Goal: Task Accomplishment & Management: Manage account settings

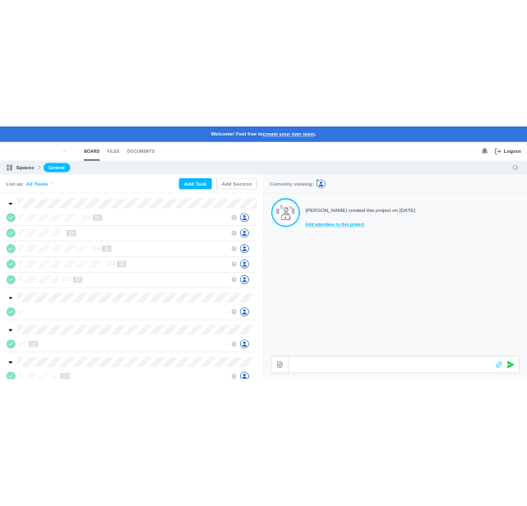
scroll to position [0, 1]
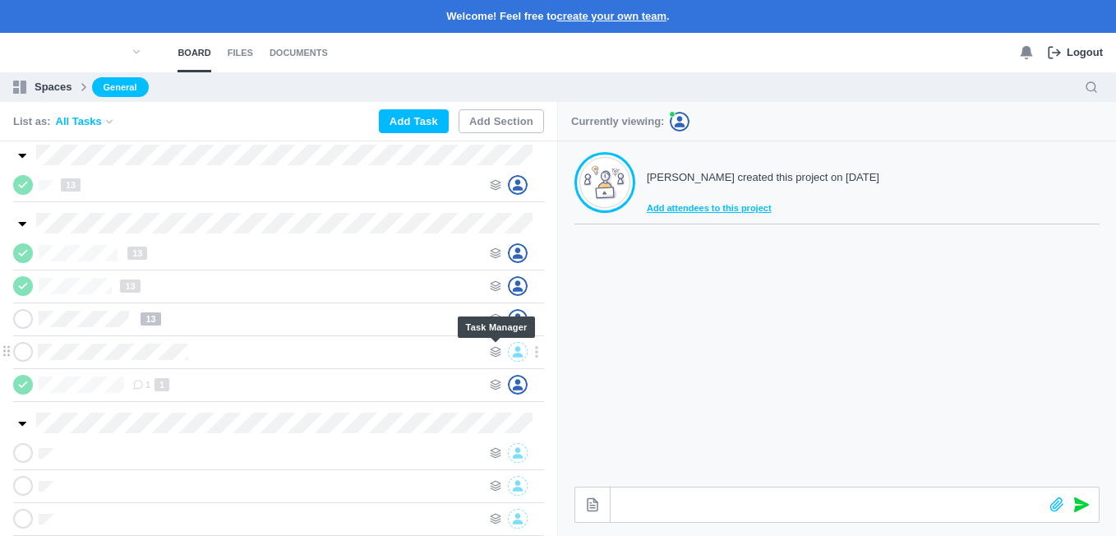
click at [493, 352] on icon at bounding box center [496, 352] width 12 height 12
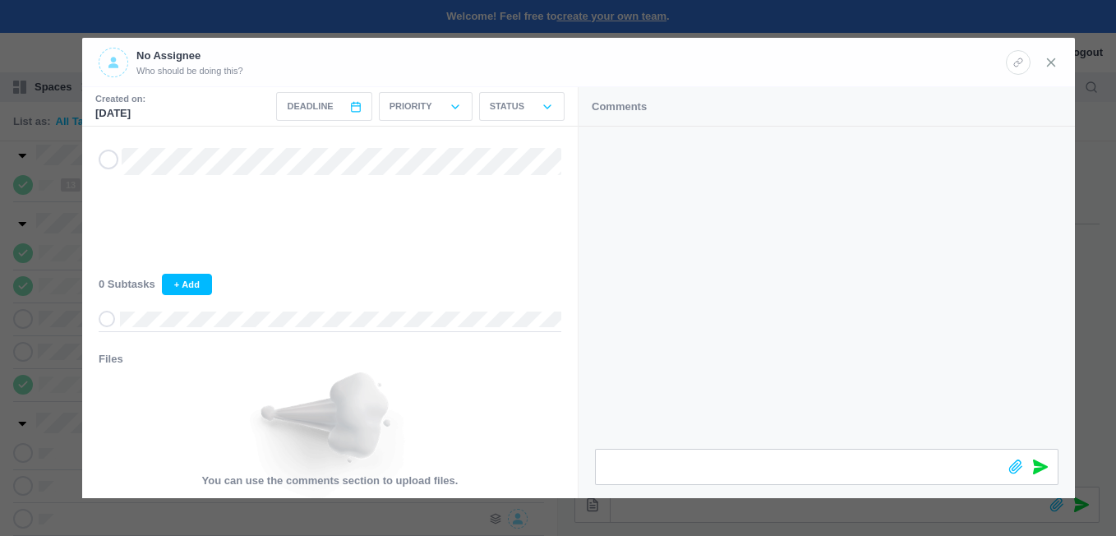
click at [1046, 63] on icon at bounding box center [1050, 62] width 15 height 15
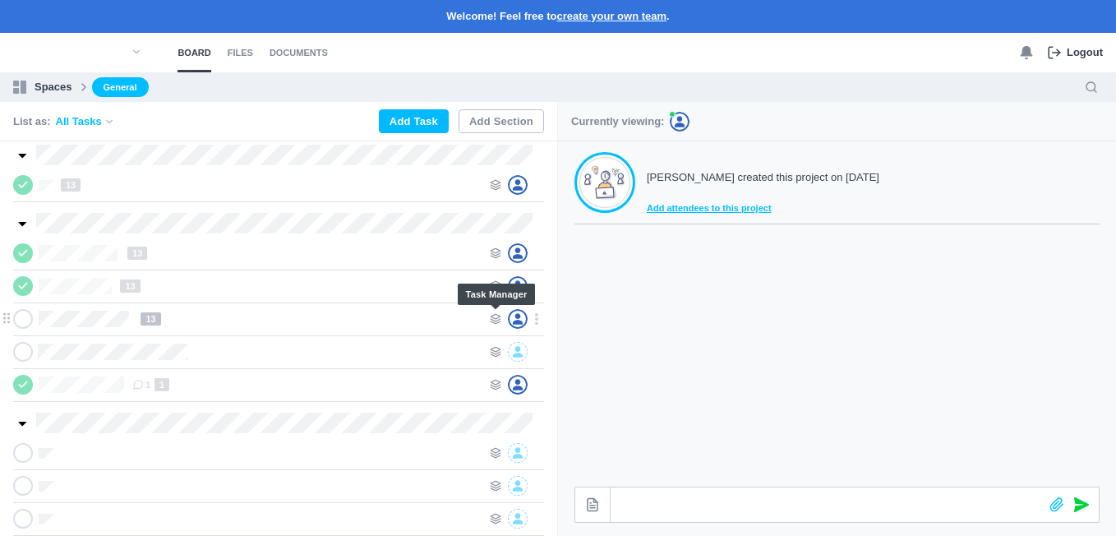
click at [500, 316] on icon at bounding box center [496, 319] width 12 height 12
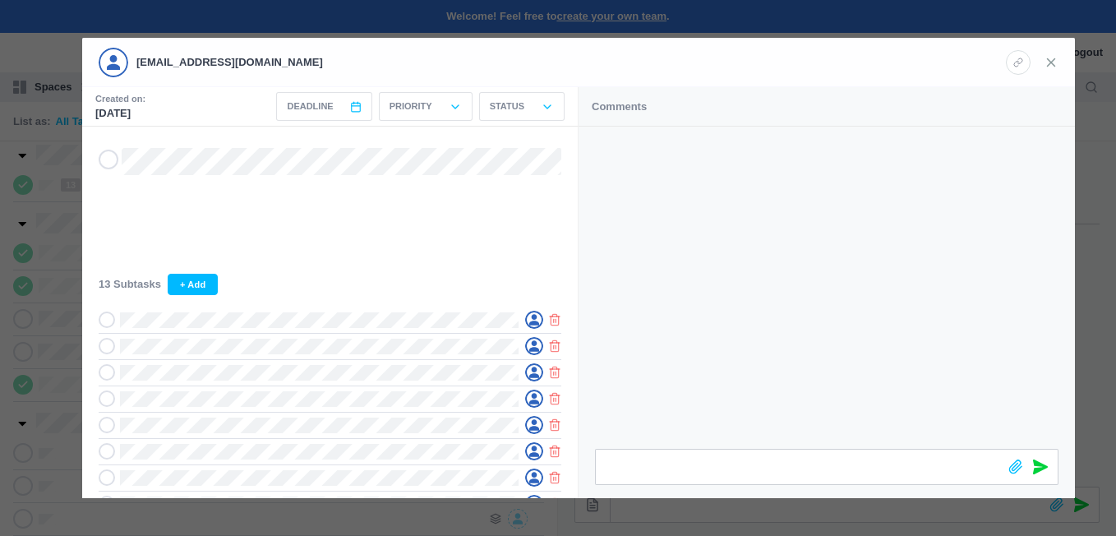
click at [1046, 55] on icon at bounding box center [1050, 62] width 15 height 15
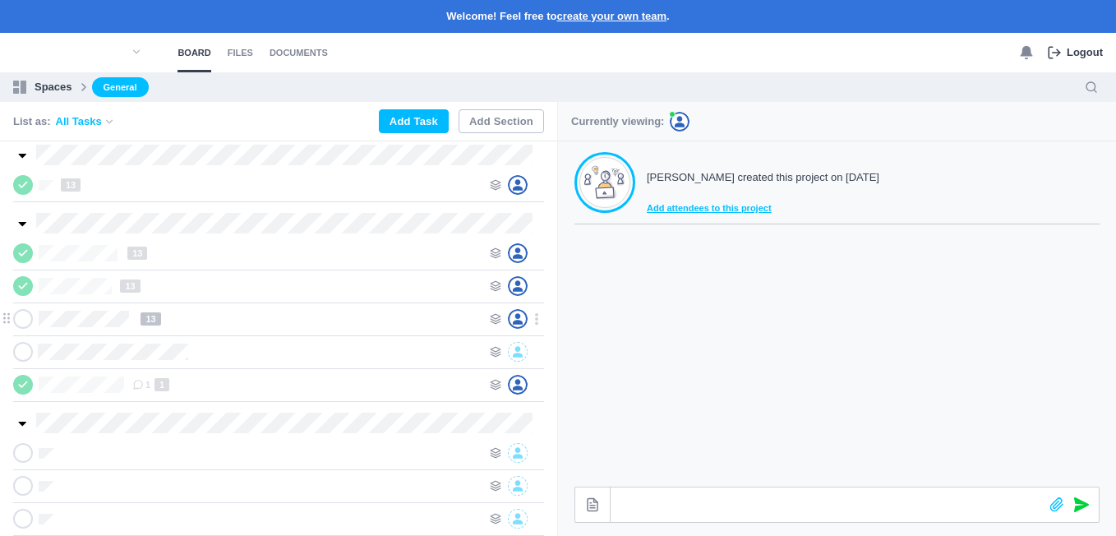
click at [202, 320] on div "13" at bounding box center [310, 319] width 341 height 20
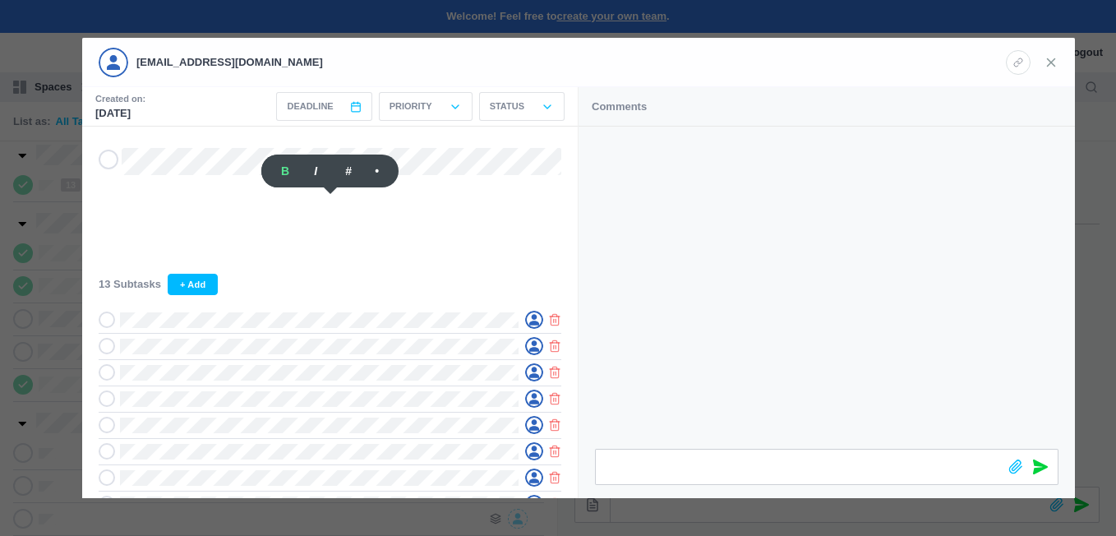
click at [1048, 59] on use at bounding box center [1051, 61] width 7 height 7
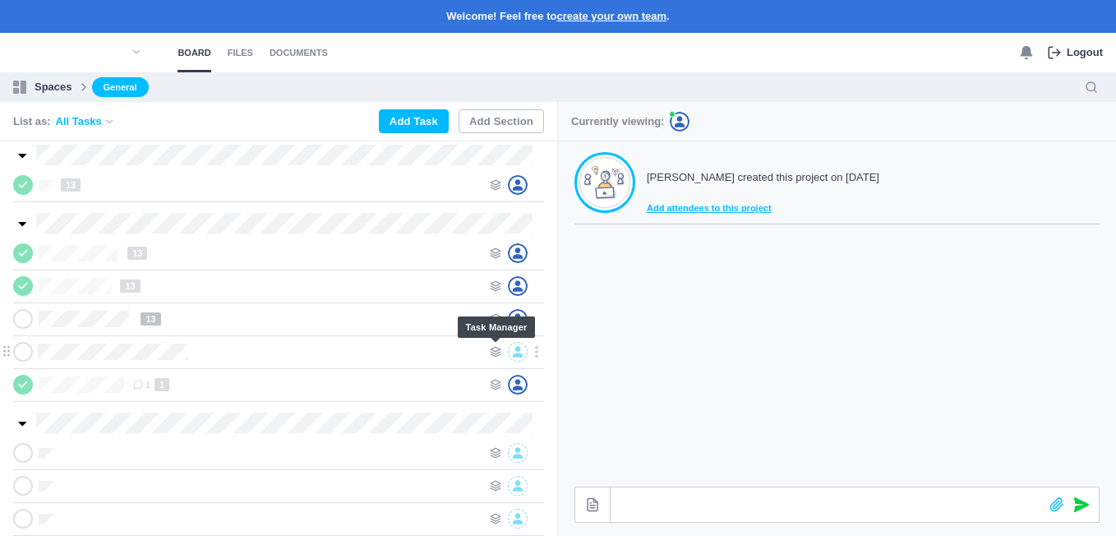
click at [492, 348] on icon at bounding box center [496, 352] width 12 height 12
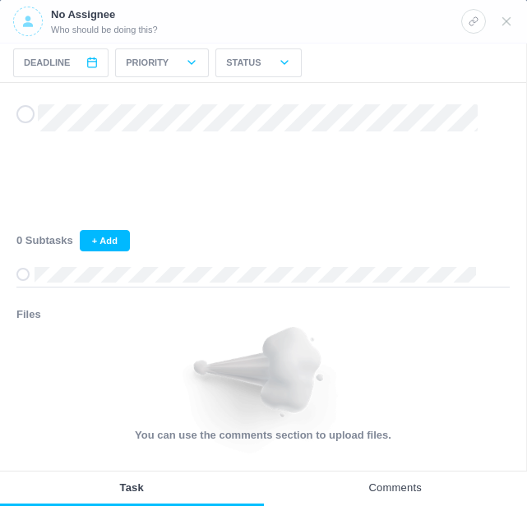
scroll to position [246, 0]
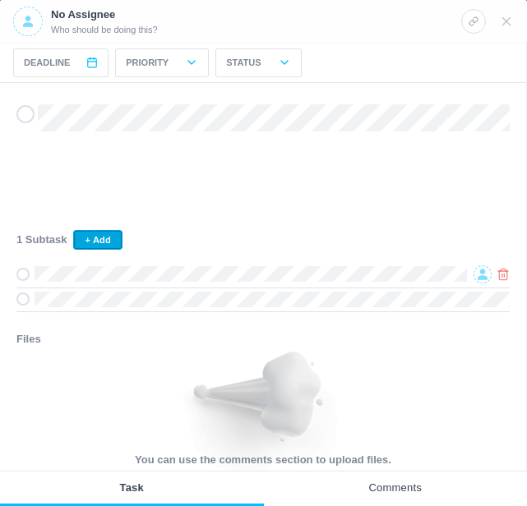
click at [86, 237] on button "+ Add" at bounding box center [97, 240] width 48 height 20
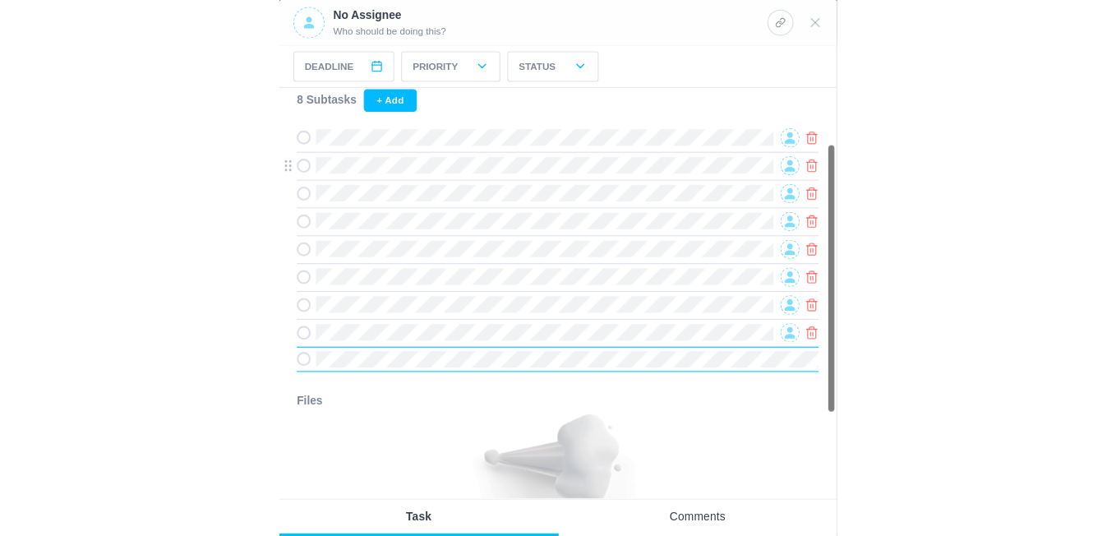
scroll to position [164, 0]
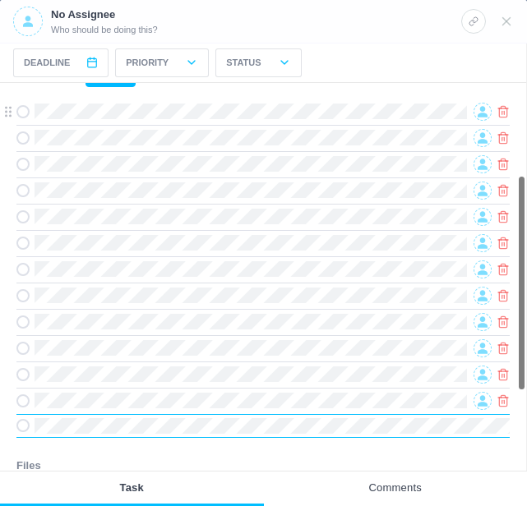
click at [481, 112] on icon at bounding box center [482, 111] width 10 height 11
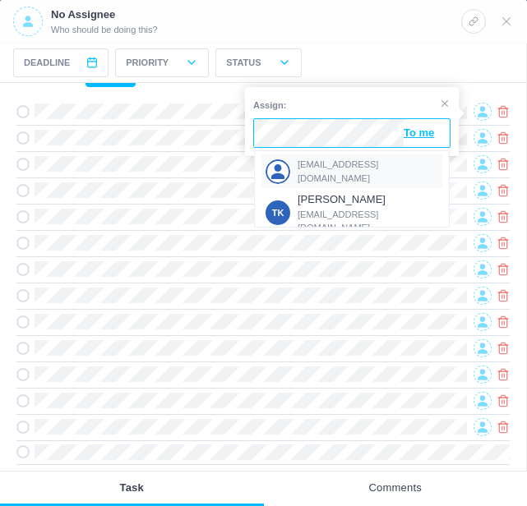
click at [347, 168] on span "[EMAIL_ADDRESS][DOMAIN_NAME]" at bounding box center [367, 171] width 141 height 27
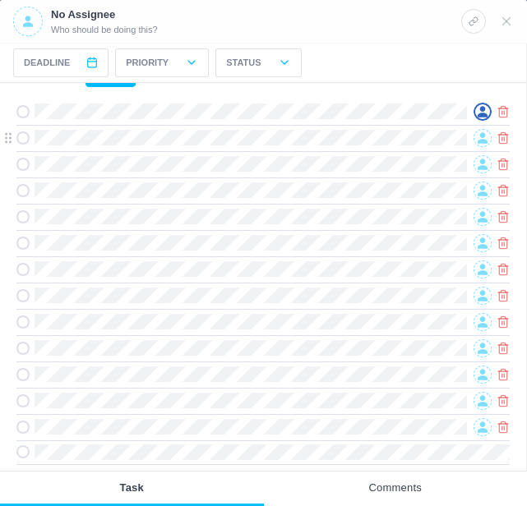
click at [481, 136] on icon at bounding box center [482, 137] width 10 height 11
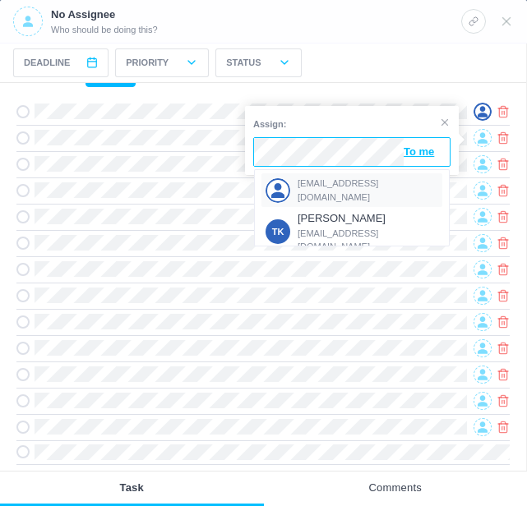
click at [328, 191] on span "[EMAIL_ADDRESS][DOMAIN_NAME]" at bounding box center [367, 190] width 141 height 27
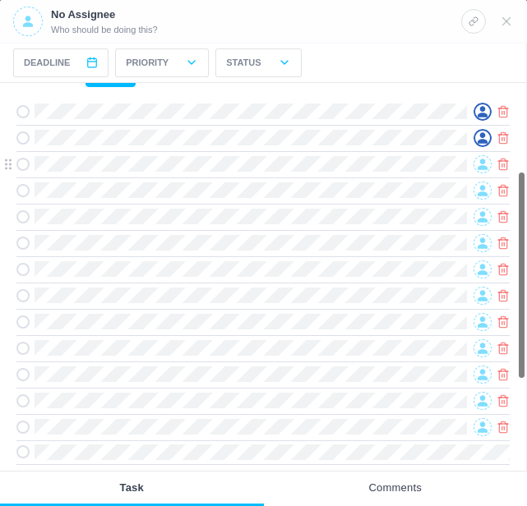
click at [482, 165] on icon at bounding box center [482, 164] width 10 height 11
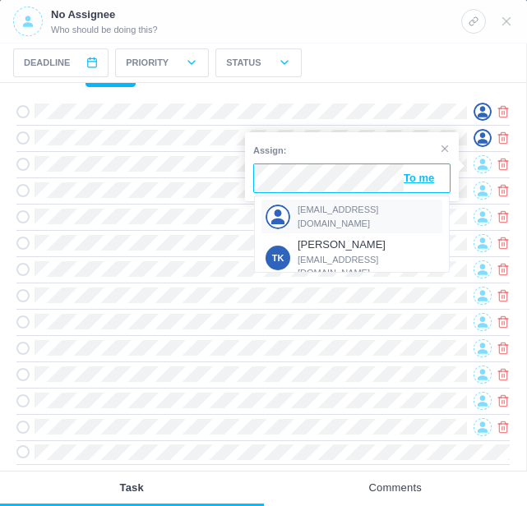
click at [325, 214] on span "[EMAIL_ADDRESS][DOMAIN_NAME]" at bounding box center [367, 216] width 141 height 27
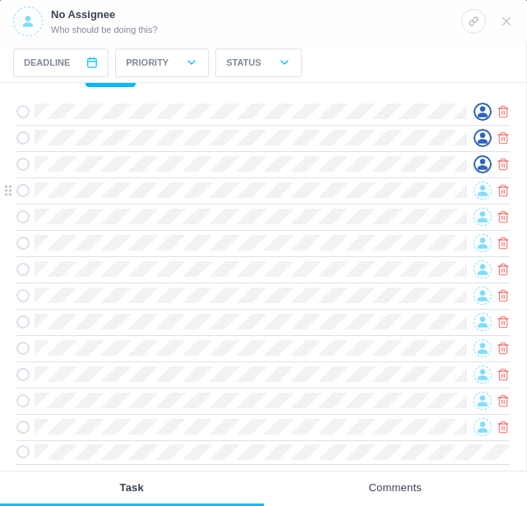
click at [481, 191] on icon at bounding box center [482, 190] width 10 height 11
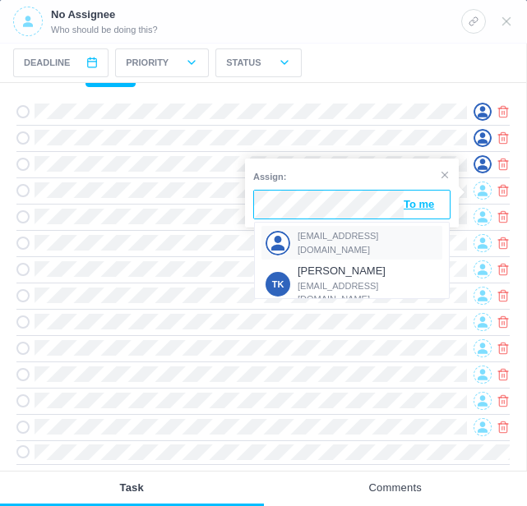
click at [322, 237] on span "[EMAIL_ADDRESS][DOMAIN_NAME]" at bounding box center [367, 242] width 141 height 27
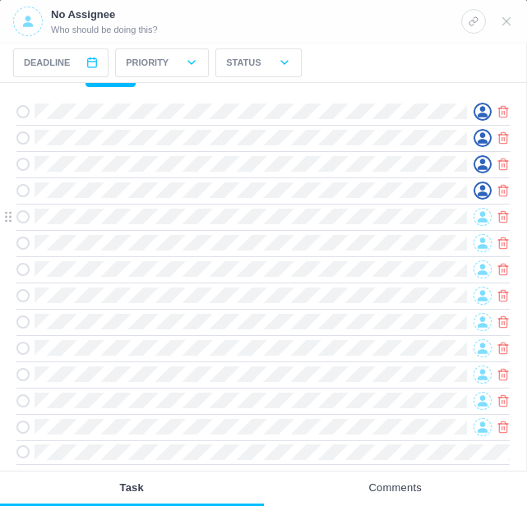
click at [477, 218] on icon at bounding box center [482, 217] width 10 height 12
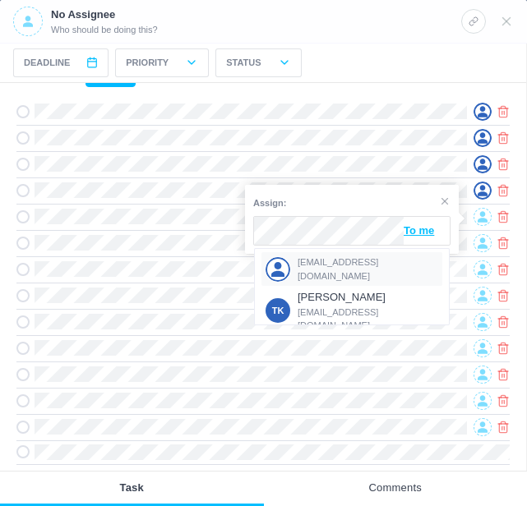
click at [319, 266] on span "[EMAIL_ADDRESS][DOMAIN_NAME]" at bounding box center [367, 269] width 141 height 27
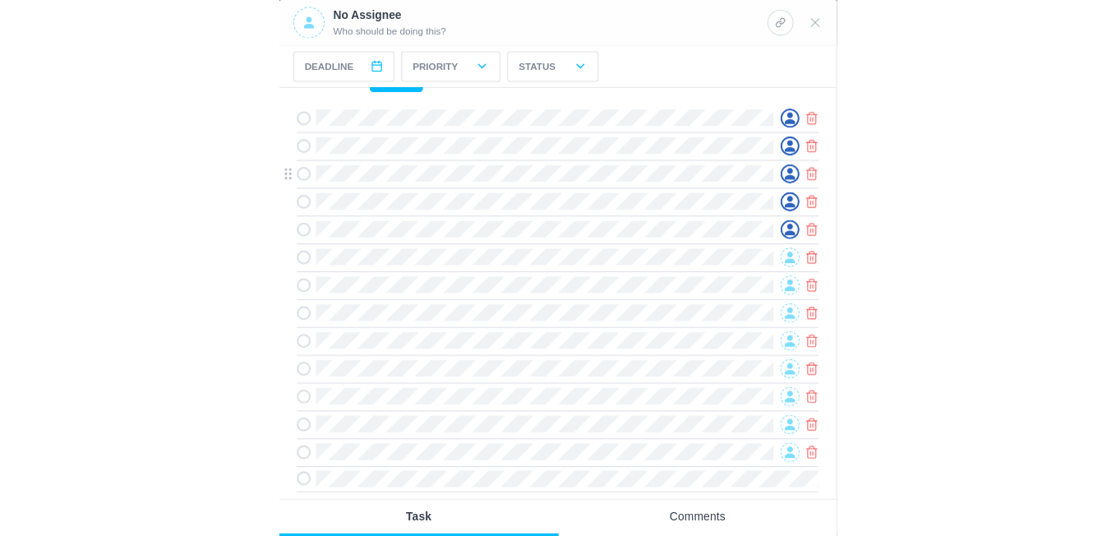
scroll to position [276, 0]
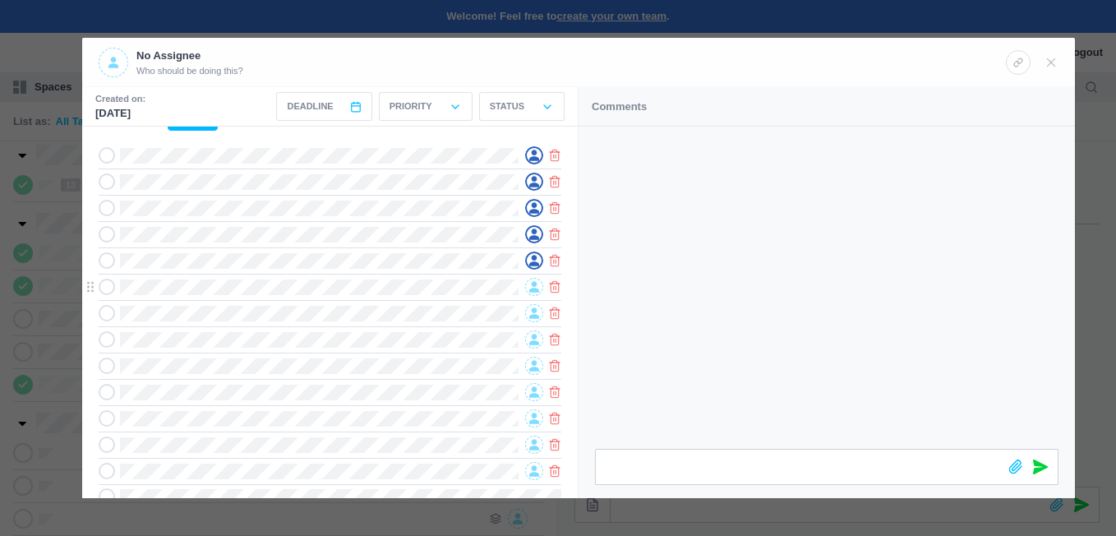
click at [537, 284] on icon at bounding box center [534, 287] width 10 height 12
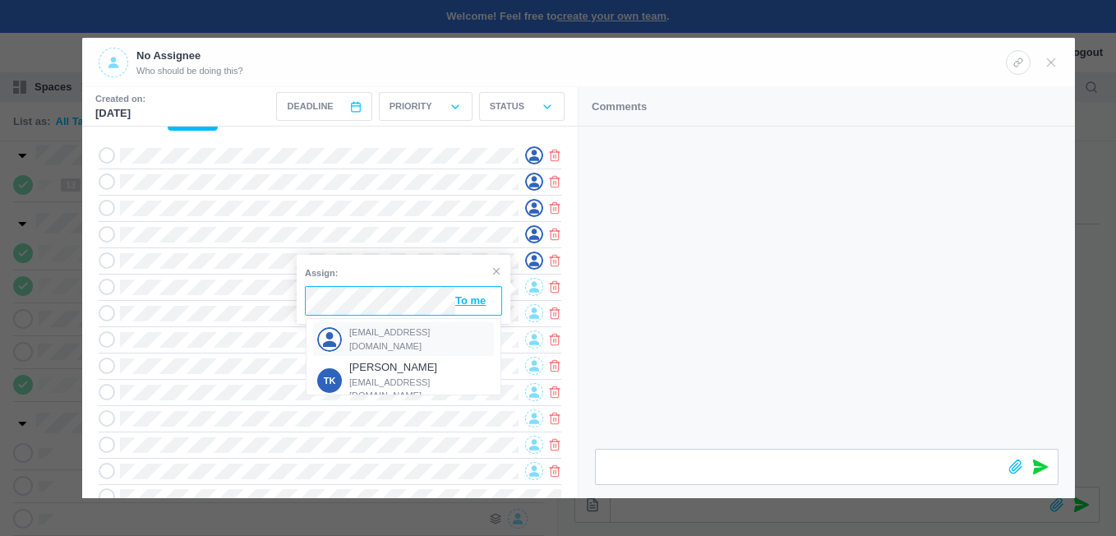
click at [385, 334] on span "[EMAIL_ADDRESS][DOMAIN_NAME]" at bounding box center [419, 338] width 141 height 27
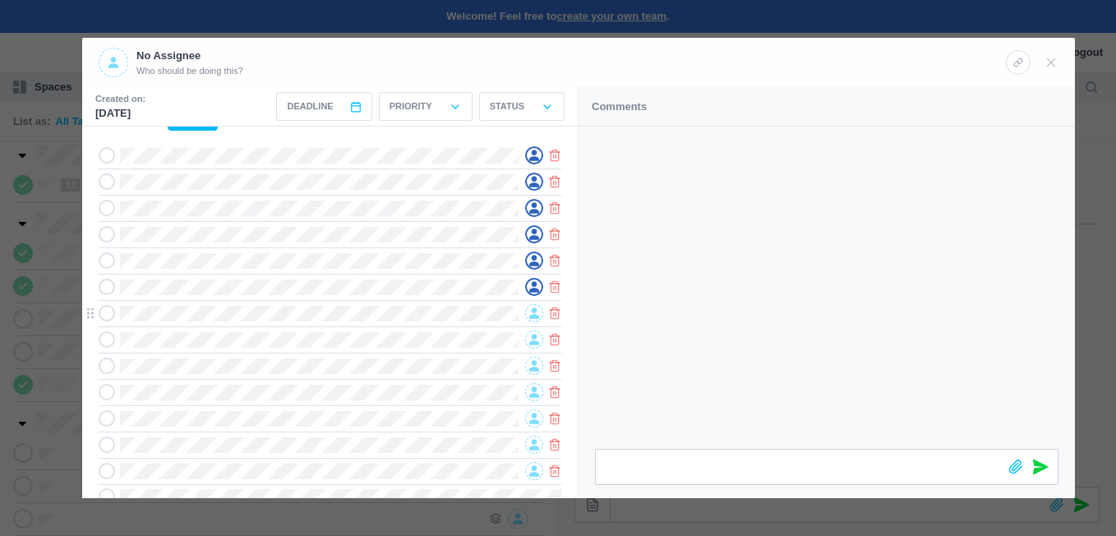
click at [532, 310] on icon at bounding box center [534, 313] width 10 height 12
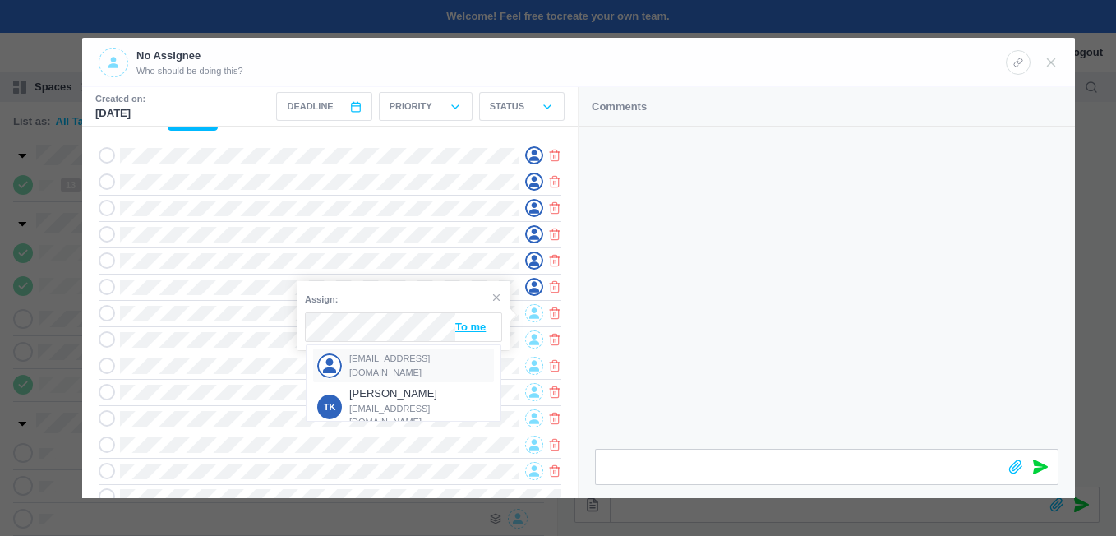
click at [376, 360] on span "[EMAIL_ADDRESS][DOMAIN_NAME]" at bounding box center [419, 365] width 141 height 27
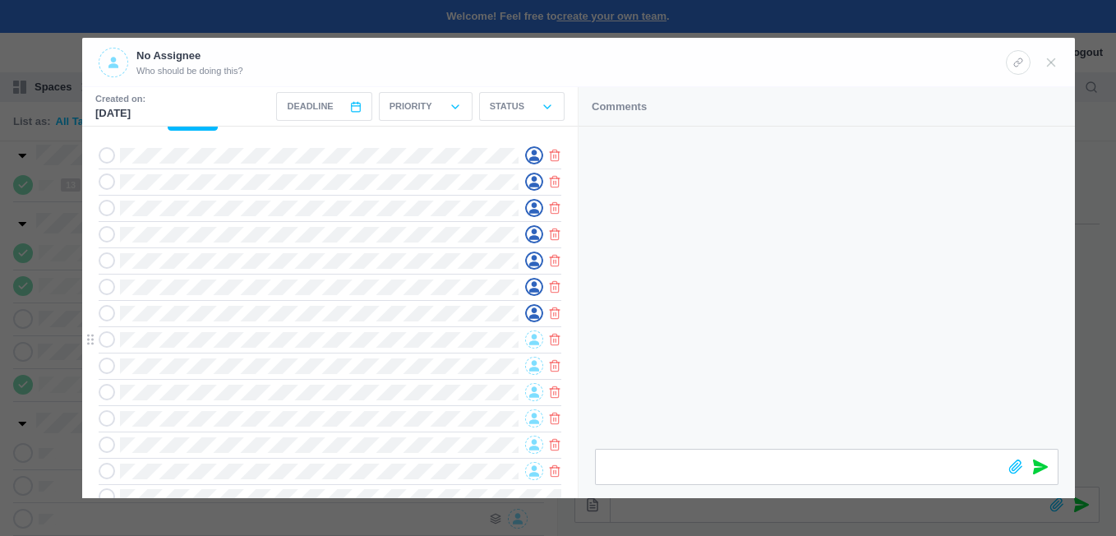
click at [533, 338] on icon at bounding box center [534, 339] width 10 height 11
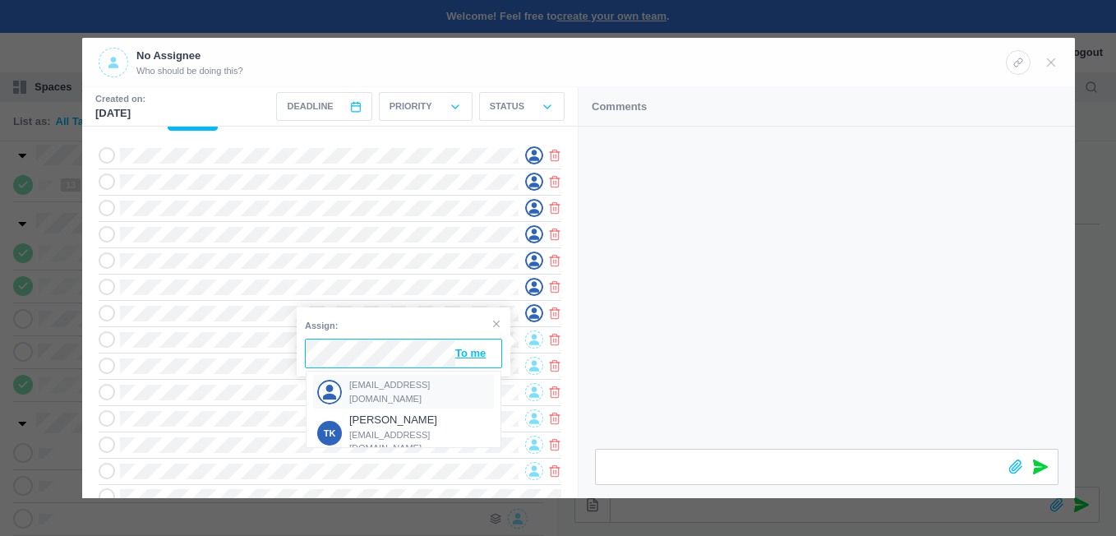
click at [371, 386] on span "[EMAIL_ADDRESS][DOMAIN_NAME]" at bounding box center [419, 391] width 141 height 27
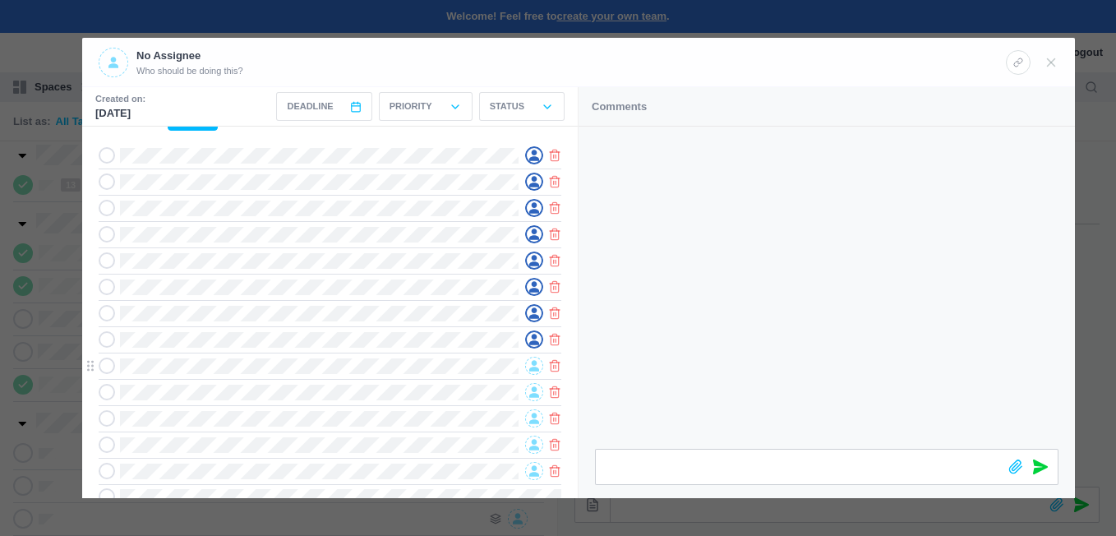
click at [532, 365] on icon at bounding box center [534, 366] width 10 height 11
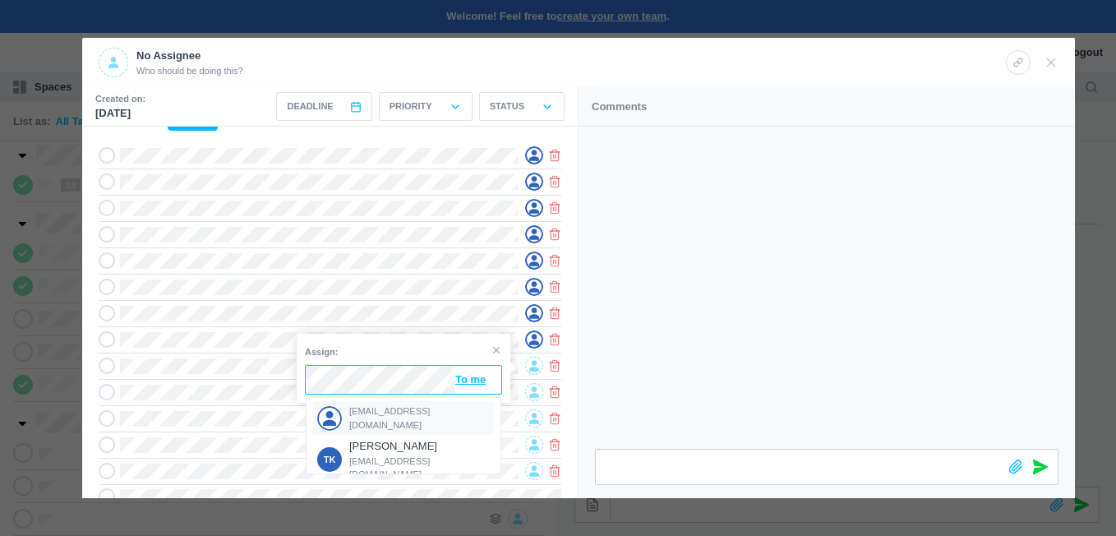
click at [371, 407] on div "[EMAIL_ADDRESS][DOMAIN_NAME]" at bounding box center [403, 418] width 181 height 34
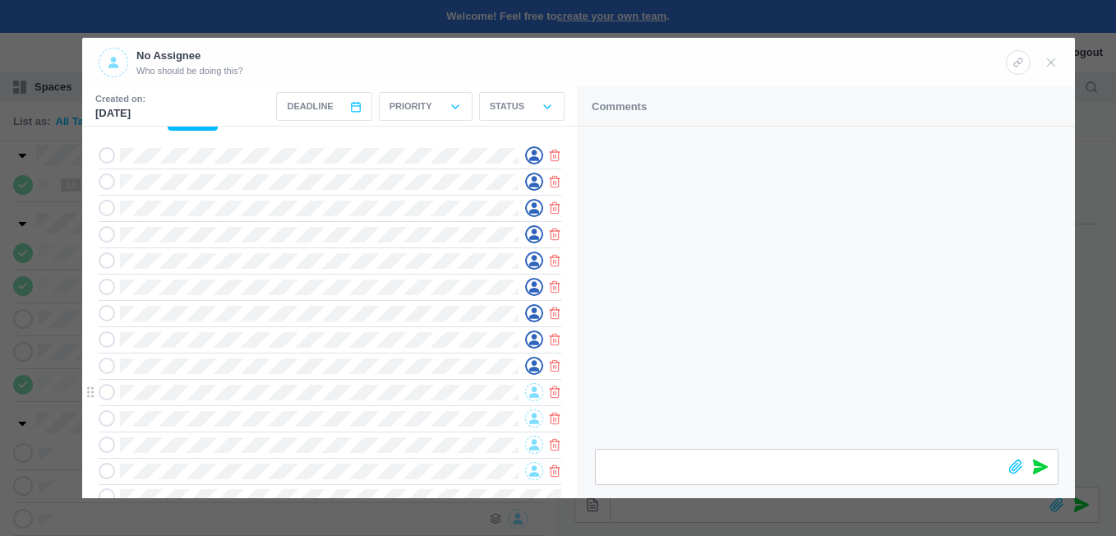
click at [529, 390] on icon at bounding box center [534, 392] width 10 height 12
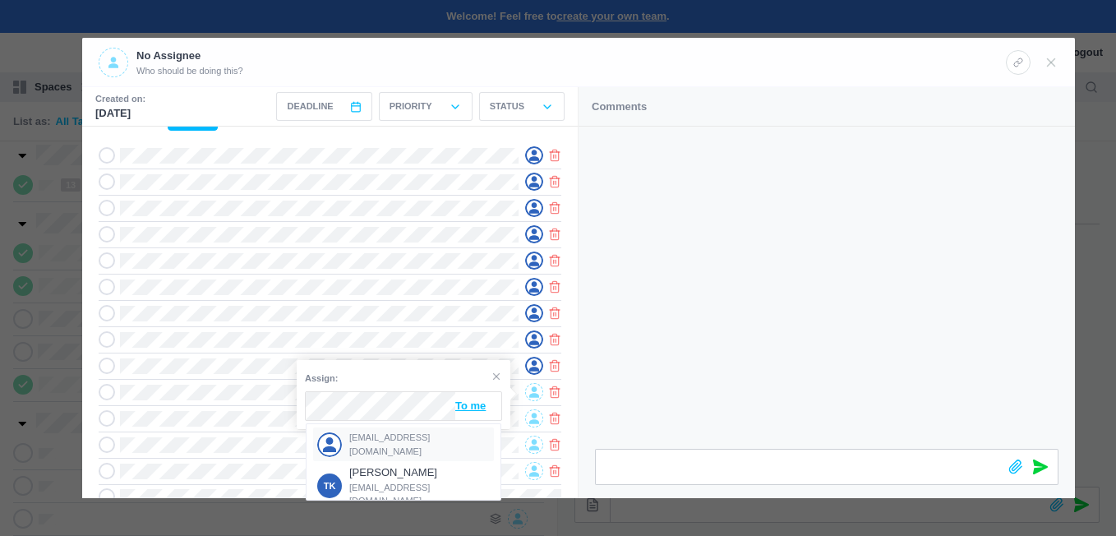
click at [354, 442] on span "[EMAIL_ADDRESS][DOMAIN_NAME]" at bounding box center [419, 444] width 141 height 27
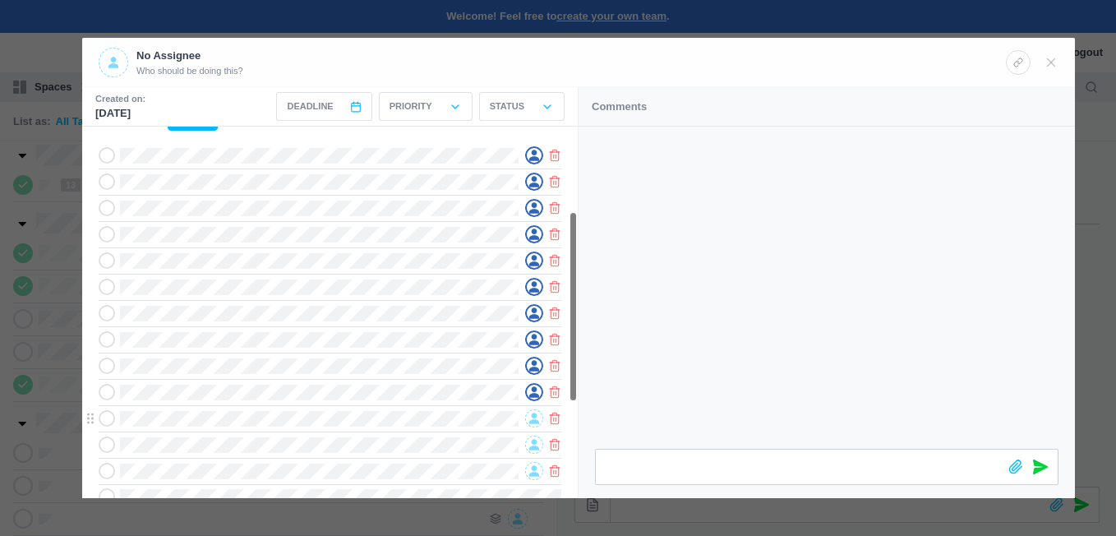
click at [531, 421] on icon at bounding box center [534, 418] width 10 height 12
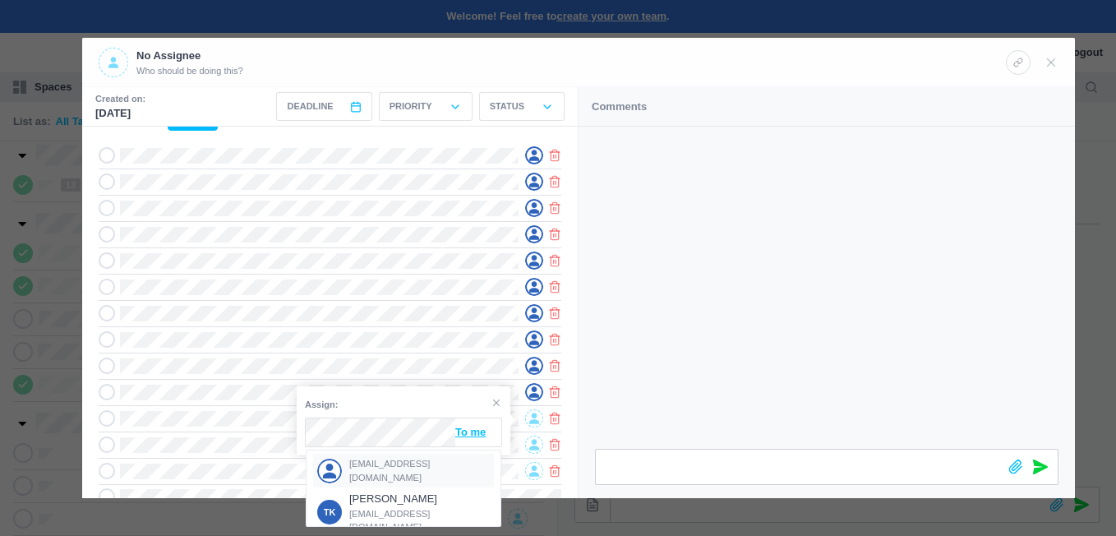
click at [372, 461] on div "[EMAIL_ADDRESS][DOMAIN_NAME]" at bounding box center [403, 471] width 181 height 34
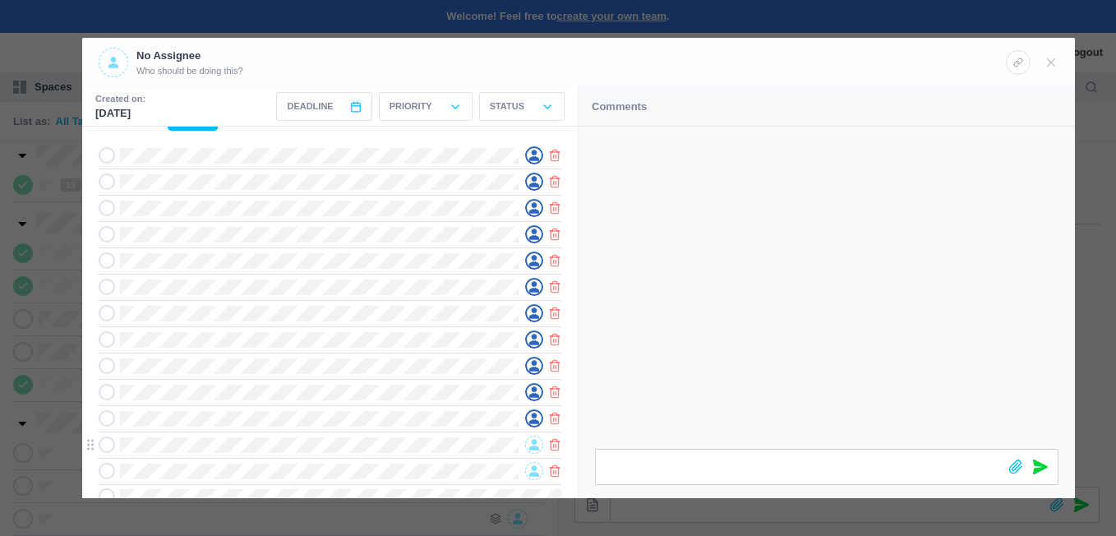
click at [530, 446] on icon at bounding box center [534, 445] width 10 height 12
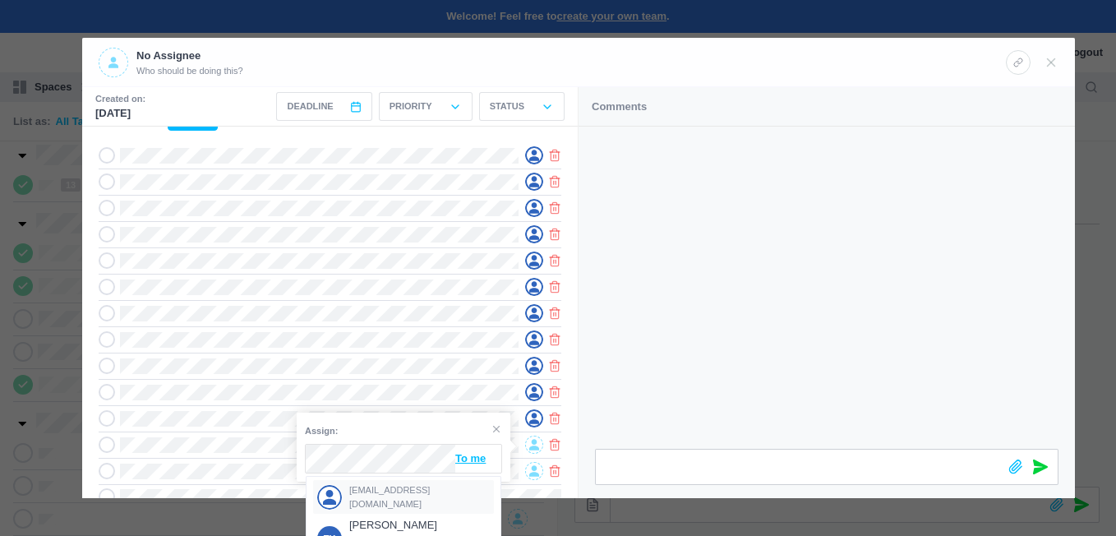
click at [371, 491] on span "[EMAIL_ADDRESS][DOMAIN_NAME]" at bounding box center [419, 496] width 141 height 27
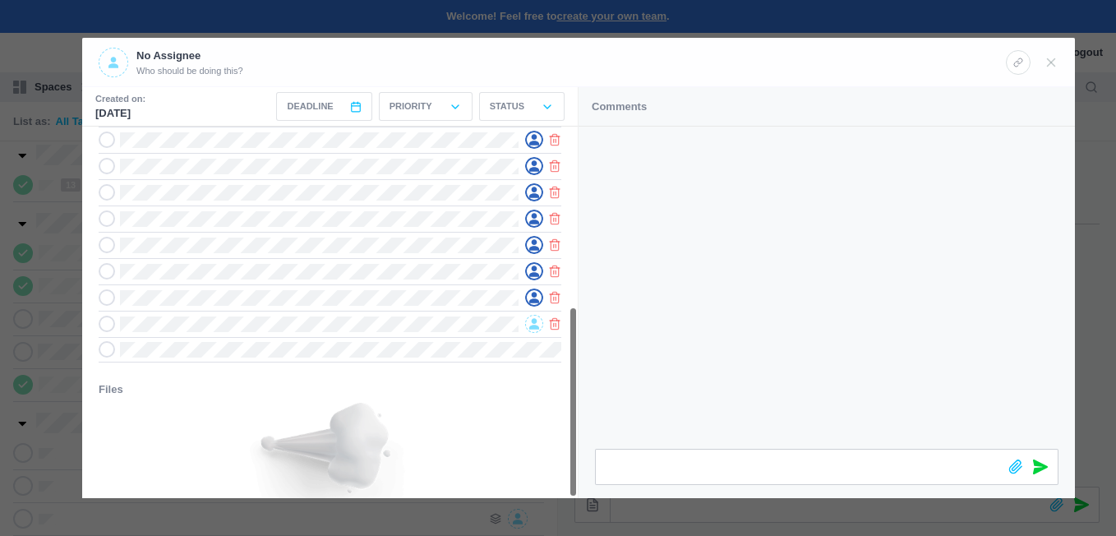
scroll to position [350, 0]
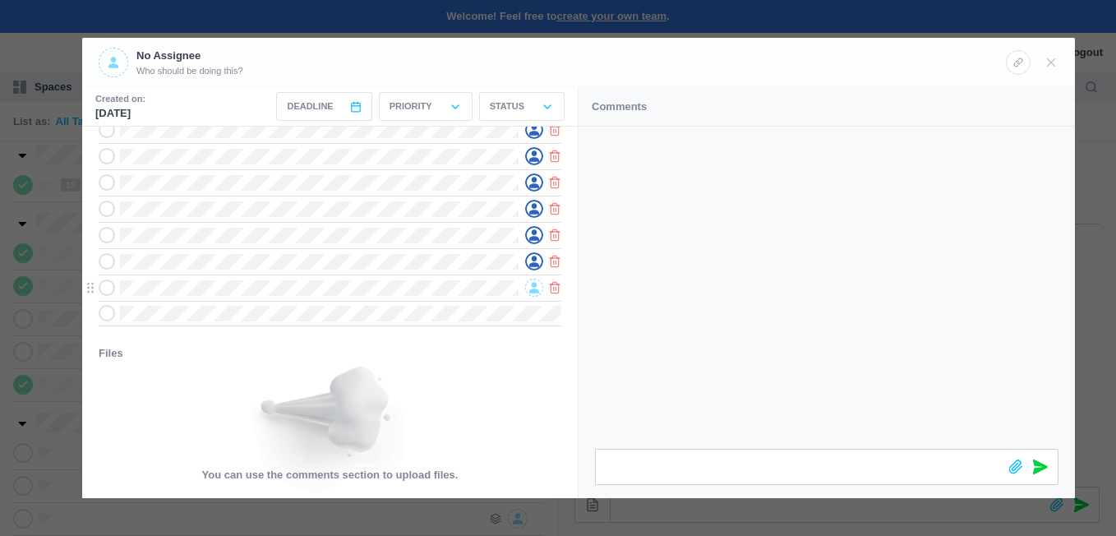
click at [531, 284] on icon at bounding box center [534, 288] width 10 height 12
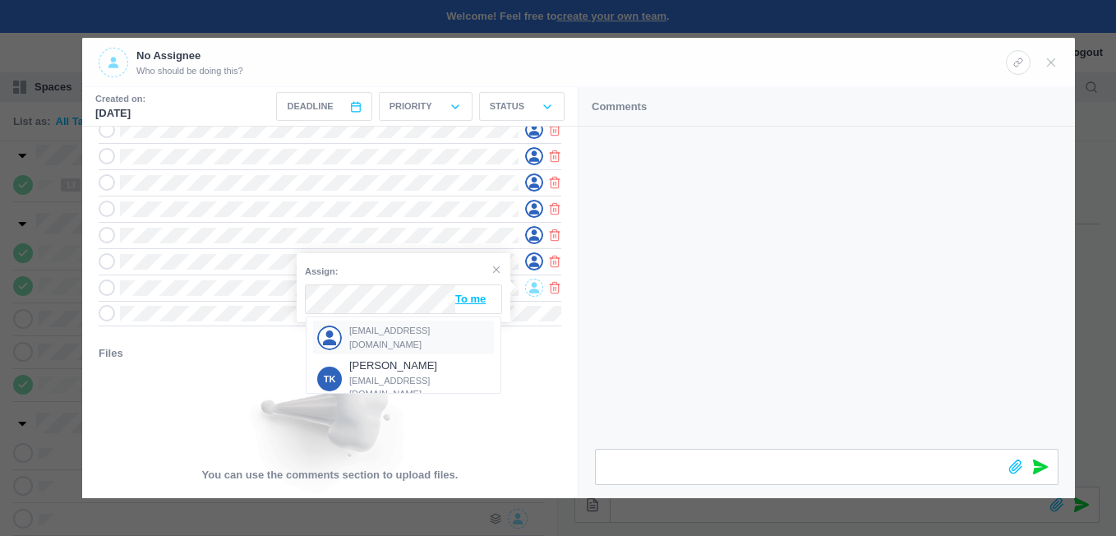
click at [372, 338] on span "[EMAIL_ADDRESS][DOMAIN_NAME]" at bounding box center [419, 337] width 141 height 27
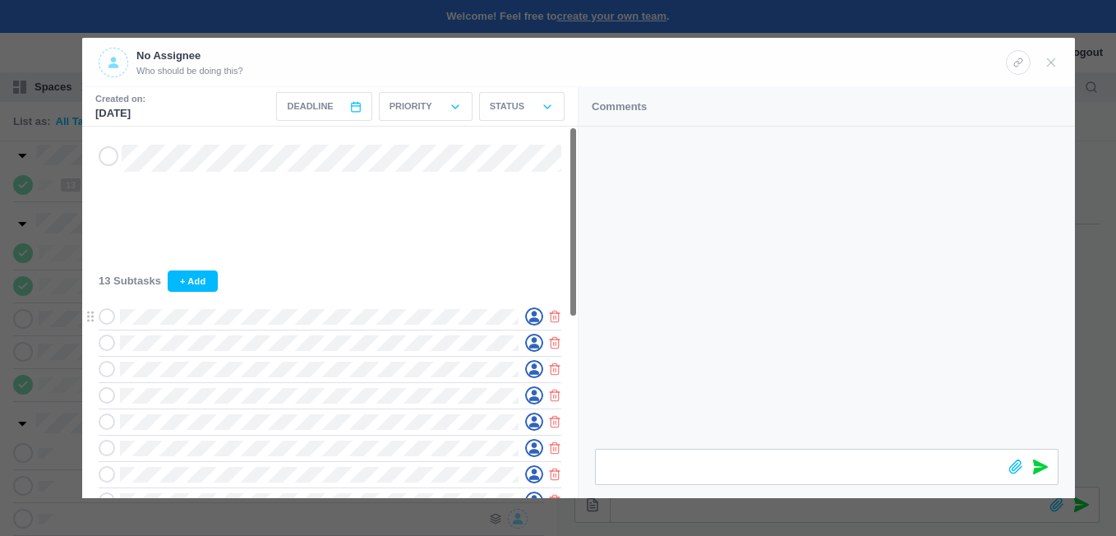
scroll to position [0, 0]
click at [115, 60] on icon at bounding box center [113, 62] width 10 height 11
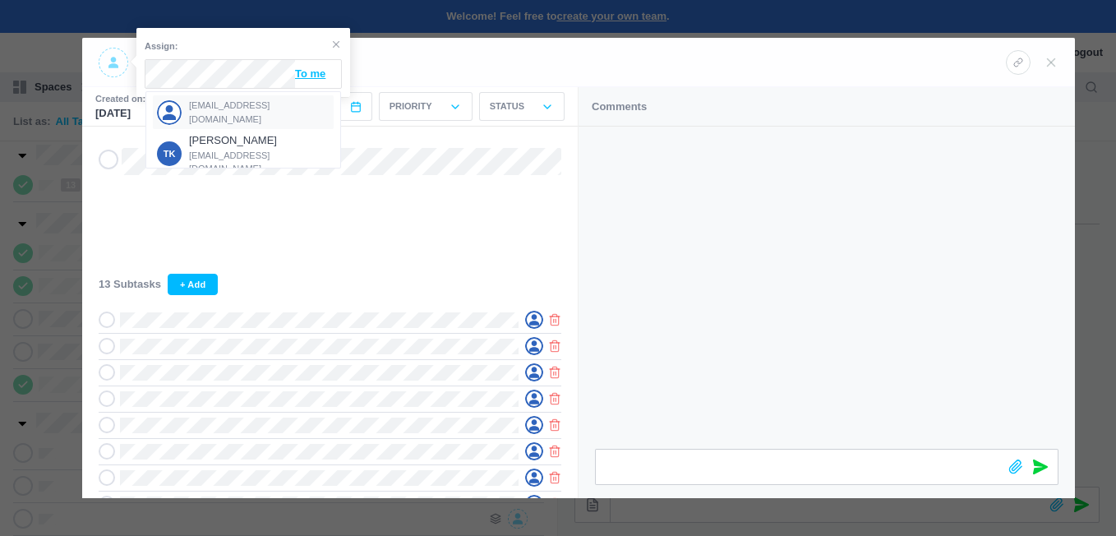
click at [204, 113] on span "[EMAIL_ADDRESS][DOMAIN_NAME]" at bounding box center [259, 112] width 141 height 27
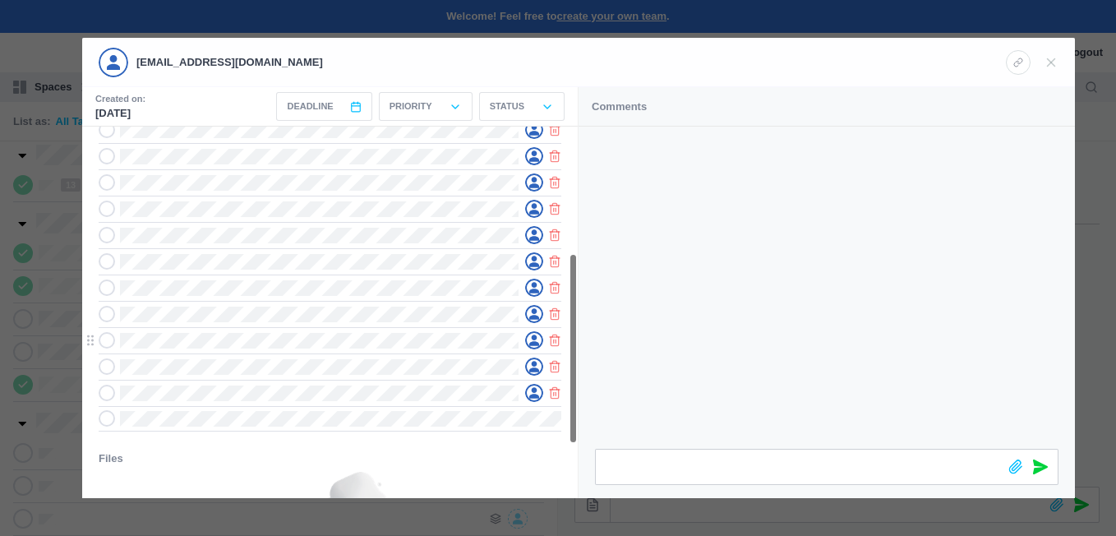
scroll to position [246, 0]
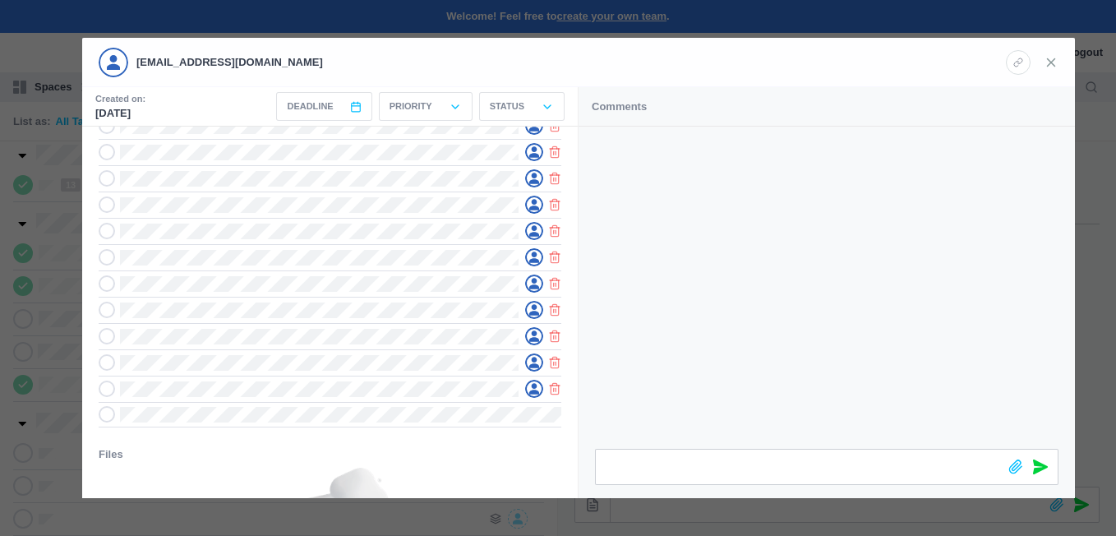
click at [1053, 62] on icon at bounding box center [1050, 62] width 15 height 15
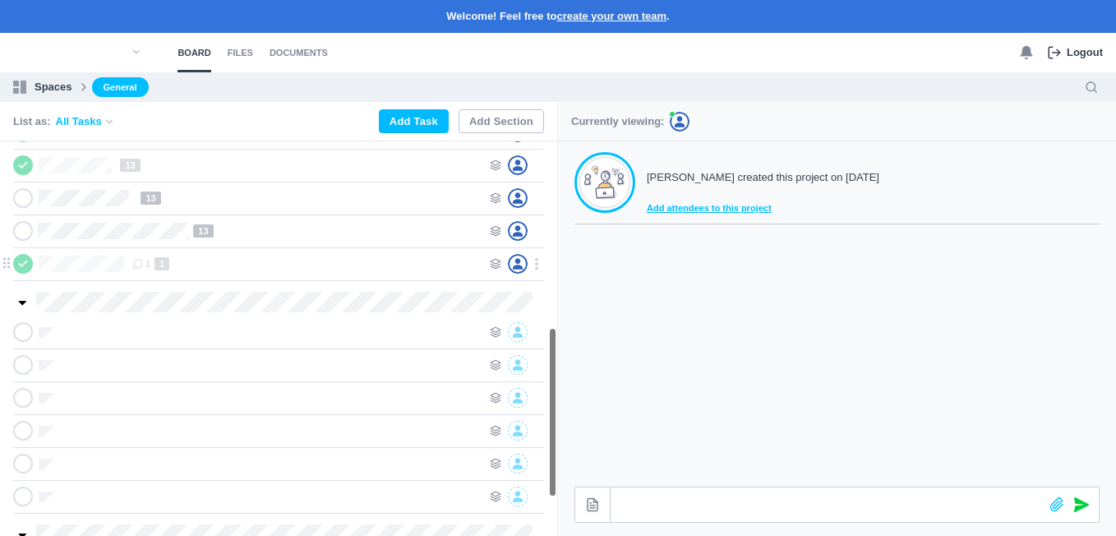
scroll to position [358, 0]
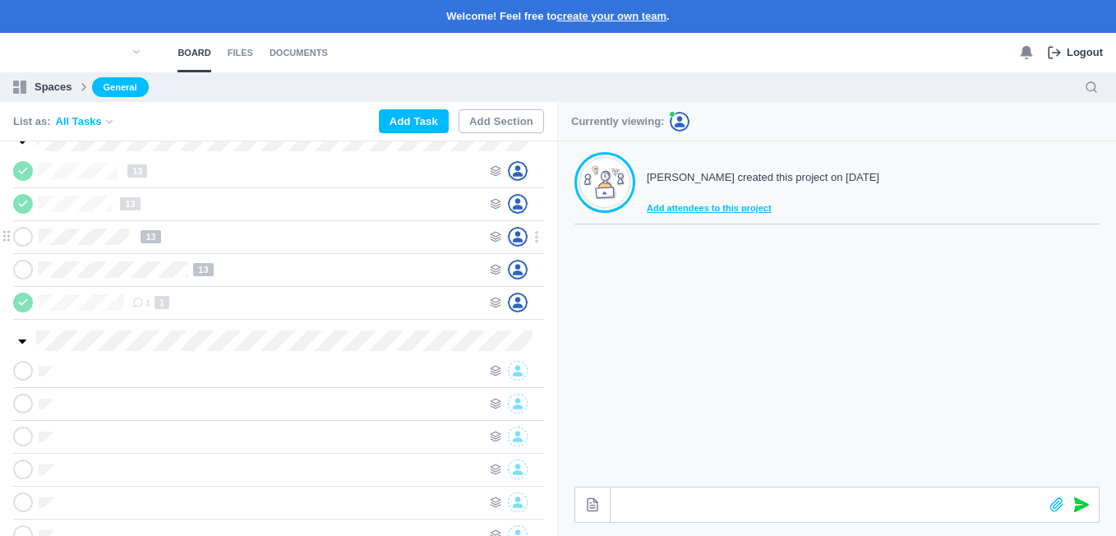
click at [25, 239] on icon at bounding box center [22, 237] width 13 height 12
click at [25, 266] on icon at bounding box center [22, 270] width 13 height 12
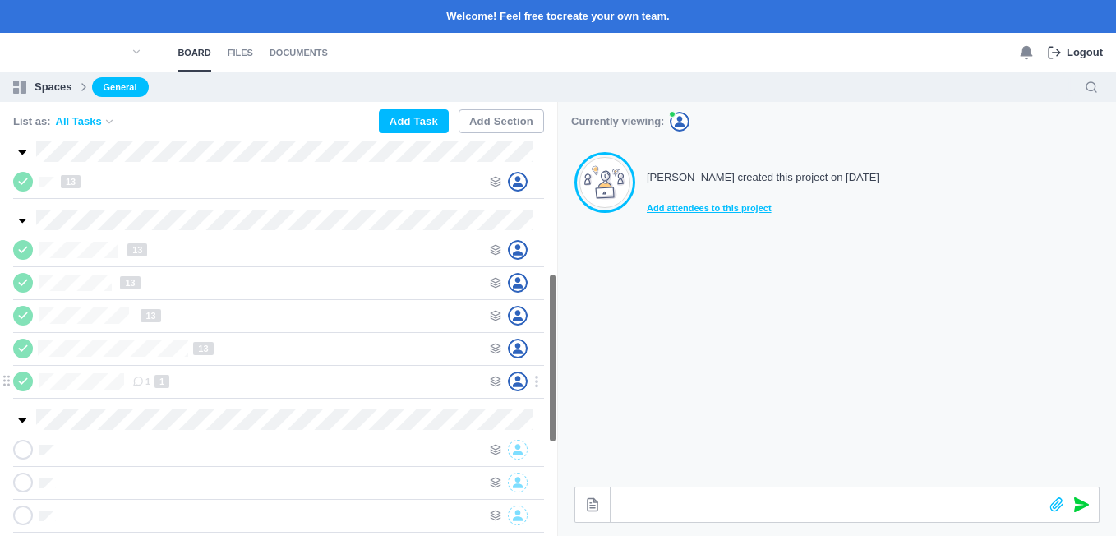
scroll to position [276, 0]
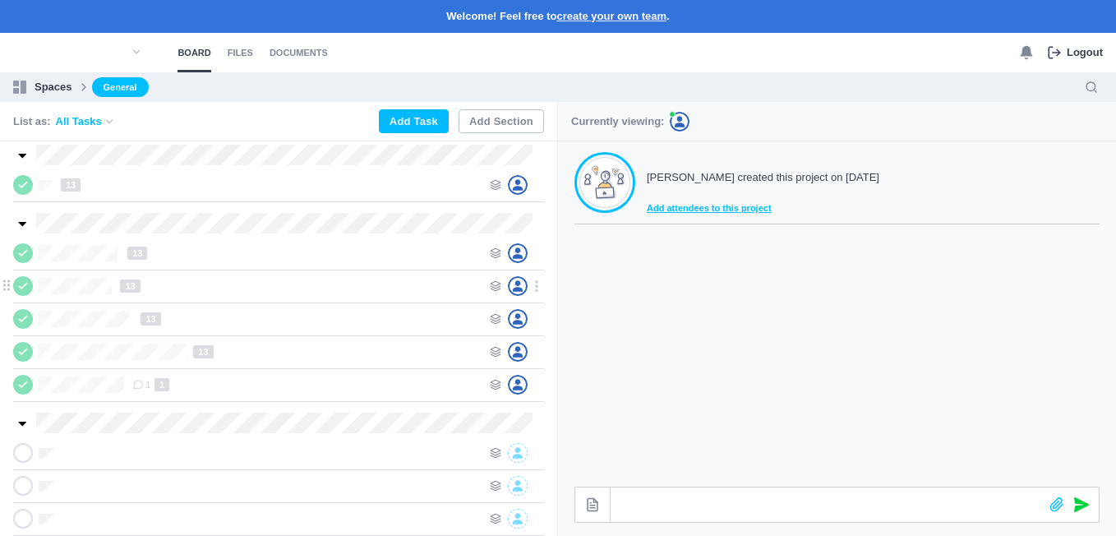
click at [25, 286] on use at bounding box center [22, 285] width 7 height 5
click at [23, 252] on icon at bounding box center [22, 253] width 13 height 12
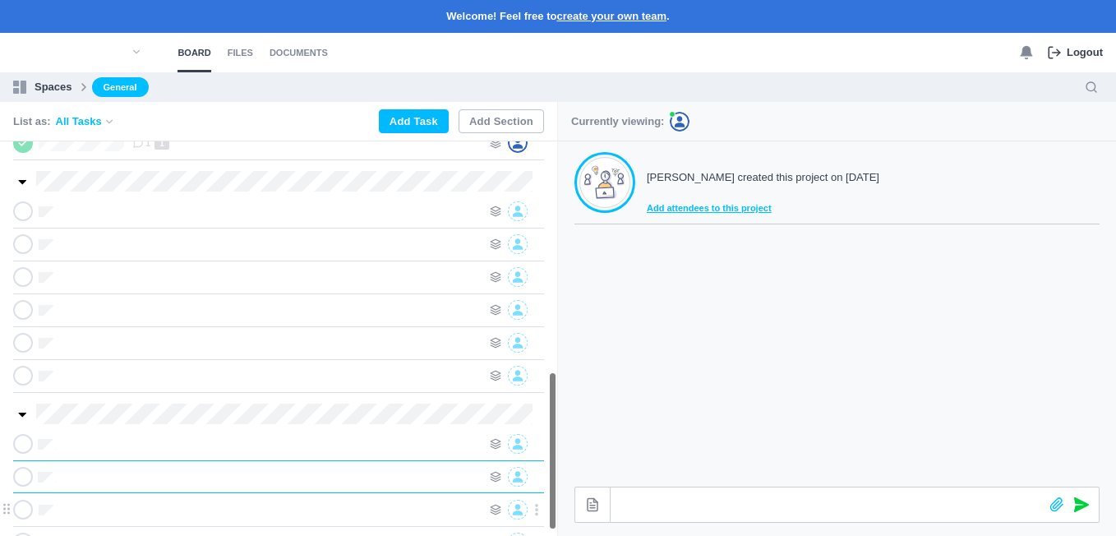
scroll to position [583, 0]
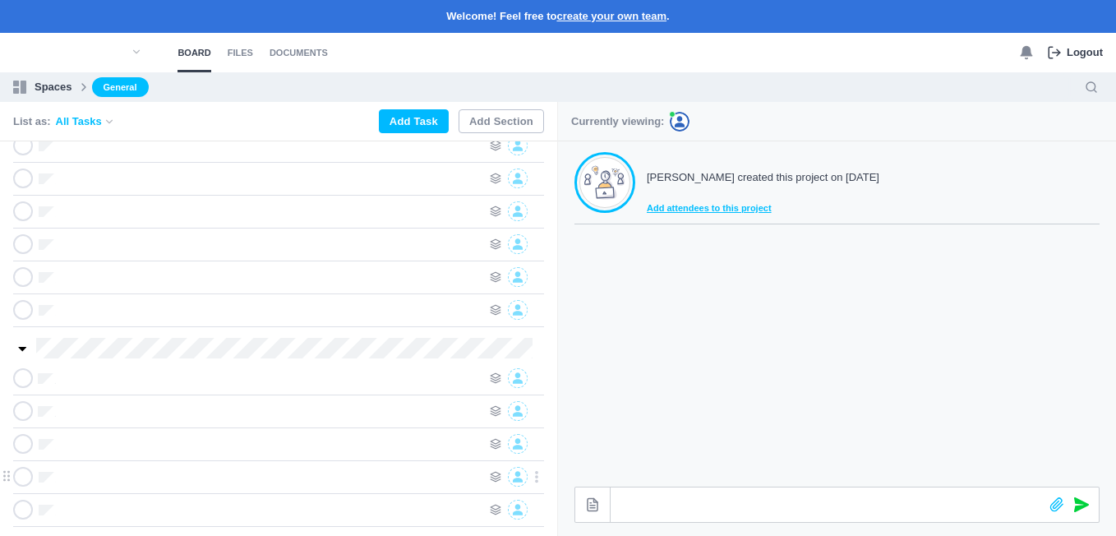
click at [538, 477] on icon at bounding box center [536, 476] width 15 height 15
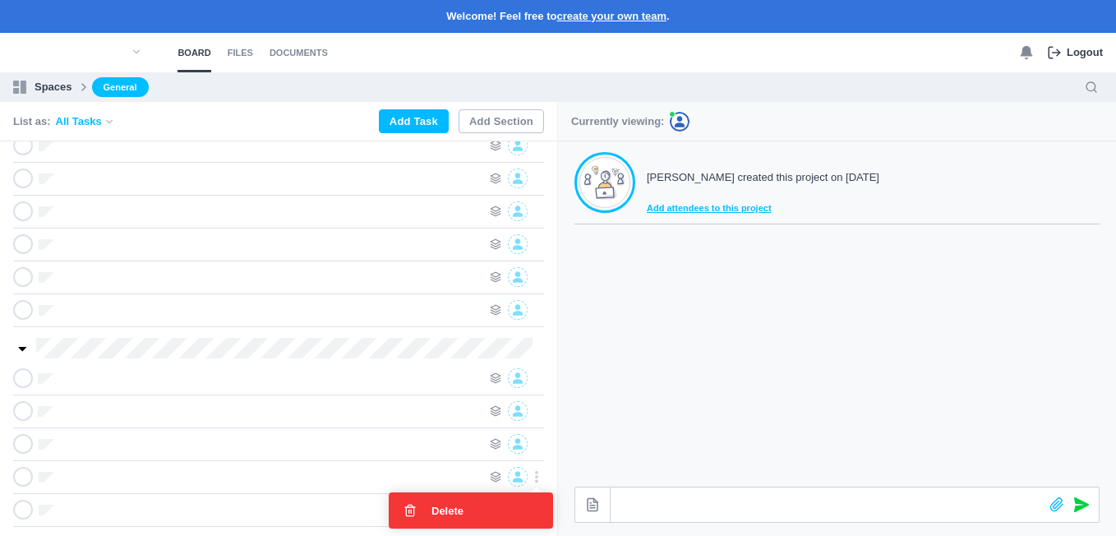
click at [468, 506] on div "Delete" at bounding box center [471, 510] width 164 height 36
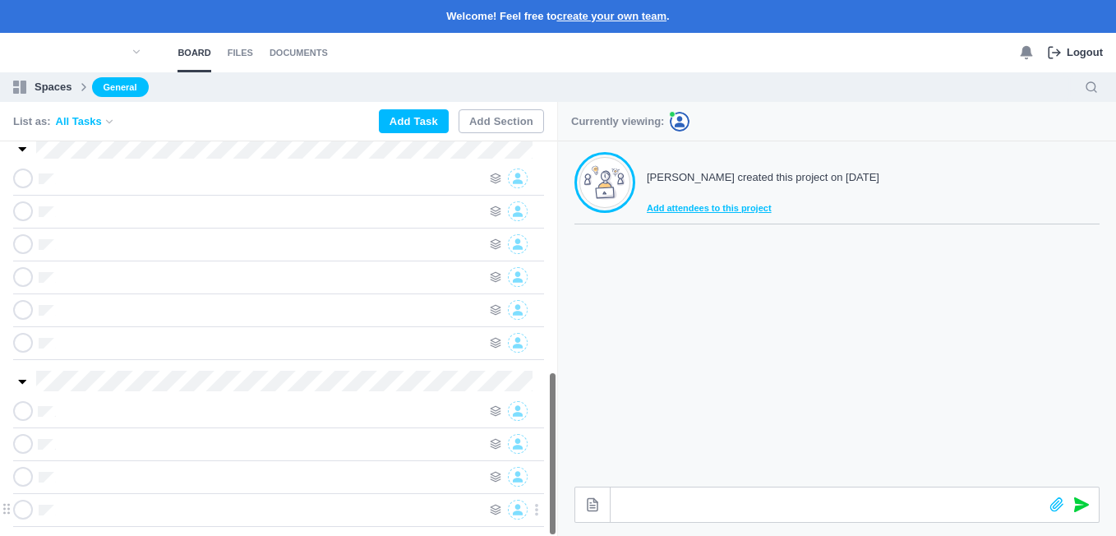
scroll to position [550, 0]
click at [537, 447] on use at bounding box center [537, 444] width 2 height 10
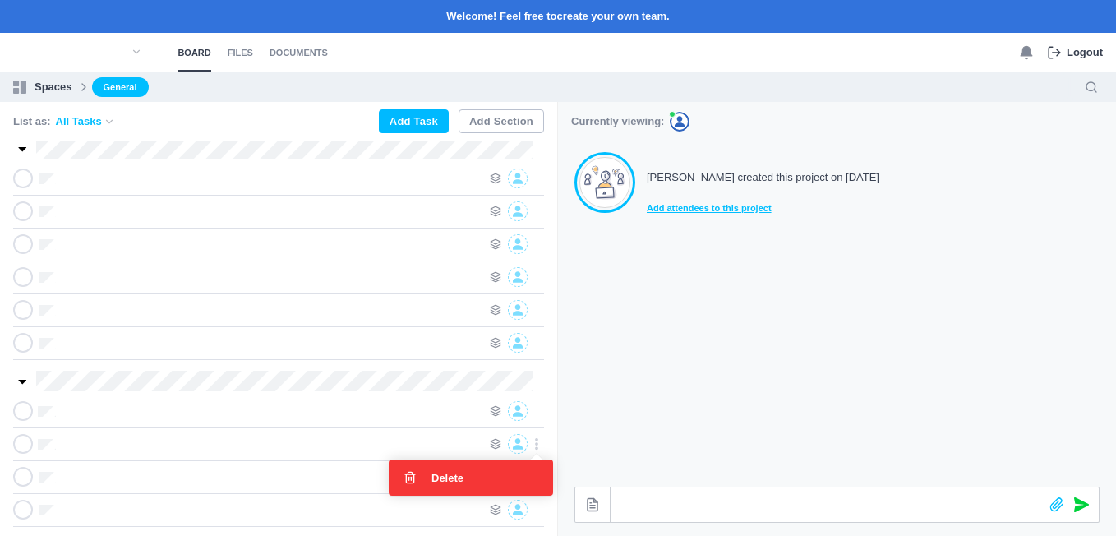
click at [498, 477] on div "Delete" at bounding box center [471, 477] width 164 height 36
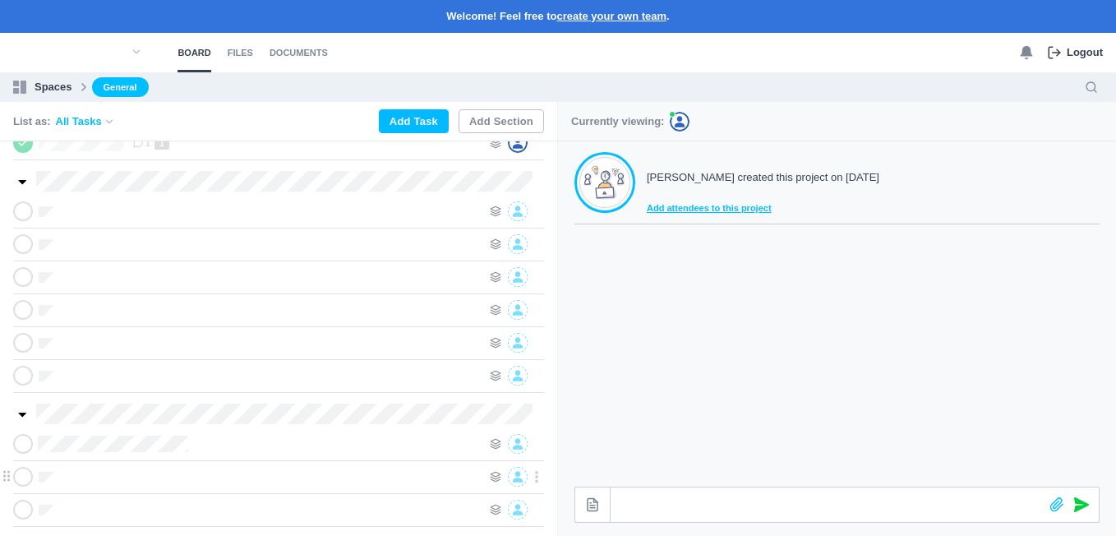
click at [44, 470] on div at bounding box center [251, 477] width 477 height 20
click at [44, 482] on div at bounding box center [251, 477] width 477 height 20
click at [494, 440] on icon at bounding box center [496, 444] width 12 height 12
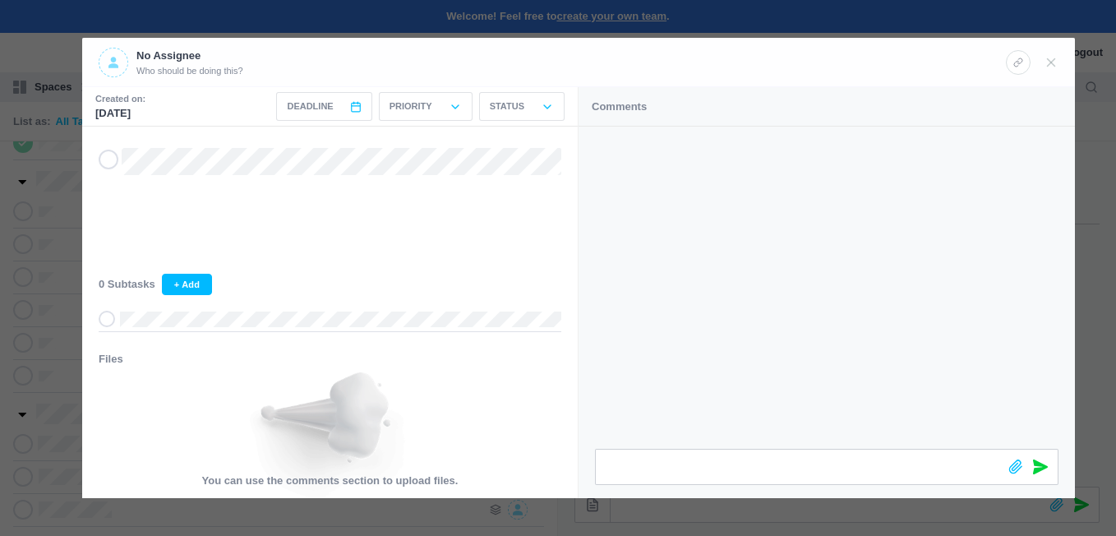
click at [67, 211] on div at bounding box center [558, 268] width 1116 height 536
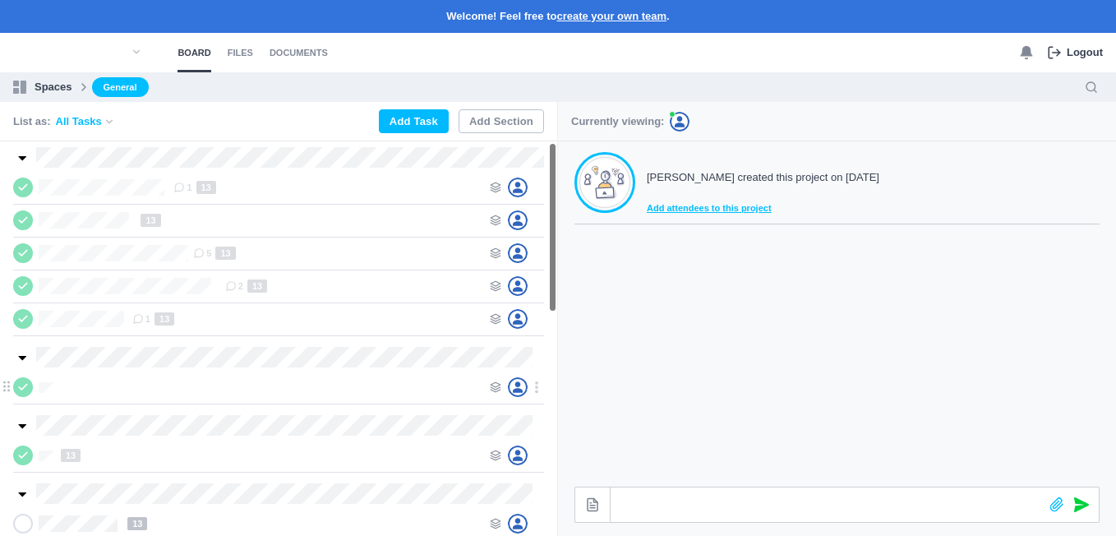
scroll to position [0, 0]
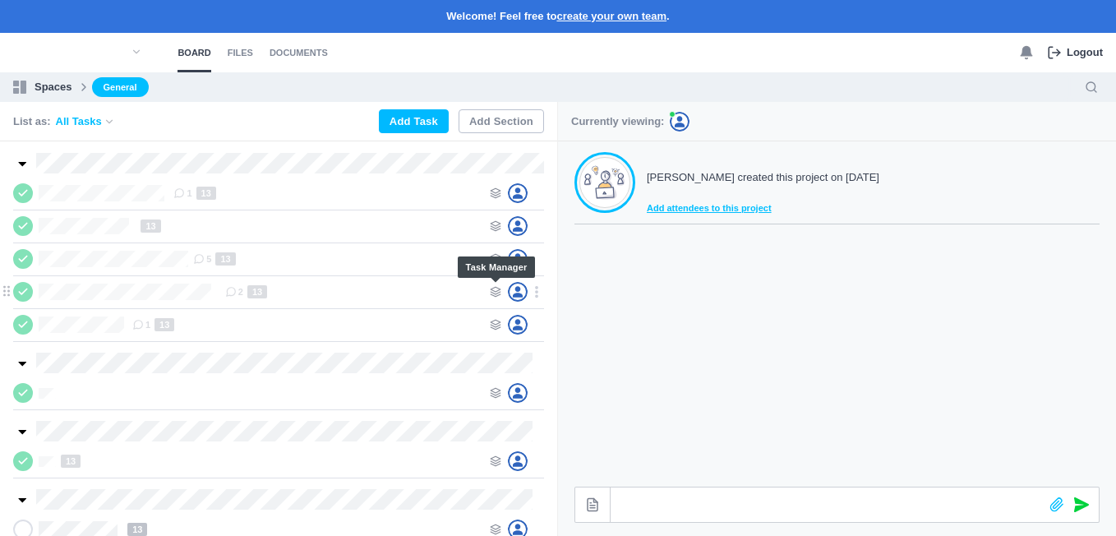
click at [497, 292] on icon at bounding box center [496, 292] width 12 height 12
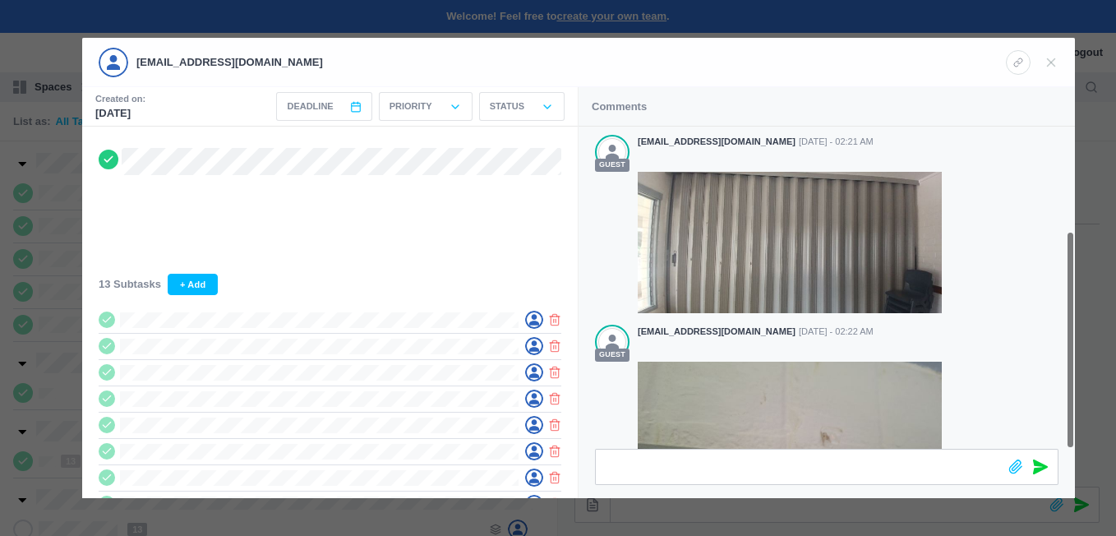
scroll to position [154, 0]
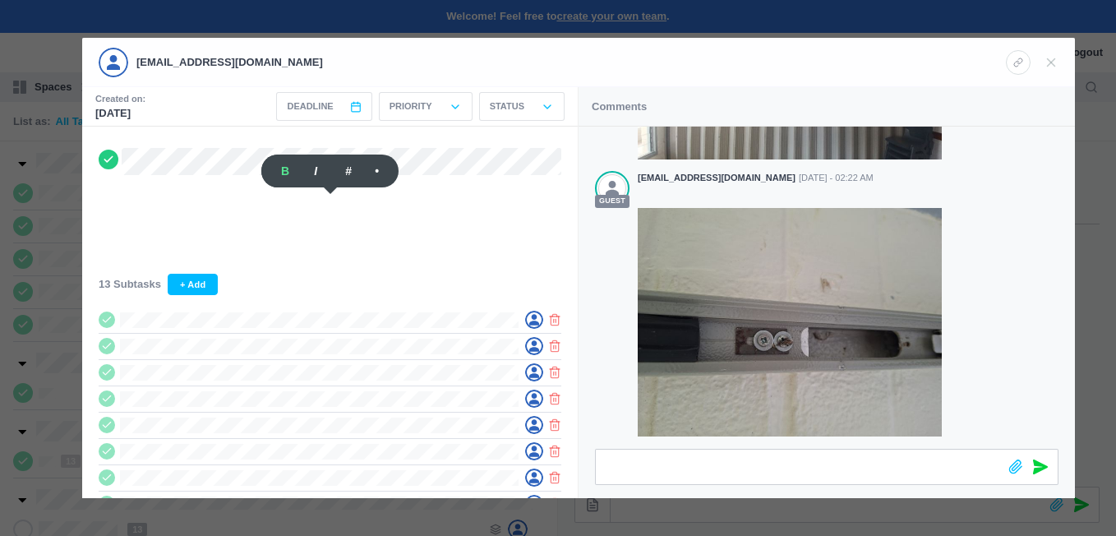
click at [50, 285] on div at bounding box center [558, 268] width 1116 height 536
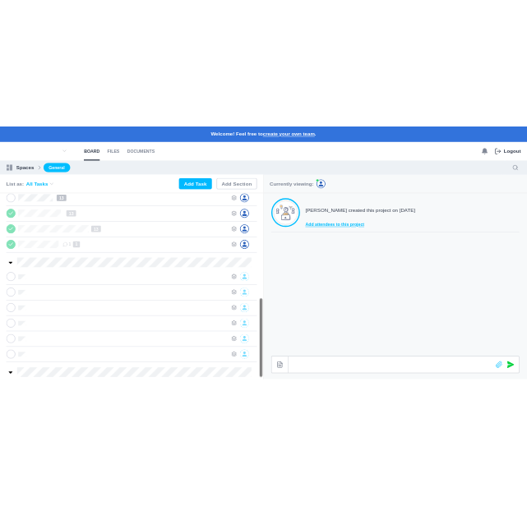
scroll to position [518, 0]
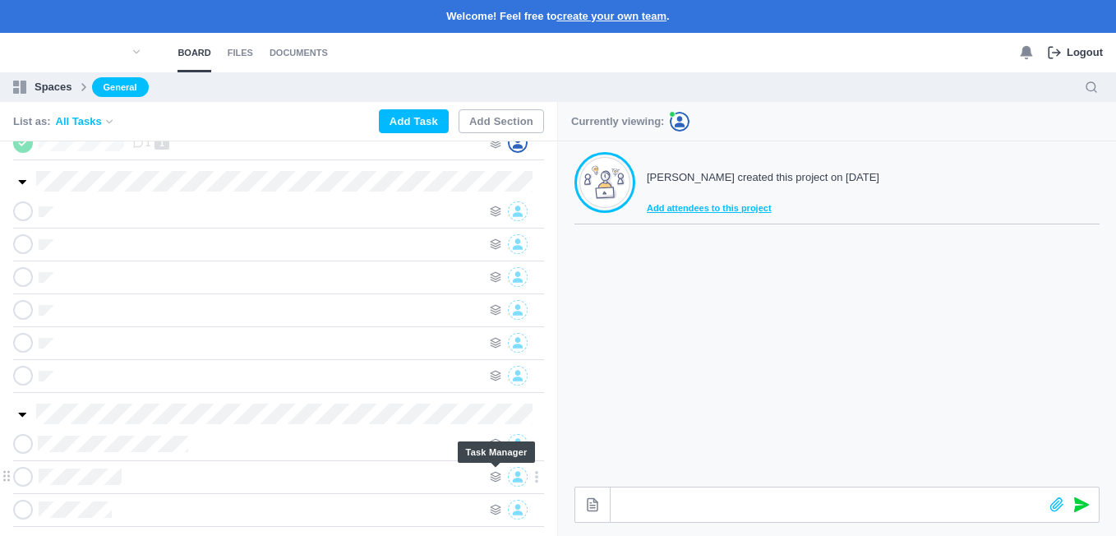
click at [491, 472] on icon at bounding box center [496, 477] width 12 height 12
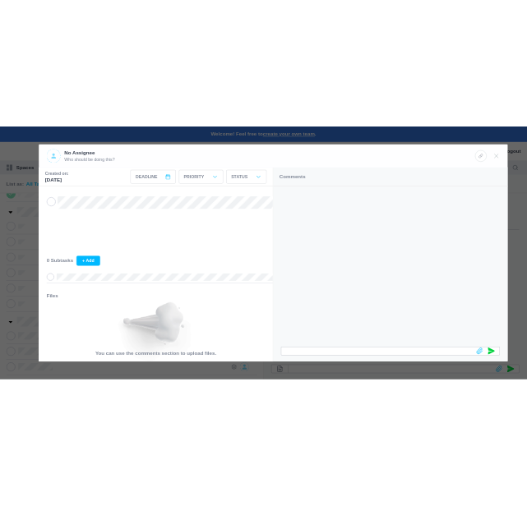
scroll to position [468, 0]
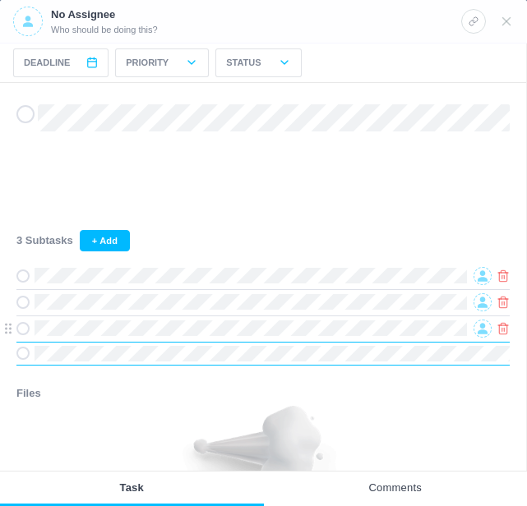
click at [507, 333] on use at bounding box center [503, 328] width 10 height 11
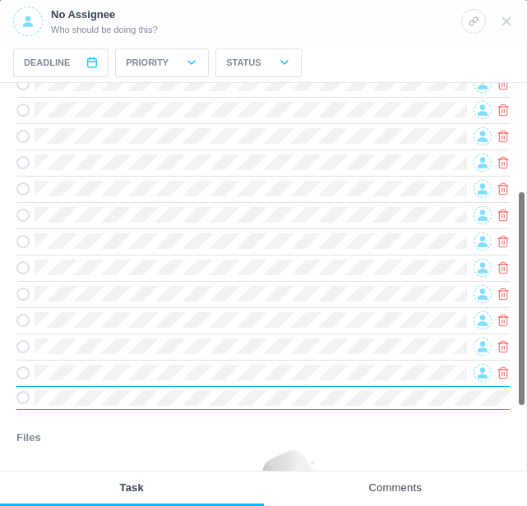
scroll to position [164, 0]
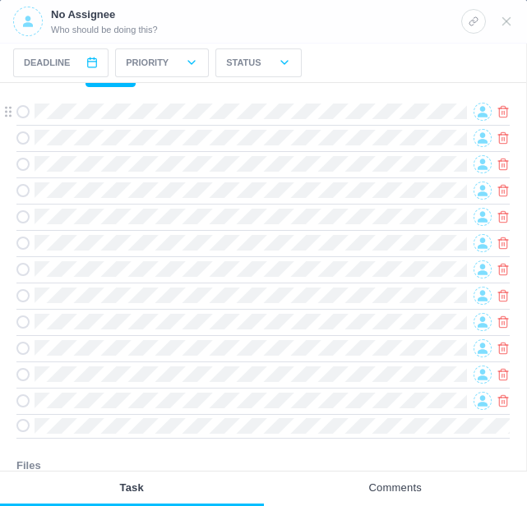
click at [481, 117] on icon at bounding box center [482, 111] width 10 height 11
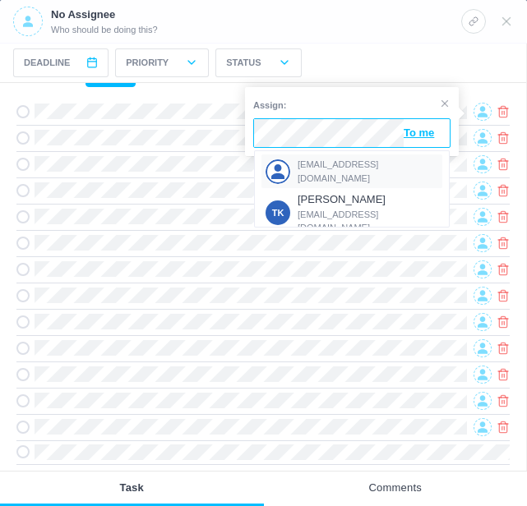
click at [343, 171] on span "[EMAIL_ADDRESS][DOMAIN_NAME]" at bounding box center [367, 171] width 141 height 27
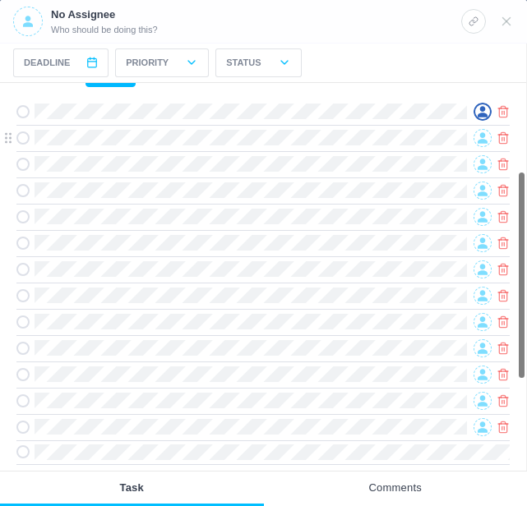
click at [484, 143] on icon at bounding box center [482, 137] width 10 height 11
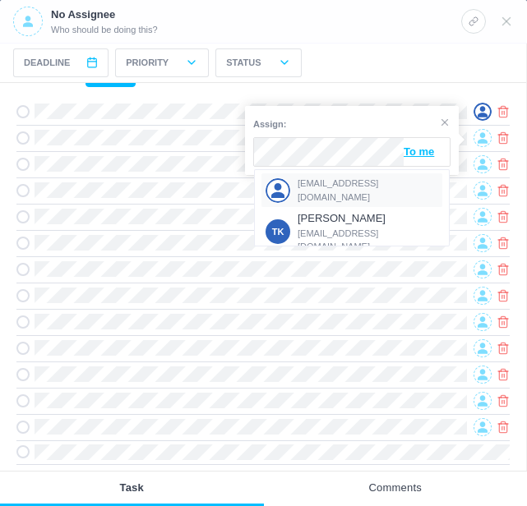
click at [340, 185] on span "[EMAIL_ADDRESS][DOMAIN_NAME]" at bounding box center [367, 190] width 141 height 27
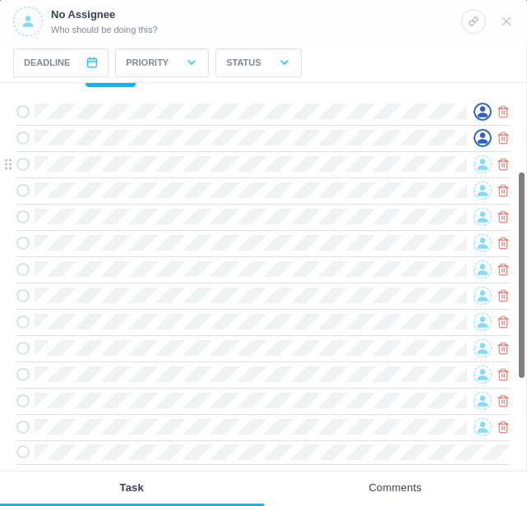
click at [481, 165] on icon at bounding box center [482, 164] width 10 height 11
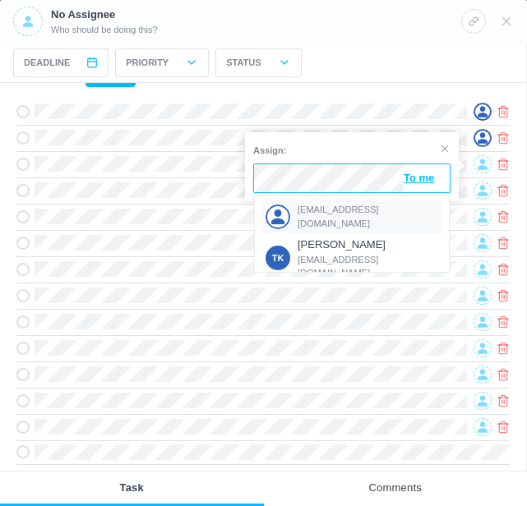
click at [331, 213] on span "[EMAIL_ADDRESS][DOMAIN_NAME]" at bounding box center [367, 216] width 141 height 27
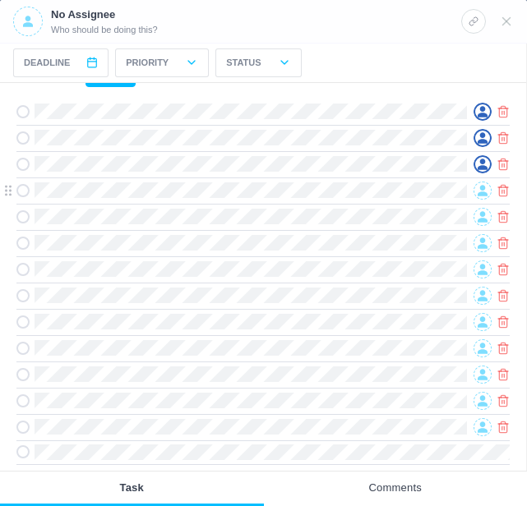
click at [479, 195] on icon at bounding box center [482, 191] width 10 height 12
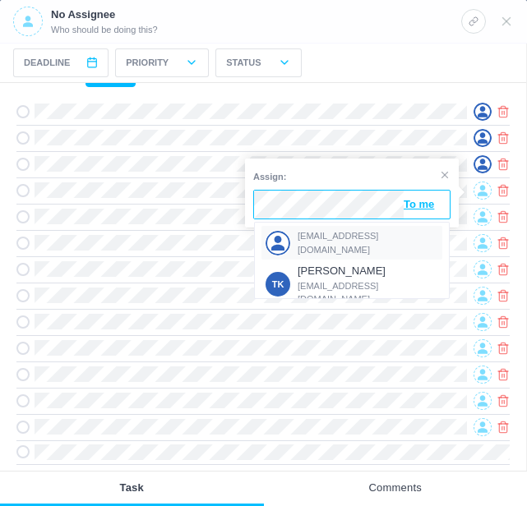
click at [334, 237] on span "[EMAIL_ADDRESS][DOMAIN_NAME]" at bounding box center [367, 242] width 141 height 27
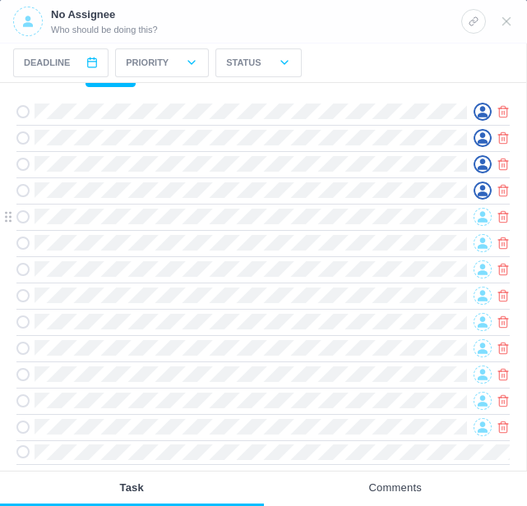
click at [480, 215] on icon at bounding box center [482, 216] width 10 height 11
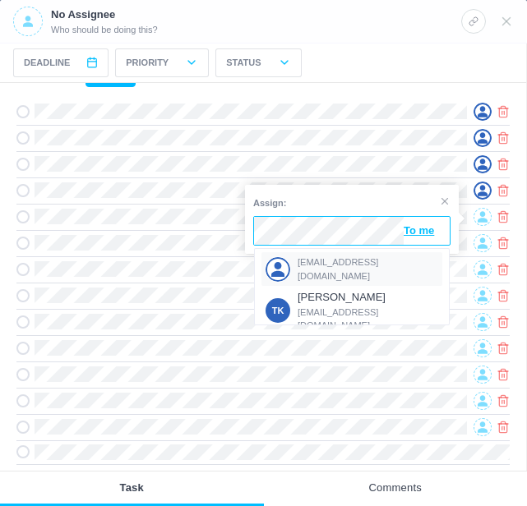
click at [337, 261] on span "[EMAIL_ADDRESS][DOMAIN_NAME]" at bounding box center [367, 269] width 141 height 27
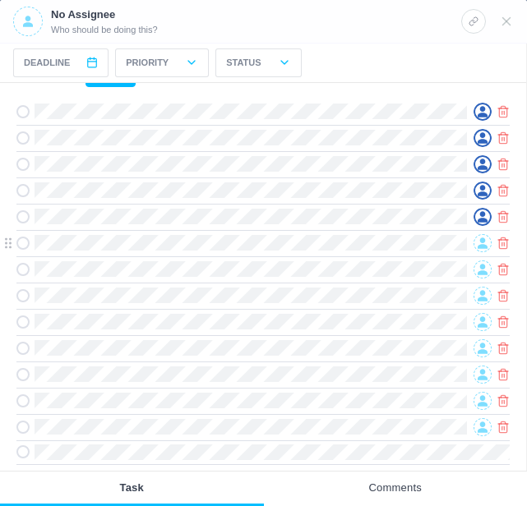
click at [483, 239] on icon at bounding box center [482, 243] width 10 height 12
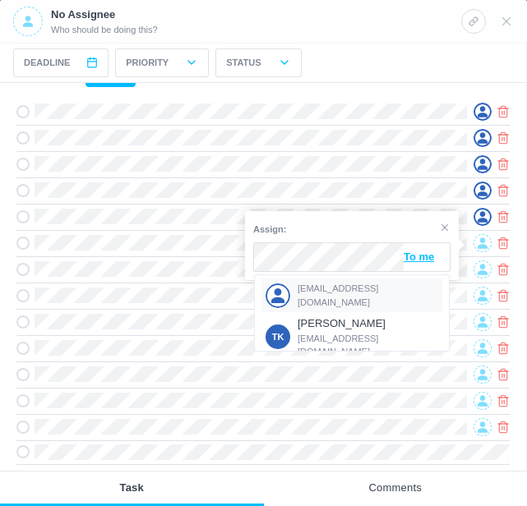
click at [338, 291] on span "[EMAIL_ADDRESS][DOMAIN_NAME]" at bounding box center [367, 295] width 141 height 27
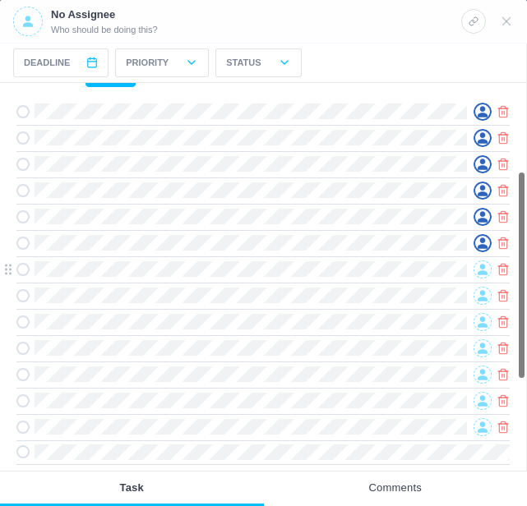
click at [484, 267] on icon at bounding box center [482, 269] width 10 height 11
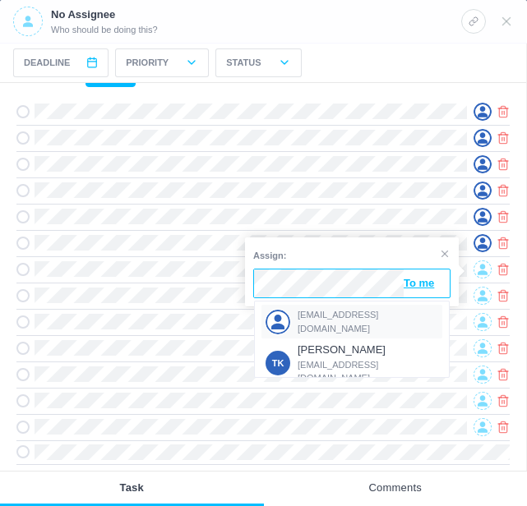
click at [345, 316] on span "[EMAIL_ADDRESS][DOMAIN_NAME]" at bounding box center [367, 321] width 141 height 27
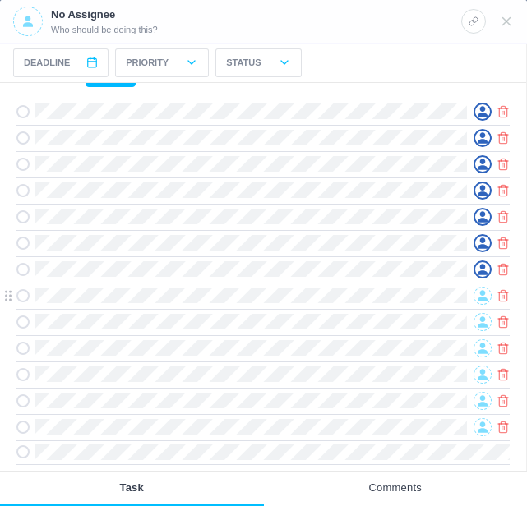
click at [478, 296] on icon at bounding box center [482, 296] width 10 height 12
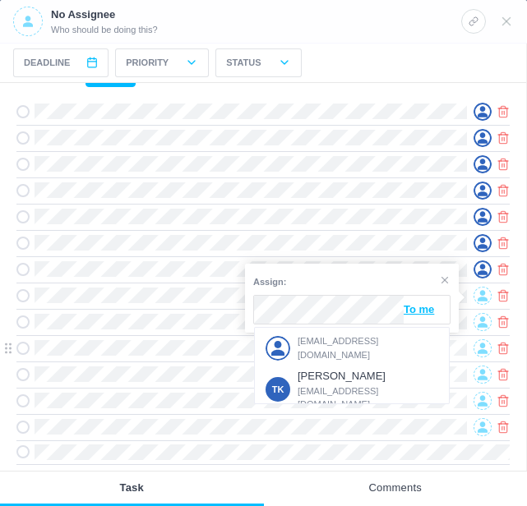
drag, startPoint x: 321, startPoint y: 343, endPoint x: 331, endPoint y: 340, distance: 10.4
click at [320, 343] on span "[EMAIL_ADDRESS][DOMAIN_NAME]" at bounding box center [367, 347] width 141 height 27
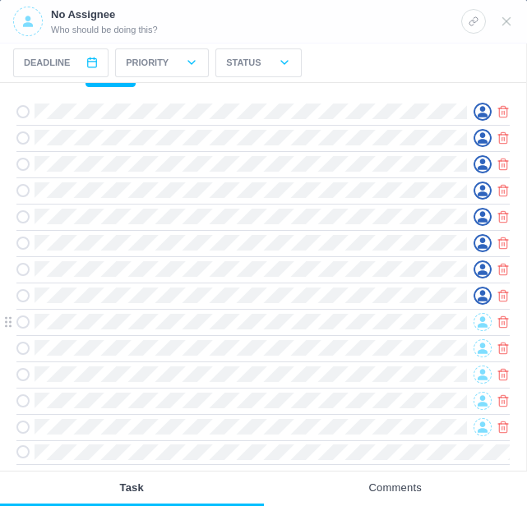
click at [481, 316] on span at bounding box center [482, 322] width 18 height 18
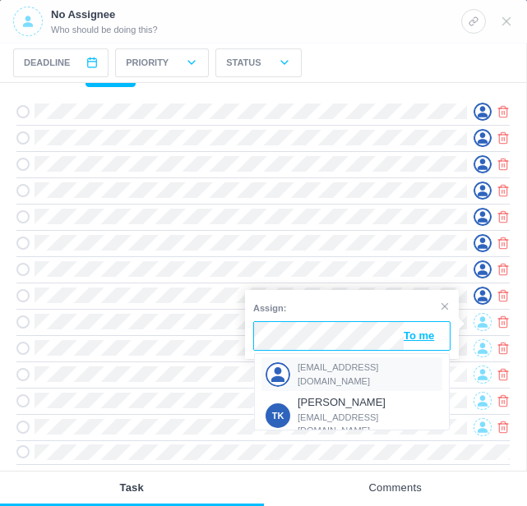
click at [343, 365] on div "[EMAIL_ADDRESS][DOMAIN_NAME]" at bounding box center [351, 374] width 181 height 34
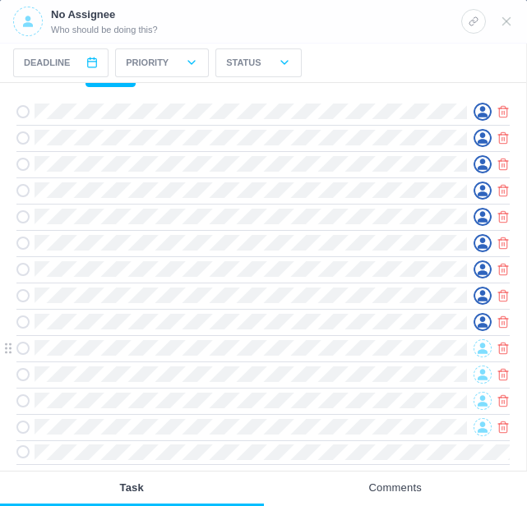
click at [483, 347] on icon at bounding box center [482, 348] width 10 height 11
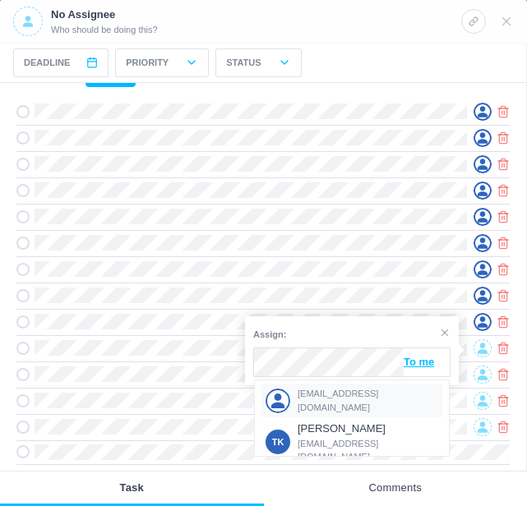
click at [334, 395] on span "[EMAIL_ADDRESS][DOMAIN_NAME]" at bounding box center [367, 400] width 141 height 27
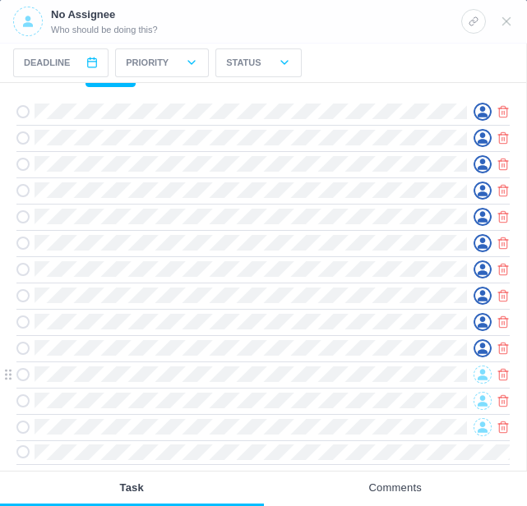
click at [477, 373] on icon at bounding box center [482, 375] width 10 height 12
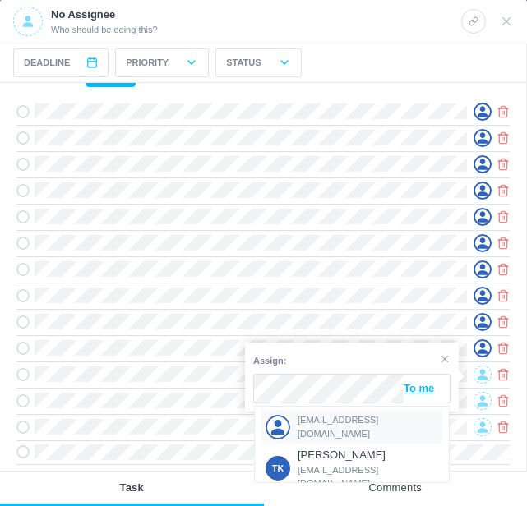
click at [340, 422] on span "[EMAIL_ADDRESS][DOMAIN_NAME]" at bounding box center [367, 426] width 141 height 27
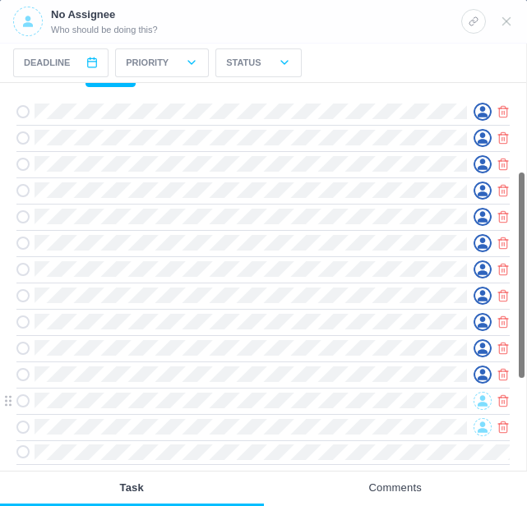
click at [481, 398] on icon at bounding box center [482, 401] width 10 height 12
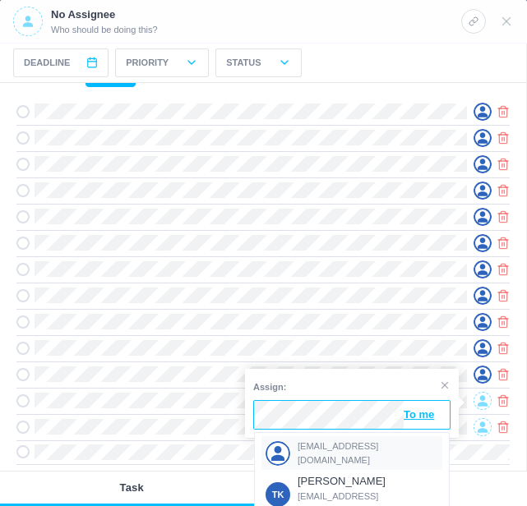
click at [323, 446] on span "[EMAIL_ADDRESS][DOMAIN_NAME]" at bounding box center [367, 453] width 141 height 27
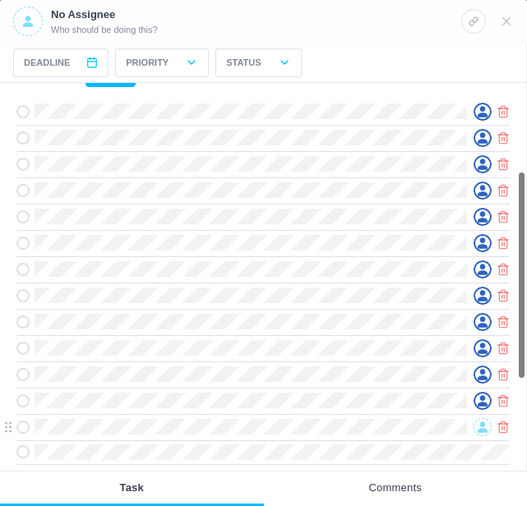
click at [481, 429] on icon at bounding box center [482, 426] width 10 height 11
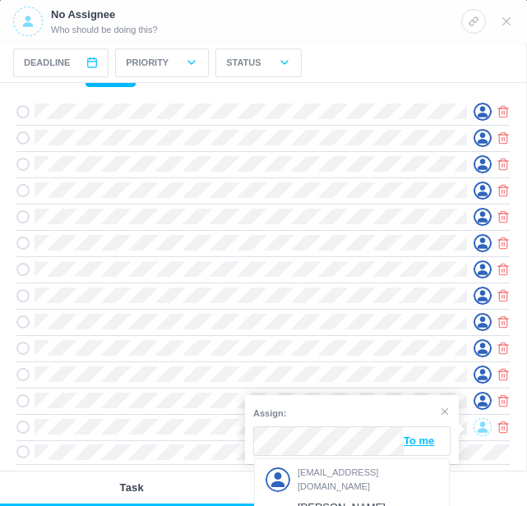
drag, startPoint x: 339, startPoint y: 479, endPoint x: 334, endPoint y: 452, distance: 27.7
click at [339, 477] on span "[EMAIL_ADDRESS][DOMAIN_NAME]" at bounding box center [367, 479] width 141 height 27
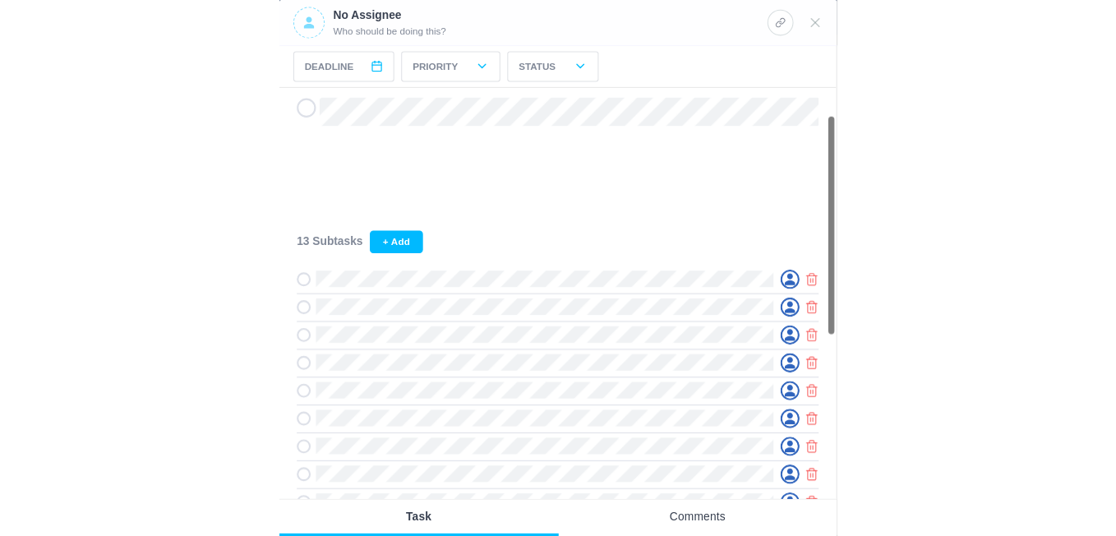
scroll to position [0, 0]
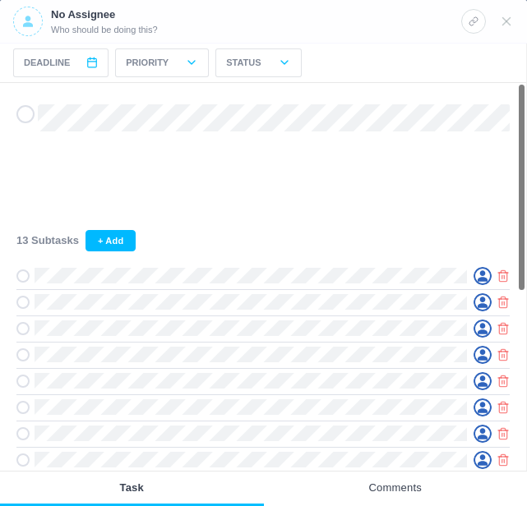
click at [30, 29] on span at bounding box center [28, 22] width 30 height 30
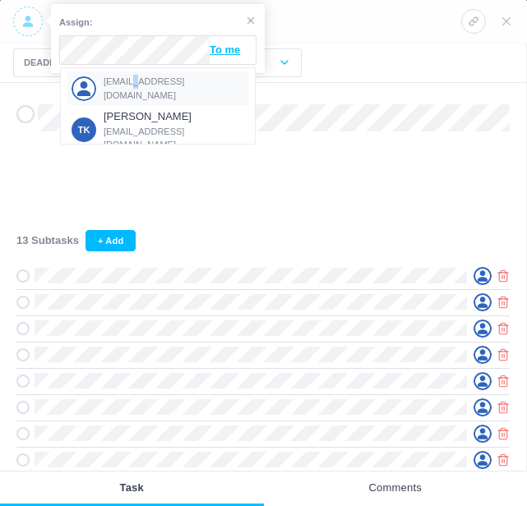
click at [127, 84] on span "[EMAIL_ADDRESS][DOMAIN_NAME]" at bounding box center [174, 88] width 141 height 27
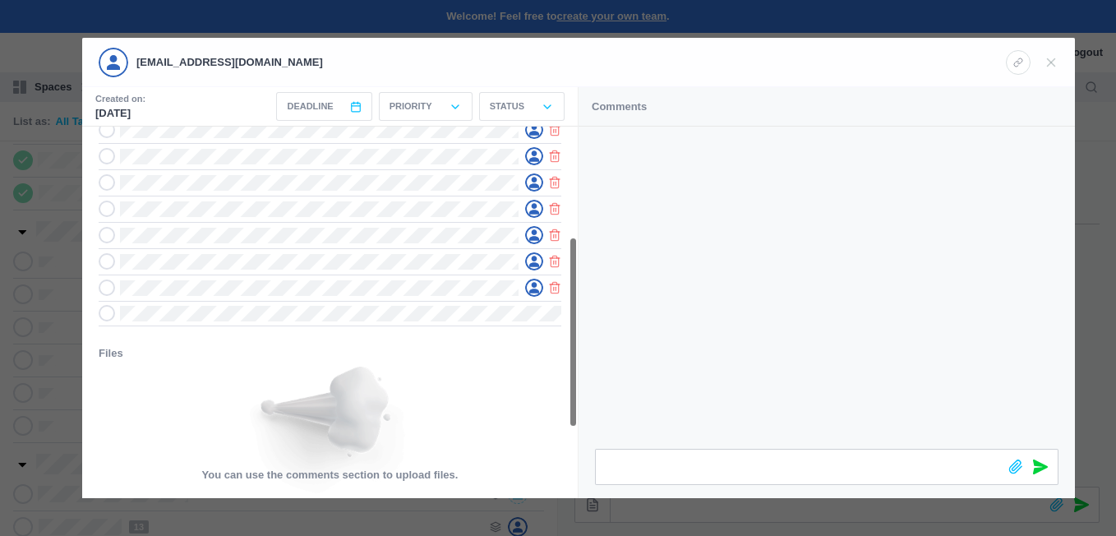
scroll to position [350, 0]
click at [1009, 466] on icon at bounding box center [1015, 466] width 15 height 15
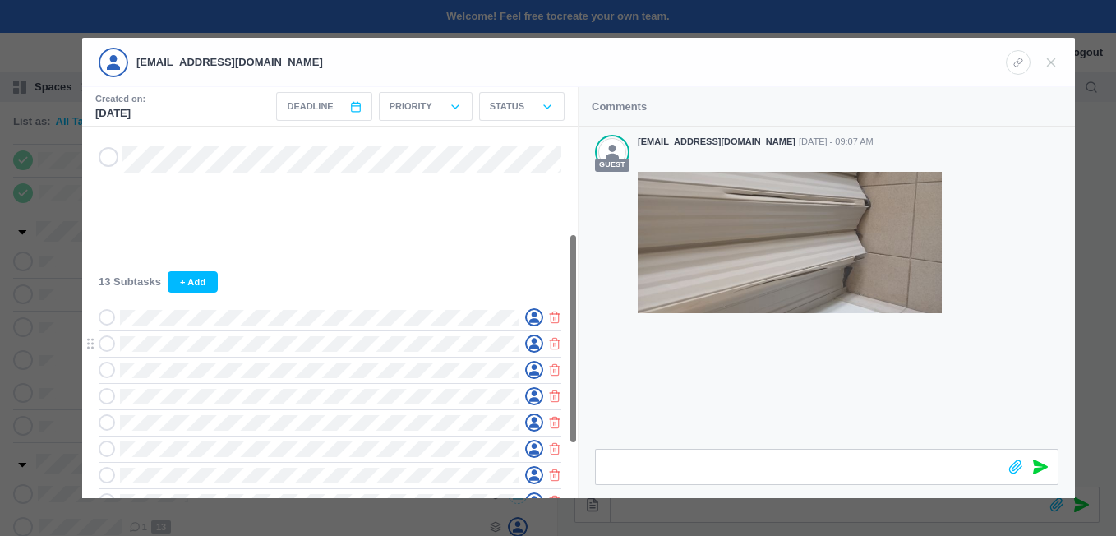
scroll to position [0, 0]
click at [1048, 62] on icon at bounding box center [1050, 62] width 15 height 15
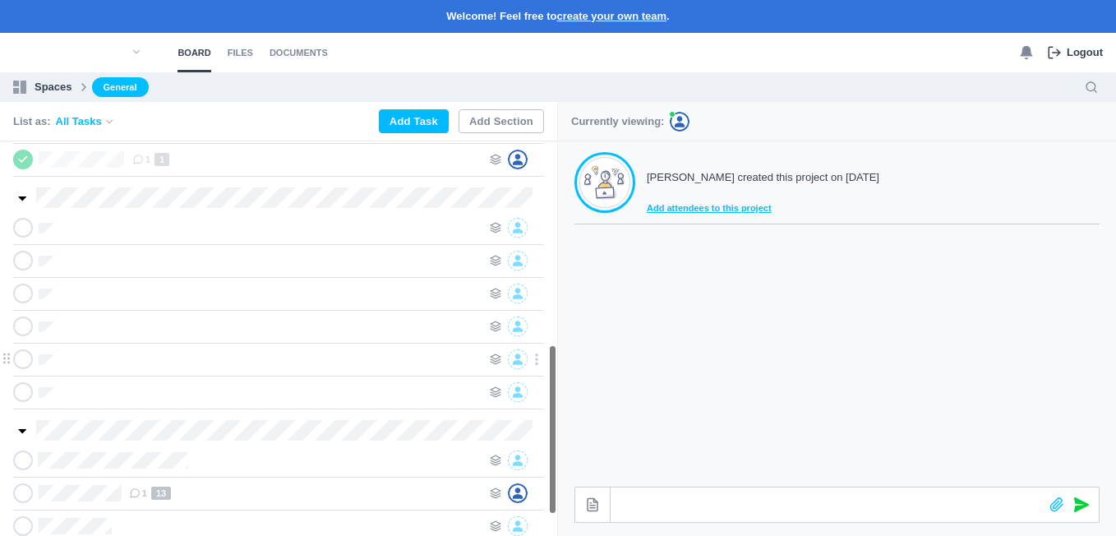
scroll to position [518, 0]
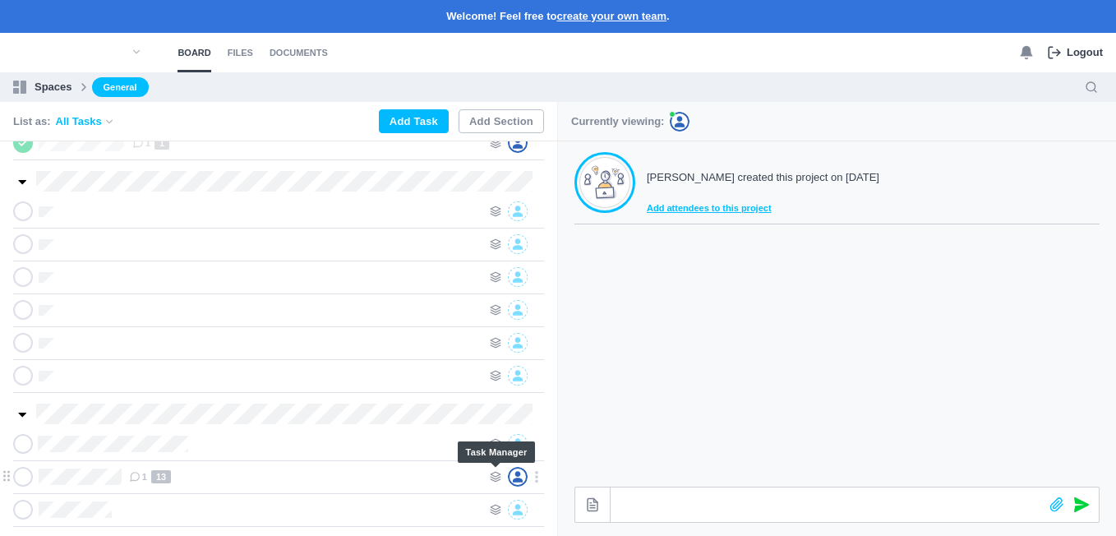
click at [495, 479] on use at bounding box center [496, 477] width 10 height 10
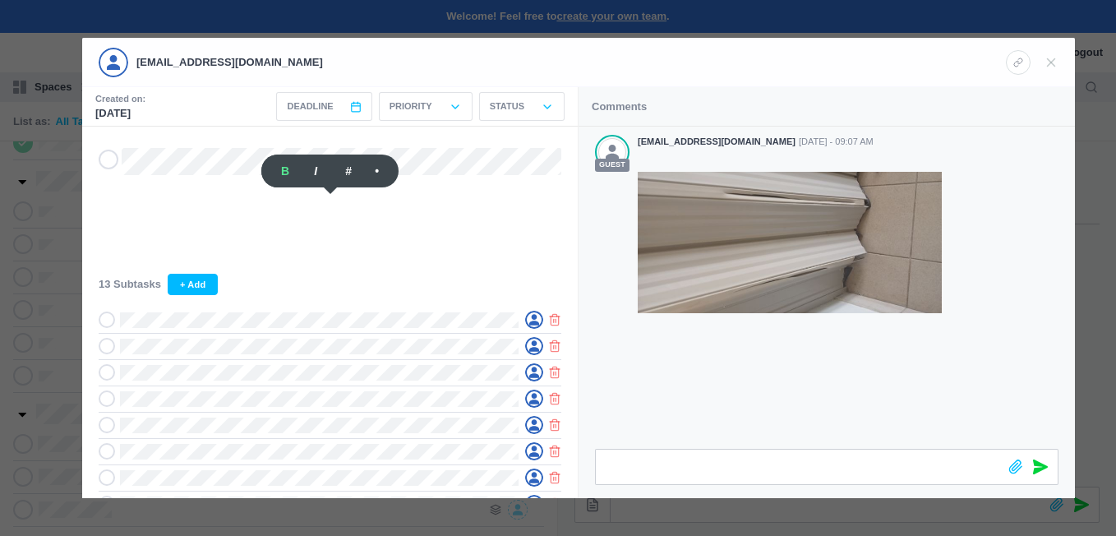
click at [352, 512] on div at bounding box center [558, 268] width 1116 height 536
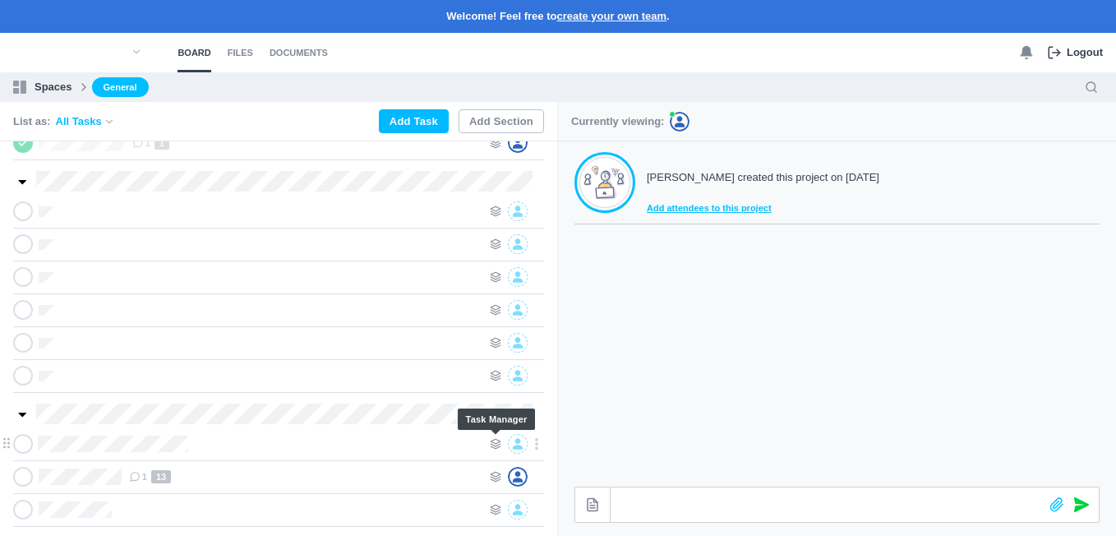
click at [490, 440] on icon at bounding box center [496, 444] width 12 height 12
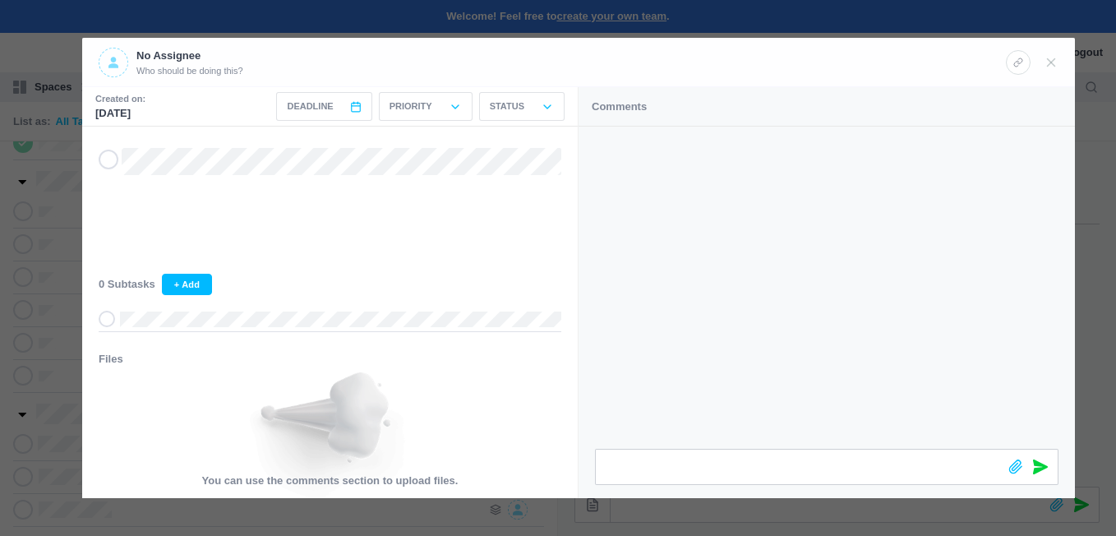
click at [61, 350] on div at bounding box center [558, 268] width 1116 height 536
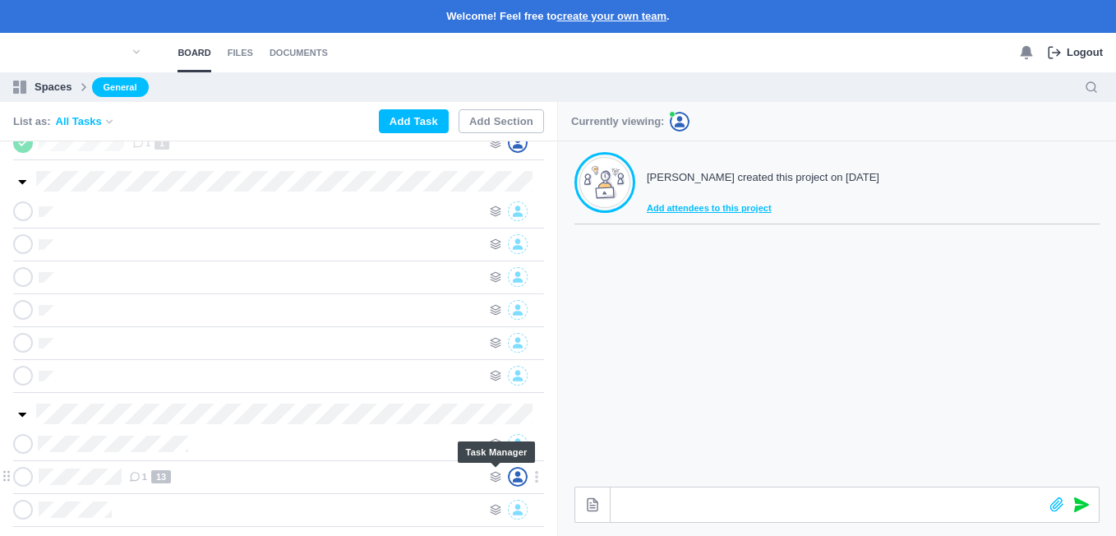
click at [498, 471] on icon at bounding box center [496, 477] width 12 height 12
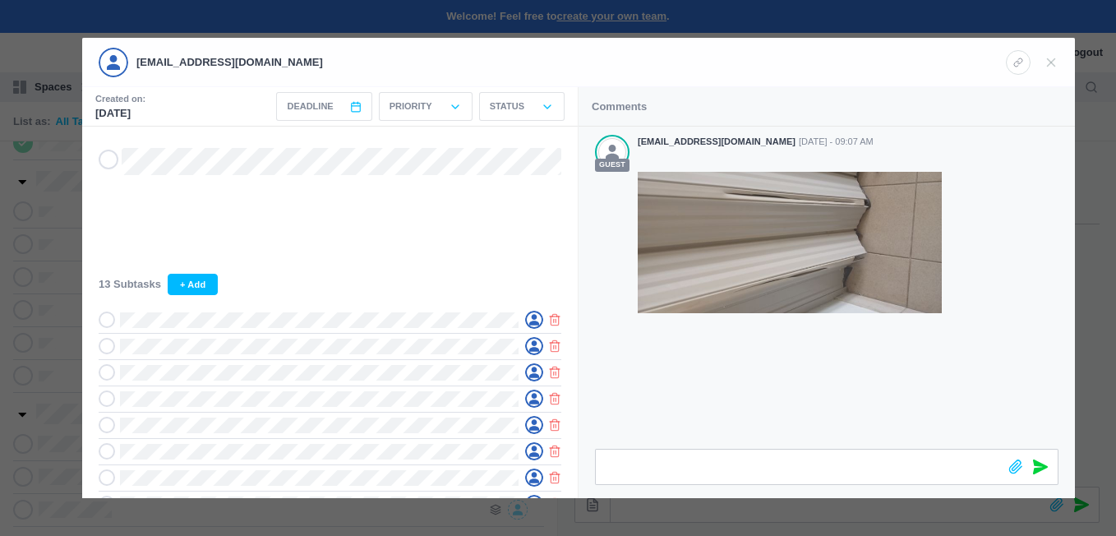
click at [68, 271] on div at bounding box center [558, 268] width 1116 height 536
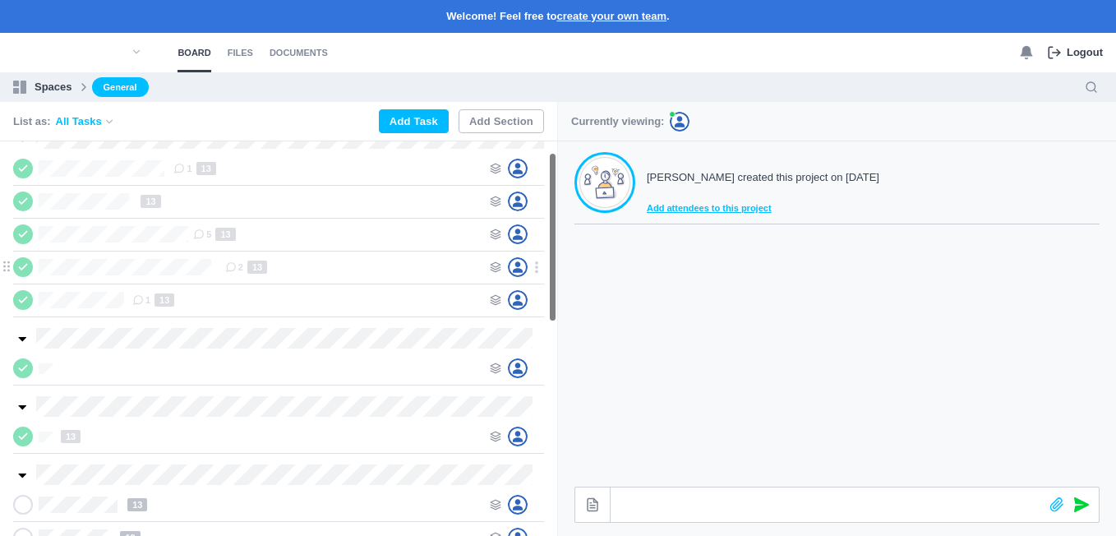
scroll to position [0, 0]
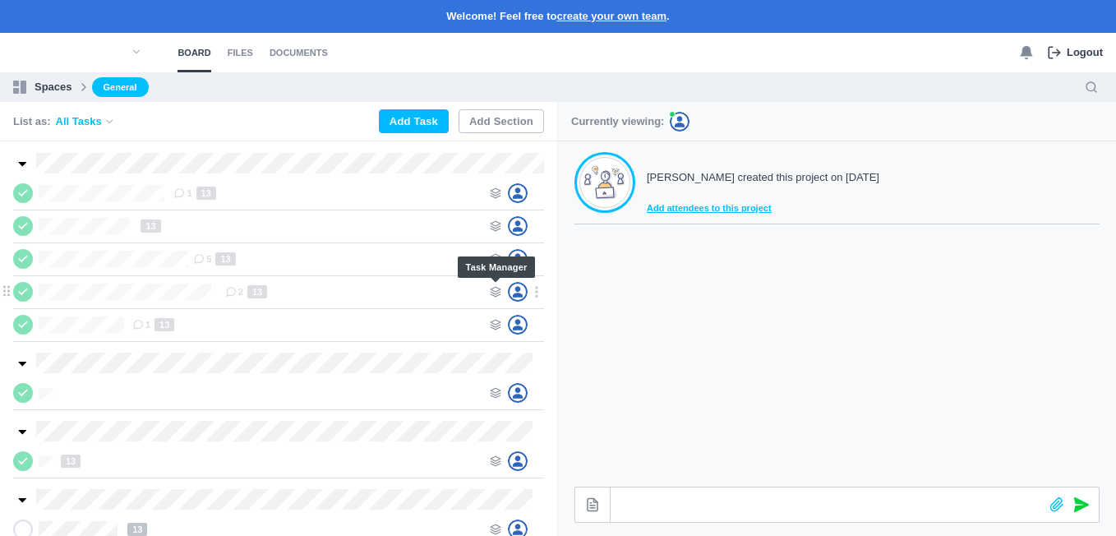
click at [491, 288] on icon at bounding box center [496, 292] width 12 height 12
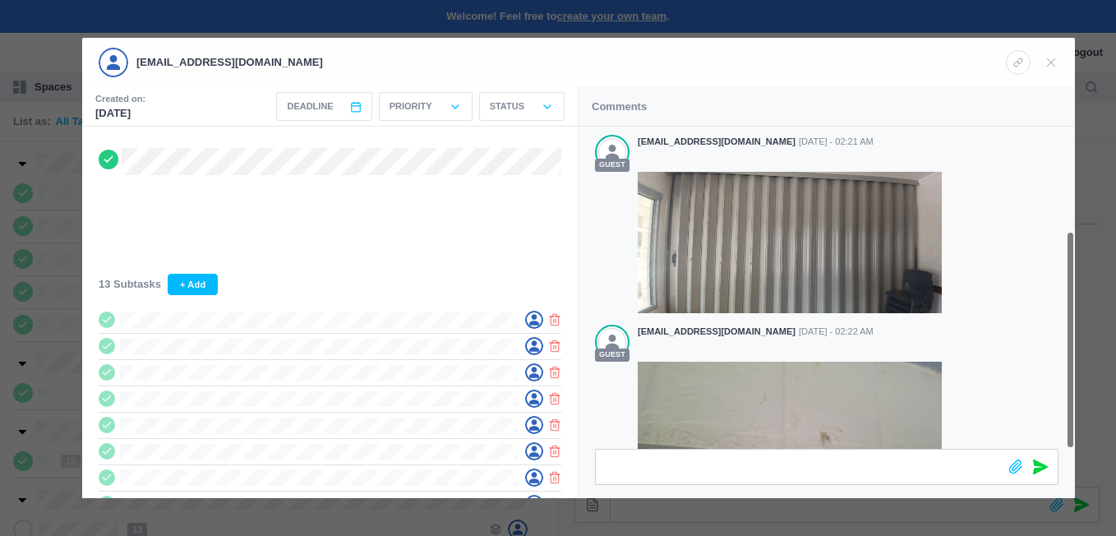
scroll to position [154, 0]
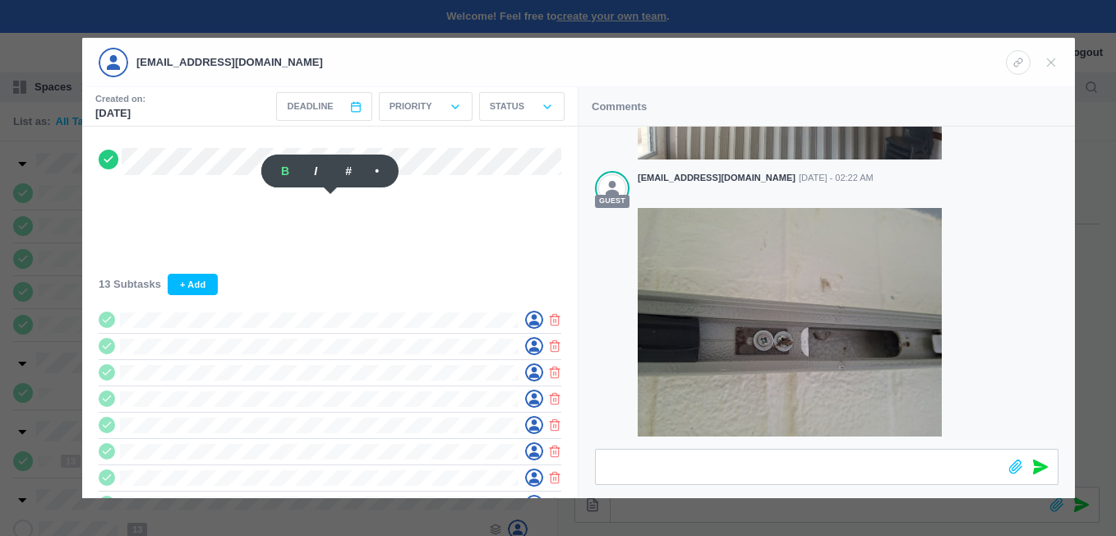
click at [58, 414] on div at bounding box center [558, 268] width 1116 height 536
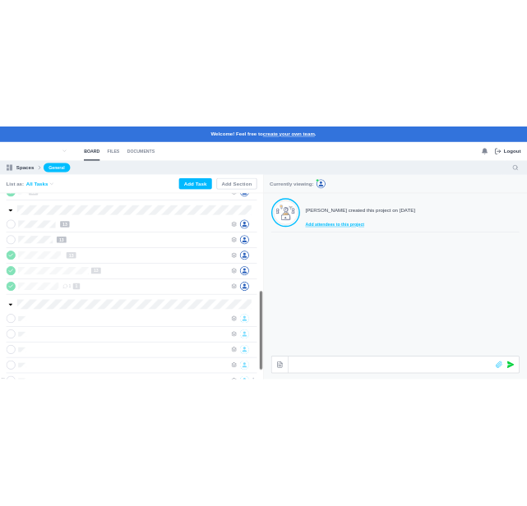
scroll to position [518, 0]
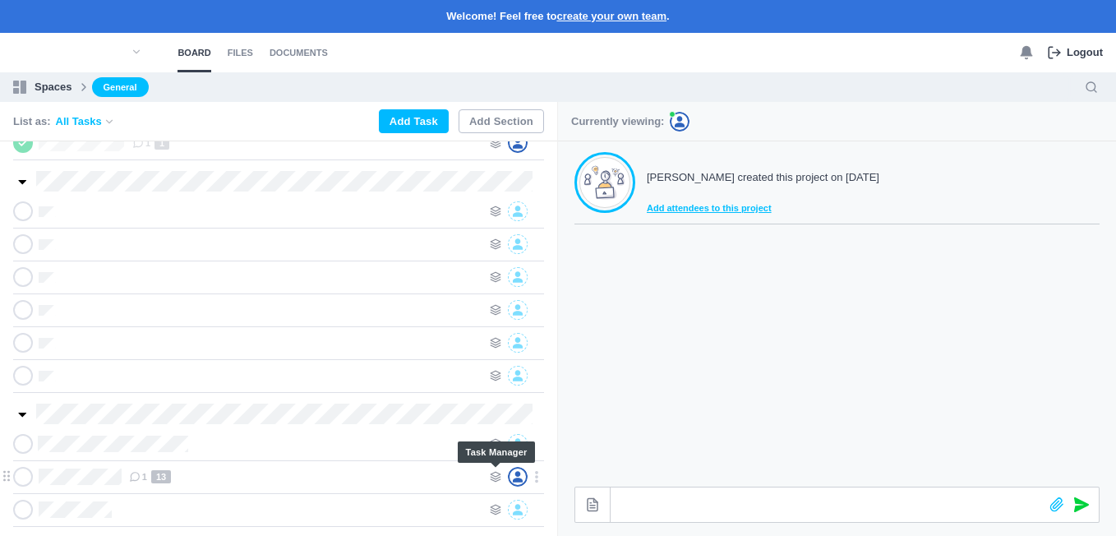
click at [493, 473] on use at bounding box center [496, 477] width 10 height 10
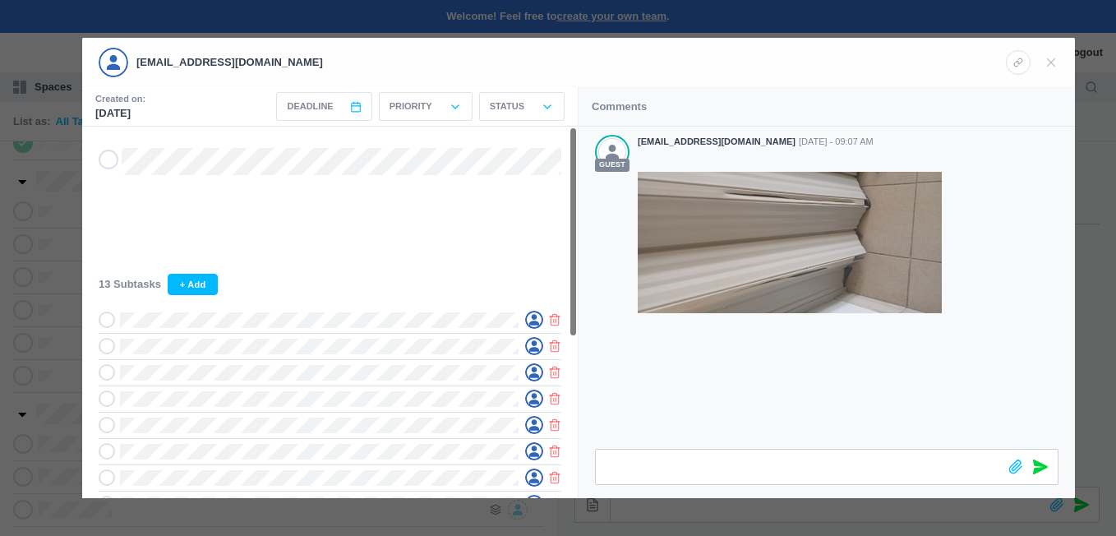
click at [64, 389] on div at bounding box center [558, 268] width 1116 height 536
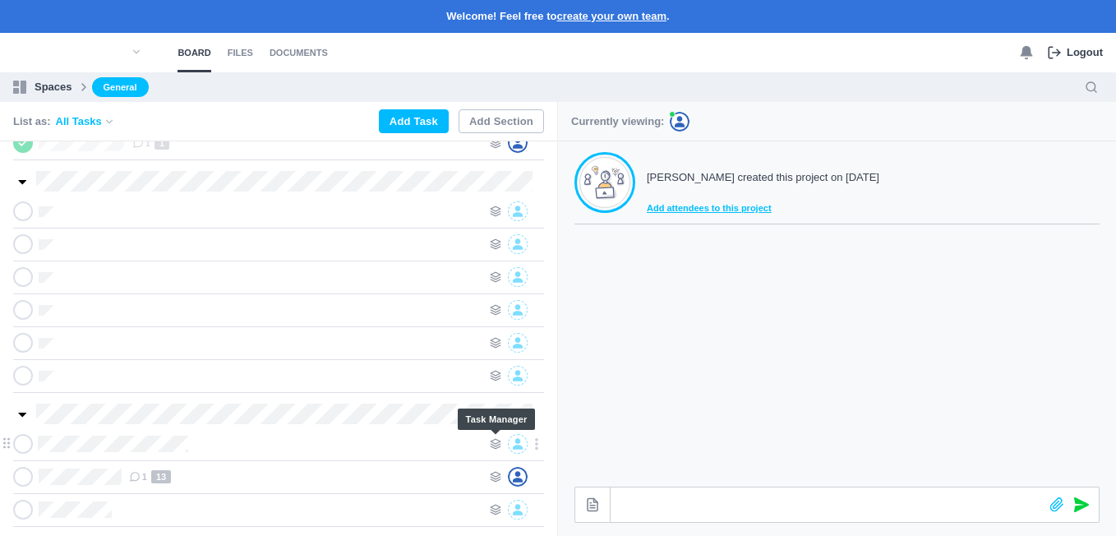
click at [495, 441] on icon at bounding box center [496, 444] width 12 height 12
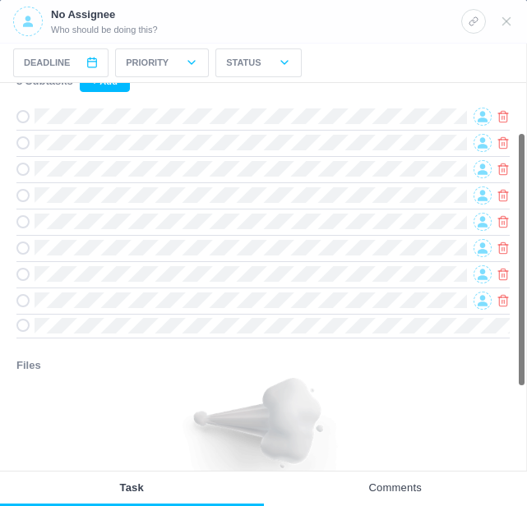
scroll to position [164, 0]
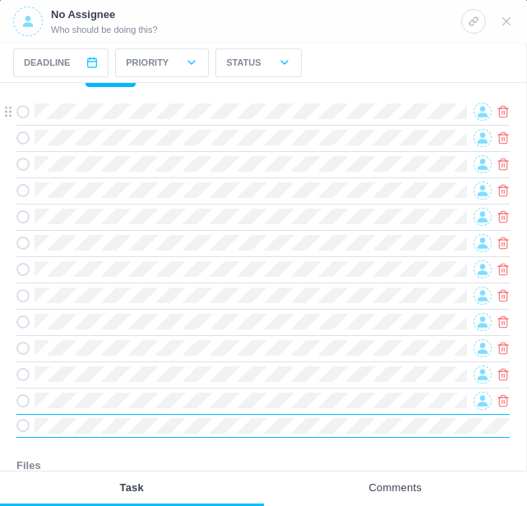
click at [478, 112] on icon at bounding box center [482, 112] width 10 height 12
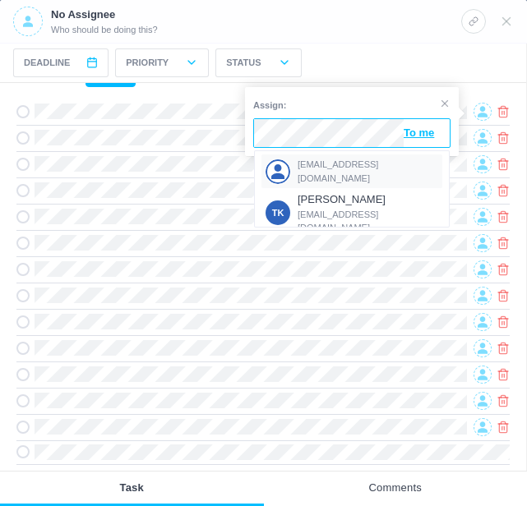
click at [340, 173] on span "[EMAIL_ADDRESS][DOMAIN_NAME]" at bounding box center [367, 171] width 141 height 27
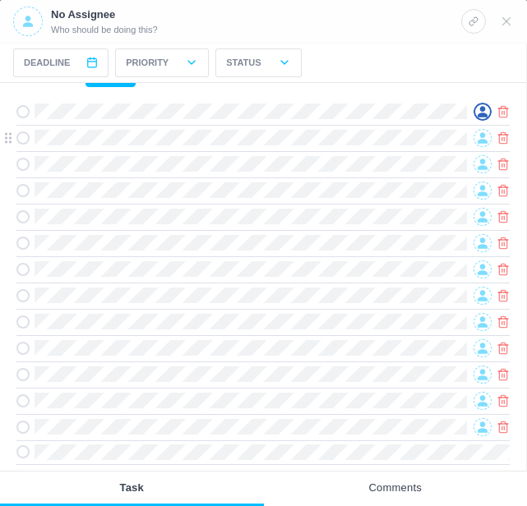
click at [481, 140] on icon at bounding box center [482, 138] width 10 height 12
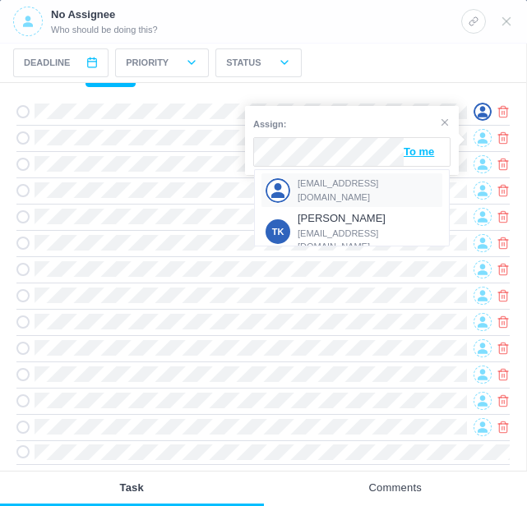
click at [344, 186] on span "[EMAIL_ADDRESS][DOMAIN_NAME]" at bounding box center [367, 190] width 141 height 27
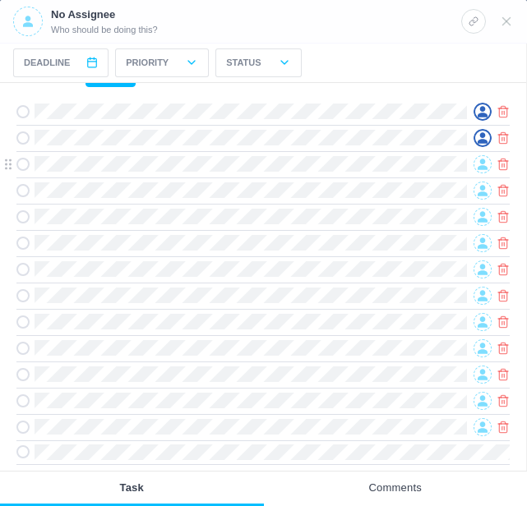
click at [475, 164] on span at bounding box center [482, 164] width 18 height 18
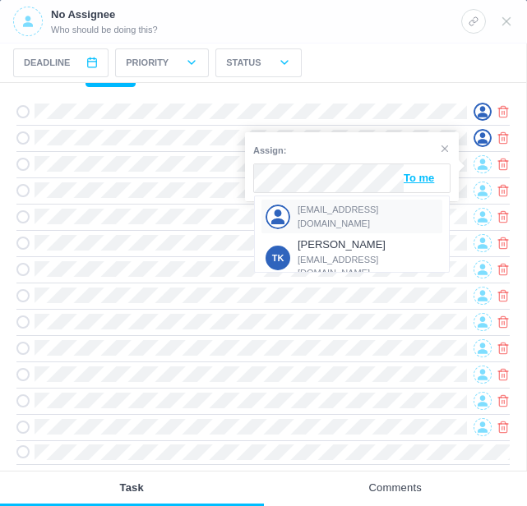
click at [327, 207] on div "[EMAIL_ADDRESS][DOMAIN_NAME]" at bounding box center [351, 217] width 181 height 34
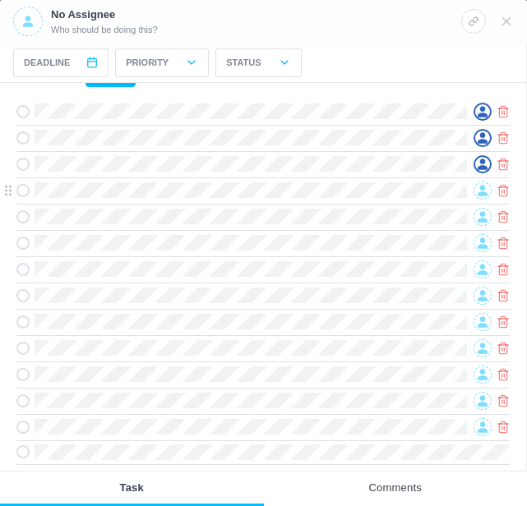
click at [477, 189] on icon at bounding box center [482, 191] width 10 height 12
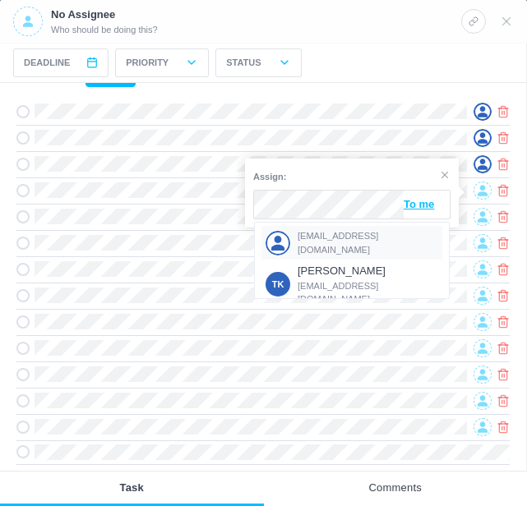
click at [336, 233] on div "[EMAIL_ADDRESS][DOMAIN_NAME]" at bounding box center [351, 243] width 181 height 34
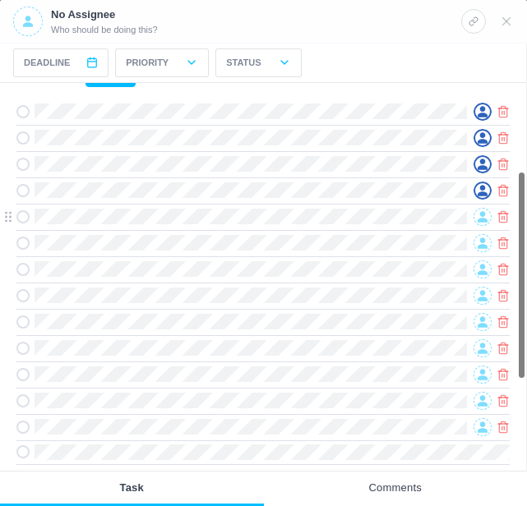
click at [481, 220] on icon at bounding box center [482, 217] width 10 height 12
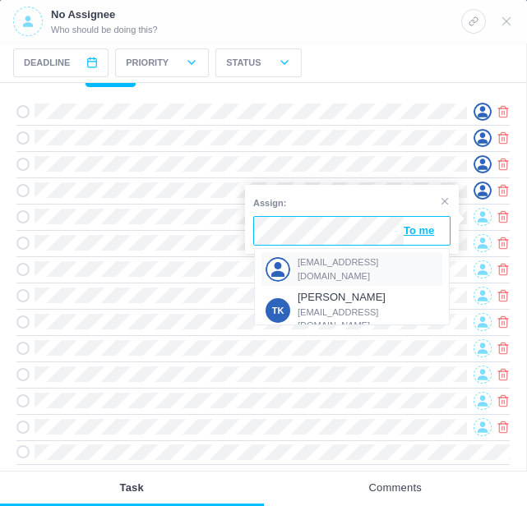
click at [334, 274] on span "[EMAIL_ADDRESS][DOMAIN_NAME]" at bounding box center [367, 269] width 141 height 27
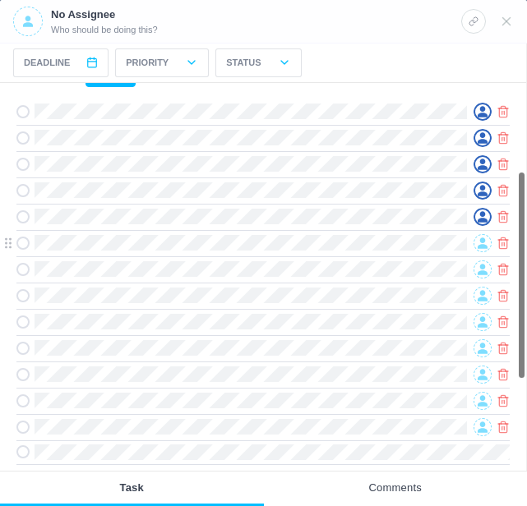
click at [480, 246] on icon at bounding box center [482, 243] width 10 height 12
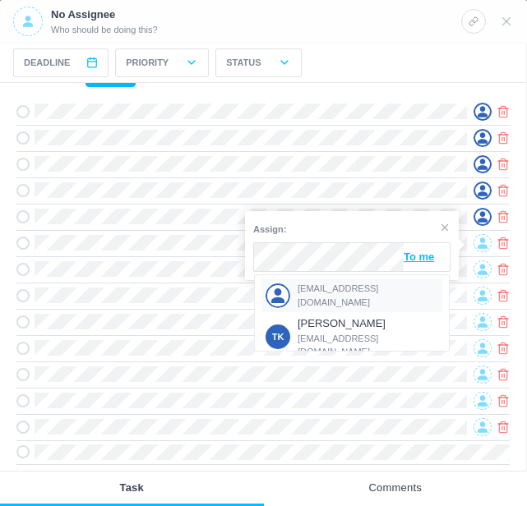
click at [337, 284] on div "[EMAIL_ADDRESS][DOMAIN_NAME]" at bounding box center [351, 296] width 181 height 34
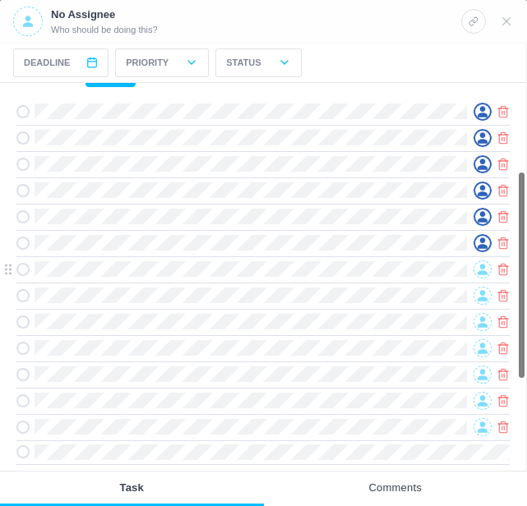
click at [477, 269] on icon at bounding box center [482, 270] width 10 height 12
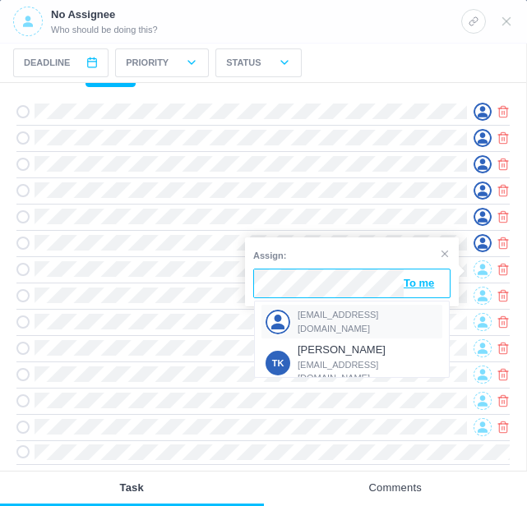
click at [337, 310] on div "[EMAIL_ADDRESS][DOMAIN_NAME]" at bounding box center [351, 322] width 181 height 34
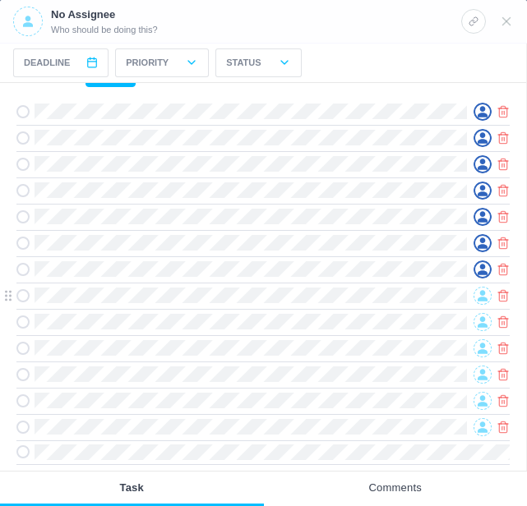
click at [477, 297] on icon at bounding box center [482, 296] width 10 height 12
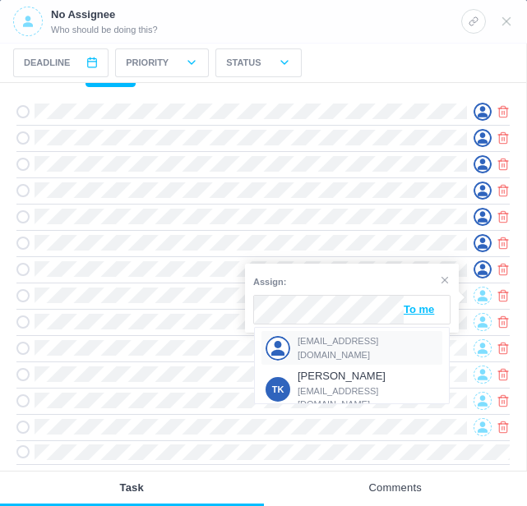
click at [322, 345] on span "[EMAIL_ADDRESS][DOMAIN_NAME]" at bounding box center [367, 347] width 141 height 27
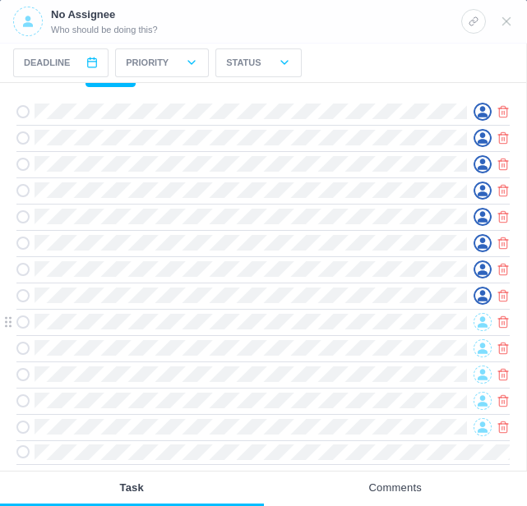
click at [477, 320] on icon at bounding box center [482, 322] width 10 height 12
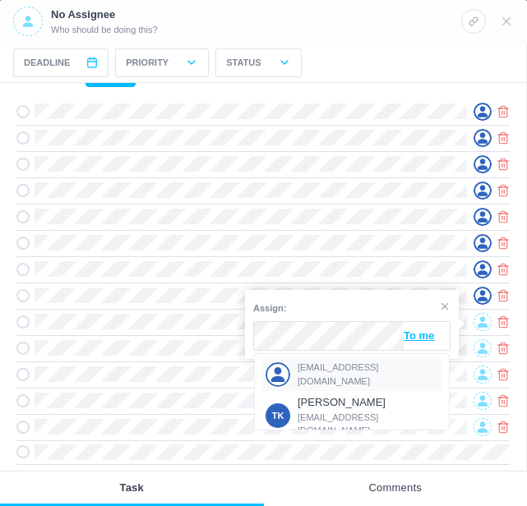
click at [340, 369] on span "[EMAIL_ADDRESS][DOMAIN_NAME]" at bounding box center [367, 374] width 141 height 27
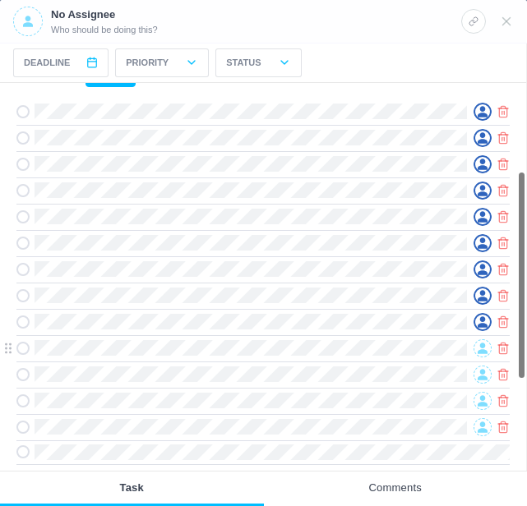
click at [486, 349] on icon at bounding box center [482, 349] width 10 height 12
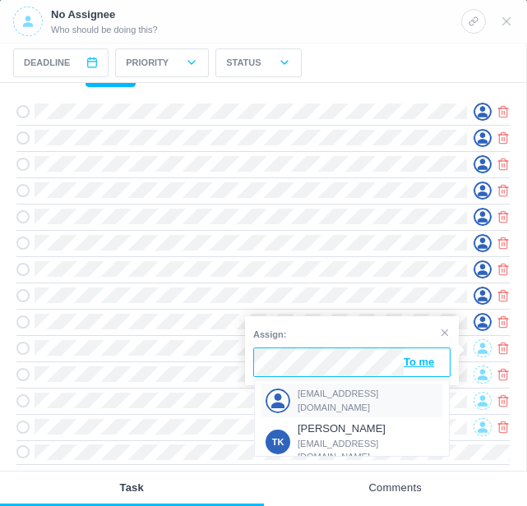
click at [340, 395] on span "[EMAIL_ADDRESS][DOMAIN_NAME]" at bounding box center [367, 400] width 141 height 27
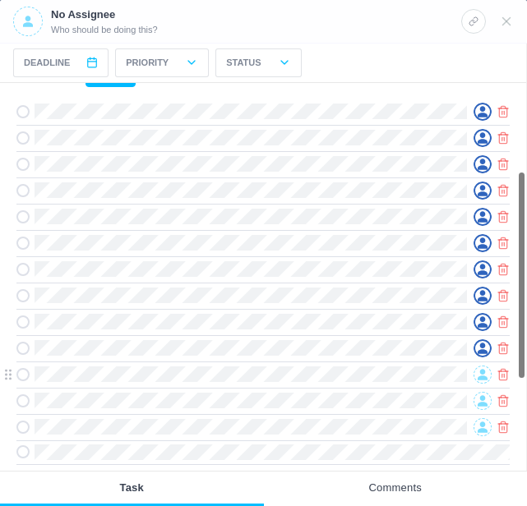
click at [485, 373] on icon at bounding box center [482, 374] width 10 height 11
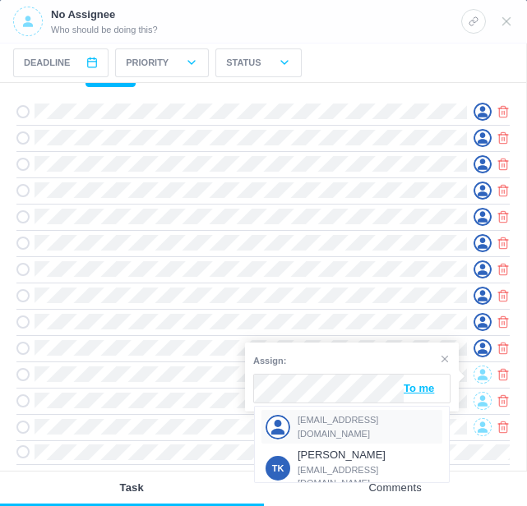
click at [352, 423] on span "[EMAIL_ADDRESS][DOMAIN_NAME]" at bounding box center [367, 426] width 141 height 27
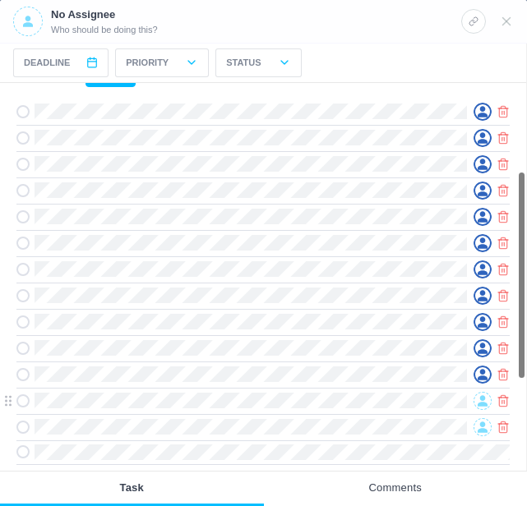
click at [480, 402] on icon at bounding box center [482, 401] width 10 height 12
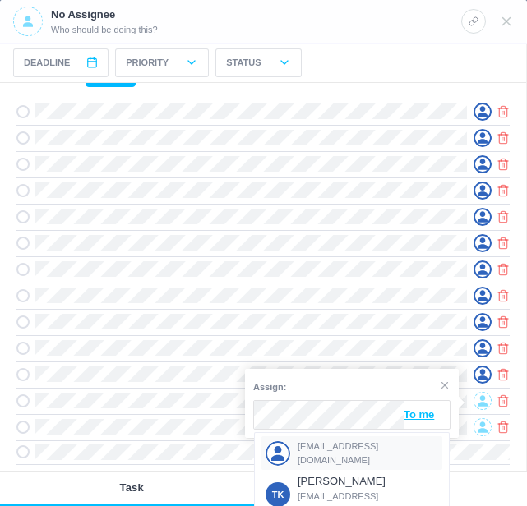
click at [329, 453] on span "[EMAIL_ADDRESS][DOMAIN_NAME]" at bounding box center [367, 453] width 141 height 27
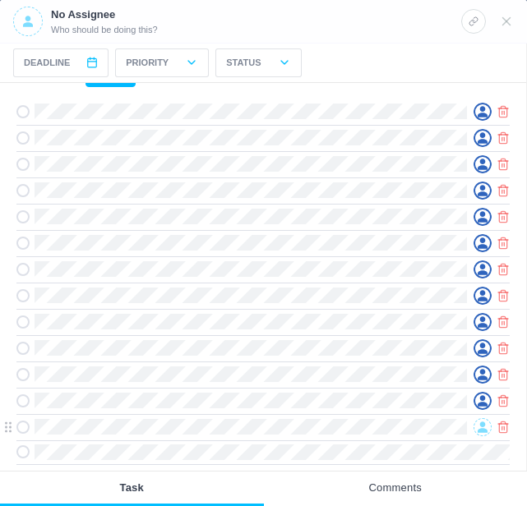
click at [481, 429] on icon at bounding box center [482, 426] width 10 height 11
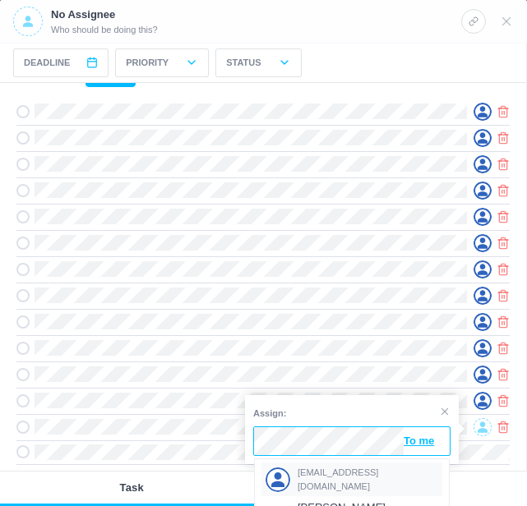
click at [329, 472] on span "[EMAIL_ADDRESS][DOMAIN_NAME]" at bounding box center [367, 479] width 141 height 27
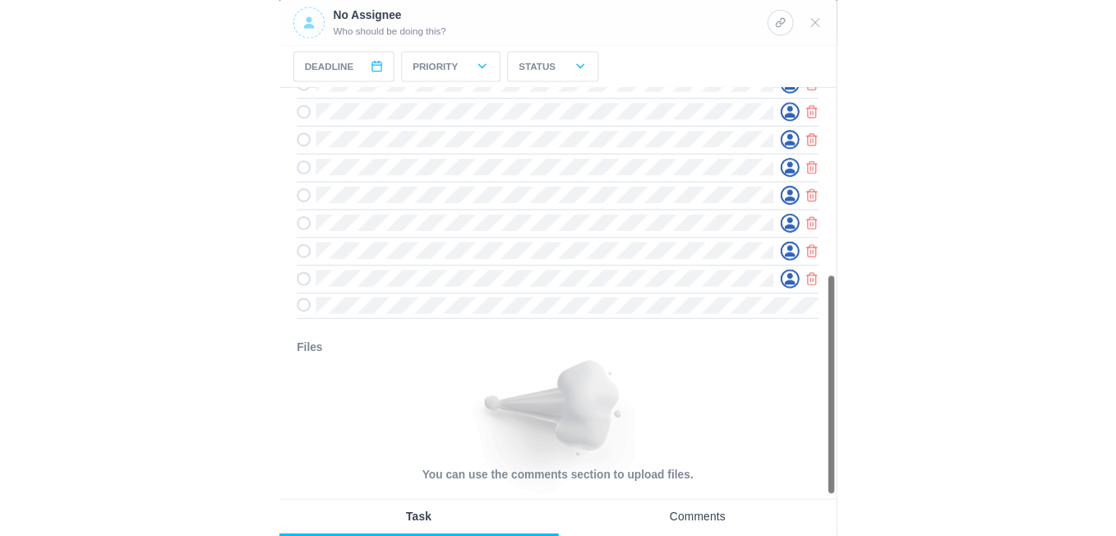
scroll to position [0, 0]
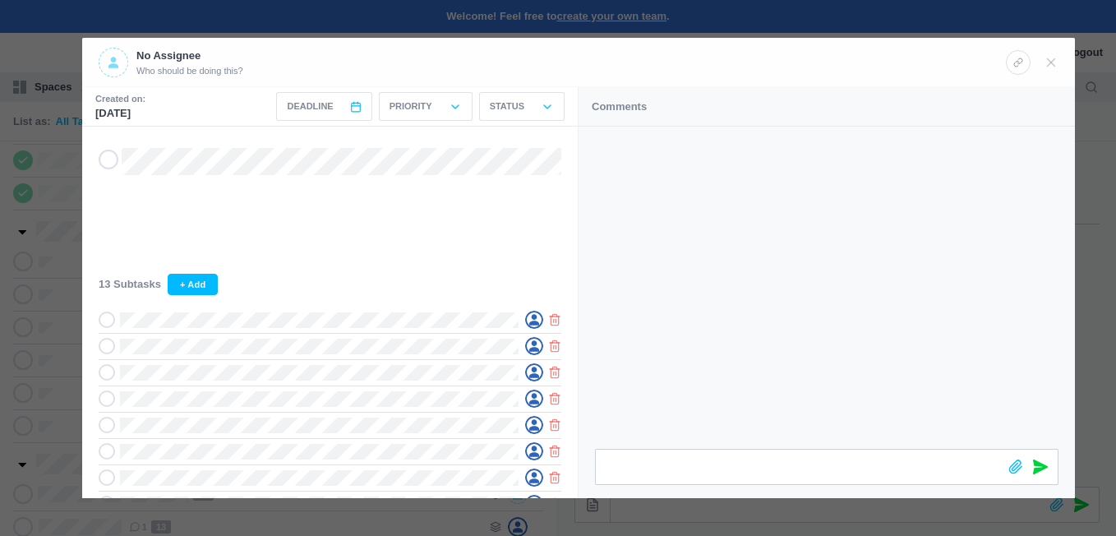
click at [111, 58] on icon at bounding box center [113, 63] width 10 height 12
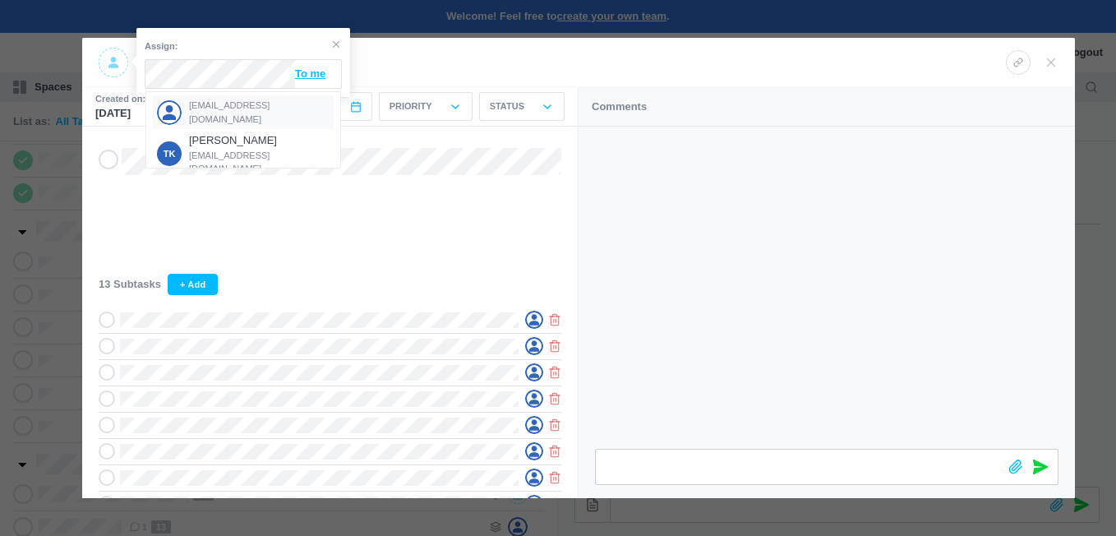
click at [219, 110] on span "[EMAIL_ADDRESS][DOMAIN_NAME]" at bounding box center [259, 112] width 141 height 27
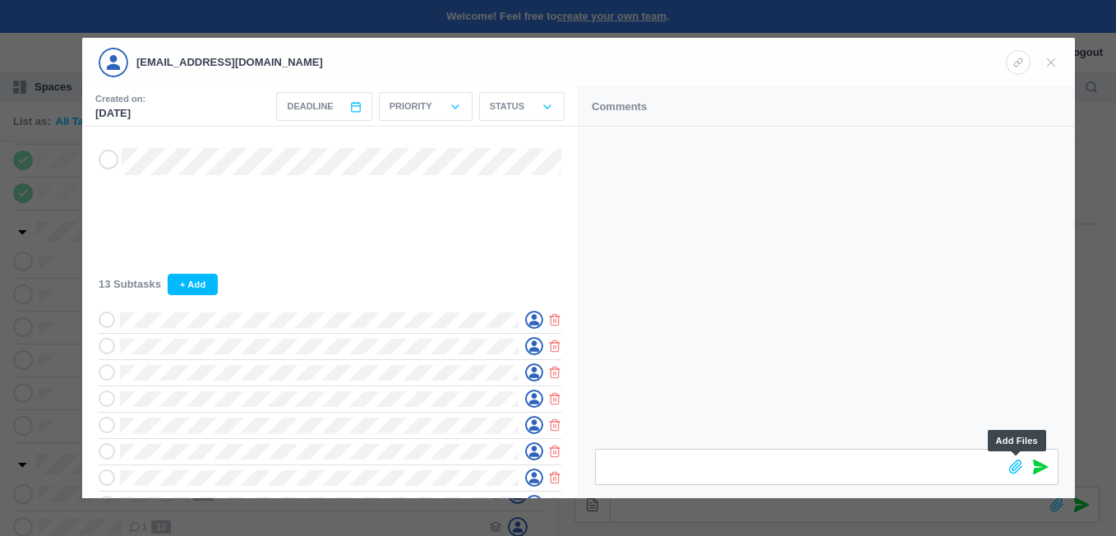
click at [1012, 466] on icon at bounding box center [1015, 466] width 15 height 15
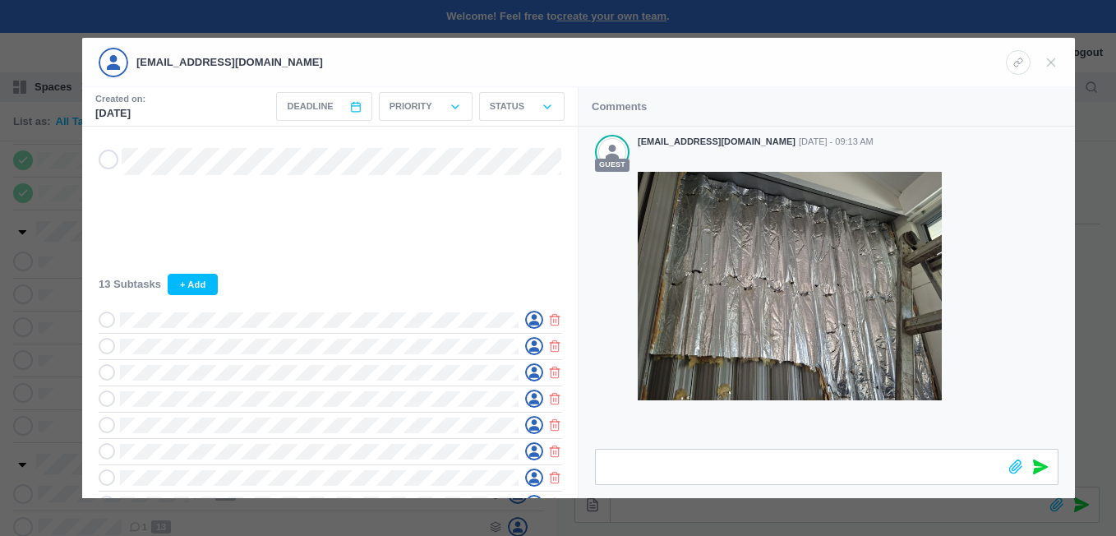
scroll to position [12, 0]
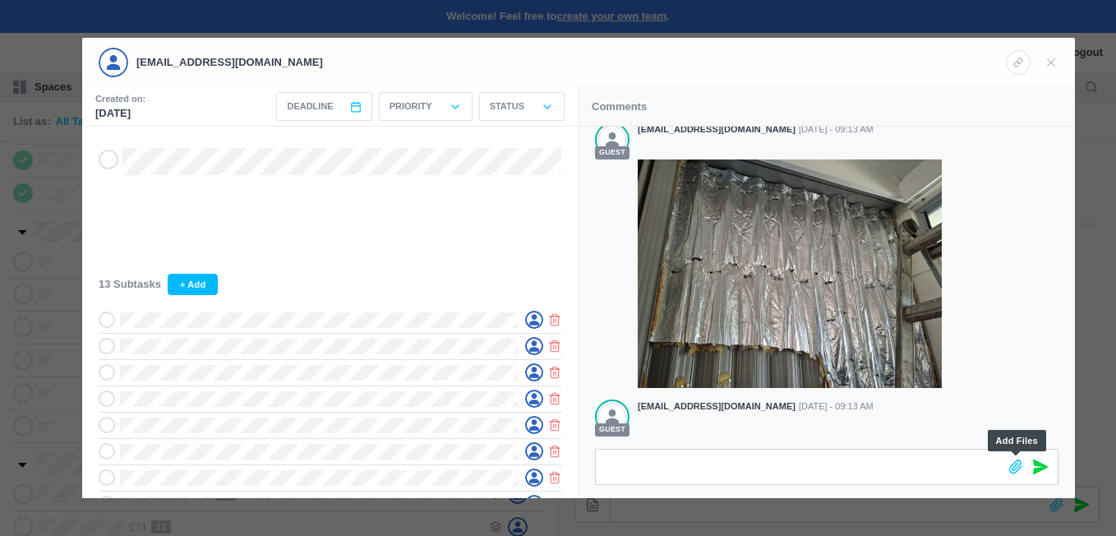
click at [1020, 468] on icon at bounding box center [1015, 466] width 15 height 15
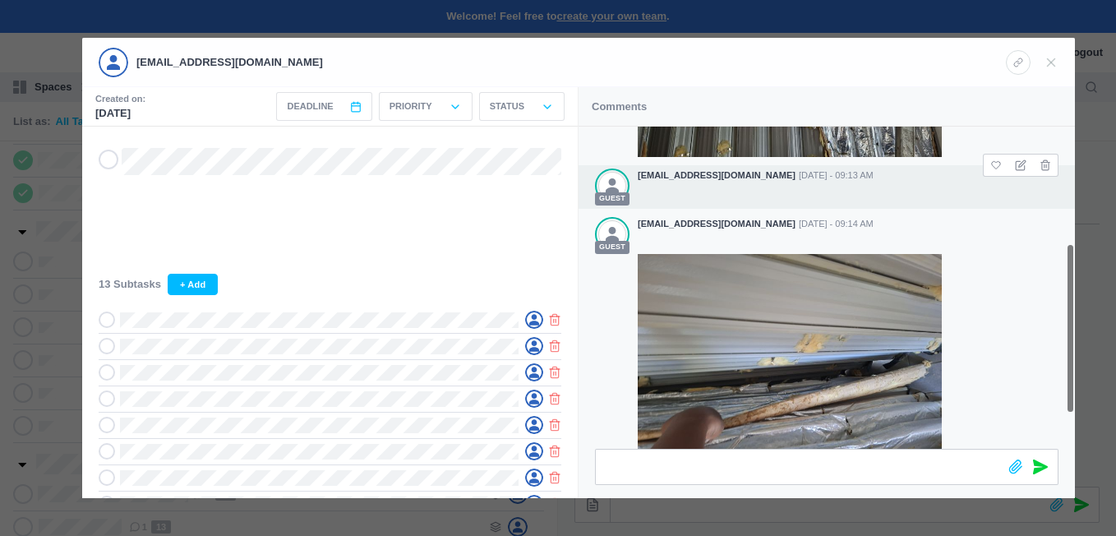
scroll to position [246, 0]
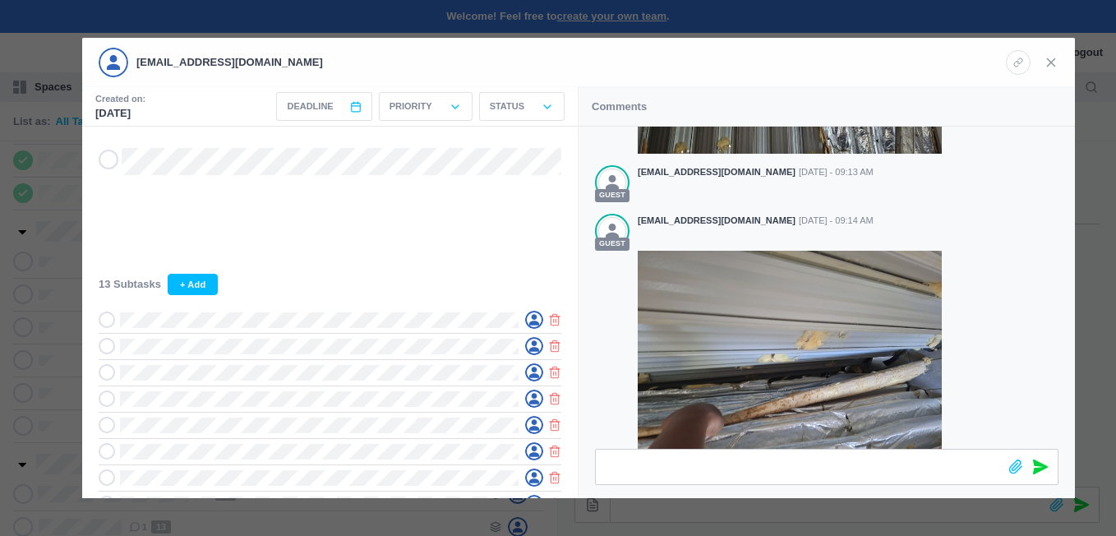
click at [1048, 59] on use at bounding box center [1051, 61] width 7 height 7
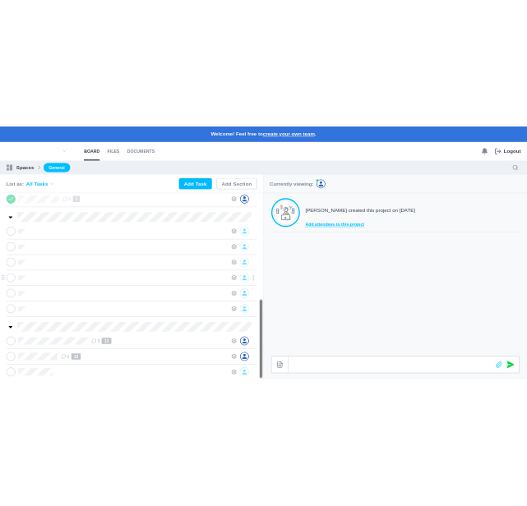
scroll to position [518, 0]
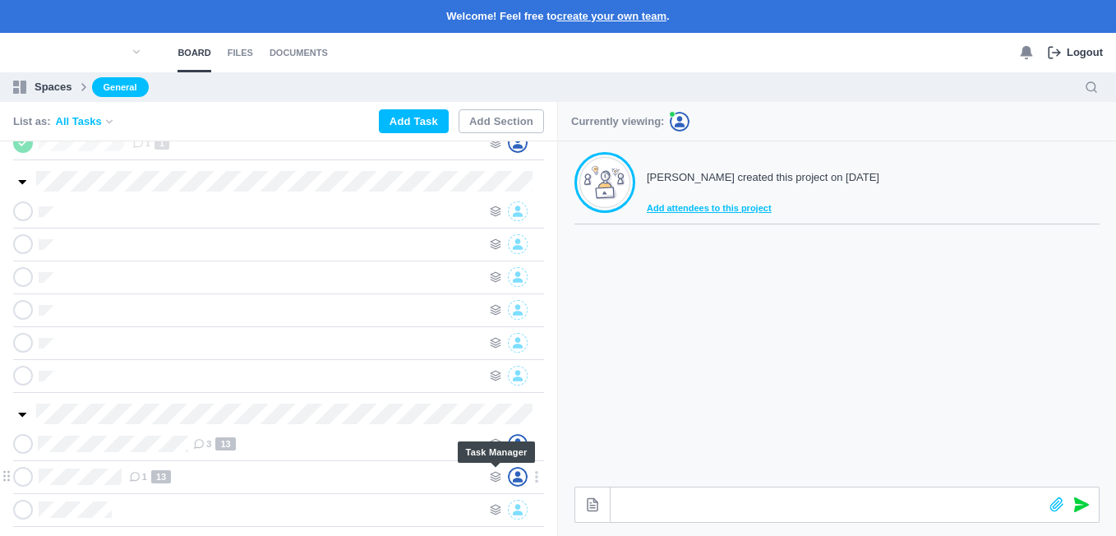
click at [491, 472] on icon at bounding box center [496, 477] width 12 height 12
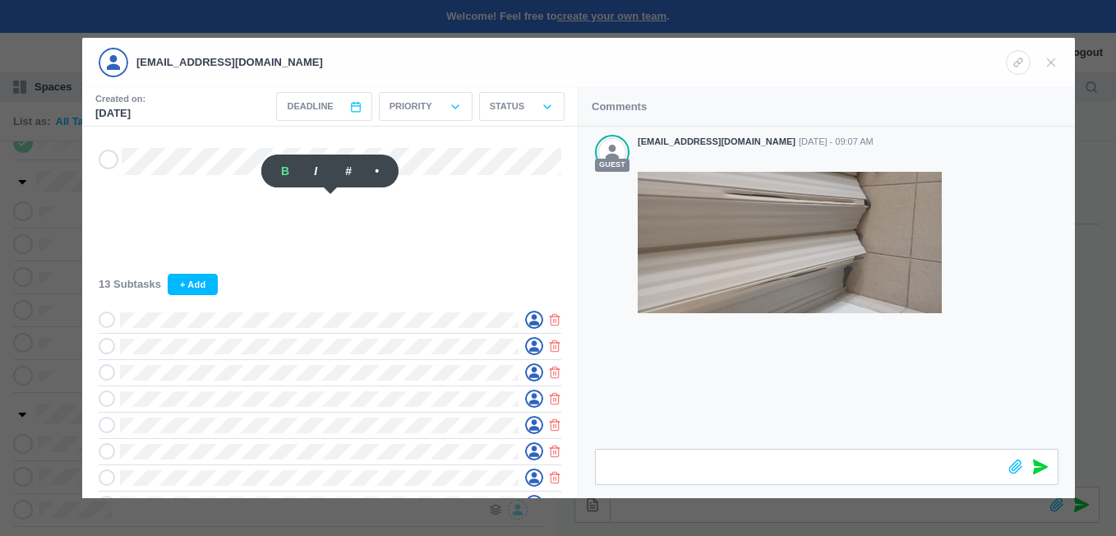
click at [48, 458] on div at bounding box center [558, 268] width 1116 height 536
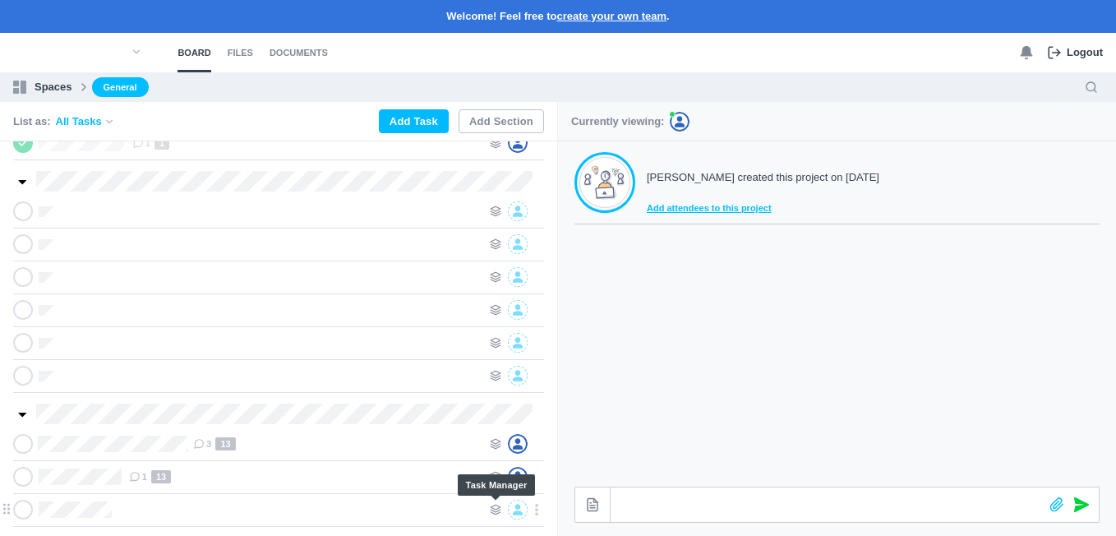
click at [493, 509] on use at bounding box center [496, 509] width 10 height 10
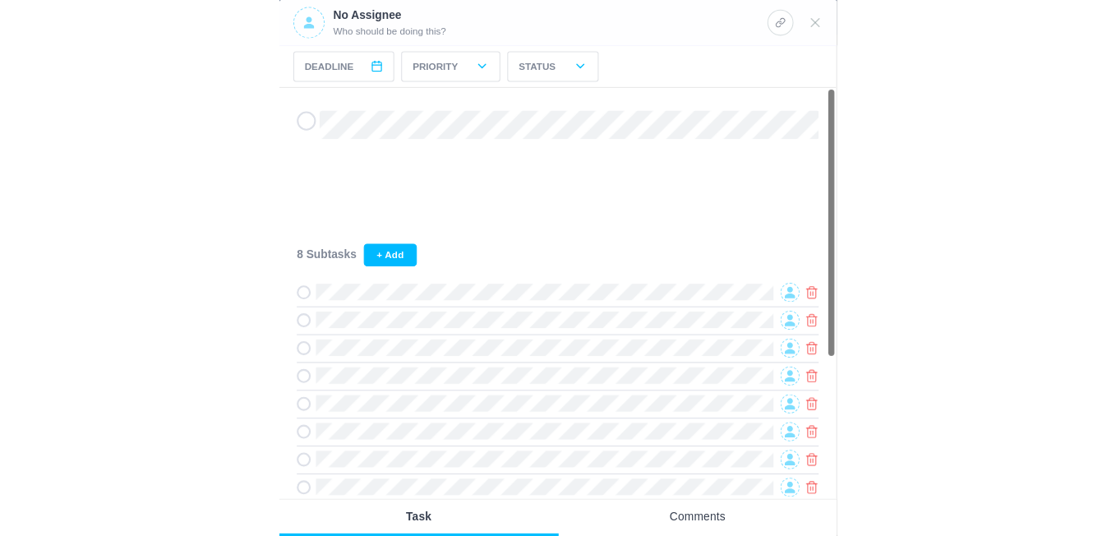
scroll to position [164, 0]
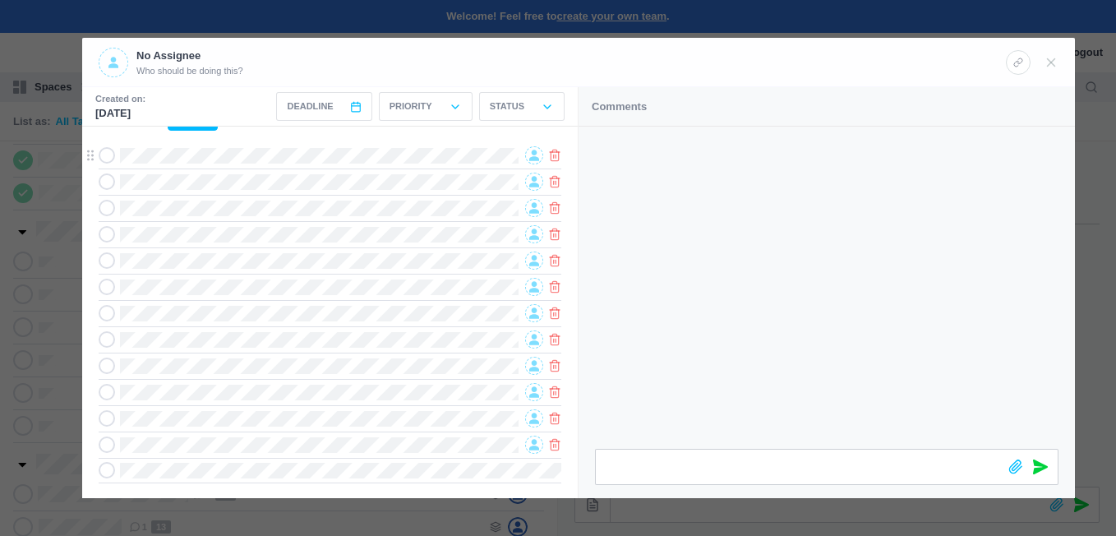
click at [530, 158] on icon at bounding box center [534, 156] width 10 height 12
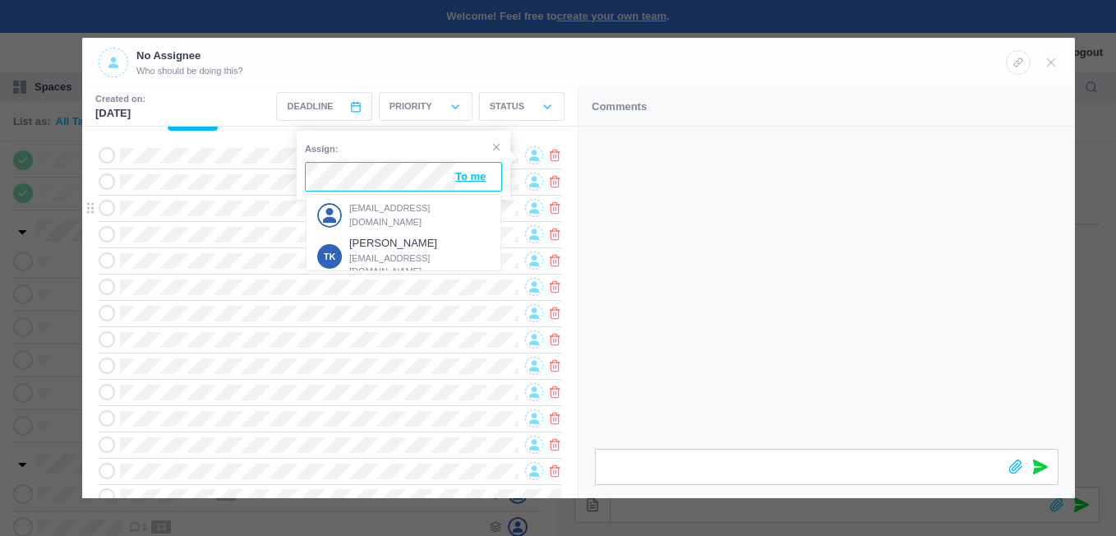
drag, startPoint x: 357, startPoint y: 205, endPoint x: 371, endPoint y: 200, distance: 14.8
click at [358, 205] on div "[EMAIL_ADDRESS][DOMAIN_NAME]" at bounding box center [403, 215] width 181 height 34
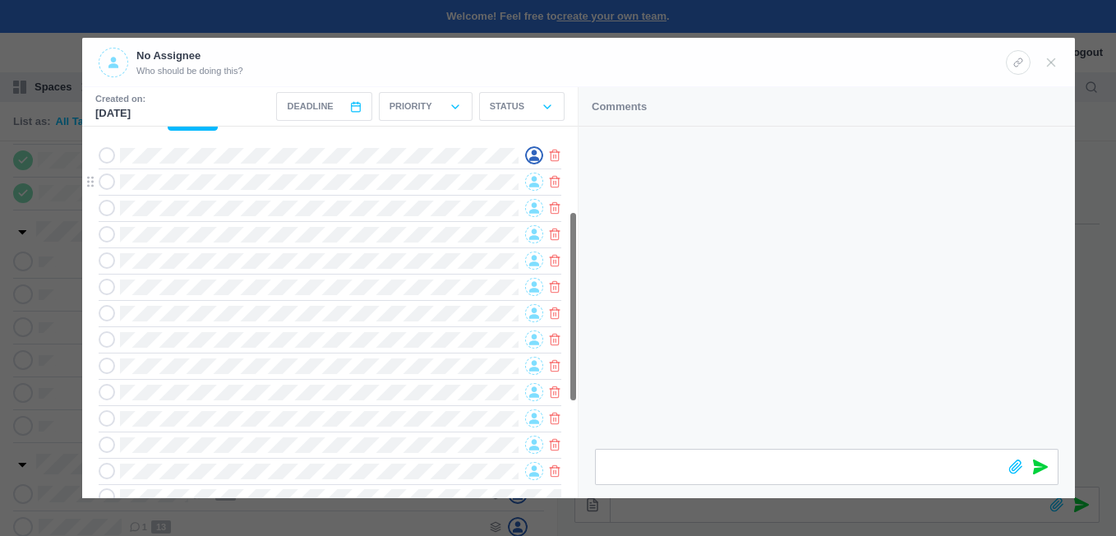
click at [532, 180] on icon at bounding box center [534, 182] width 10 height 12
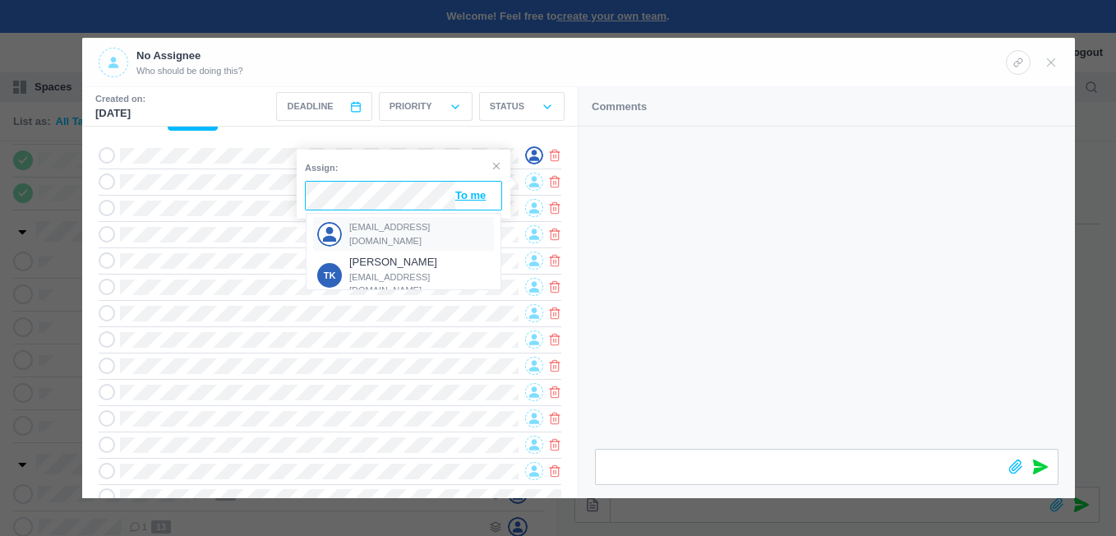
click at [381, 224] on div "[EMAIL_ADDRESS][DOMAIN_NAME]" at bounding box center [403, 234] width 181 height 34
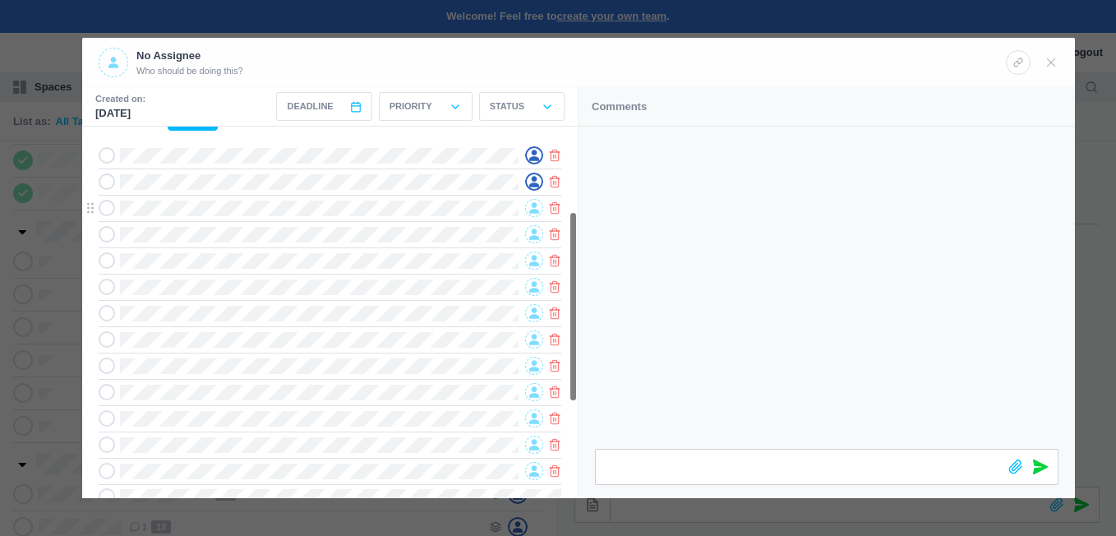
click at [538, 208] on icon at bounding box center [534, 208] width 10 height 12
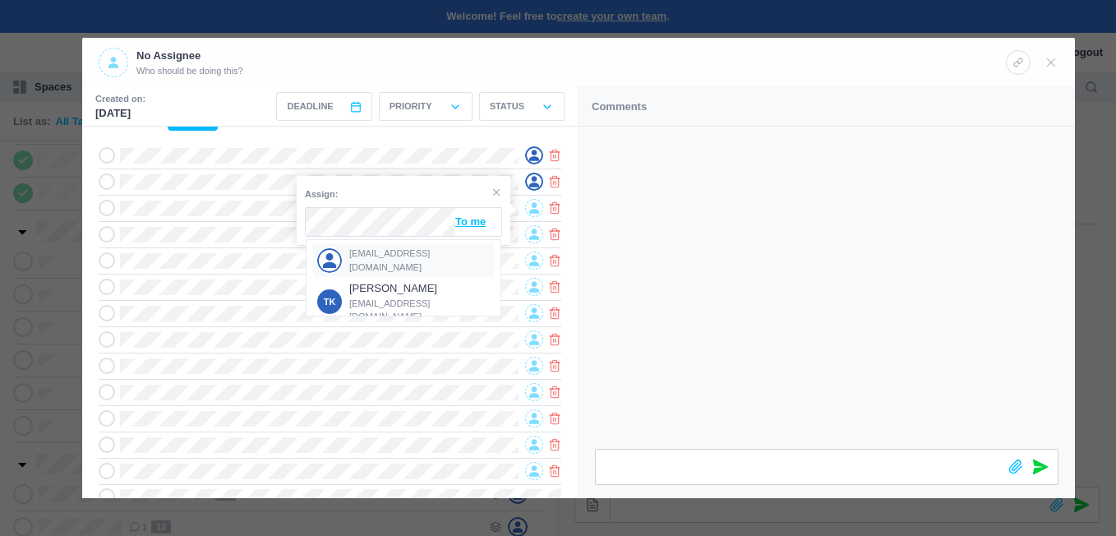
click at [374, 260] on span "[EMAIL_ADDRESS][DOMAIN_NAME]" at bounding box center [419, 259] width 141 height 27
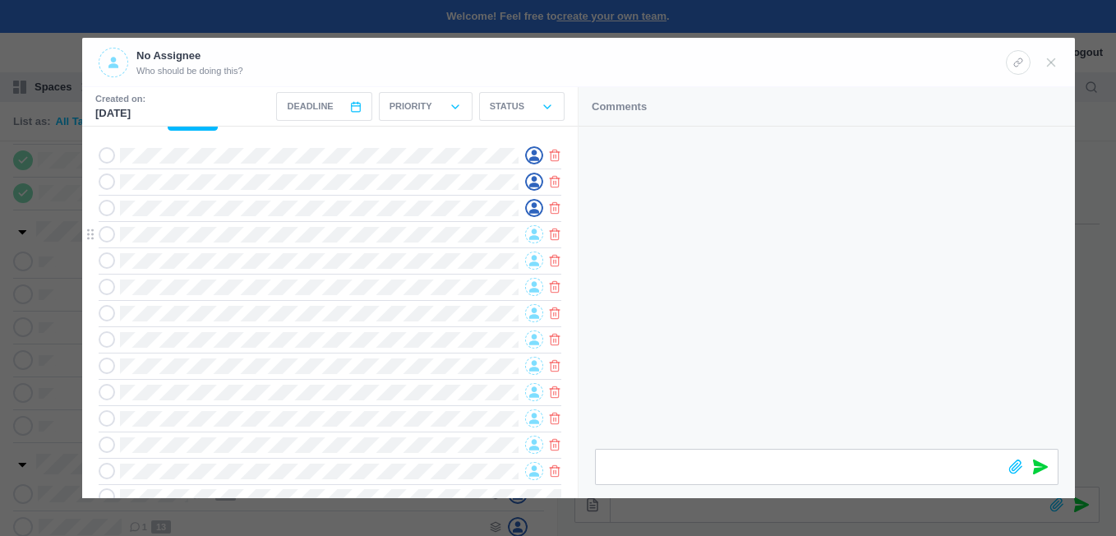
click at [529, 232] on span at bounding box center [534, 234] width 18 height 18
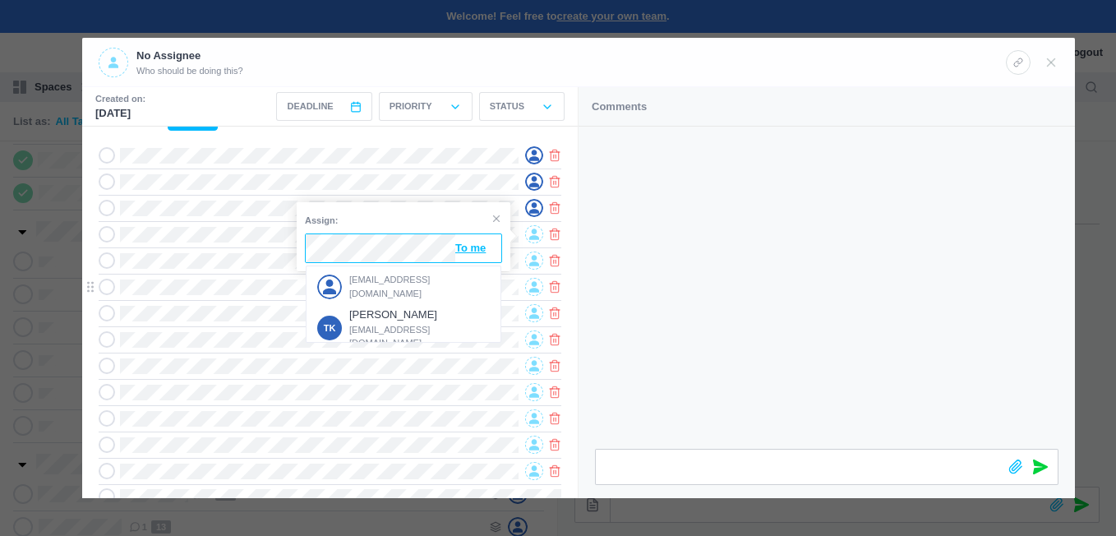
click at [380, 280] on span "[EMAIL_ADDRESS][DOMAIN_NAME]" at bounding box center [419, 286] width 141 height 27
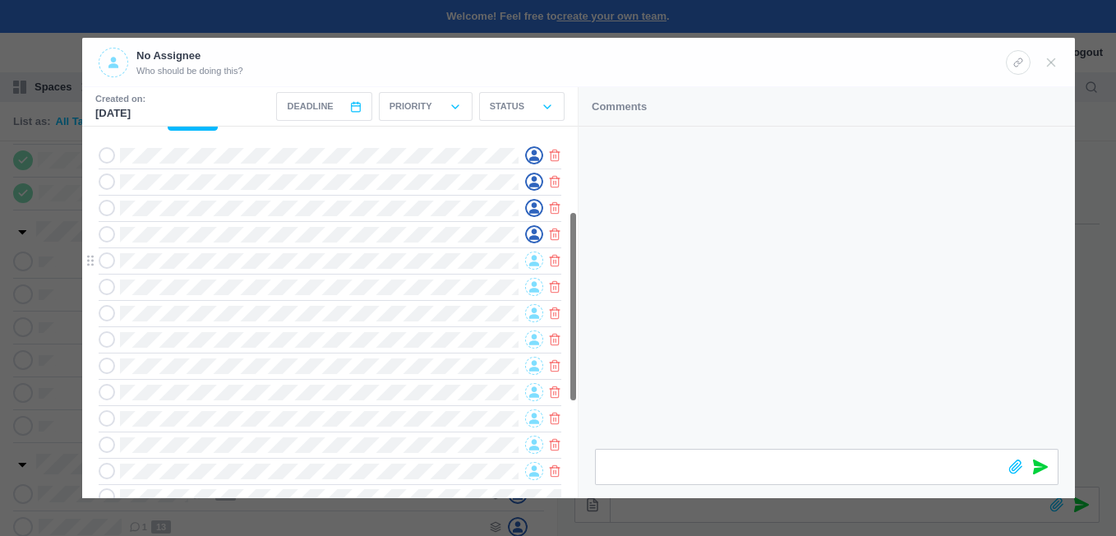
click at [536, 262] on icon at bounding box center [534, 261] width 10 height 11
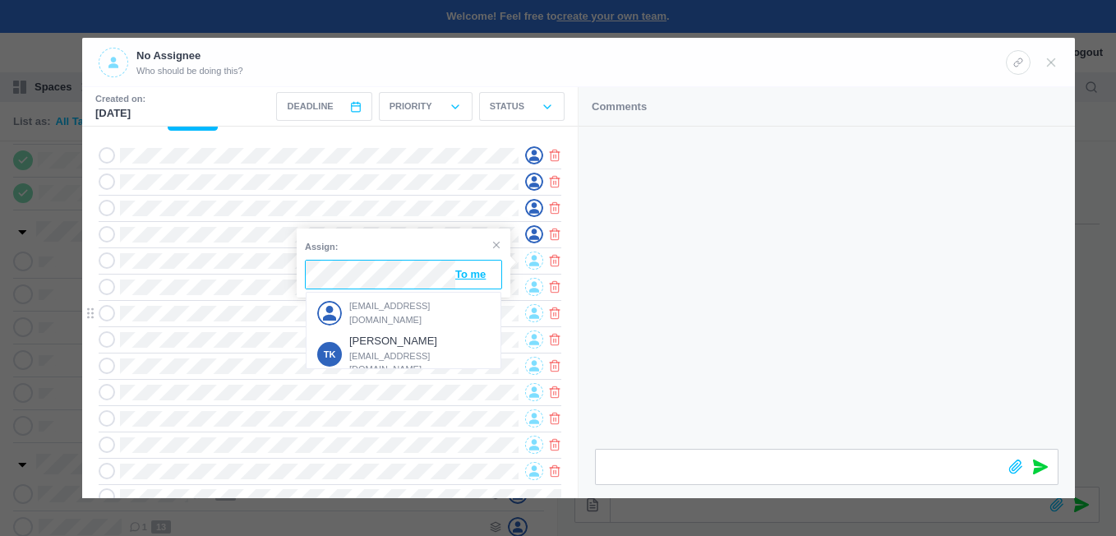
drag, startPoint x: 378, startPoint y: 310, endPoint x: 393, endPoint y: 306, distance: 15.1
click at [380, 308] on span "[EMAIL_ADDRESS][DOMAIN_NAME]" at bounding box center [419, 312] width 141 height 27
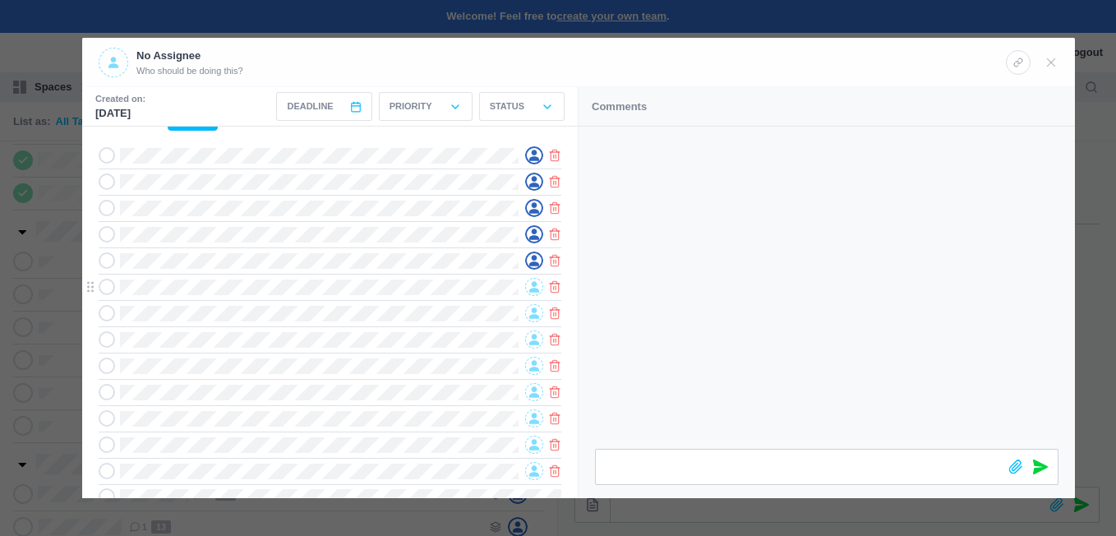
click at [534, 283] on span at bounding box center [534, 287] width 18 height 18
click at [385, 329] on div "[EMAIL_ADDRESS][DOMAIN_NAME]" at bounding box center [403, 339] width 181 height 34
click at [527, 311] on span at bounding box center [534, 313] width 18 height 18
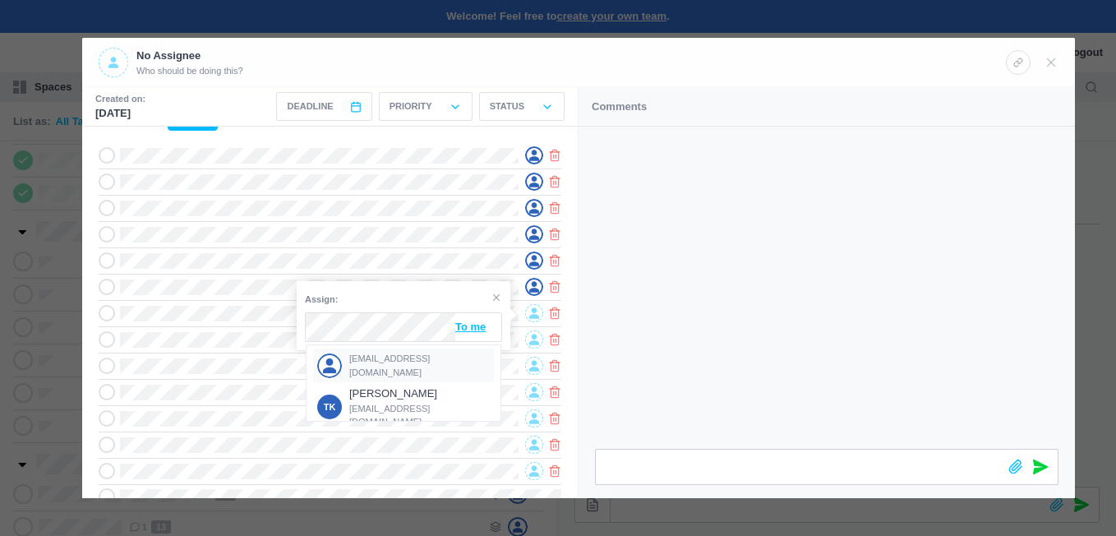
click at [378, 361] on span "[EMAIL_ADDRESS][DOMAIN_NAME]" at bounding box center [419, 365] width 141 height 27
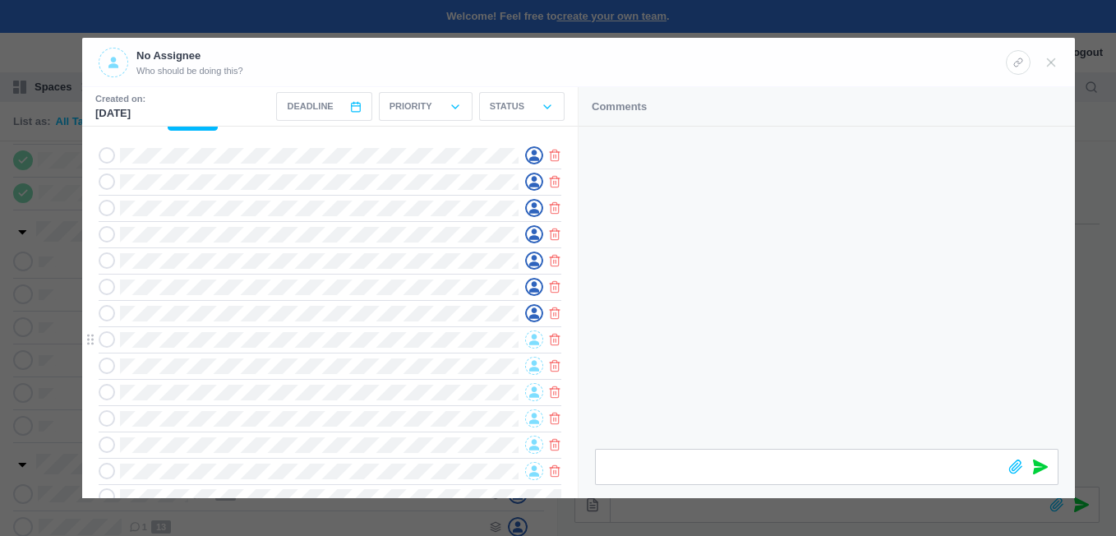
click at [535, 338] on icon at bounding box center [534, 339] width 10 height 11
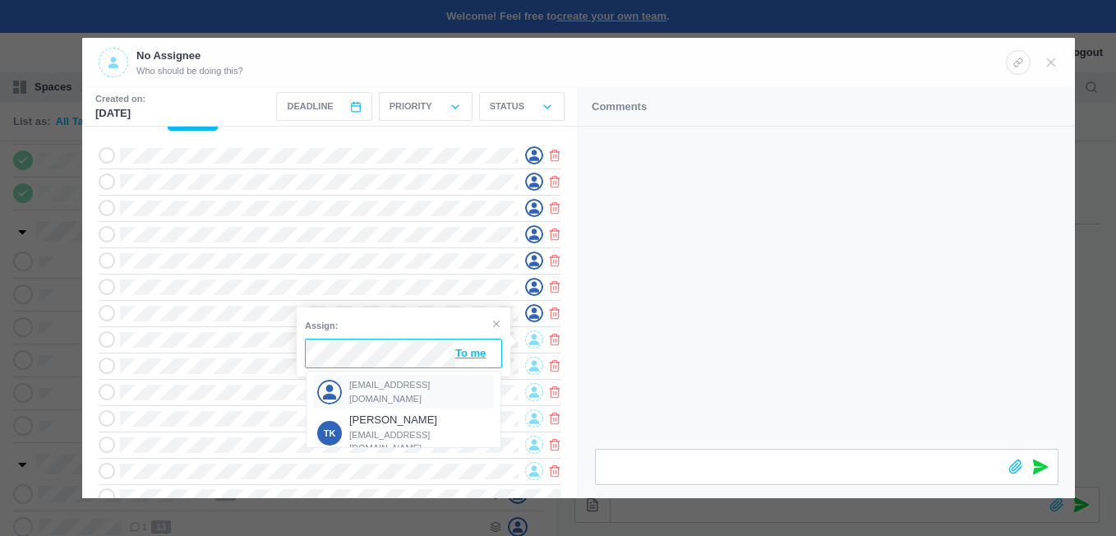
click at [382, 393] on span "[EMAIL_ADDRESS][DOMAIN_NAME]" at bounding box center [419, 391] width 141 height 27
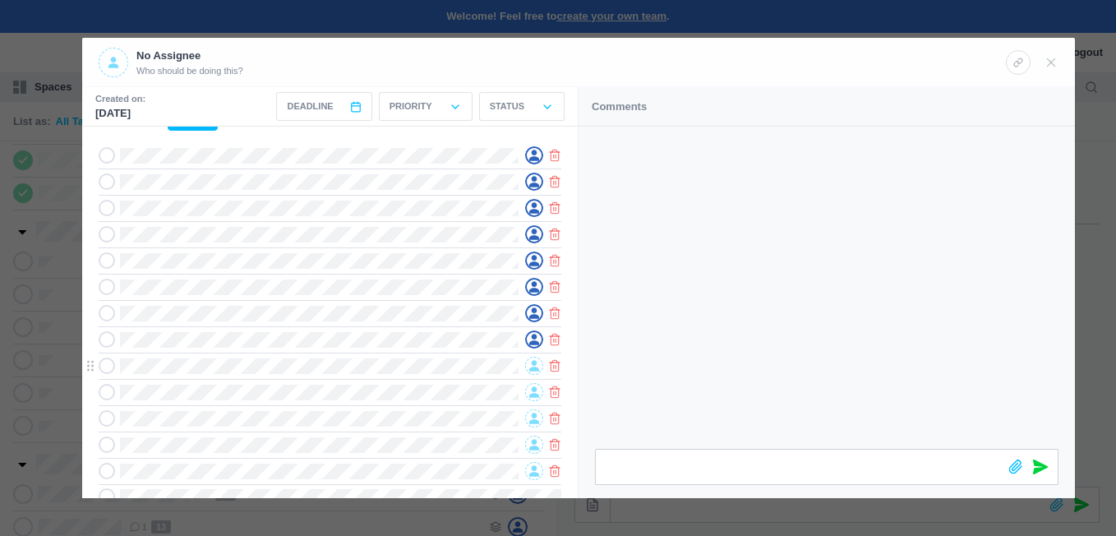
click at [530, 362] on span at bounding box center [534, 366] width 18 height 18
click at [380, 412] on span "[EMAIL_ADDRESS][DOMAIN_NAME]" at bounding box center [419, 417] width 141 height 27
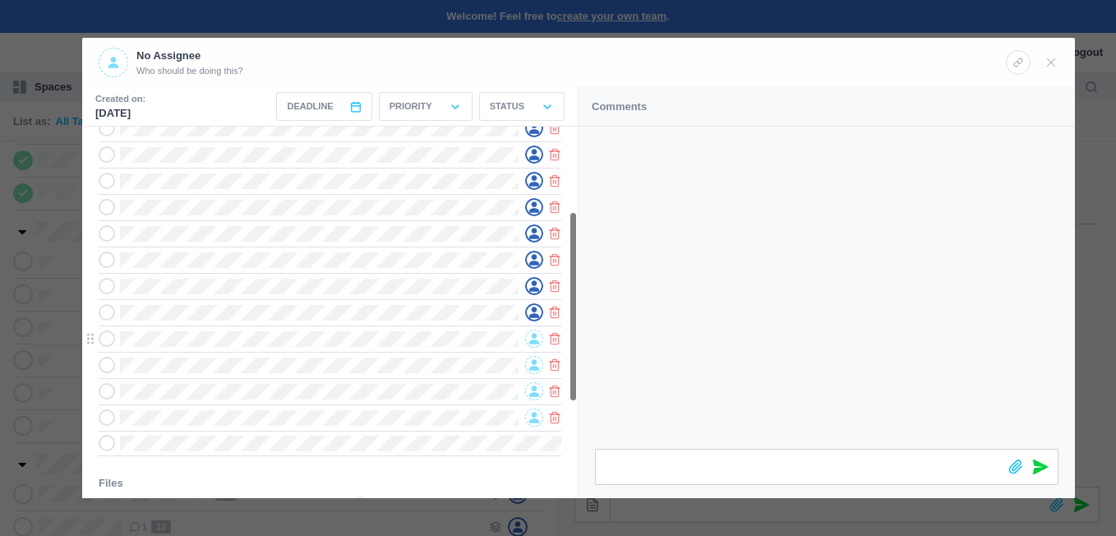
scroll to position [246, 0]
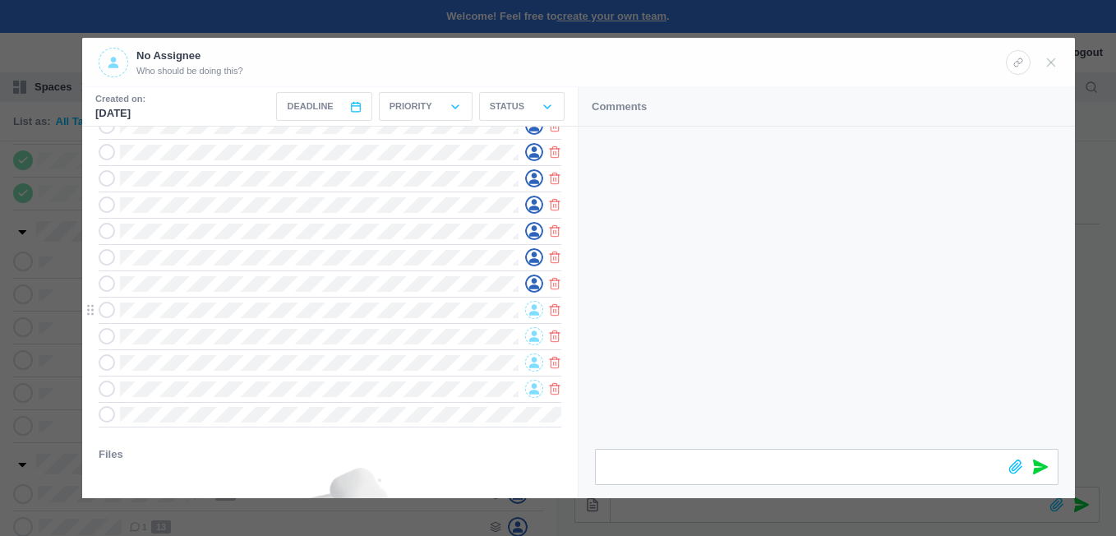
click at [531, 311] on icon at bounding box center [534, 310] width 10 height 12
click at [386, 360] on span "[EMAIL_ADDRESS][DOMAIN_NAME]" at bounding box center [419, 361] width 141 height 27
click at [529, 335] on icon at bounding box center [534, 336] width 10 height 12
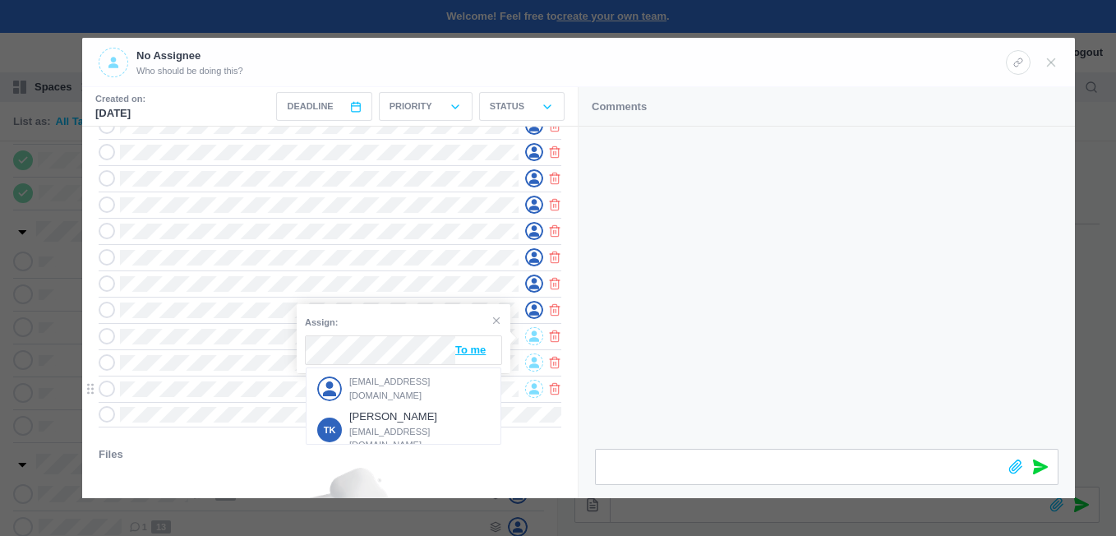
drag, startPoint x: 389, startPoint y: 387, endPoint x: 404, endPoint y: 381, distance: 16.6
click at [389, 385] on span "[EMAIL_ADDRESS][DOMAIN_NAME]" at bounding box center [419, 388] width 141 height 27
click at [534, 366] on icon at bounding box center [534, 363] width 10 height 12
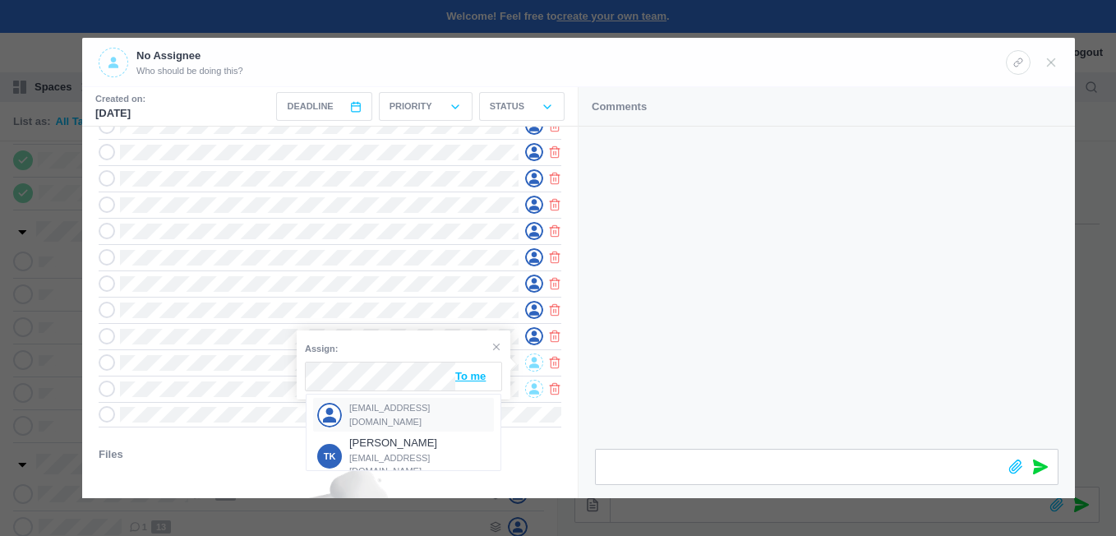
click at [379, 411] on span "[EMAIL_ADDRESS][DOMAIN_NAME]" at bounding box center [419, 414] width 141 height 27
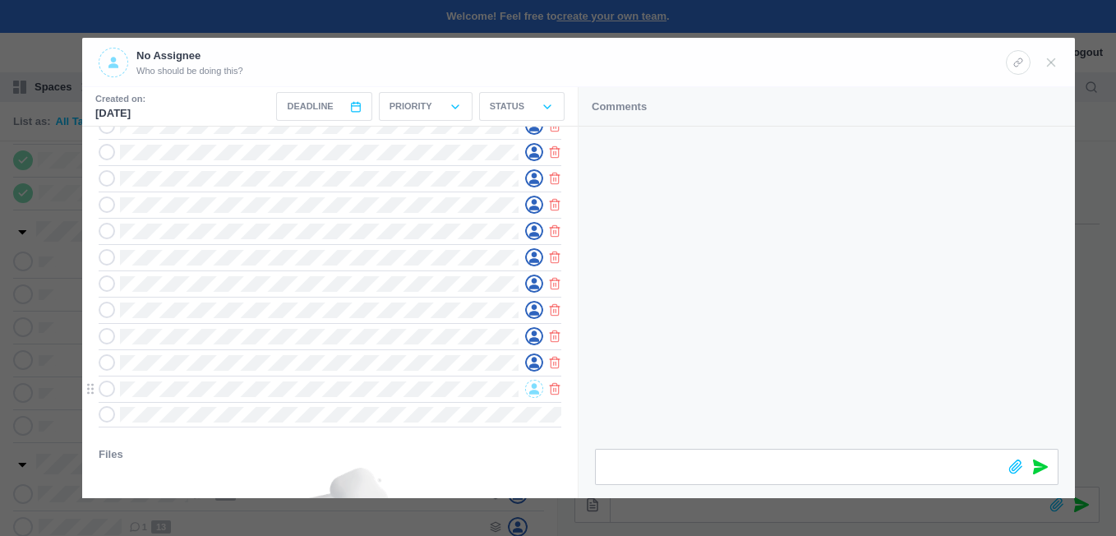
click at [537, 388] on icon at bounding box center [534, 389] width 10 height 11
click at [389, 439] on span "[EMAIL_ADDRESS][DOMAIN_NAME]" at bounding box center [419, 440] width 141 height 27
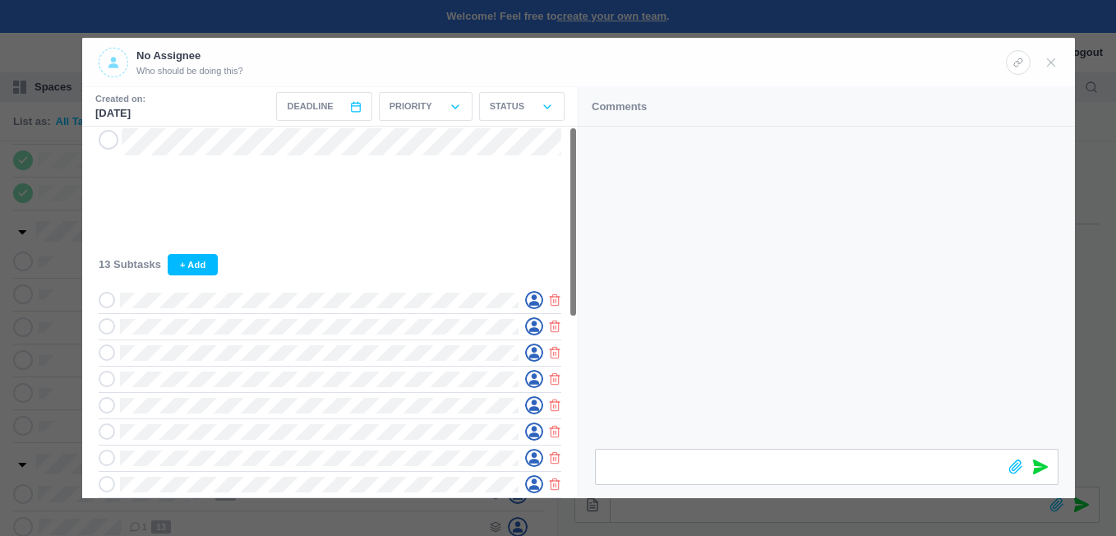
scroll to position [0, 0]
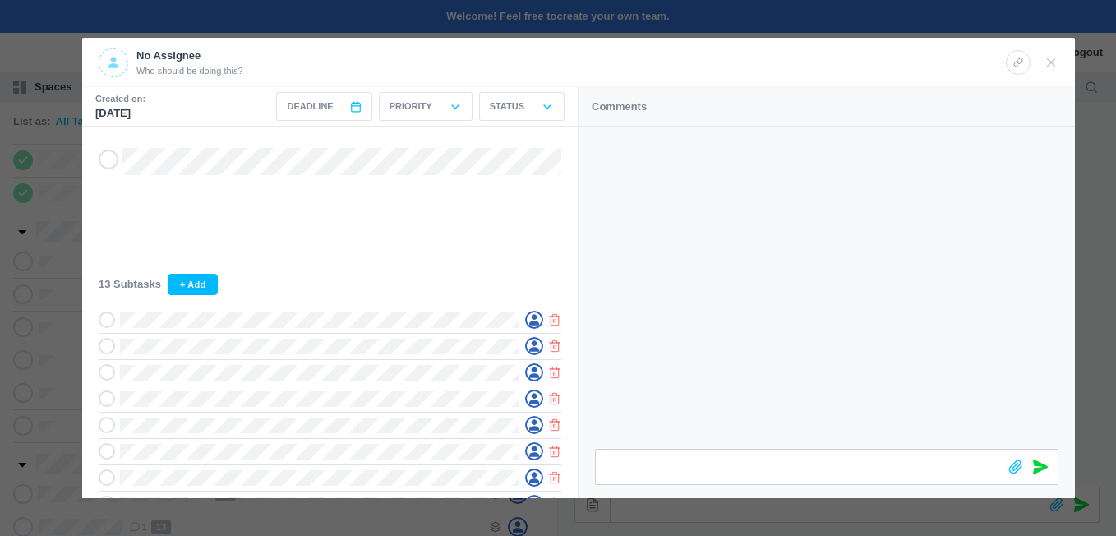
click at [116, 57] on icon at bounding box center [113, 63] width 10 height 12
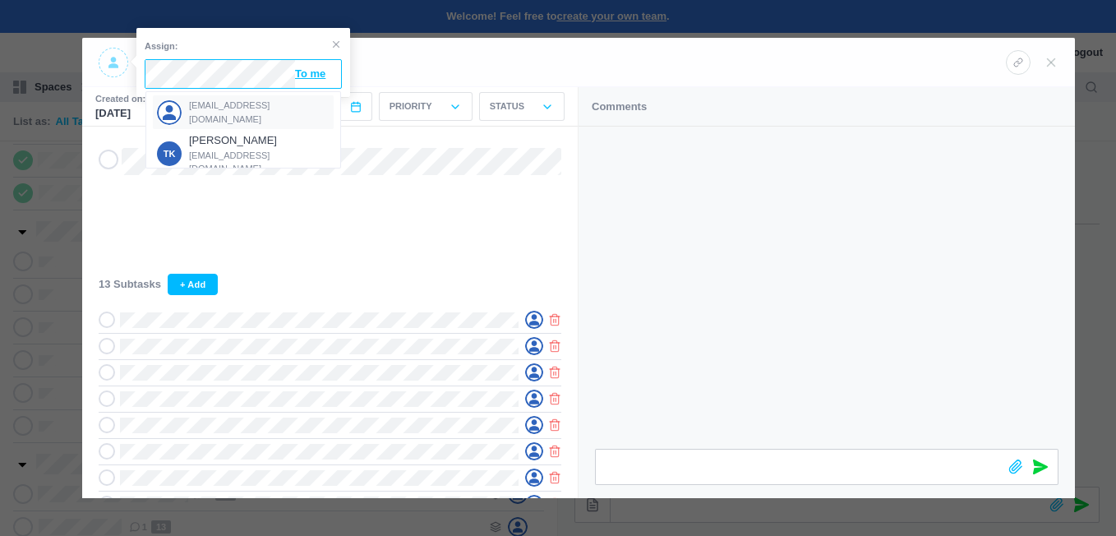
click at [211, 107] on span "[EMAIL_ADDRESS][DOMAIN_NAME]" at bounding box center [259, 112] width 141 height 27
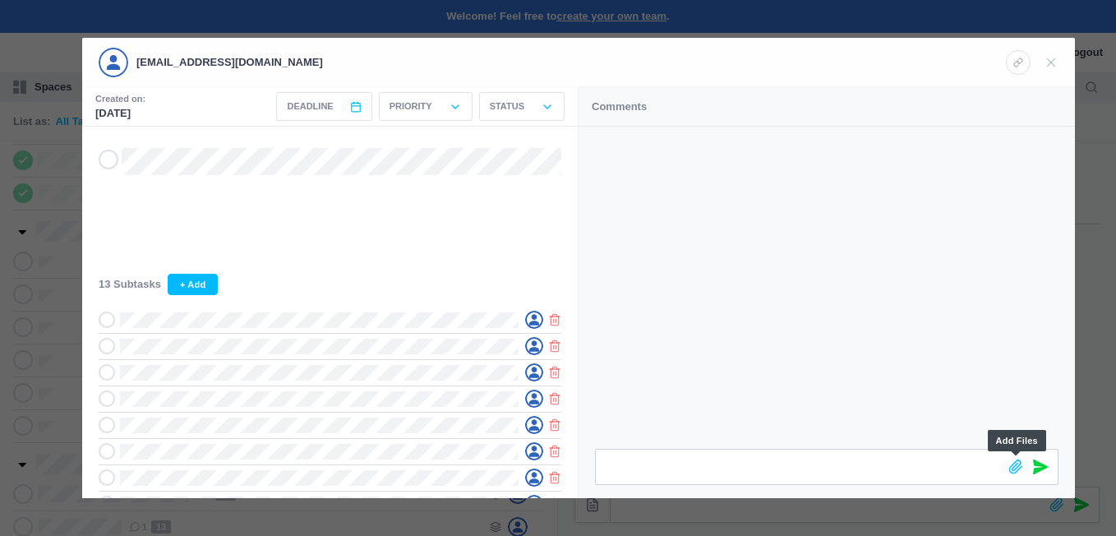
click at [1018, 462] on icon at bounding box center [1015, 466] width 15 height 15
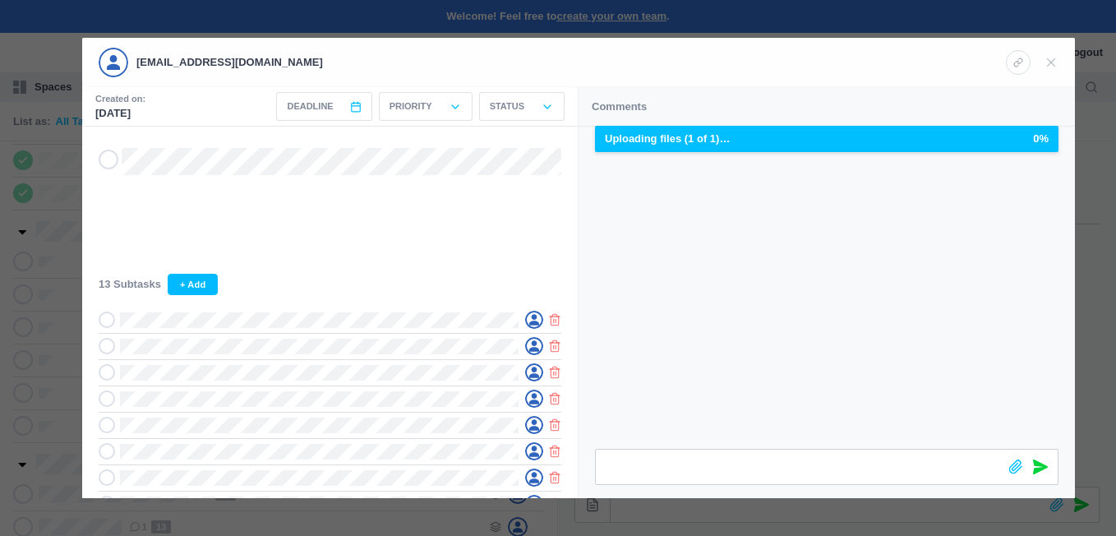
scroll to position [0, 1]
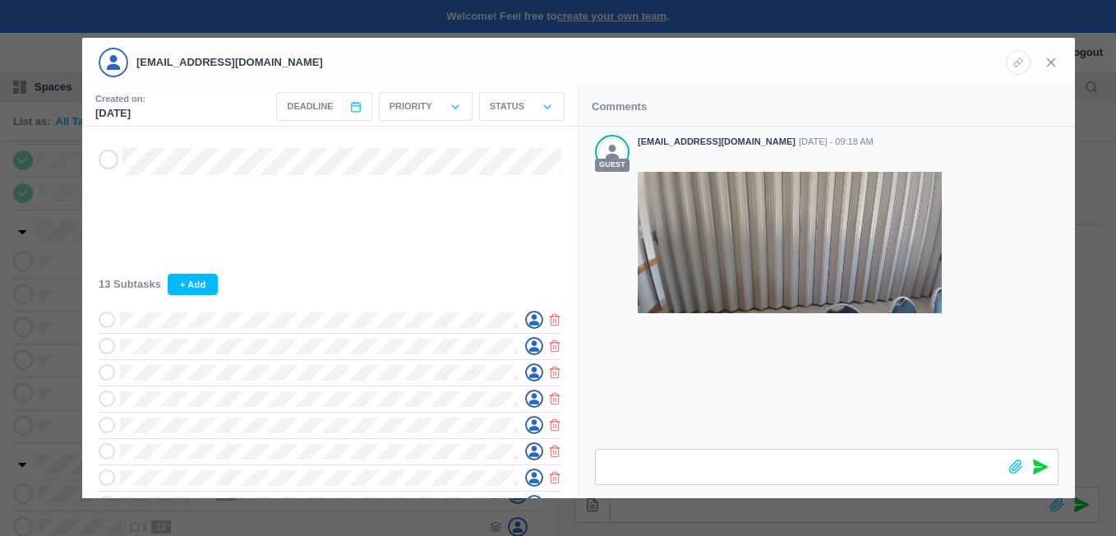
click at [1056, 57] on icon at bounding box center [1050, 62] width 15 height 15
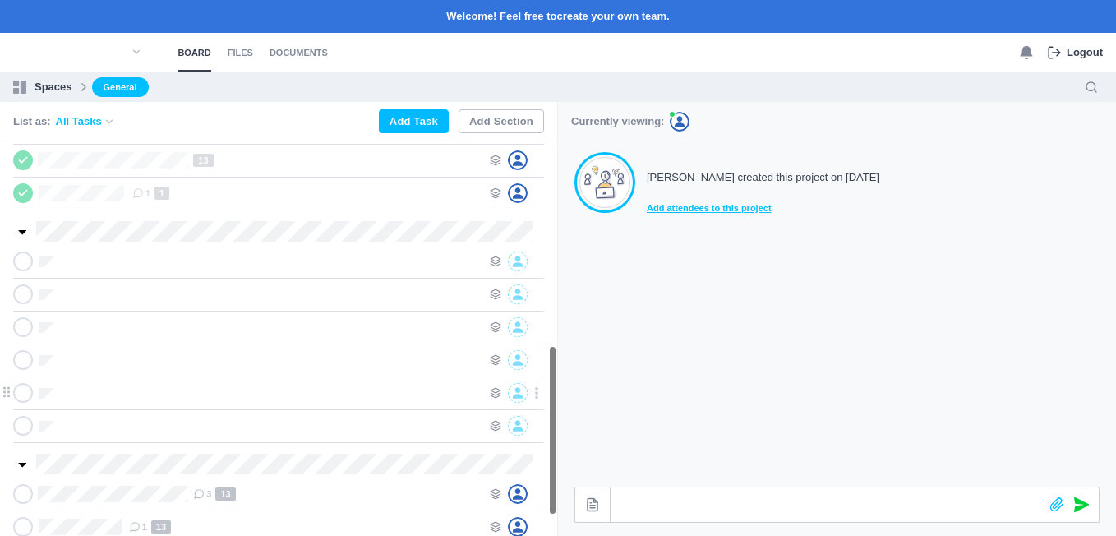
scroll to position [518, 0]
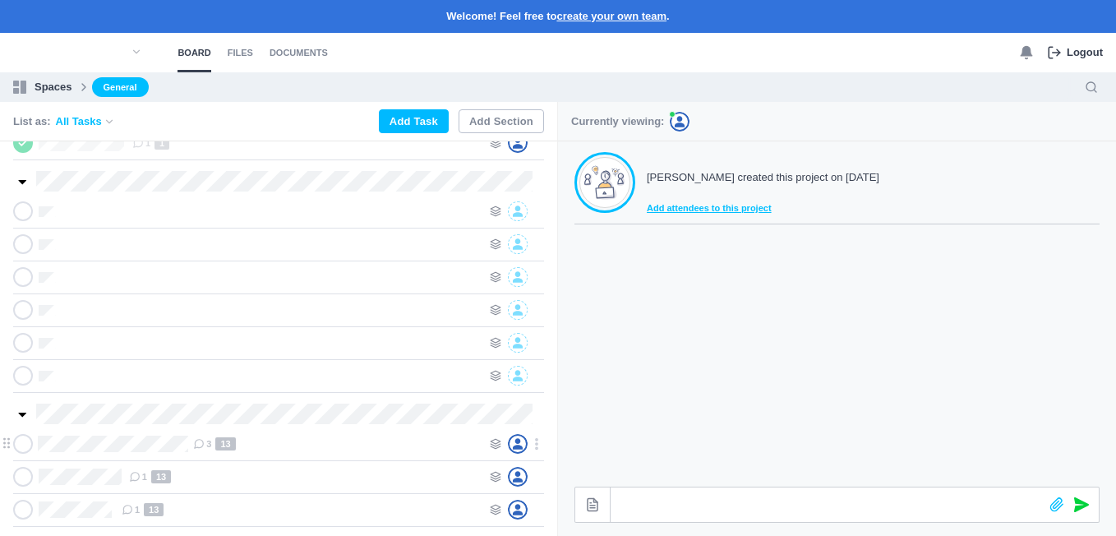
click at [21, 444] on icon at bounding box center [22, 444] width 13 height 12
click at [25, 477] on icon at bounding box center [22, 477] width 13 height 12
click at [24, 513] on icon at bounding box center [22, 510] width 13 height 12
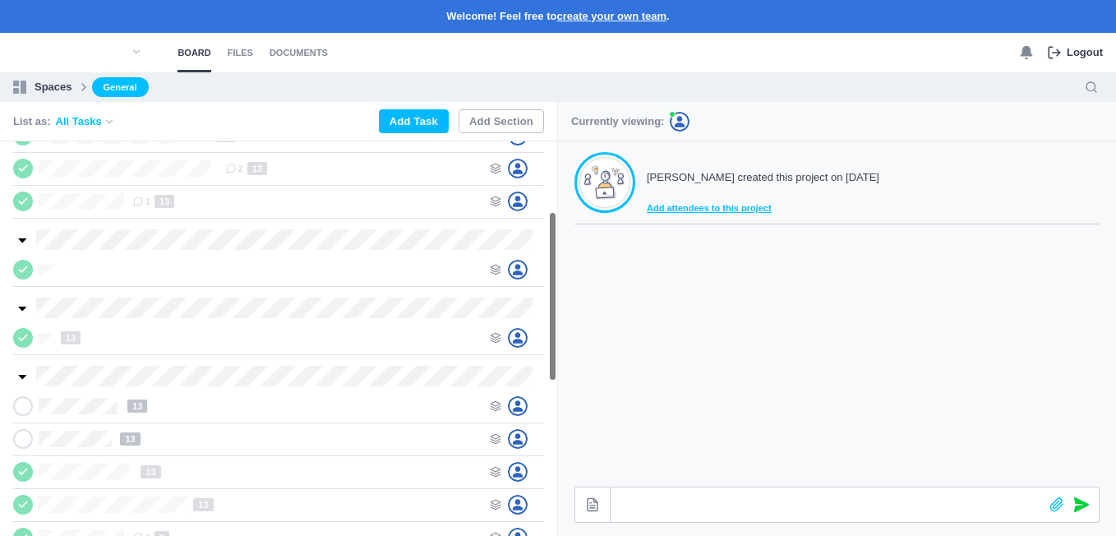
scroll to position [107, 0]
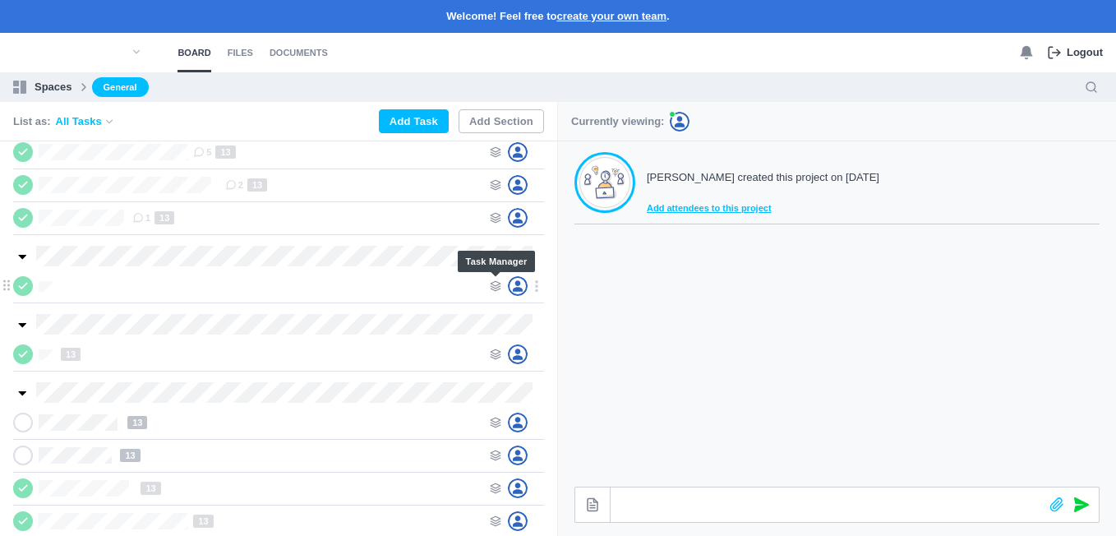
click at [495, 283] on icon at bounding box center [496, 286] width 12 height 12
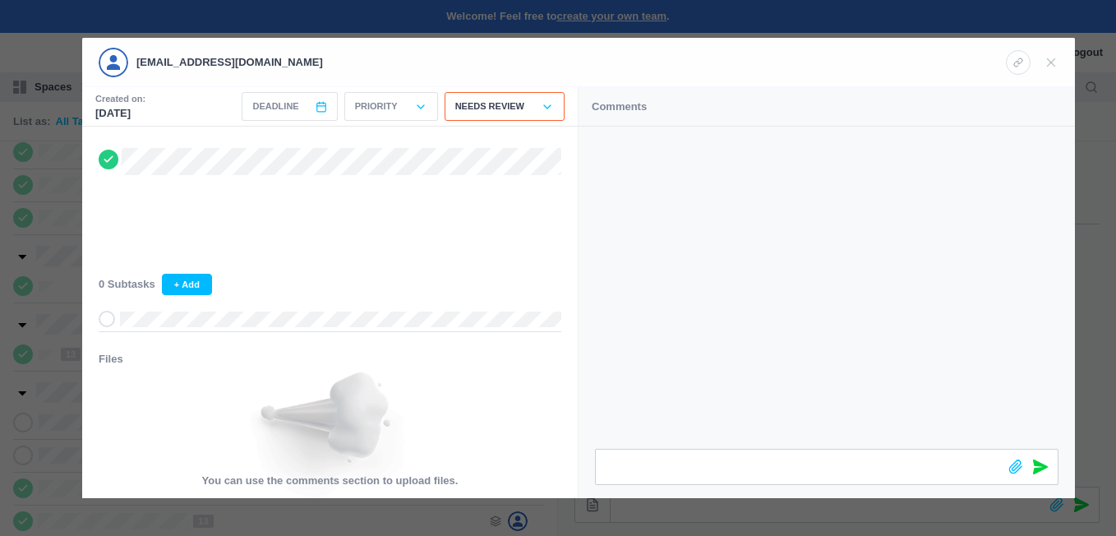
click at [58, 216] on div at bounding box center [558, 268] width 1116 height 536
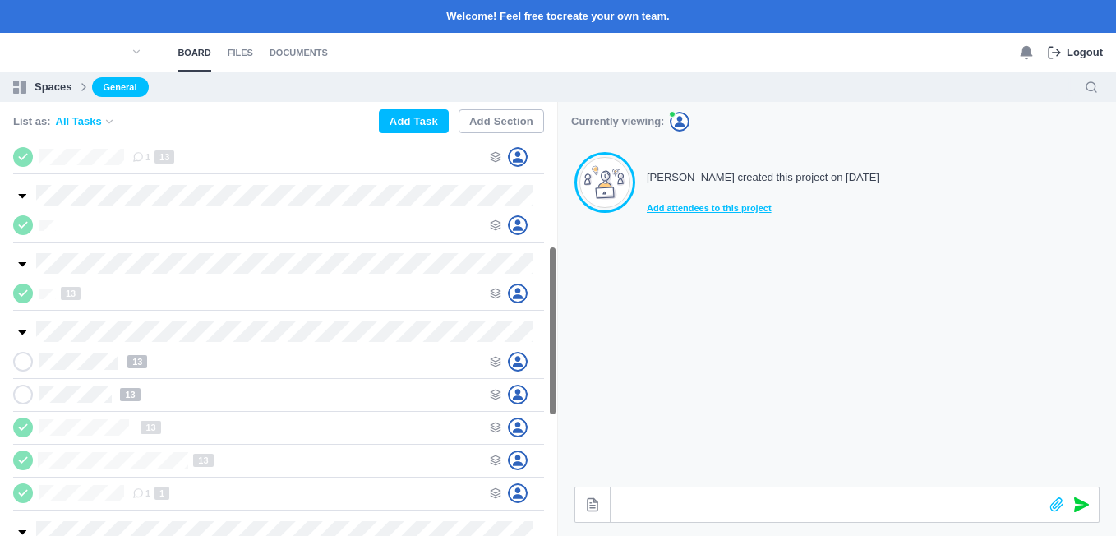
scroll to position [271, 0]
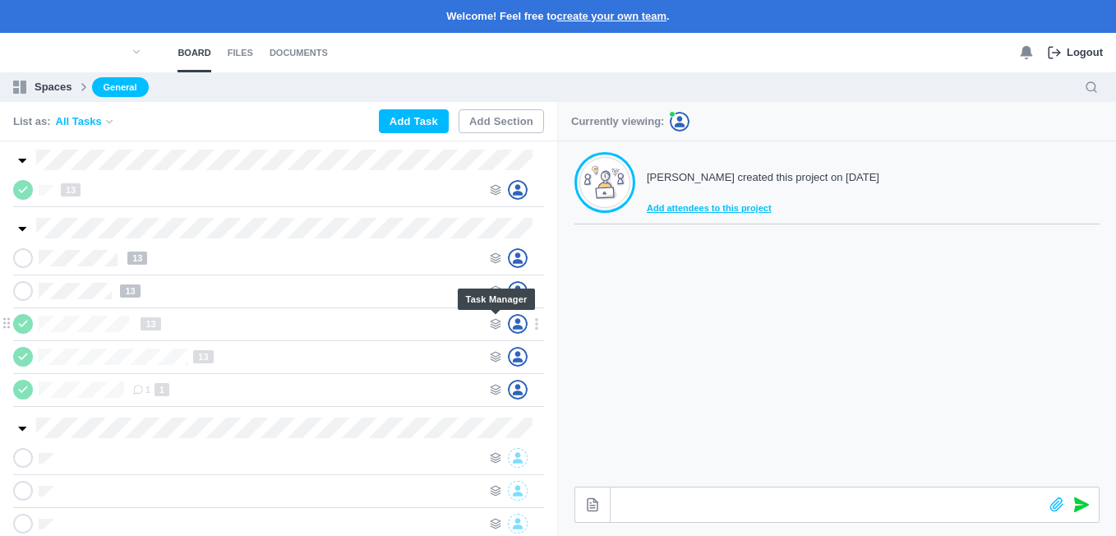
click at [494, 321] on icon at bounding box center [496, 324] width 12 height 12
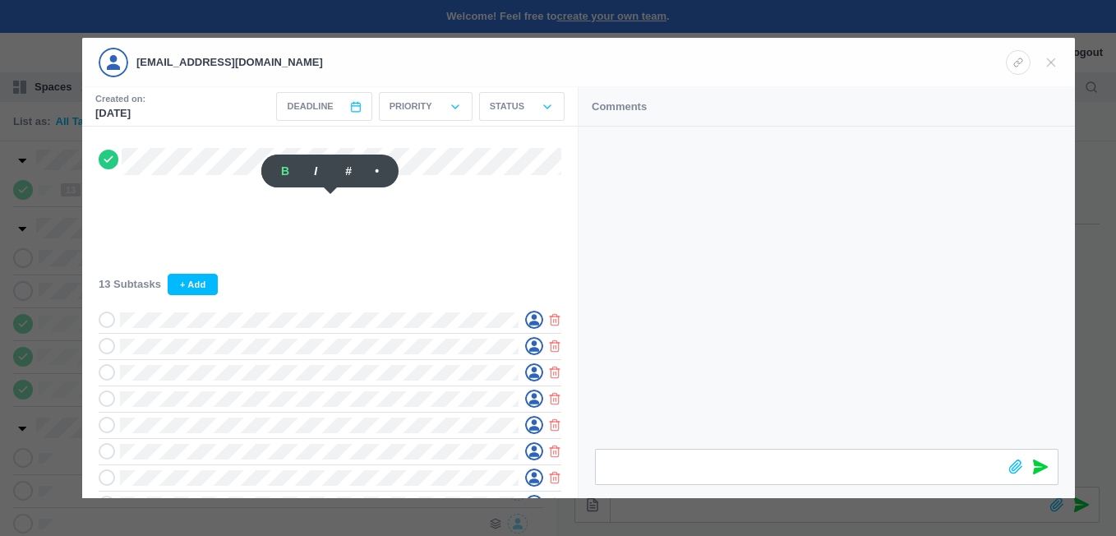
drag, startPoint x: 286, startPoint y: 256, endPoint x: 270, endPoint y: 260, distance: 16.1
click at [270, 260] on div "13 Subtasks + Add Files You can use the comments section to upload files." at bounding box center [329, 478] width 495 height 703
click at [42, 266] on div at bounding box center [558, 268] width 1116 height 536
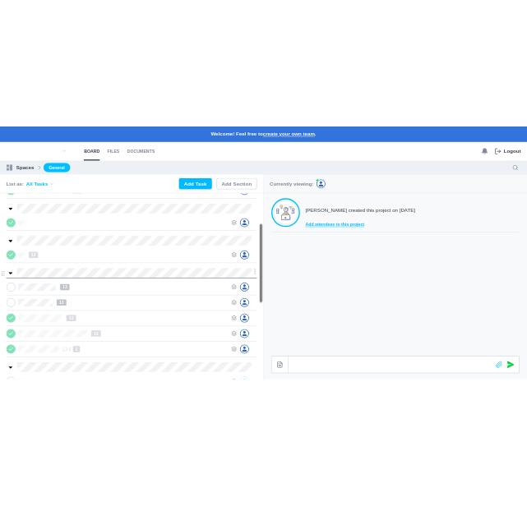
scroll to position [107, 0]
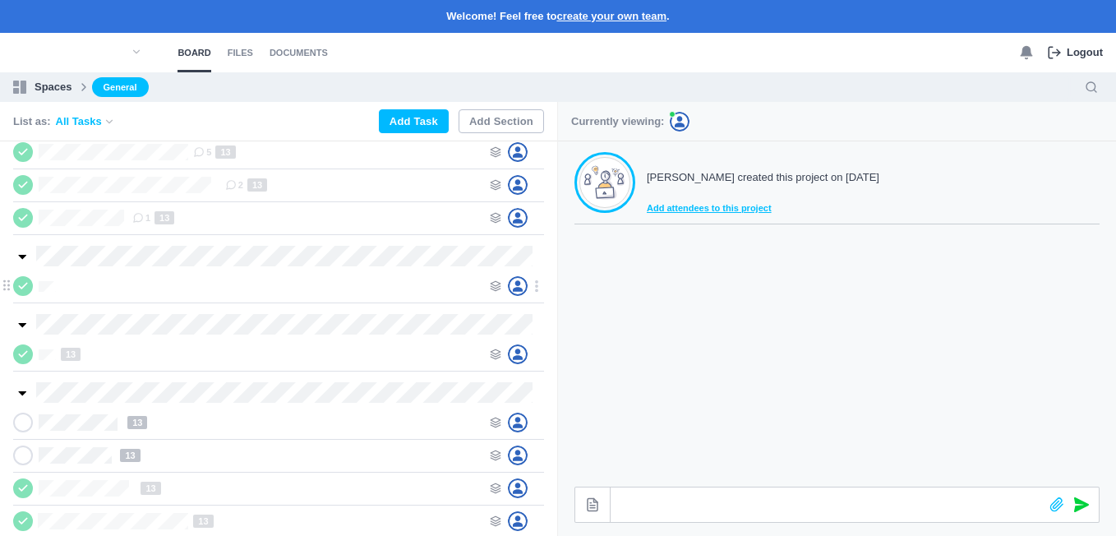
click at [45, 279] on div at bounding box center [251, 286] width 477 height 20
click at [498, 286] on icon at bounding box center [496, 286] width 12 height 12
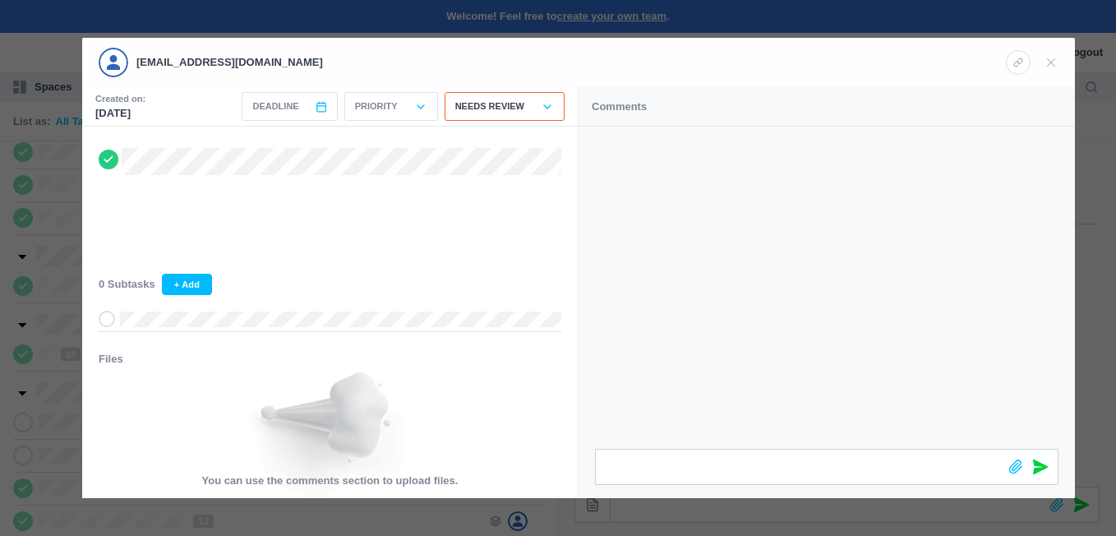
click at [532, 102] on div "Needs Review" at bounding box center [504, 106] width 120 height 29
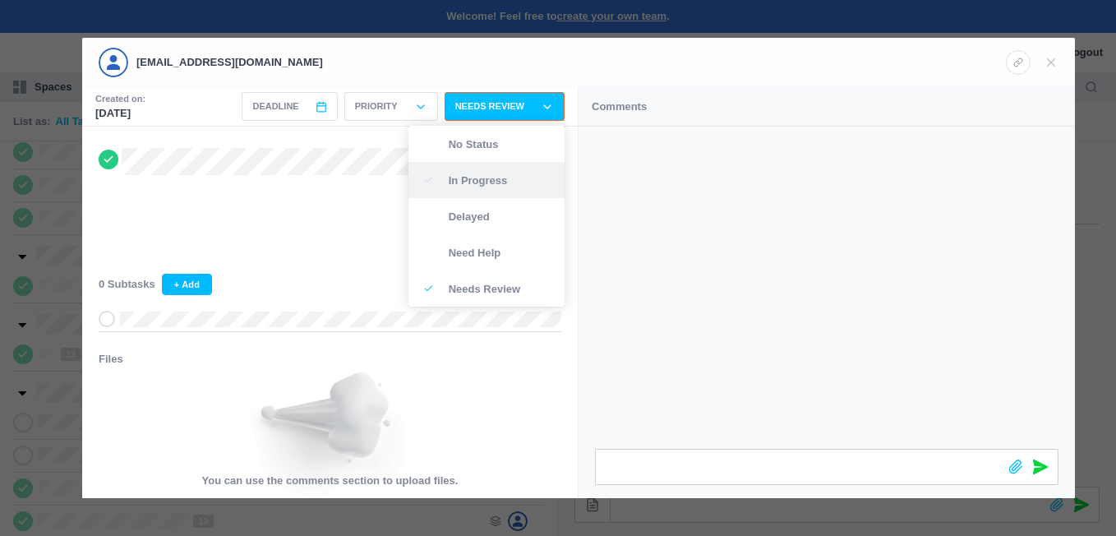
click at [481, 182] on p "In Progress" at bounding box center [498, 180] width 98 height 11
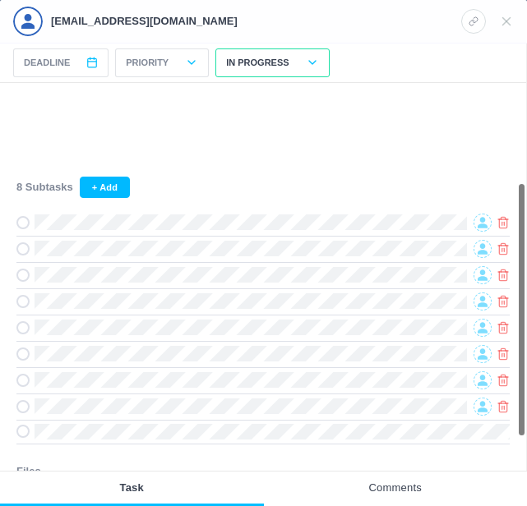
scroll to position [164, 0]
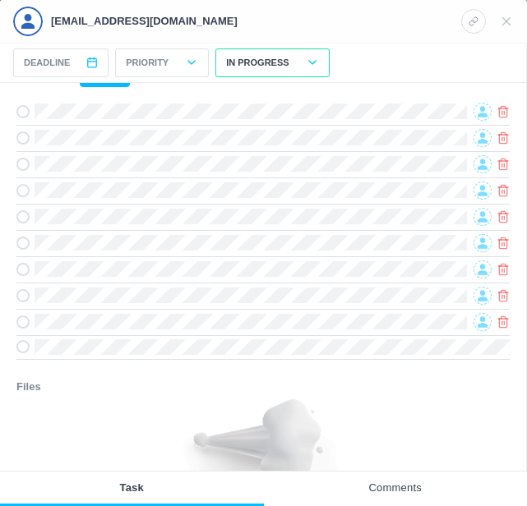
drag, startPoint x: 29, startPoint y: 348, endPoint x: 71, endPoint y: 364, distance: 45.8
click at [71, 364] on div "9 Subtasks + Add Files You can use the comments section to upload files." at bounding box center [263, 217] width 526 height 597
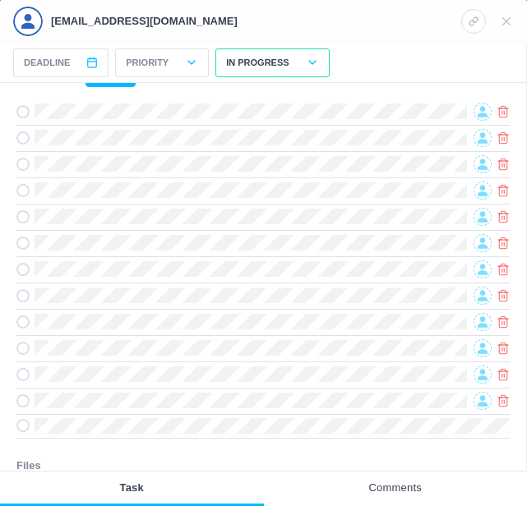
click at [206, 467] on h3 "Files" at bounding box center [262, 466] width 493 height 16
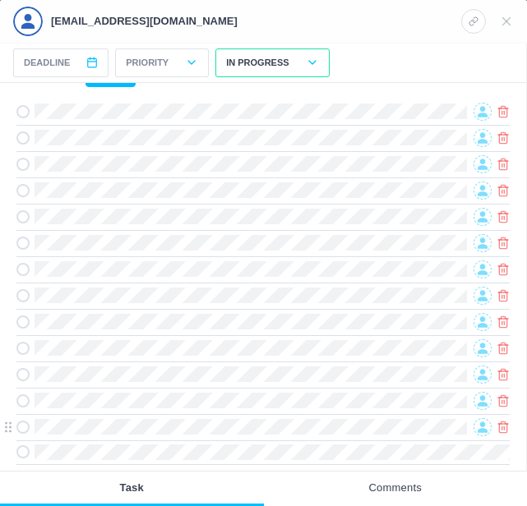
click at [481, 423] on icon at bounding box center [482, 427] width 10 height 12
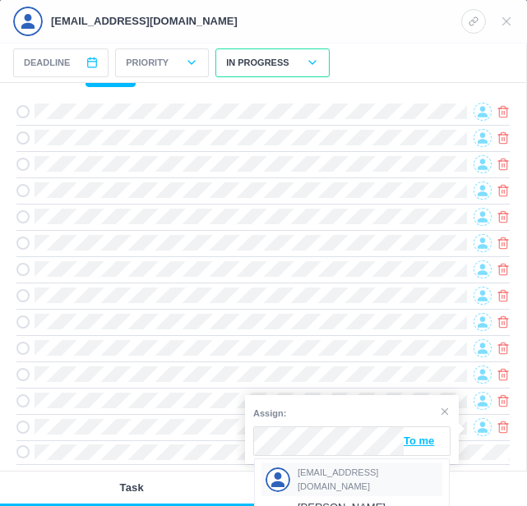
click at [346, 481] on span "[EMAIL_ADDRESS][DOMAIN_NAME]" at bounding box center [367, 479] width 141 height 27
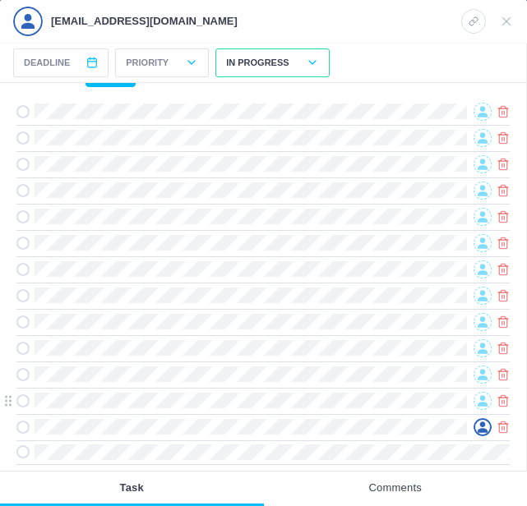
click at [480, 402] on icon at bounding box center [482, 401] width 10 height 12
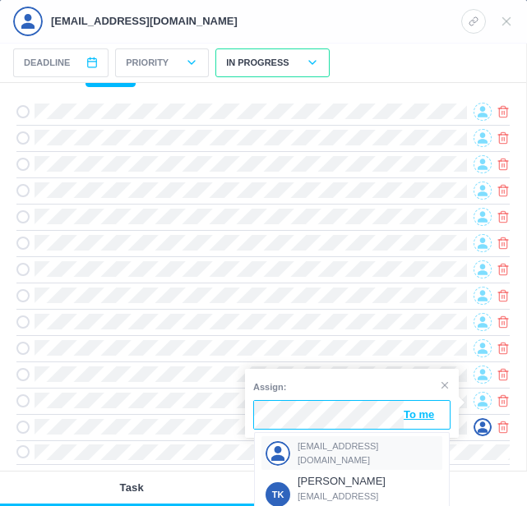
click at [320, 441] on div "[EMAIL_ADDRESS][DOMAIN_NAME]" at bounding box center [351, 453] width 181 height 34
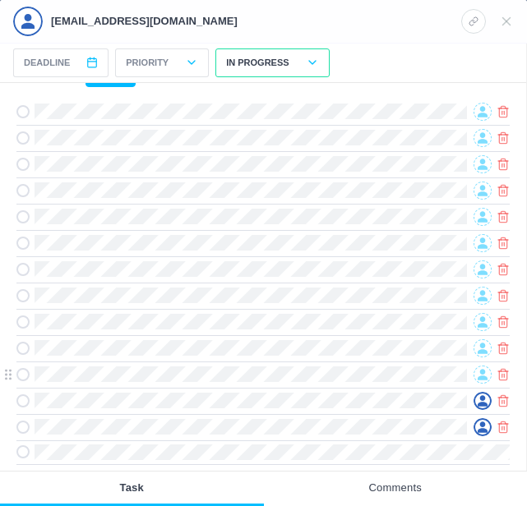
click at [475, 375] on span at bounding box center [482, 375] width 18 height 18
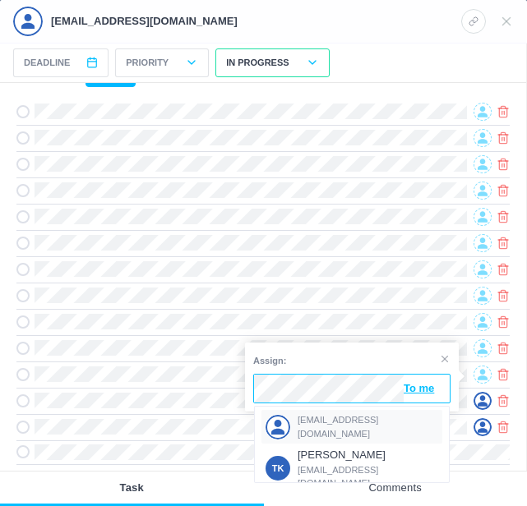
click at [334, 422] on span "[EMAIL_ADDRESS][DOMAIN_NAME]" at bounding box center [367, 426] width 141 height 27
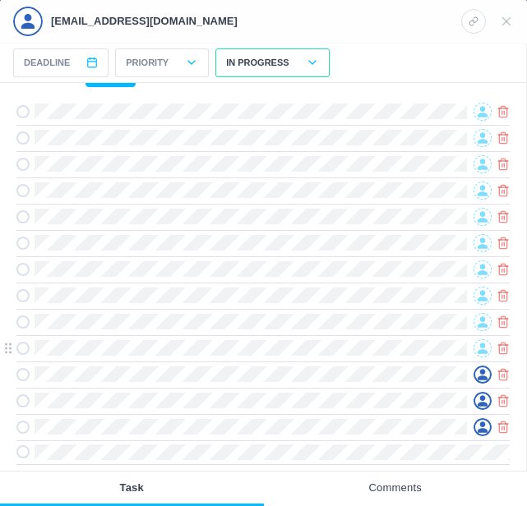
click at [485, 346] on icon at bounding box center [482, 349] width 10 height 12
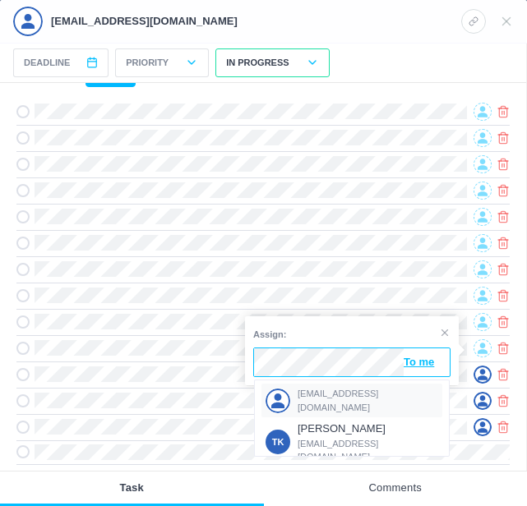
click at [343, 396] on span "[EMAIL_ADDRESS][DOMAIN_NAME]" at bounding box center [367, 400] width 141 height 27
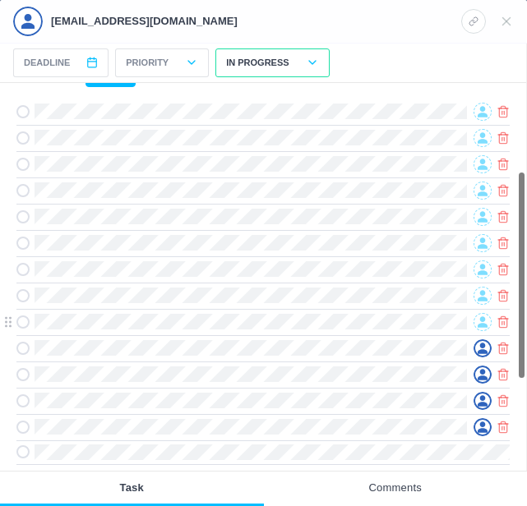
click at [481, 320] on icon at bounding box center [482, 321] width 10 height 11
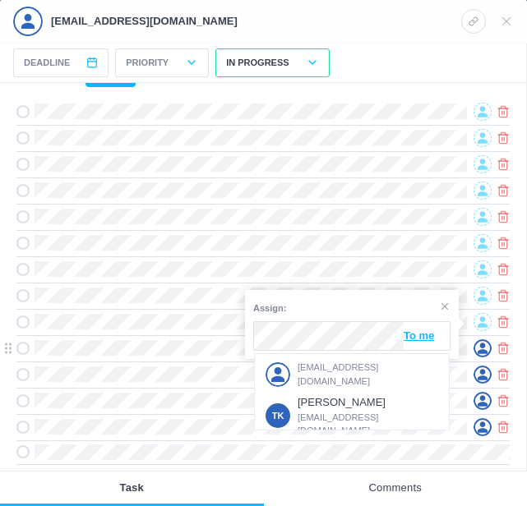
drag, startPoint x: 352, startPoint y: 373, endPoint x: 379, endPoint y: 361, distance: 29.8
click at [352, 373] on span "[EMAIL_ADDRESS][DOMAIN_NAME]" at bounding box center [367, 374] width 141 height 27
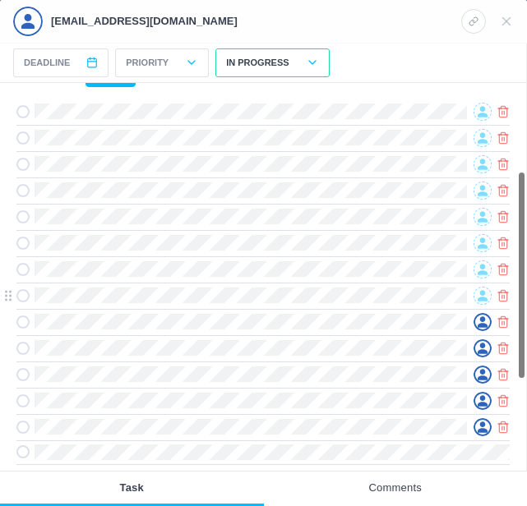
click at [482, 297] on icon at bounding box center [482, 295] width 10 height 11
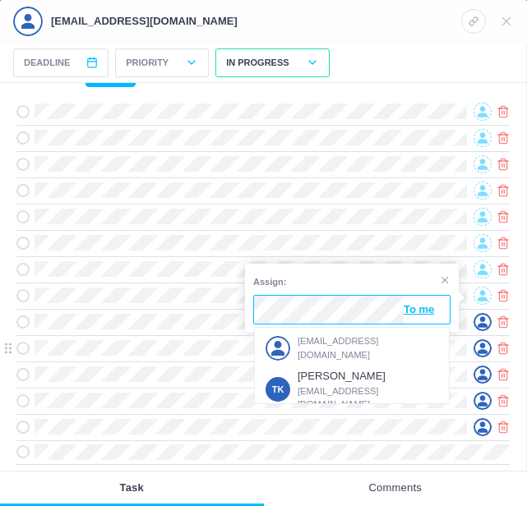
click at [326, 341] on span "[EMAIL_ADDRESS][DOMAIN_NAME]" at bounding box center [367, 347] width 141 height 27
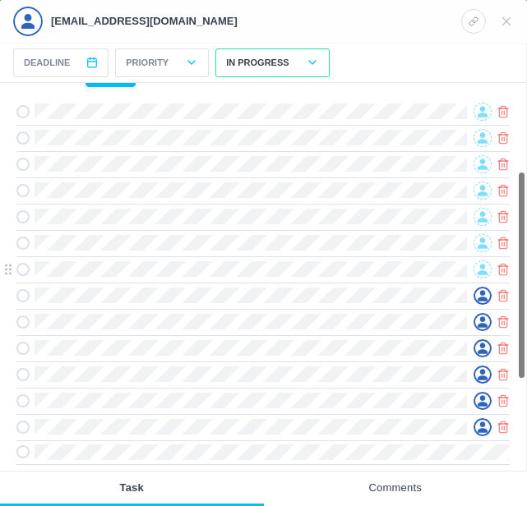
click at [477, 263] on div at bounding box center [482, 269] width 18 height 18
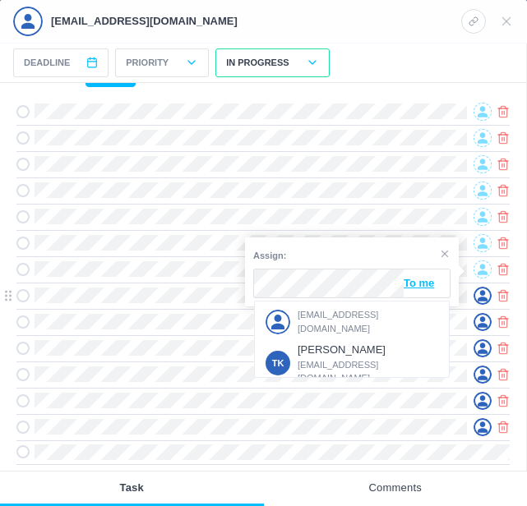
drag, startPoint x: 316, startPoint y: 321, endPoint x: 336, endPoint y: 307, distance: 24.8
click at [316, 320] on span "[EMAIL_ADDRESS][DOMAIN_NAME]" at bounding box center [367, 321] width 141 height 27
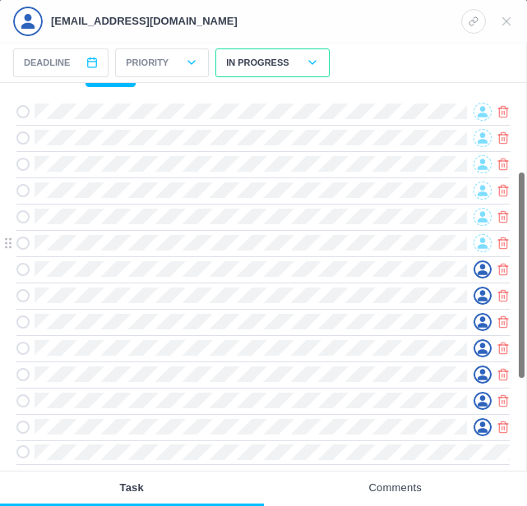
click at [482, 245] on icon at bounding box center [482, 242] width 10 height 11
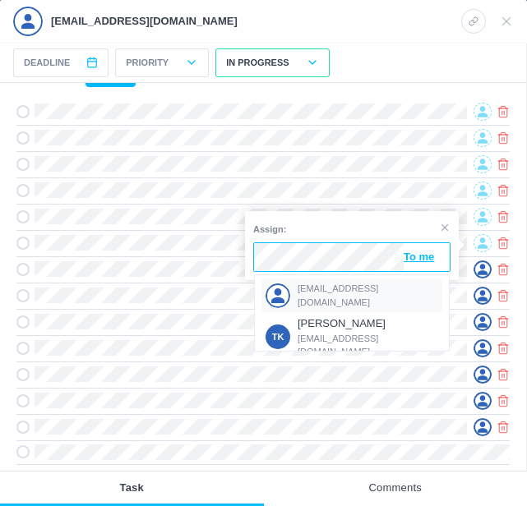
click at [332, 287] on div "[EMAIL_ADDRESS][DOMAIN_NAME]" at bounding box center [351, 296] width 181 height 34
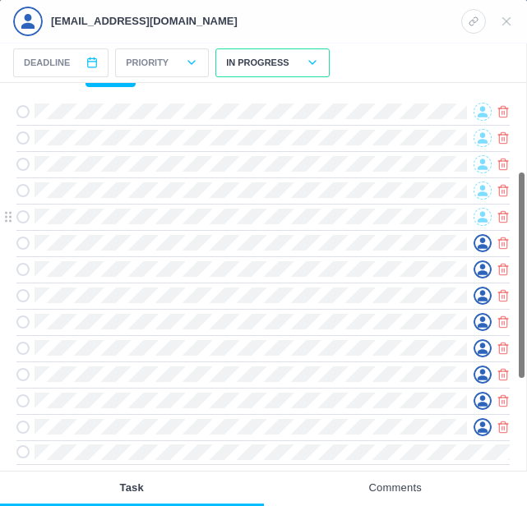
click at [478, 216] on icon at bounding box center [482, 217] width 10 height 12
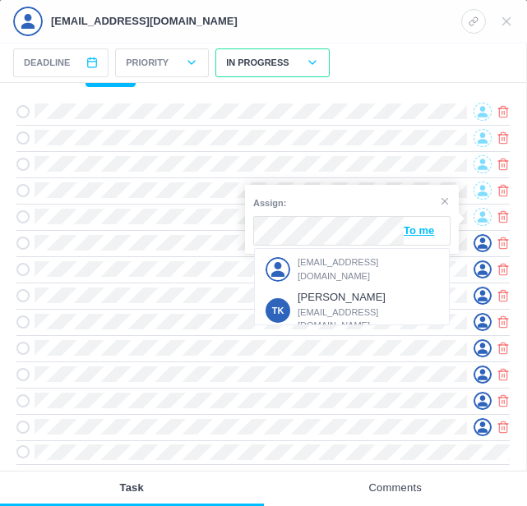
drag, startPoint x: 322, startPoint y: 260, endPoint x: 336, endPoint y: 246, distance: 19.2
click at [321, 258] on div "[EMAIL_ADDRESS][DOMAIN_NAME]" at bounding box center [351, 269] width 181 height 34
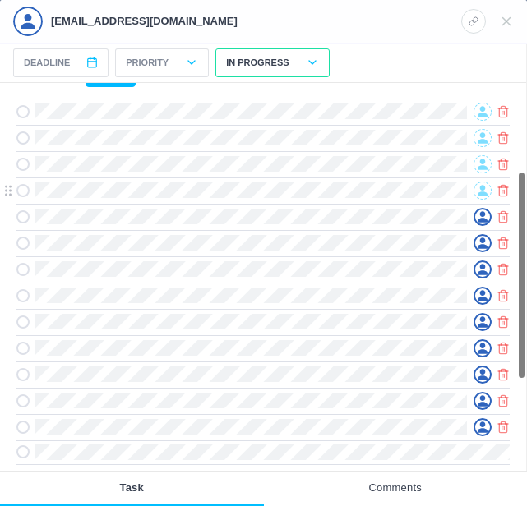
click at [483, 191] on icon at bounding box center [482, 190] width 10 height 11
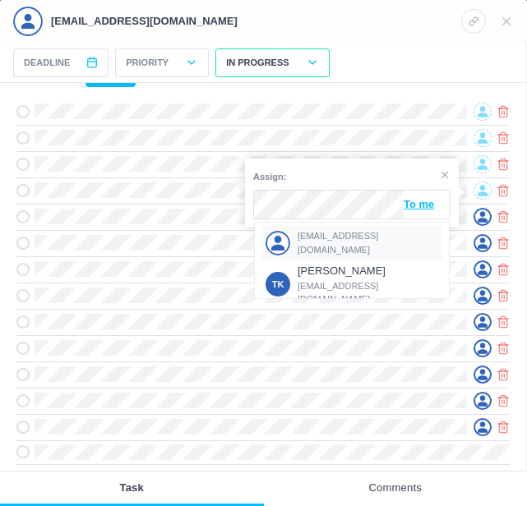
click at [326, 237] on span "[EMAIL_ADDRESS][DOMAIN_NAME]" at bounding box center [367, 242] width 141 height 27
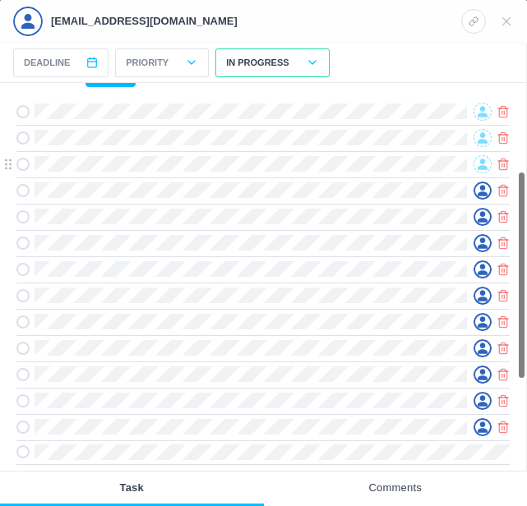
click at [478, 169] on icon at bounding box center [482, 165] width 10 height 12
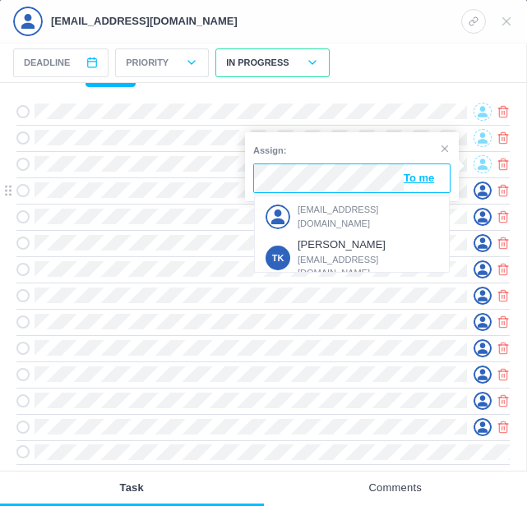
drag, startPoint x: 326, startPoint y: 211, endPoint x: 334, endPoint y: 205, distance: 9.9
click at [327, 211] on span "[EMAIL_ADDRESS][DOMAIN_NAME]" at bounding box center [367, 216] width 141 height 27
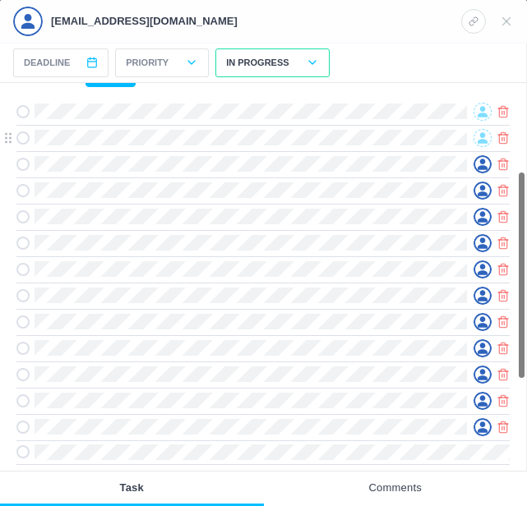
click at [480, 136] on icon at bounding box center [482, 138] width 10 height 12
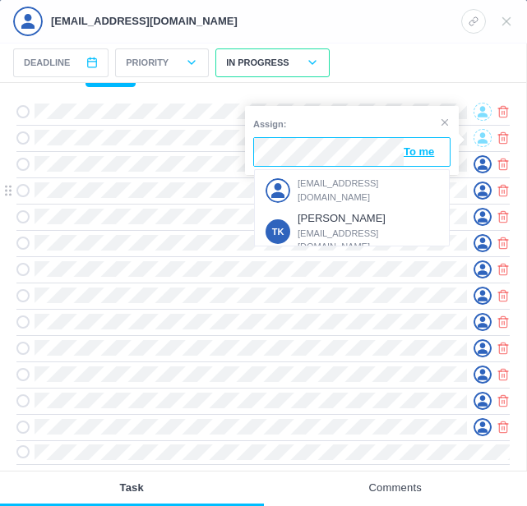
click at [325, 185] on span "[EMAIL_ADDRESS][DOMAIN_NAME]" at bounding box center [367, 190] width 141 height 27
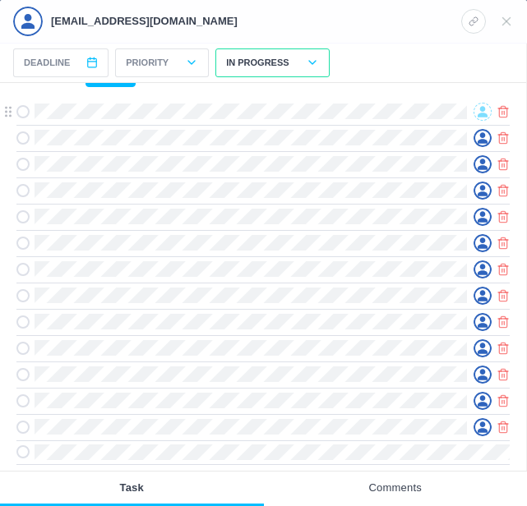
click at [482, 114] on icon at bounding box center [482, 112] width 10 height 12
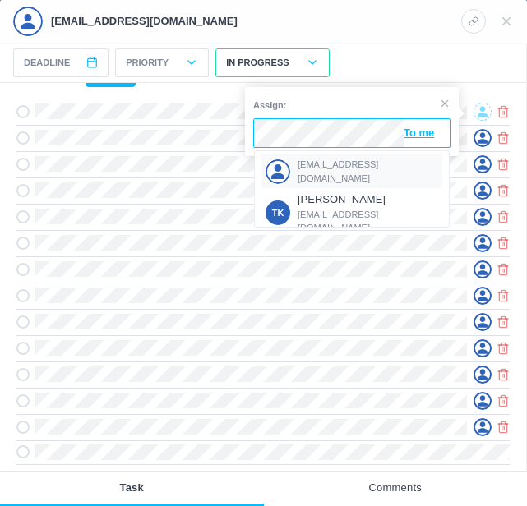
click at [332, 164] on span "[EMAIL_ADDRESS][DOMAIN_NAME]" at bounding box center [367, 171] width 141 height 27
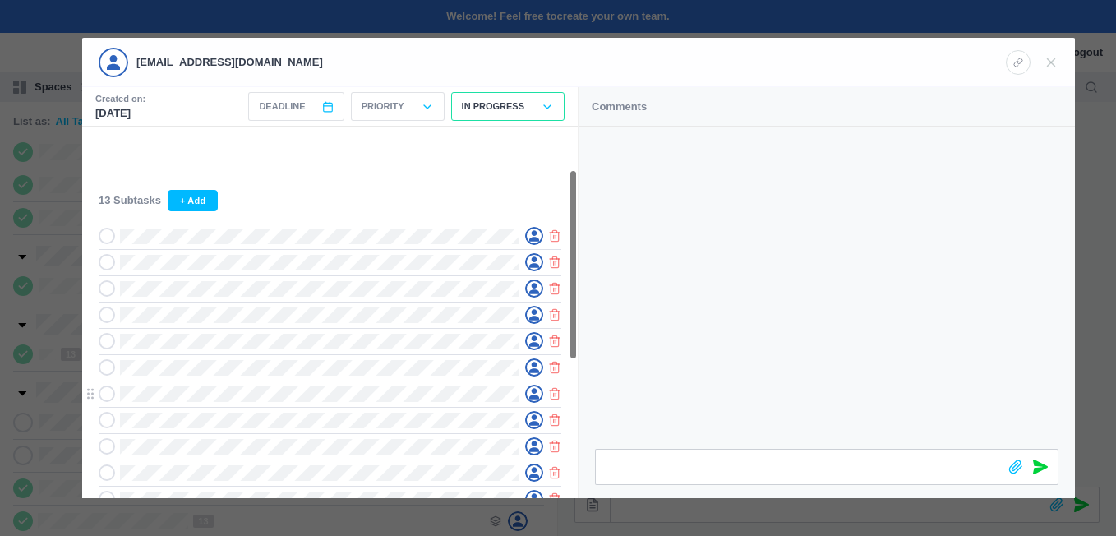
scroll to position [0, 0]
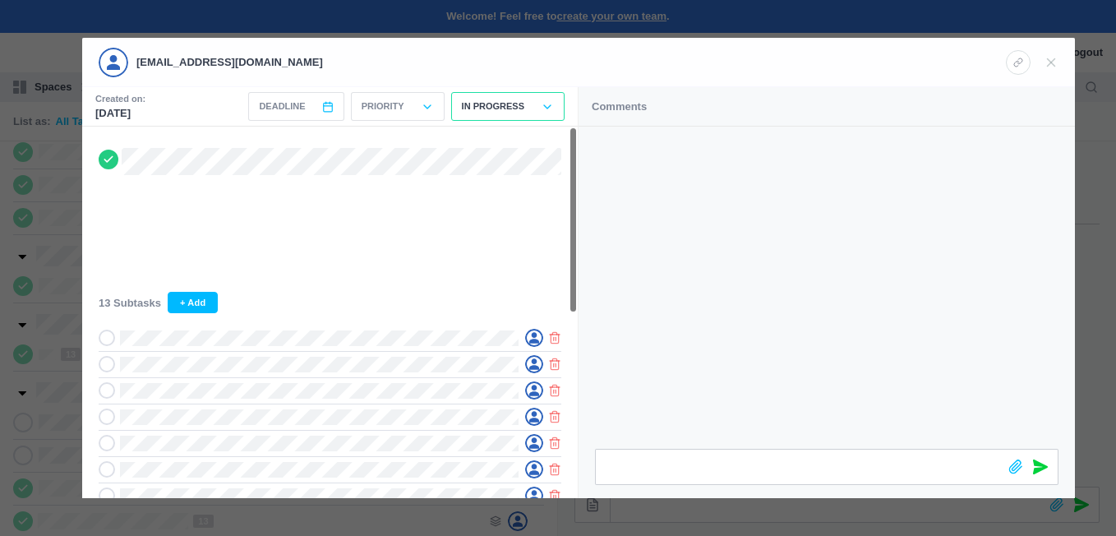
drag, startPoint x: 47, startPoint y: 231, endPoint x: 67, endPoint y: 245, distance: 24.8
click at [48, 231] on div at bounding box center [558, 268] width 1116 height 536
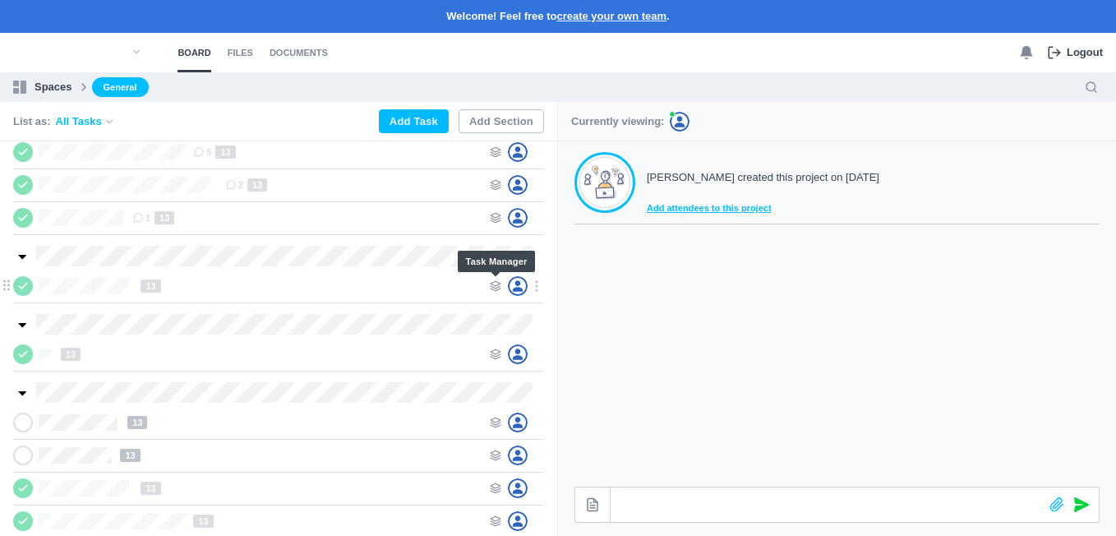
click at [495, 286] on use at bounding box center [496, 286] width 10 height 10
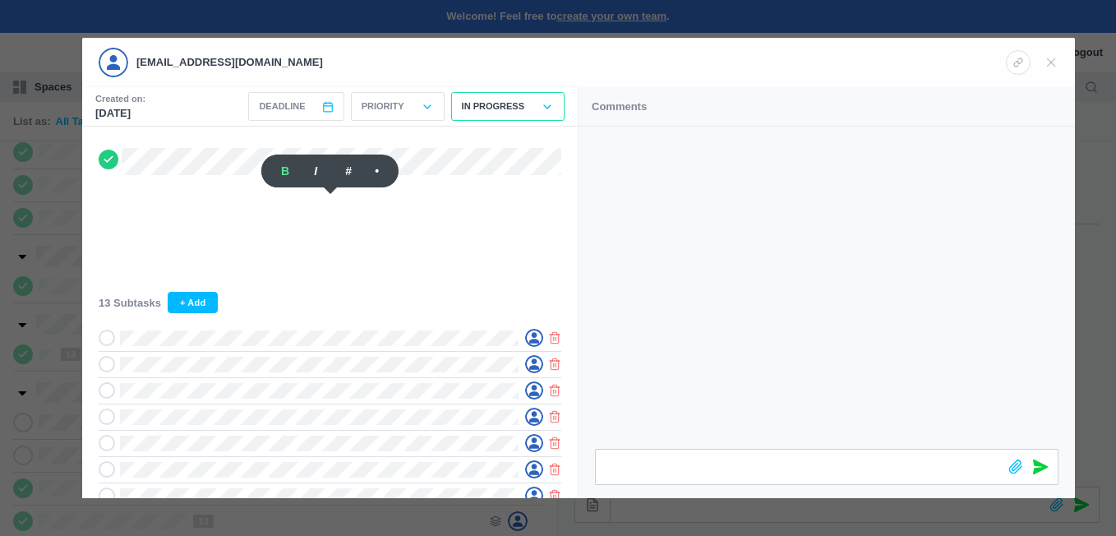
click at [62, 274] on div at bounding box center [558, 268] width 1116 height 536
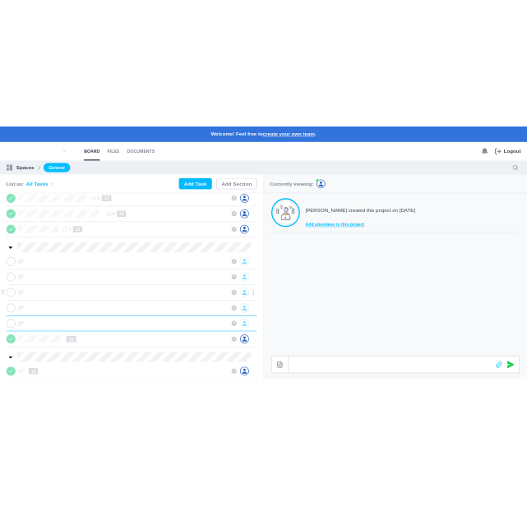
scroll to position [0, 1]
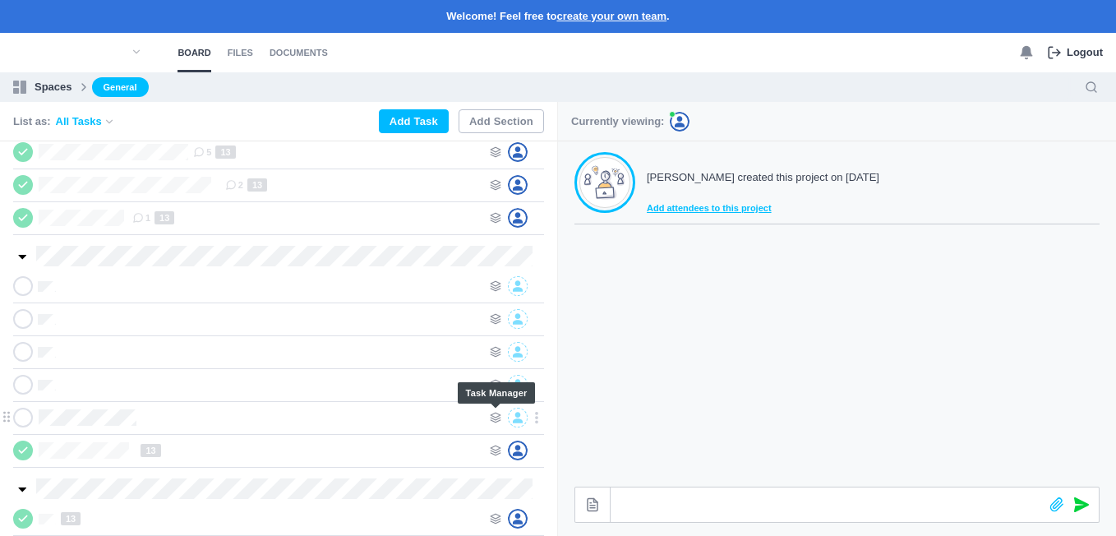
click at [495, 417] on icon at bounding box center [496, 418] width 12 height 12
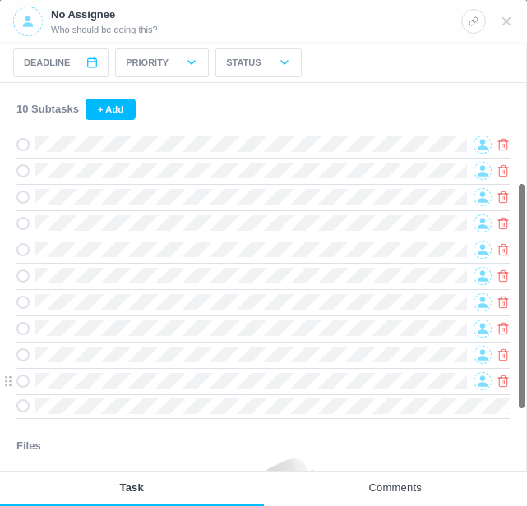
scroll to position [246, 0]
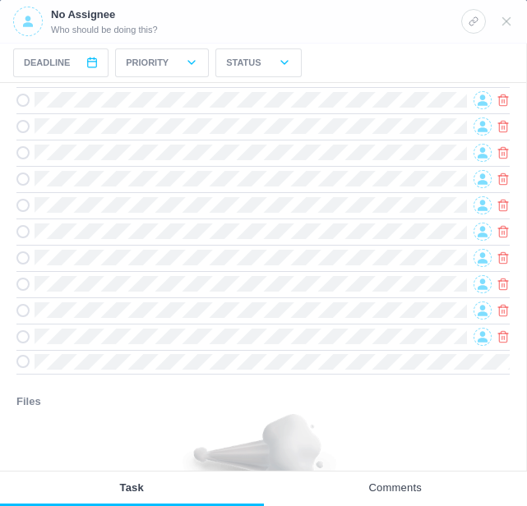
click at [319, 398] on h3 "Files" at bounding box center [262, 402] width 493 height 16
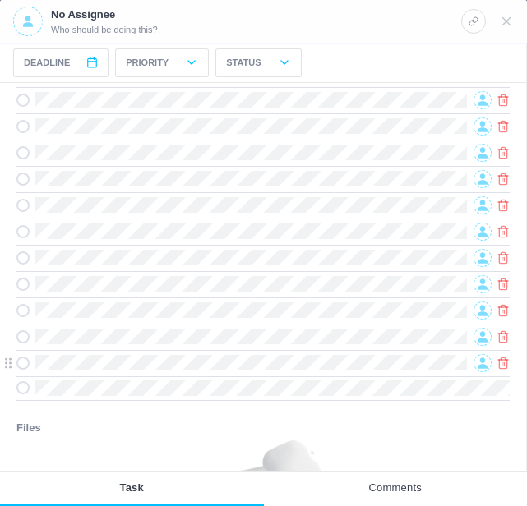
click at [480, 360] on icon at bounding box center [482, 363] width 10 height 12
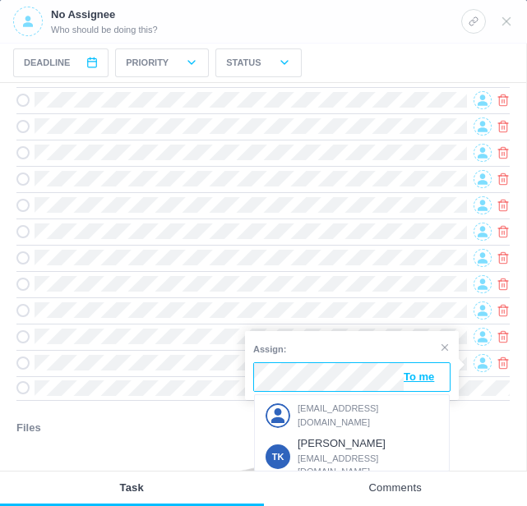
click at [321, 409] on span "[EMAIL_ADDRESS][DOMAIN_NAME]" at bounding box center [367, 415] width 141 height 27
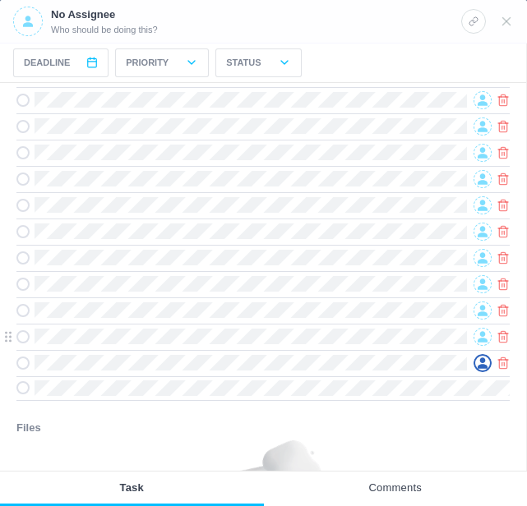
click at [477, 338] on icon at bounding box center [482, 337] width 10 height 12
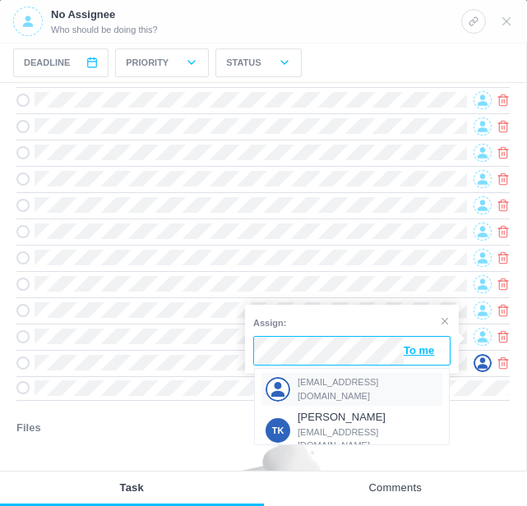
click at [334, 388] on span "[EMAIL_ADDRESS][DOMAIN_NAME]" at bounding box center [367, 388] width 141 height 27
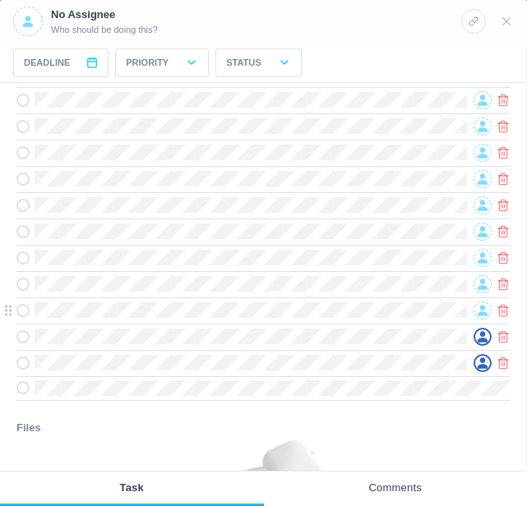
click at [480, 310] on icon at bounding box center [482, 310] width 10 height 11
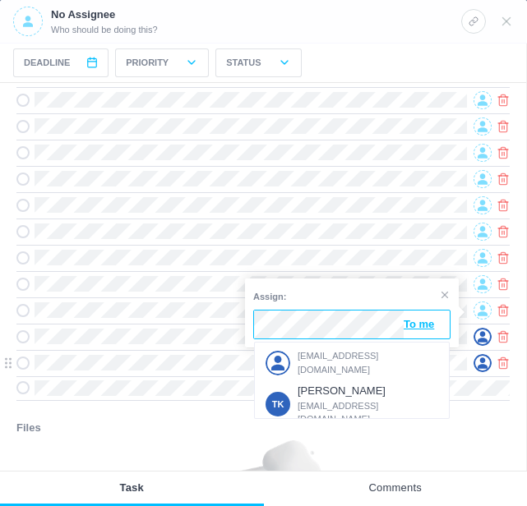
click at [341, 358] on span "[EMAIL_ADDRESS][DOMAIN_NAME]" at bounding box center [367, 362] width 141 height 27
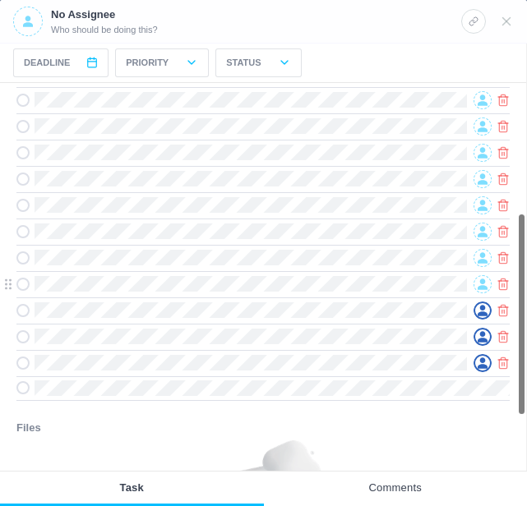
click at [481, 285] on icon at bounding box center [482, 284] width 10 height 11
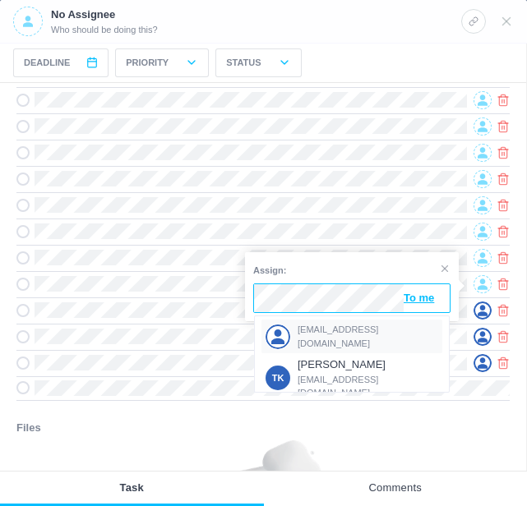
click at [343, 334] on span "[EMAIL_ADDRESS][DOMAIN_NAME]" at bounding box center [367, 336] width 141 height 27
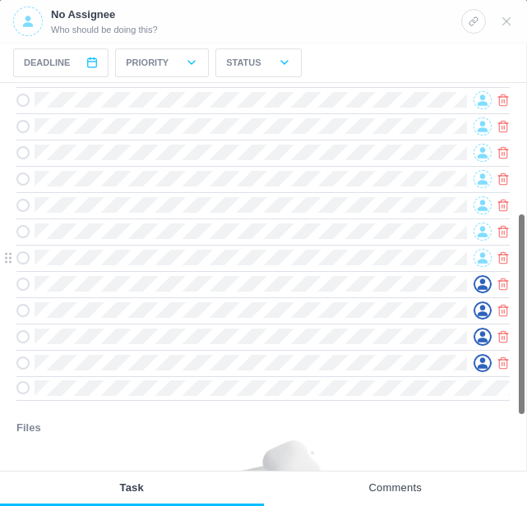
click at [481, 263] on icon at bounding box center [482, 257] width 10 height 11
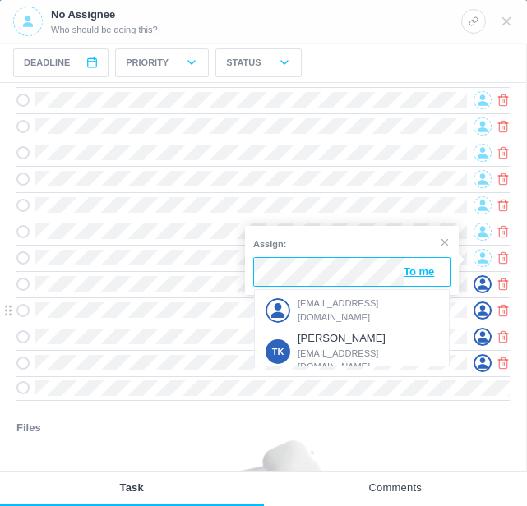
click at [343, 304] on span "[EMAIL_ADDRESS][DOMAIN_NAME]" at bounding box center [367, 310] width 141 height 27
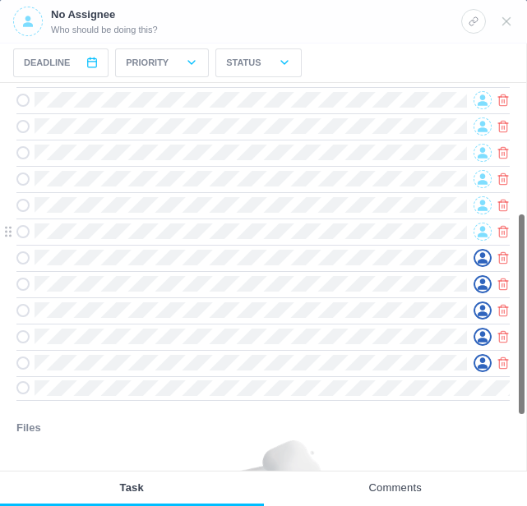
click at [482, 230] on icon at bounding box center [482, 231] width 10 height 11
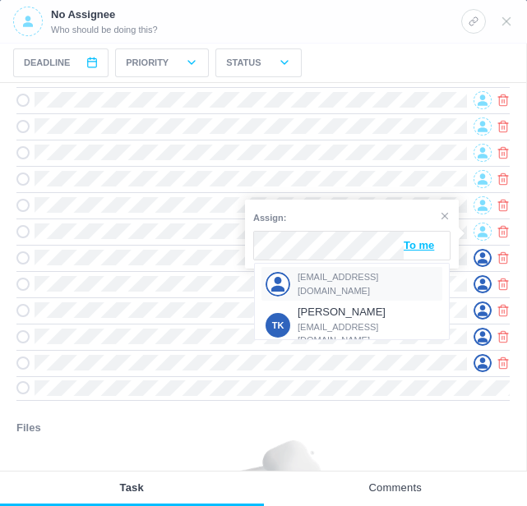
click at [340, 280] on span "[EMAIL_ADDRESS][DOMAIN_NAME]" at bounding box center [367, 283] width 141 height 27
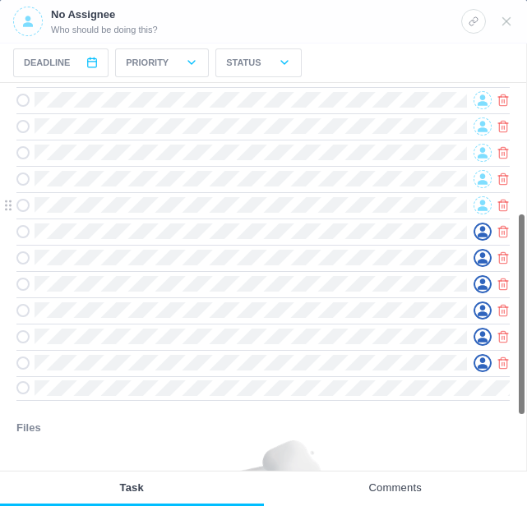
click at [481, 210] on icon at bounding box center [482, 205] width 10 height 11
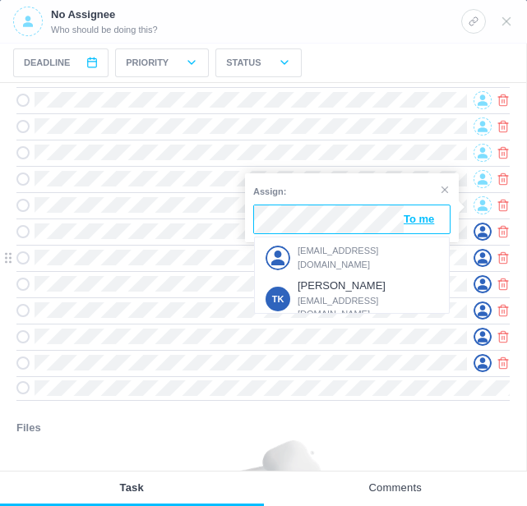
drag, startPoint x: 322, startPoint y: 252, endPoint x: 330, endPoint y: 248, distance: 9.2
click at [325, 252] on span "[EMAIL_ADDRESS][DOMAIN_NAME]" at bounding box center [367, 257] width 141 height 27
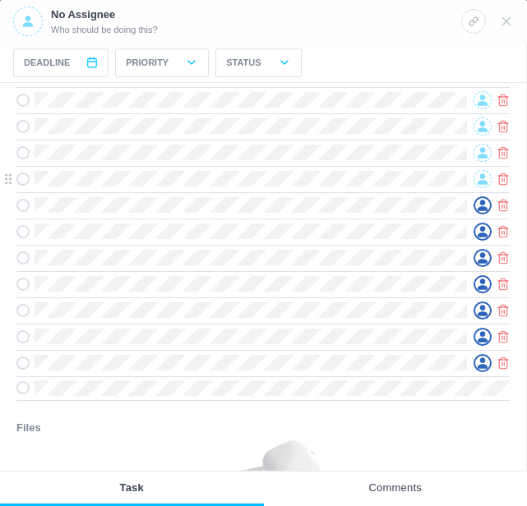
click at [475, 180] on span at bounding box center [482, 179] width 18 height 18
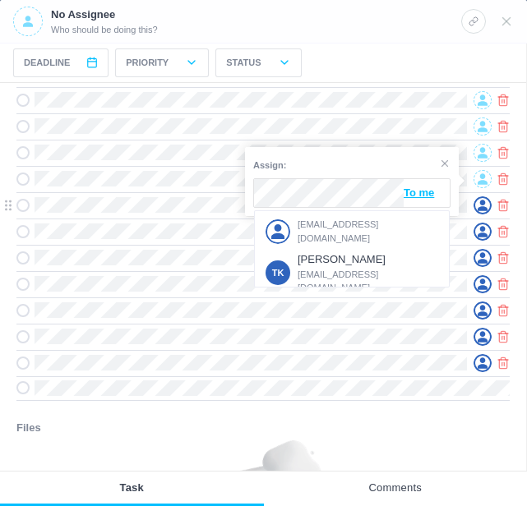
drag, startPoint x: 309, startPoint y: 228, endPoint x: 329, endPoint y: 216, distance: 24.0
click at [309, 228] on span "[EMAIL_ADDRESS][DOMAIN_NAME]" at bounding box center [367, 231] width 141 height 27
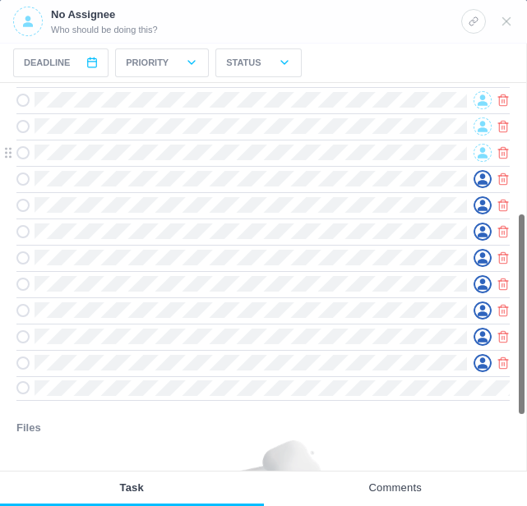
click at [479, 157] on icon at bounding box center [482, 153] width 10 height 12
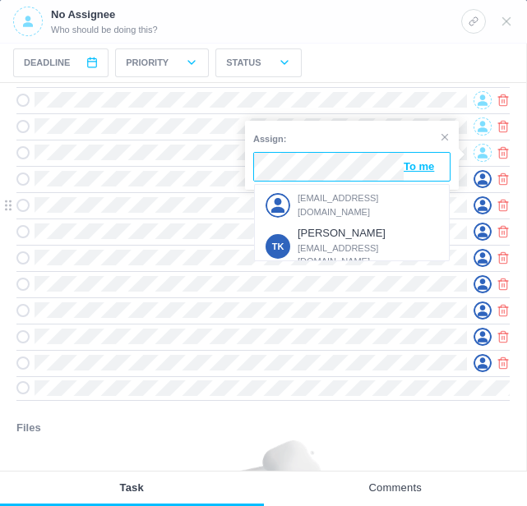
drag, startPoint x: 323, startPoint y: 203, endPoint x: 327, endPoint y: 196, distance: 8.5
click at [324, 203] on span "[EMAIL_ADDRESS][DOMAIN_NAME]" at bounding box center [367, 204] width 141 height 27
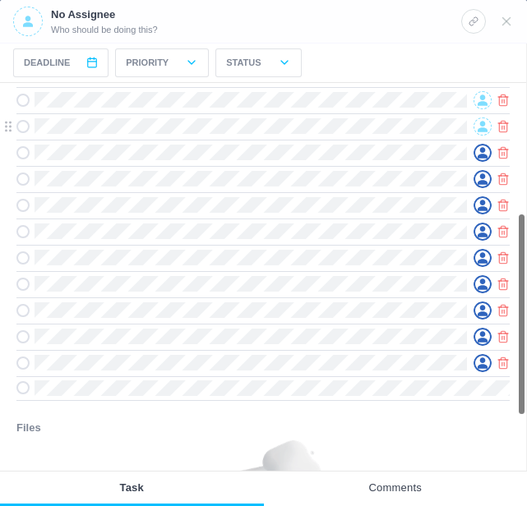
click at [481, 129] on icon at bounding box center [482, 127] width 10 height 12
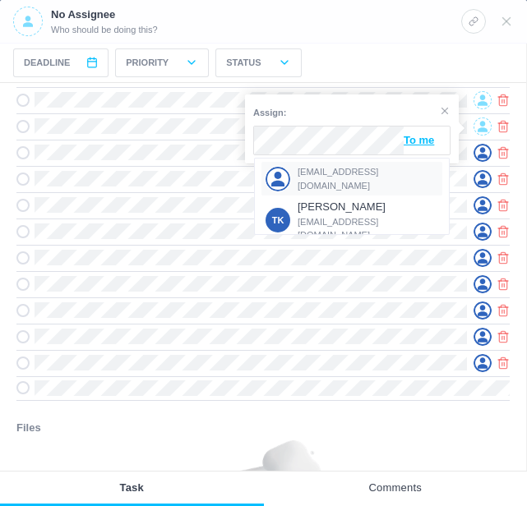
click at [330, 174] on span "[EMAIL_ADDRESS][DOMAIN_NAME]" at bounding box center [367, 178] width 141 height 27
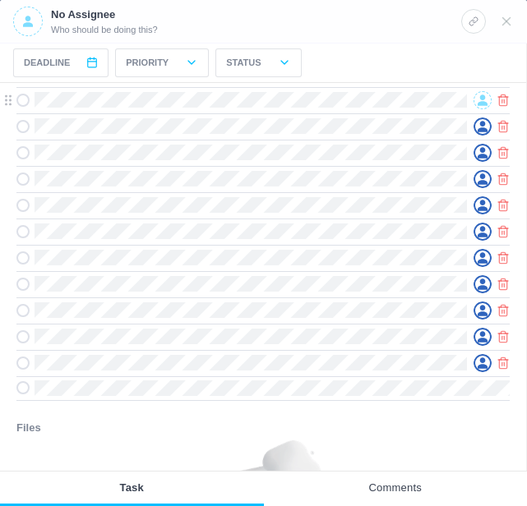
click at [481, 105] on icon at bounding box center [482, 99] width 10 height 11
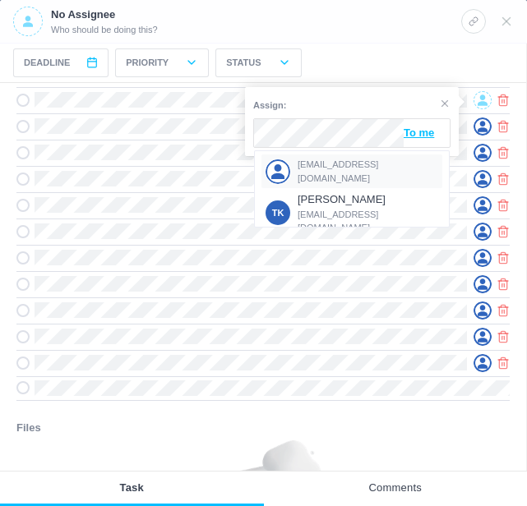
click at [331, 171] on span "[EMAIL_ADDRESS][DOMAIN_NAME]" at bounding box center [367, 171] width 141 height 27
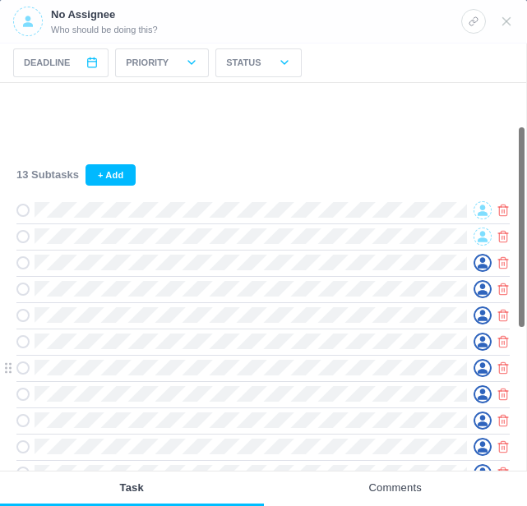
scroll to position [82, 0]
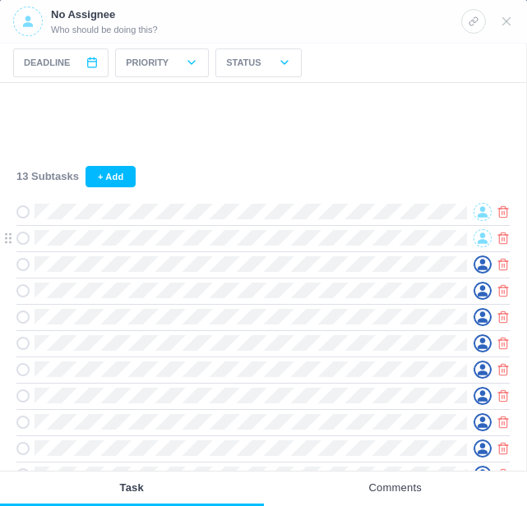
click at [481, 237] on icon at bounding box center [482, 238] width 10 height 11
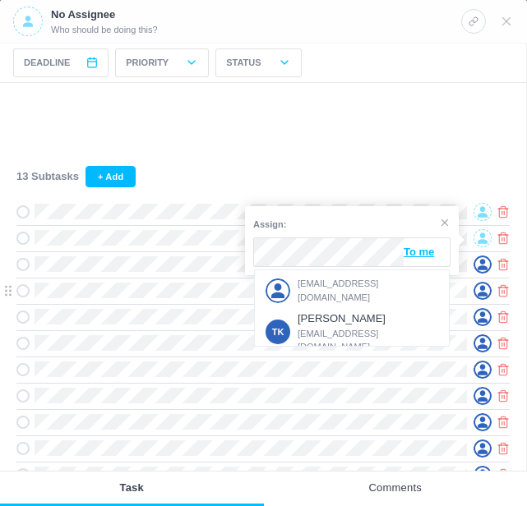
click at [334, 286] on span "[EMAIL_ADDRESS][DOMAIN_NAME]" at bounding box center [367, 290] width 141 height 27
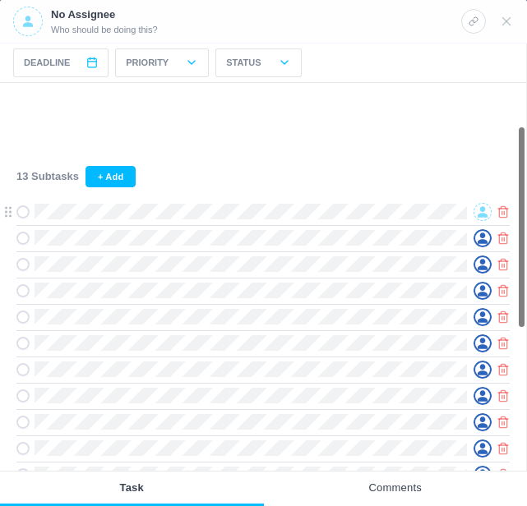
click at [477, 208] on icon at bounding box center [482, 212] width 10 height 12
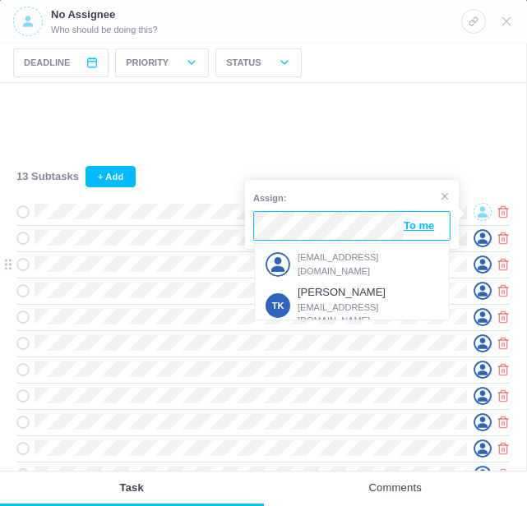
click at [329, 256] on span "[EMAIL_ADDRESS][DOMAIN_NAME]" at bounding box center [367, 264] width 141 height 27
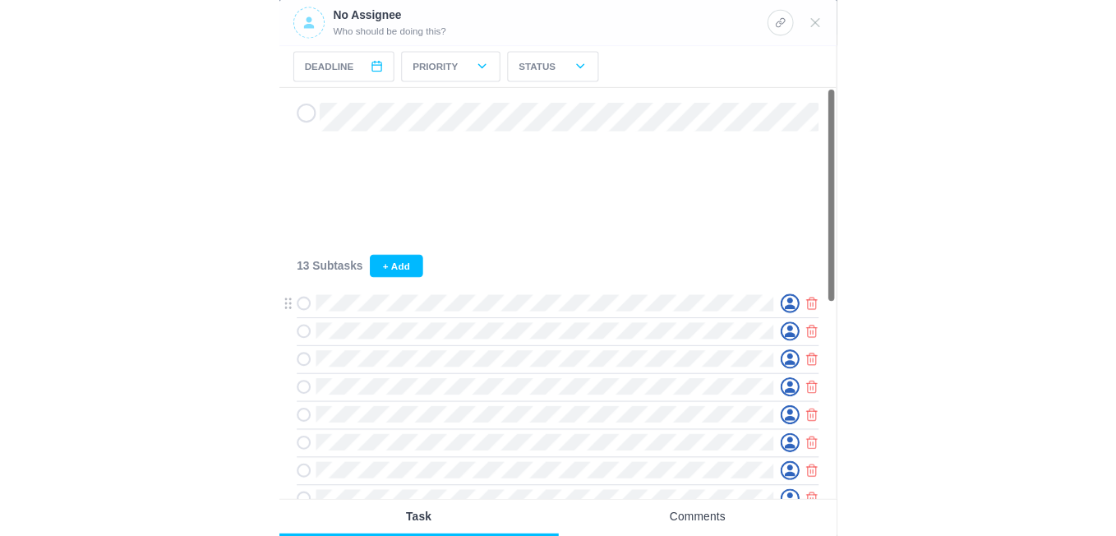
scroll to position [0, 0]
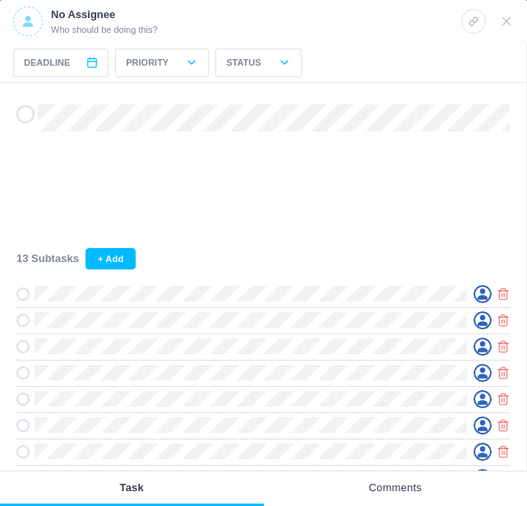
click at [30, 24] on icon at bounding box center [28, 21] width 10 height 11
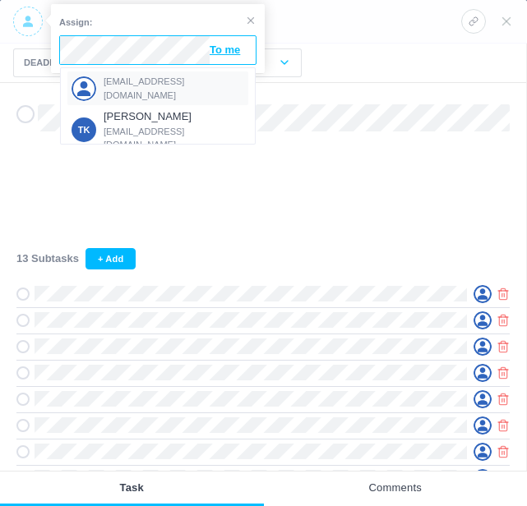
click at [131, 80] on div "[EMAIL_ADDRESS][DOMAIN_NAME]" at bounding box center [157, 88] width 181 height 34
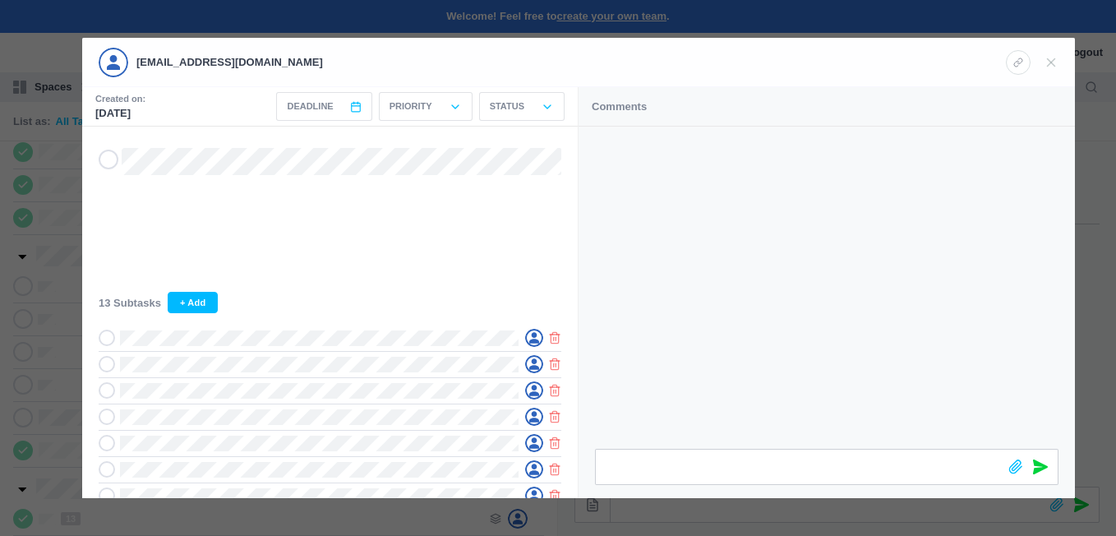
click at [58, 280] on div at bounding box center [558, 268] width 1116 height 536
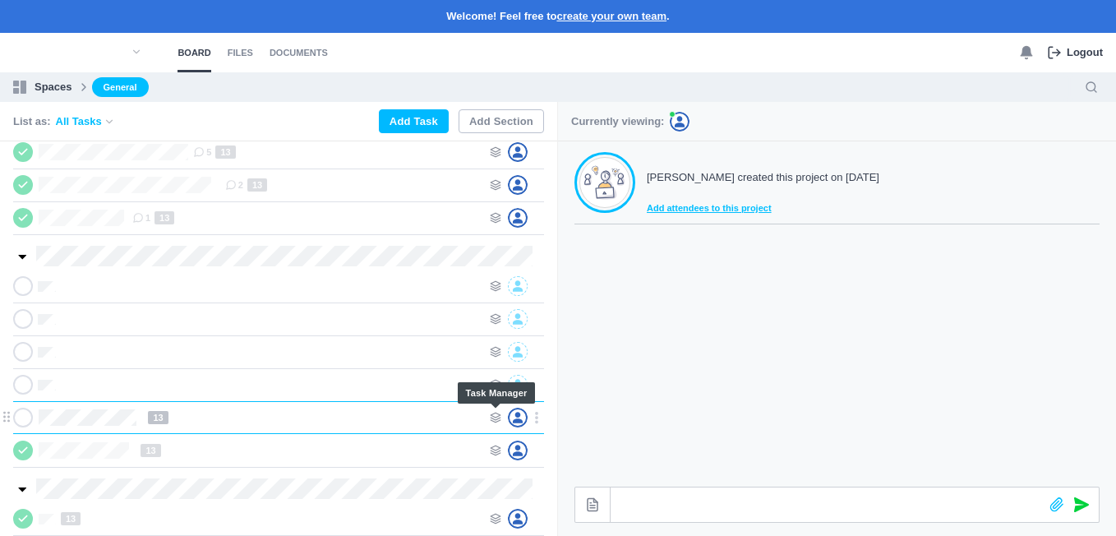
click at [498, 415] on icon at bounding box center [496, 418] width 12 height 12
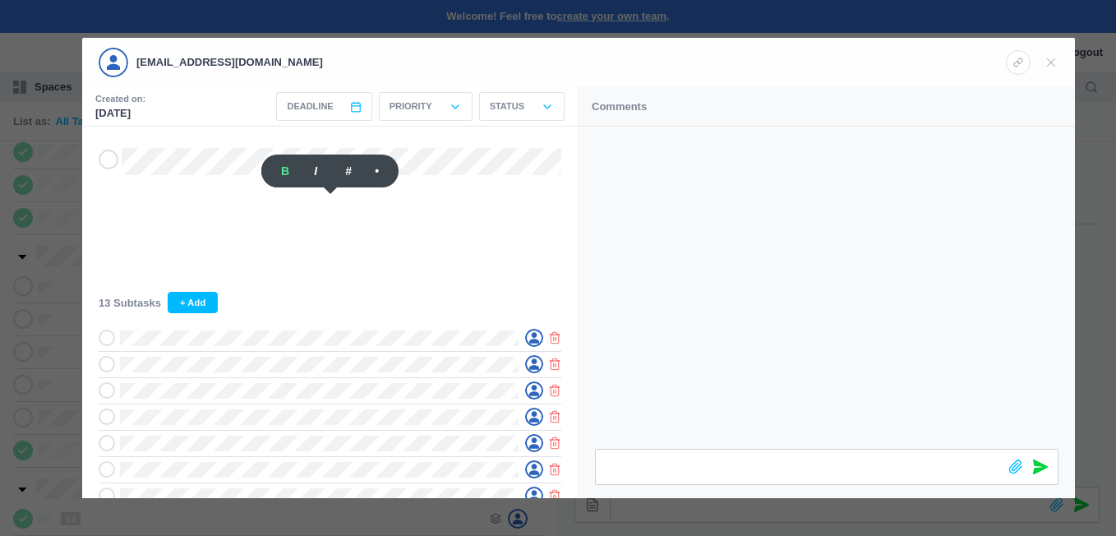
click at [50, 347] on div at bounding box center [558, 268] width 1116 height 536
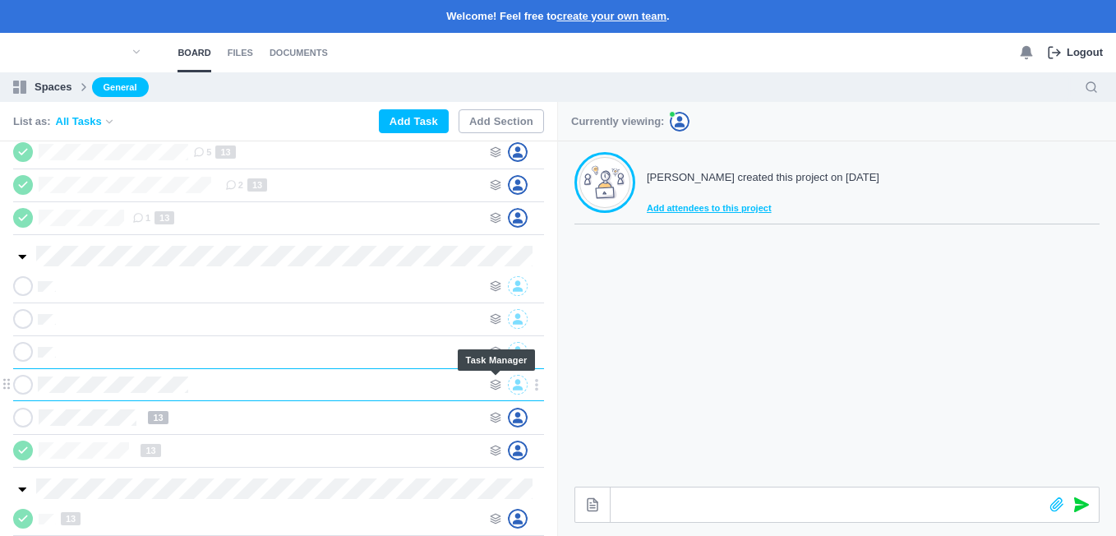
click at [493, 384] on use at bounding box center [496, 385] width 10 height 10
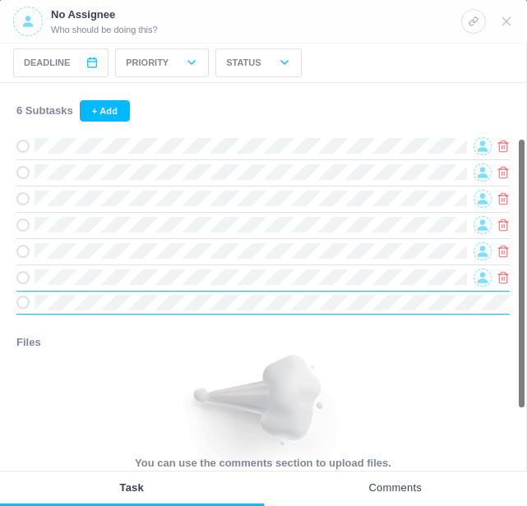
scroll to position [164, 0]
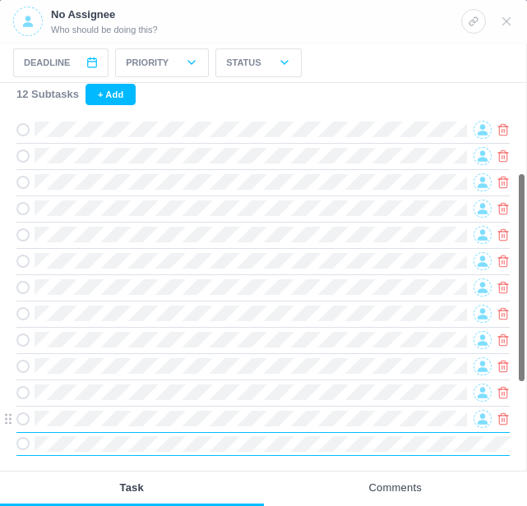
click at [428, 411] on div at bounding box center [262, 419] width 493 height 26
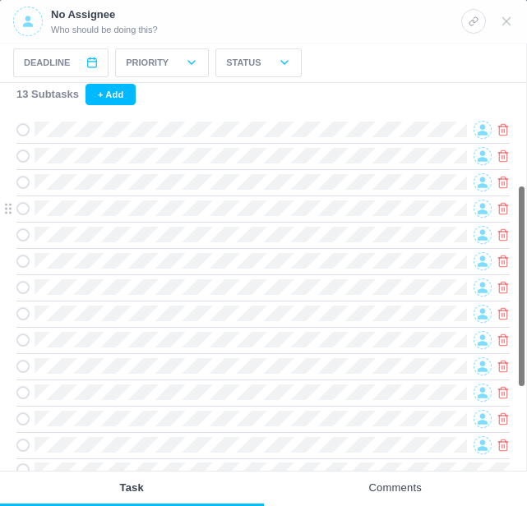
scroll to position [246, 0]
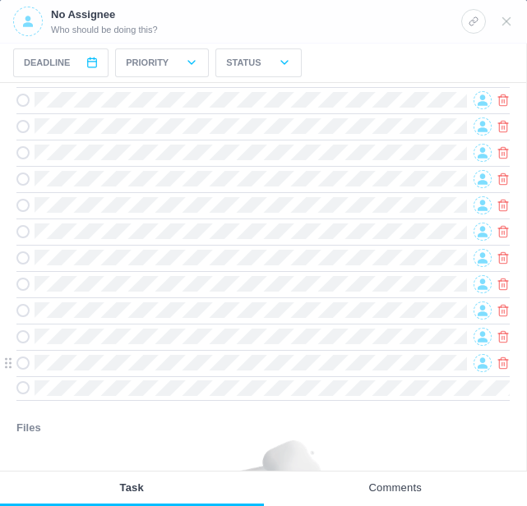
click at [477, 362] on icon at bounding box center [482, 363] width 10 height 12
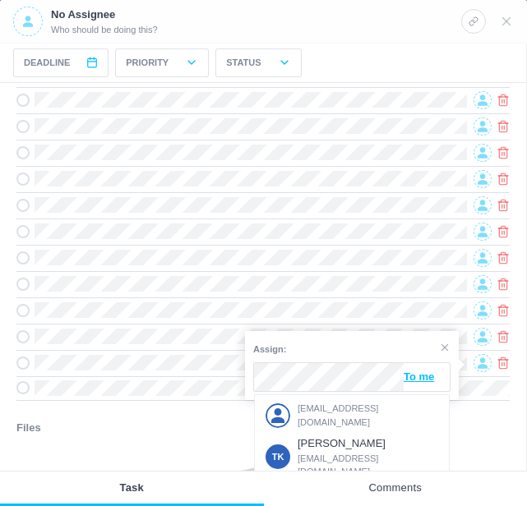
drag, startPoint x: 334, startPoint y: 412, endPoint x: 343, endPoint y: 411, distance: 8.4
click at [336, 412] on span "[EMAIL_ADDRESS][DOMAIN_NAME]" at bounding box center [367, 415] width 141 height 27
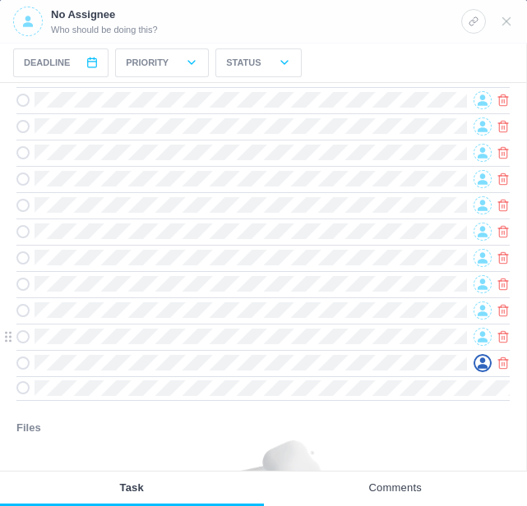
click at [477, 338] on icon at bounding box center [482, 337] width 10 height 12
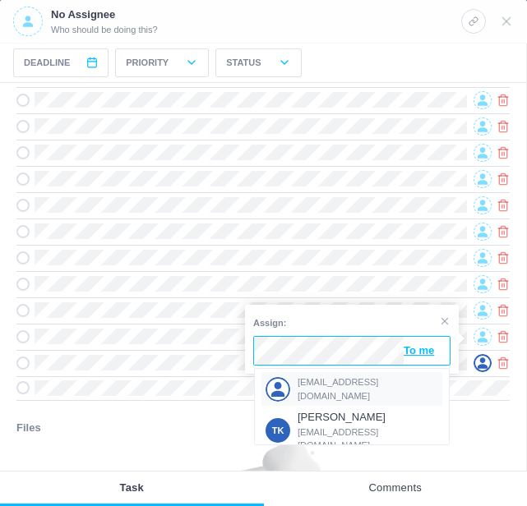
click at [326, 385] on span "[EMAIL_ADDRESS][DOMAIN_NAME]" at bounding box center [367, 388] width 141 height 27
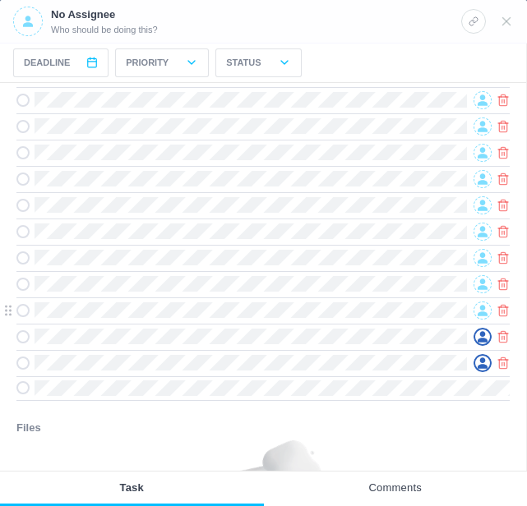
click at [478, 313] on icon at bounding box center [482, 311] width 10 height 12
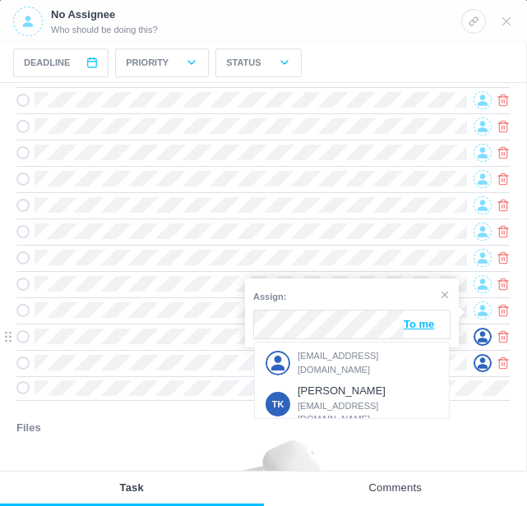
drag, startPoint x: 323, startPoint y: 366, endPoint x: 356, endPoint y: 351, distance: 36.0
click at [324, 366] on span "[EMAIL_ADDRESS][DOMAIN_NAME]" at bounding box center [367, 362] width 141 height 27
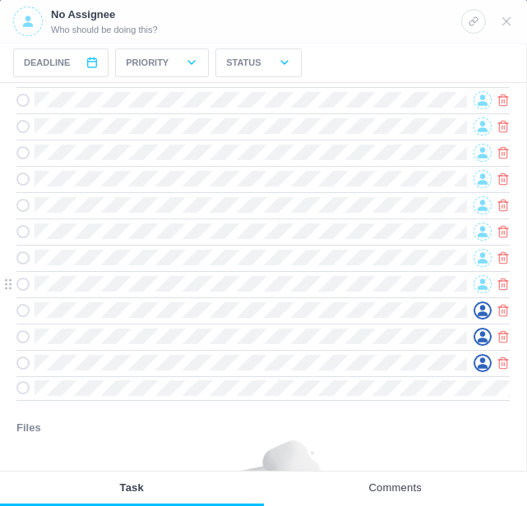
click at [484, 284] on icon at bounding box center [482, 284] width 10 height 11
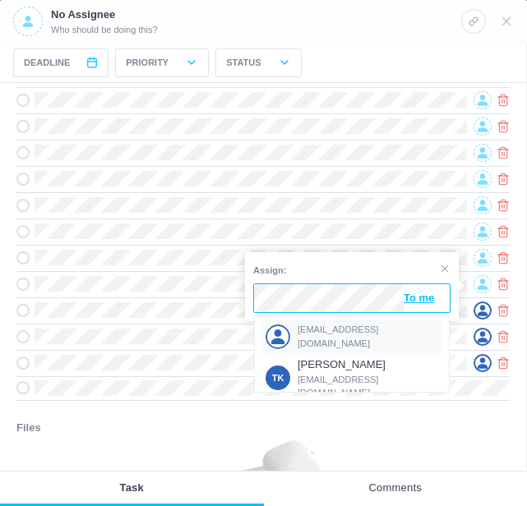
click at [344, 332] on span "[EMAIL_ADDRESS][DOMAIN_NAME]" at bounding box center [367, 336] width 141 height 27
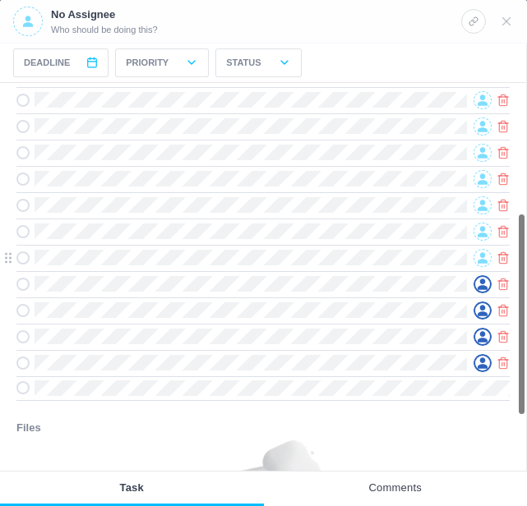
click at [476, 260] on span at bounding box center [482, 258] width 18 height 18
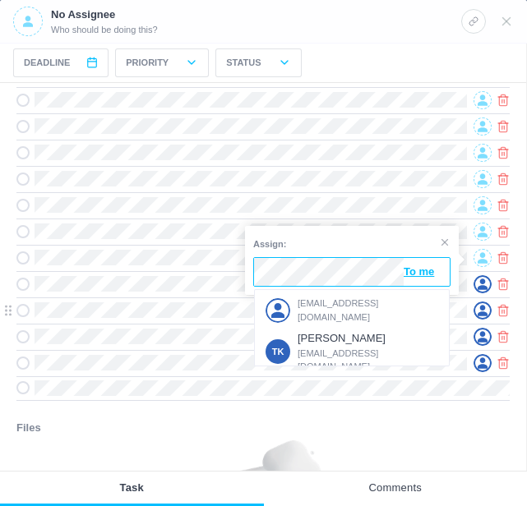
click at [324, 302] on span "[EMAIL_ADDRESS][DOMAIN_NAME]" at bounding box center [367, 310] width 141 height 27
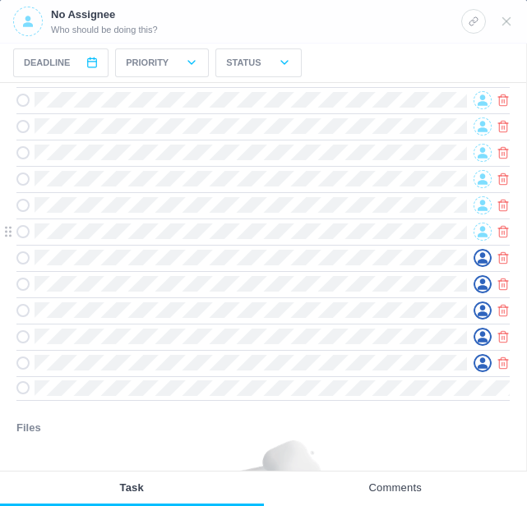
click at [472, 229] on div at bounding box center [479, 232] width 25 height 18
click at [481, 230] on icon at bounding box center [482, 231] width 10 height 11
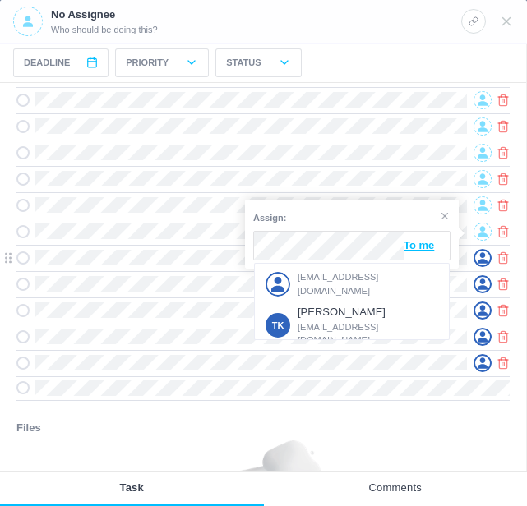
click at [328, 276] on span "[EMAIL_ADDRESS][DOMAIN_NAME]" at bounding box center [367, 283] width 141 height 27
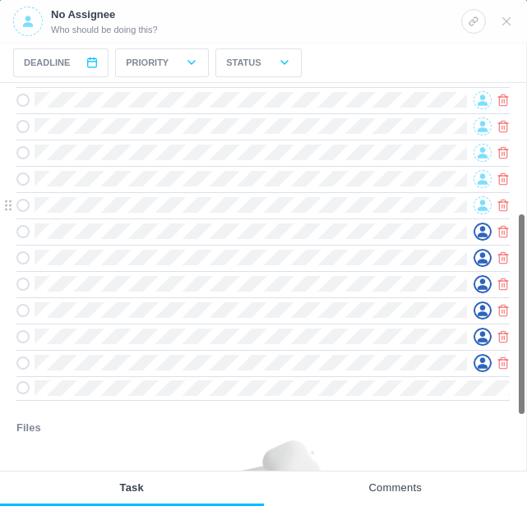
click at [480, 206] on icon at bounding box center [482, 206] width 10 height 12
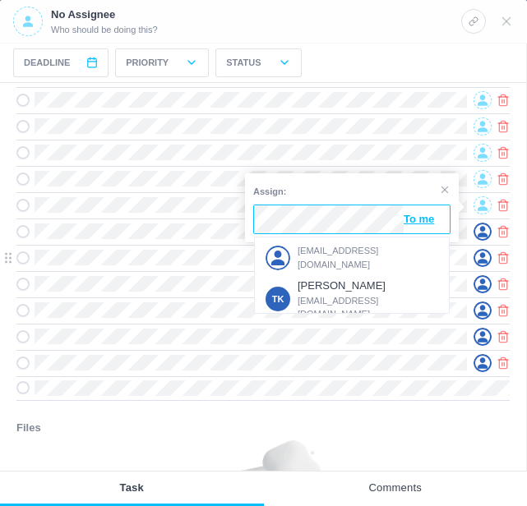
click at [325, 251] on span "[EMAIL_ADDRESS][DOMAIN_NAME]" at bounding box center [367, 257] width 141 height 27
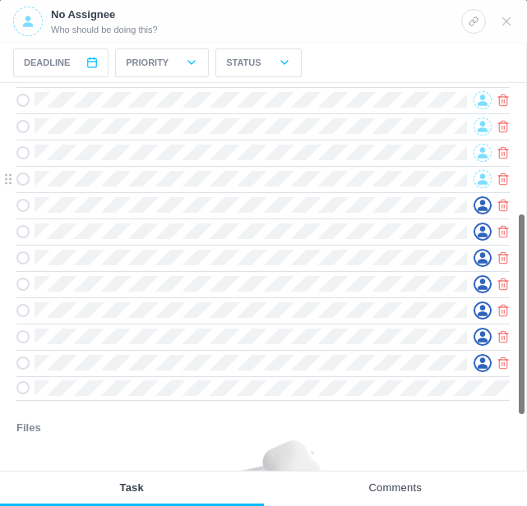
click at [480, 178] on icon at bounding box center [482, 179] width 10 height 12
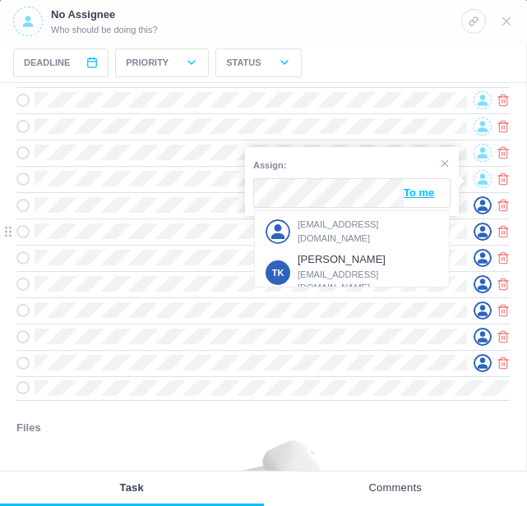
click at [334, 223] on span "[EMAIL_ADDRESS][DOMAIN_NAME]" at bounding box center [367, 231] width 141 height 27
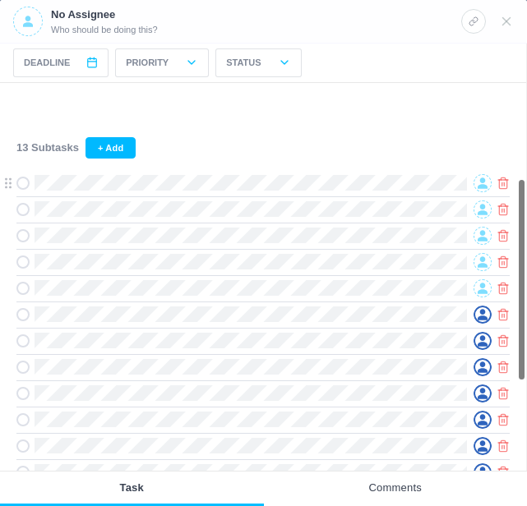
scroll to position [82, 0]
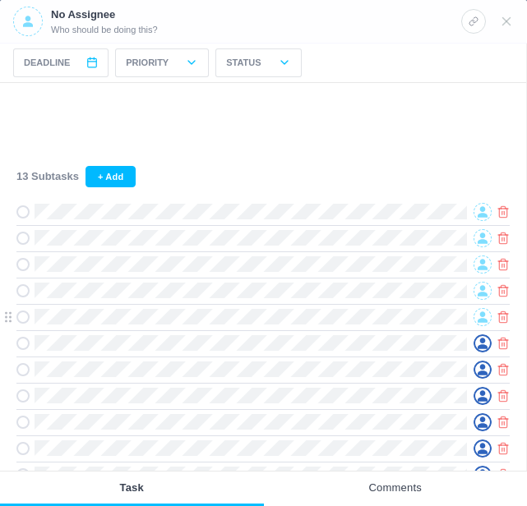
click at [478, 314] on icon at bounding box center [482, 317] width 10 height 12
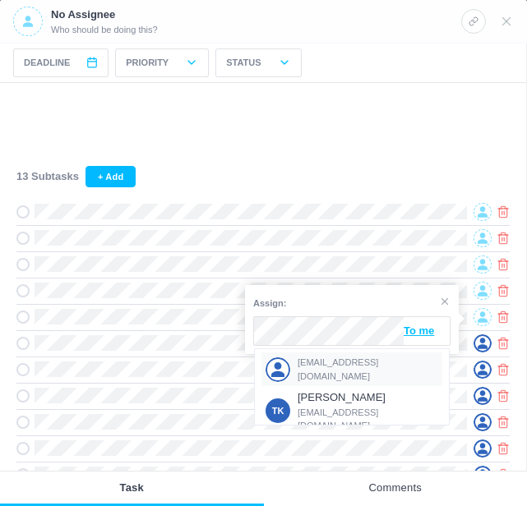
click at [313, 359] on div "[EMAIL_ADDRESS][DOMAIN_NAME]" at bounding box center [351, 369] width 181 height 34
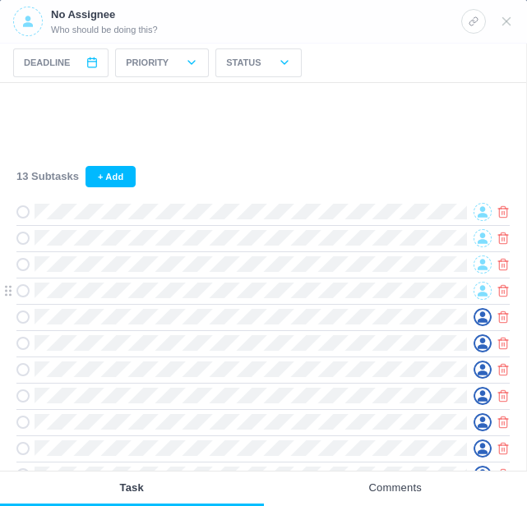
click at [484, 293] on icon at bounding box center [482, 291] width 10 height 12
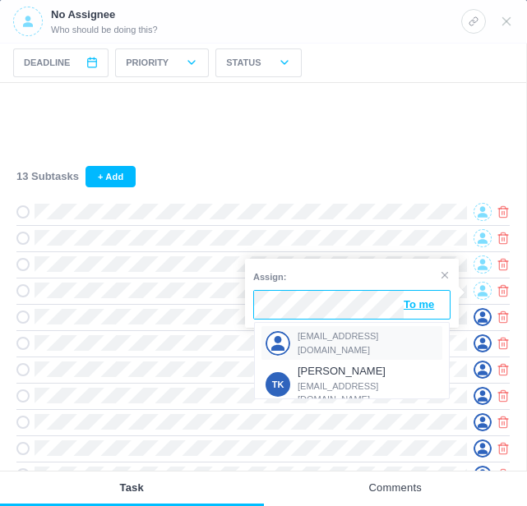
click at [329, 338] on span "[EMAIL_ADDRESS][DOMAIN_NAME]" at bounding box center [367, 342] width 141 height 27
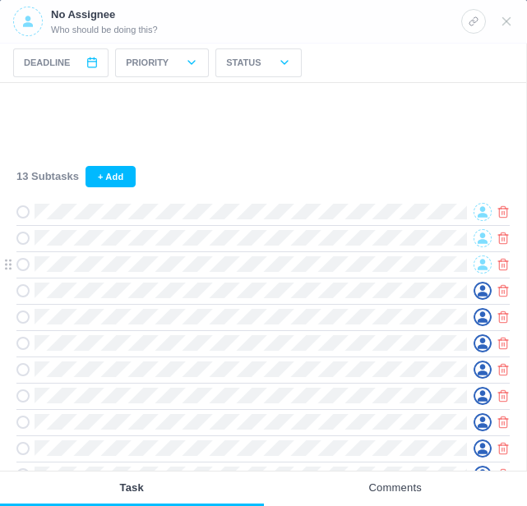
click at [483, 265] on icon at bounding box center [482, 264] width 10 height 11
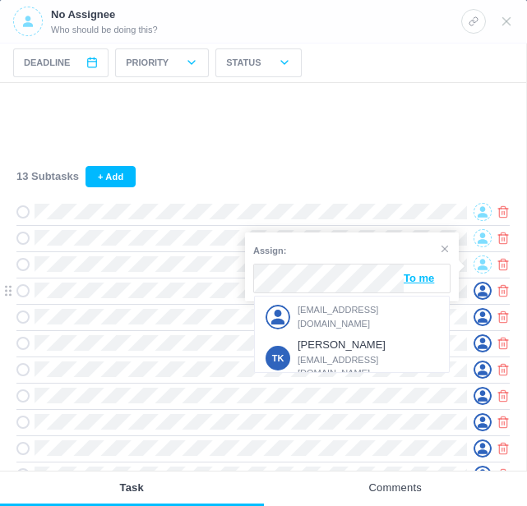
click at [330, 305] on div "[EMAIL_ADDRESS][DOMAIN_NAME]" at bounding box center [351, 317] width 181 height 34
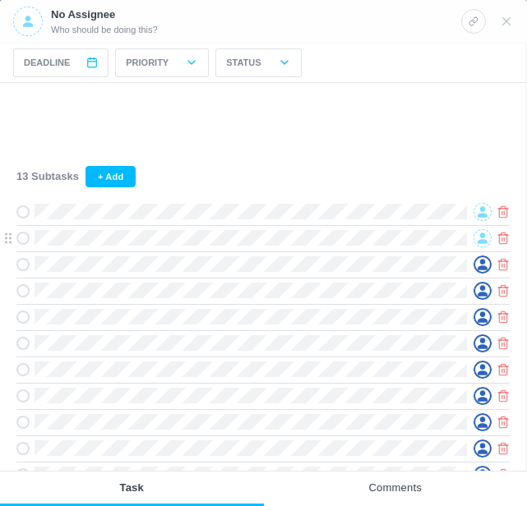
click at [477, 237] on span at bounding box center [482, 238] width 18 height 18
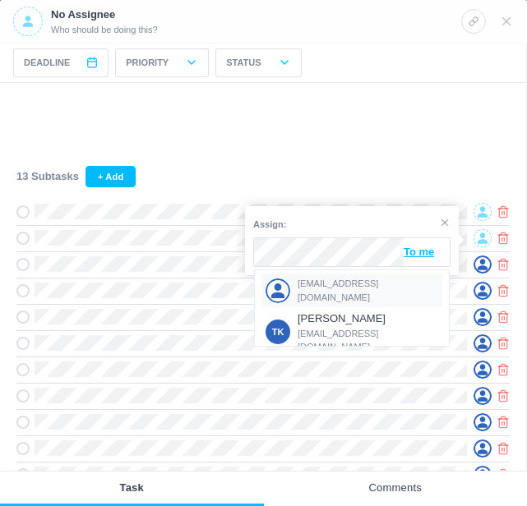
click at [346, 287] on span "[EMAIL_ADDRESS][DOMAIN_NAME]" at bounding box center [367, 290] width 141 height 27
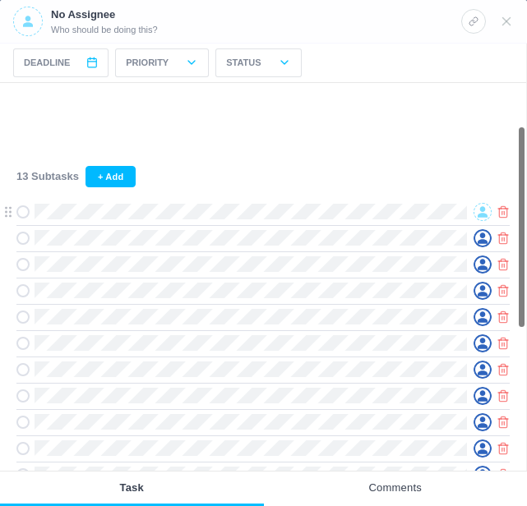
click at [476, 214] on span at bounding box center [482, 212] width 18 height 18
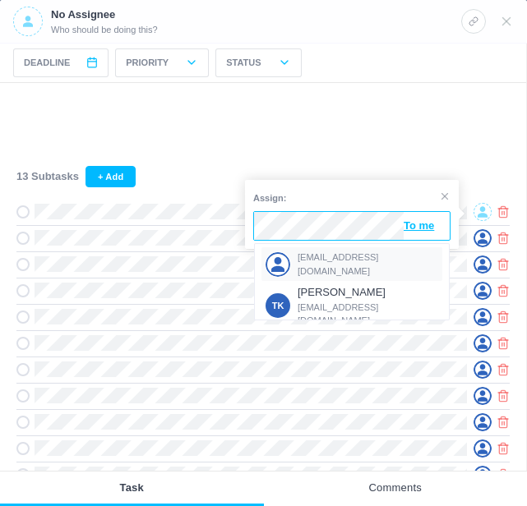
click at [332, 253] on div "[EMAIL_ADDRESS][DOMAIN_NAME]" at bounding box center [351, 264] width 181 height 34
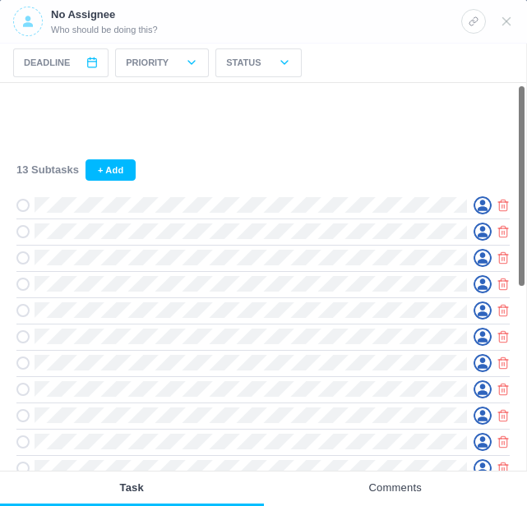
scroll to position [0, 0]
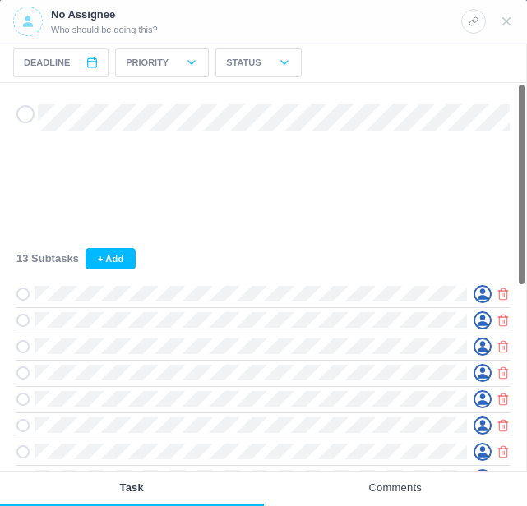
click at [32, 24] on icon at bounding box center [28, 21] width 10 height 11
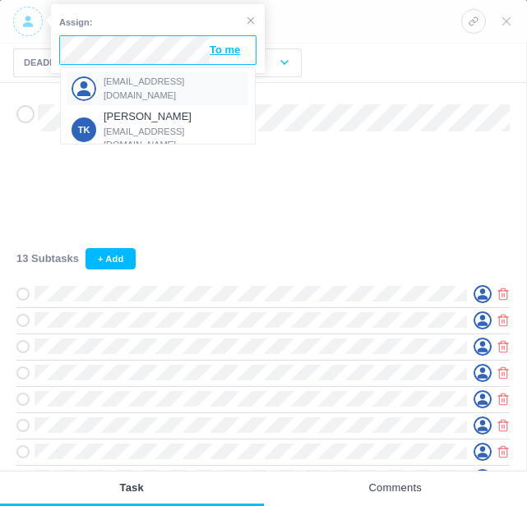
click at [127, 77] on div "[EMAIL_ADDRESS][DOMAIN_NAME]" at bounding box center [157, 88] width 181 height 34
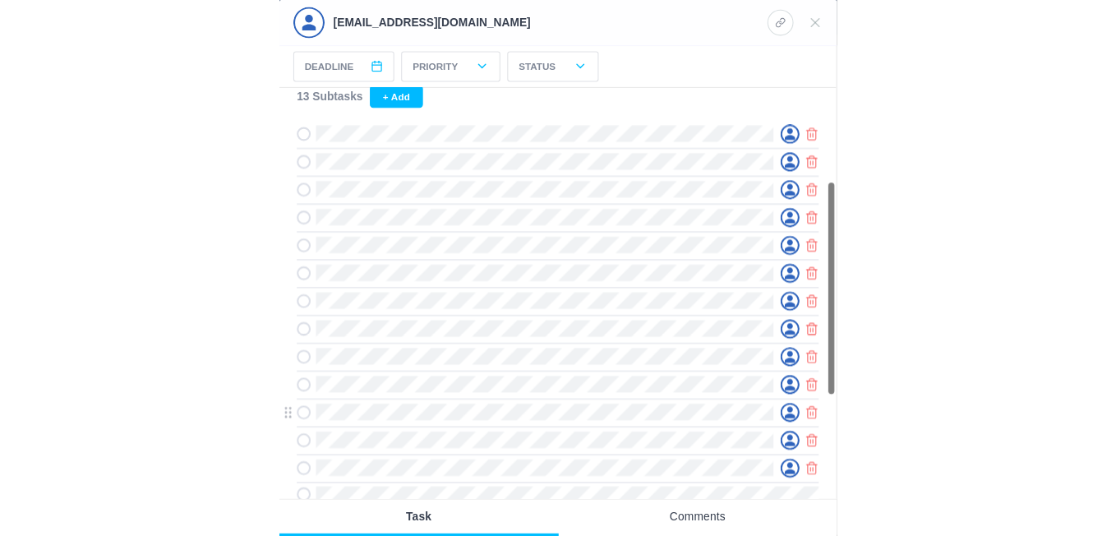
scroll to position [82, 0]
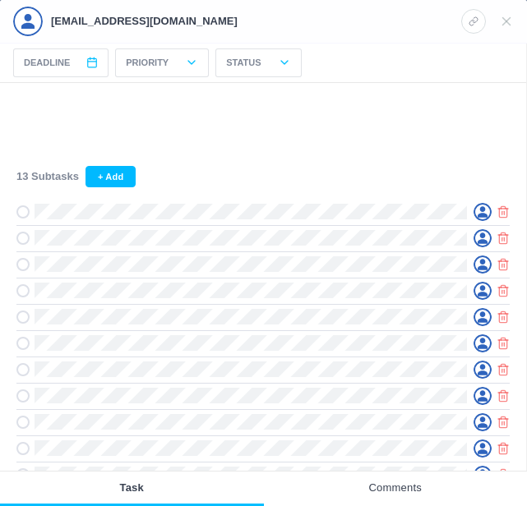
click at [23, 15] on icon at bounding box center [27, 21] width 13 height 15
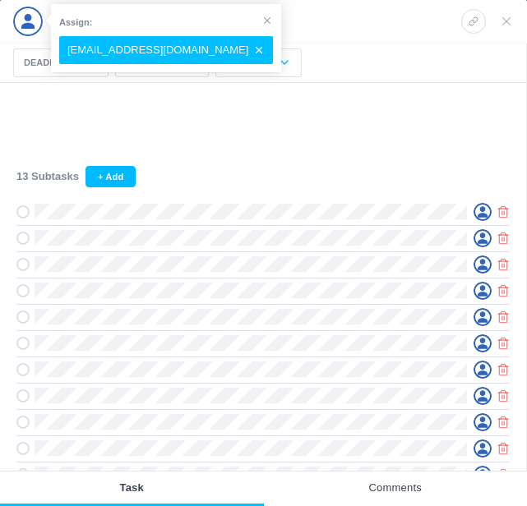
click at [380, 50] on div "Created on: Oct 09, 2025 Deadline < Oct 2025 > Sun Mon Tue Wed Thu Fri Sat 1 2 …" at bounding box center [263, 63] width 526 height 39
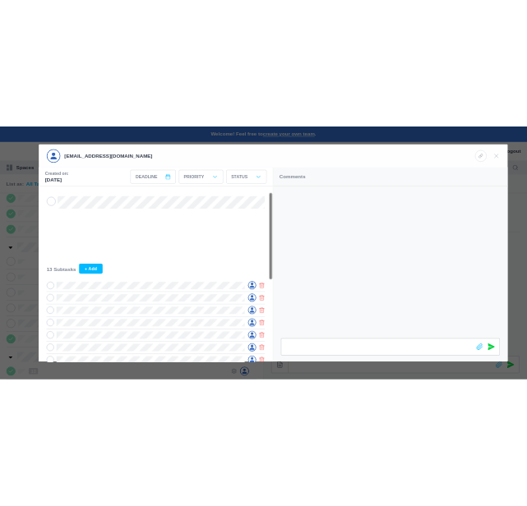
scroll to position [0, 0]
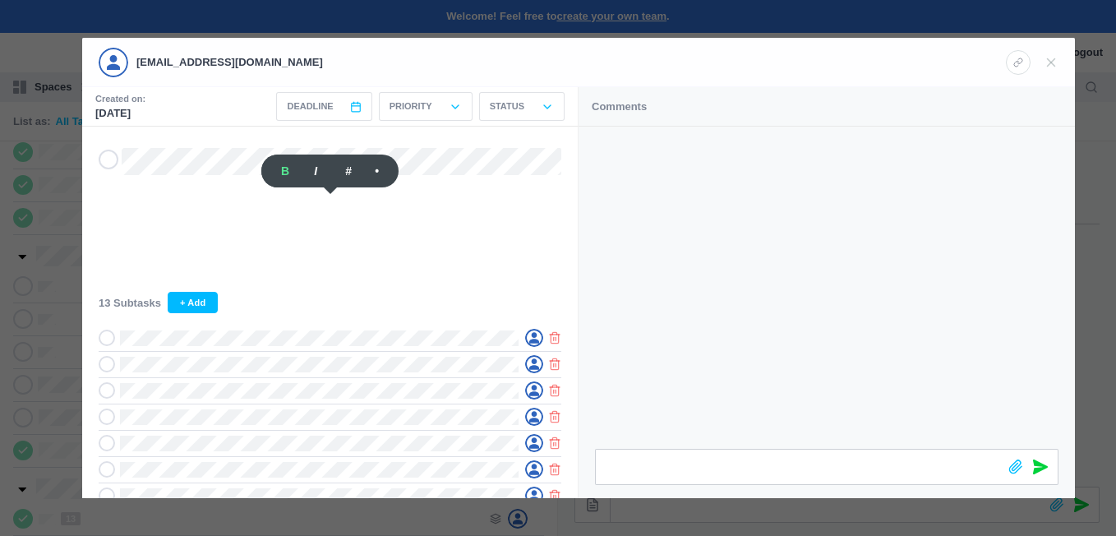
click at [66, 237] on div at bounding box center [558, 268] width 1116 height 536
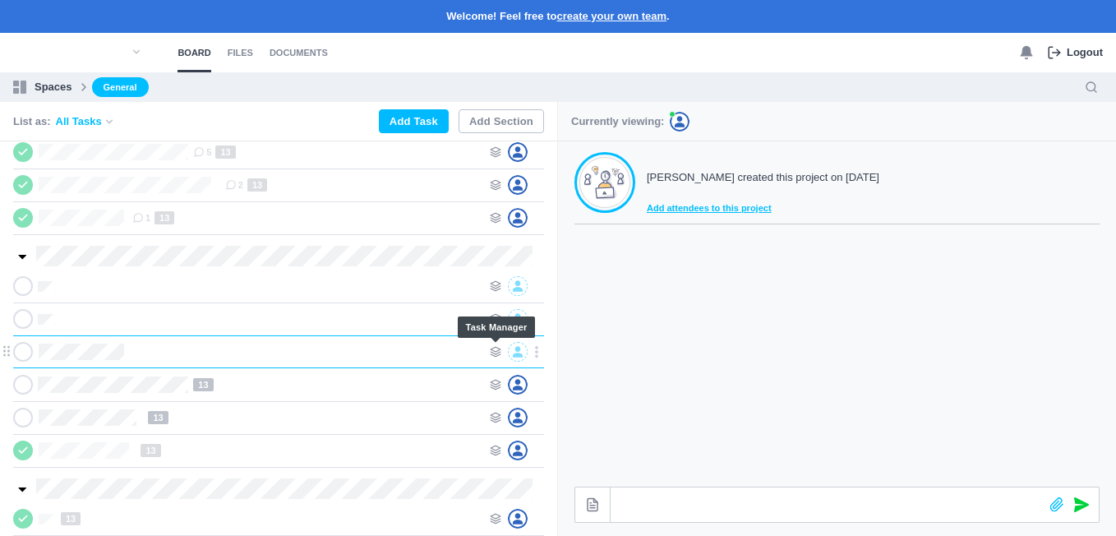
click at [491, 352] on use at bounding box center [496, 352] width 10 height 10
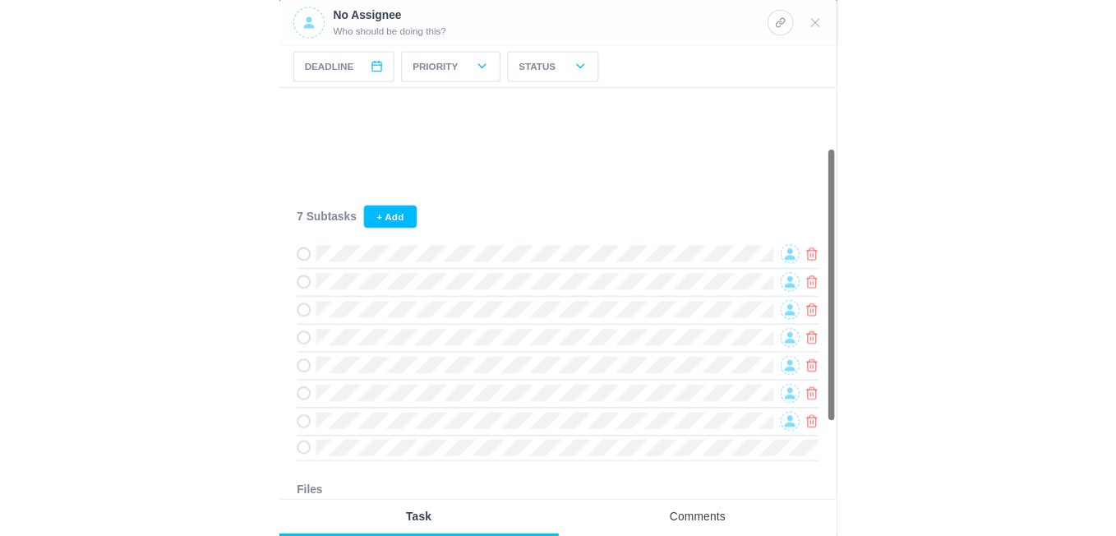
scroll to position [164, 0]
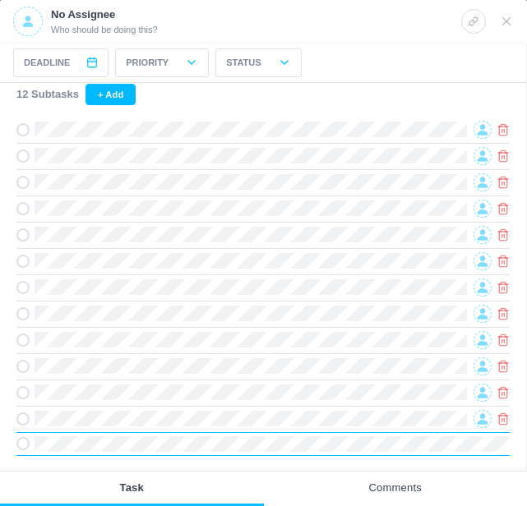
click at [315, 476] on span "Comments" at bounding box center [396, 489] width 264 height 35
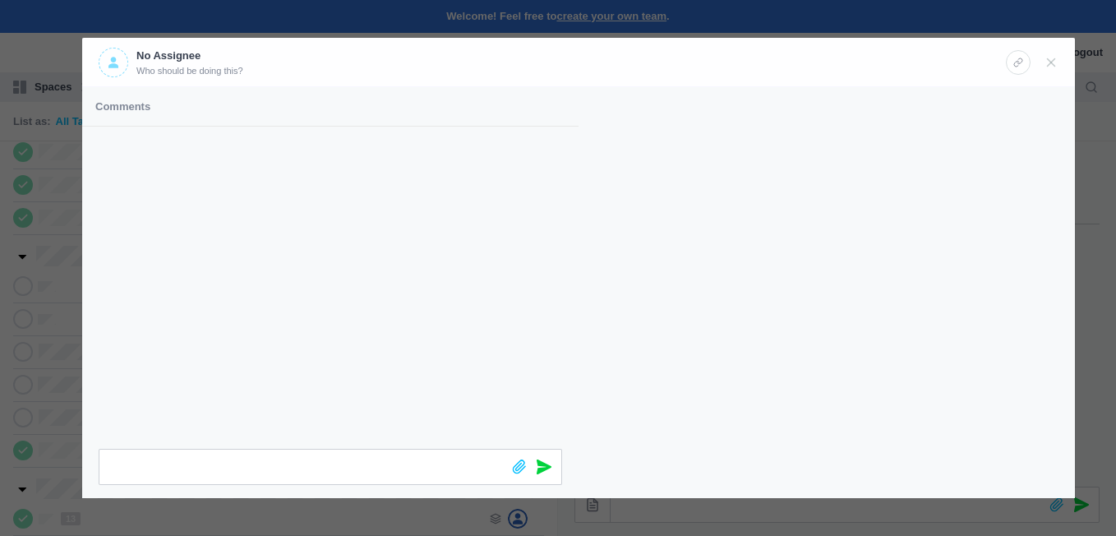
click at [116, 59] on icon at bounding box center [113, 62] width 10 height 11
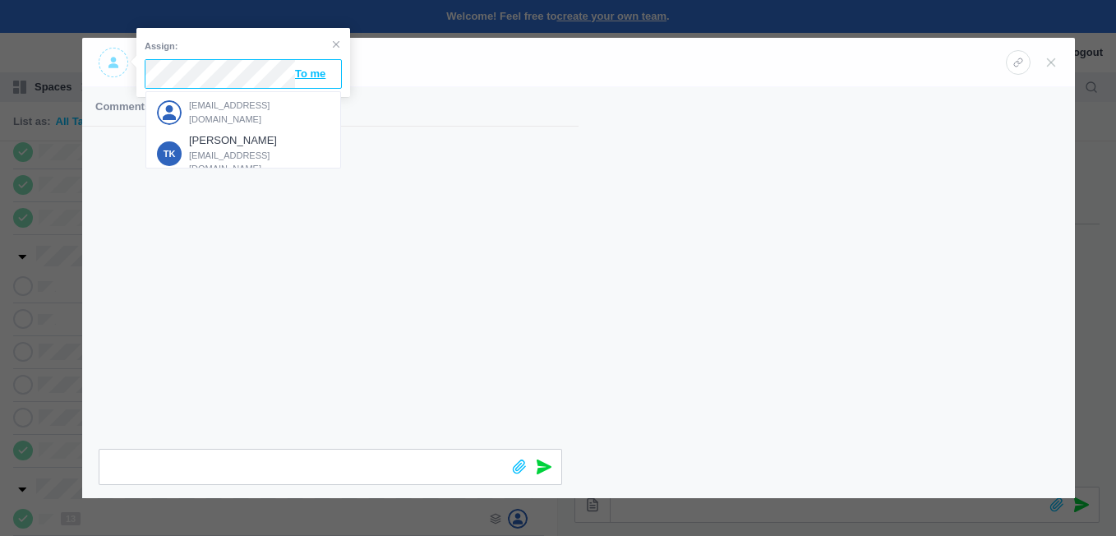
drag, startPoint x: 224, startPoint y: 107, endPoint x: 265, endPoint y: 110, distance: 41.2
click at [223, 107] on span "[EMAIL_ADDRESS][DOMAIN_NAME]" at bounding box center [259, 112] width 141 height 27
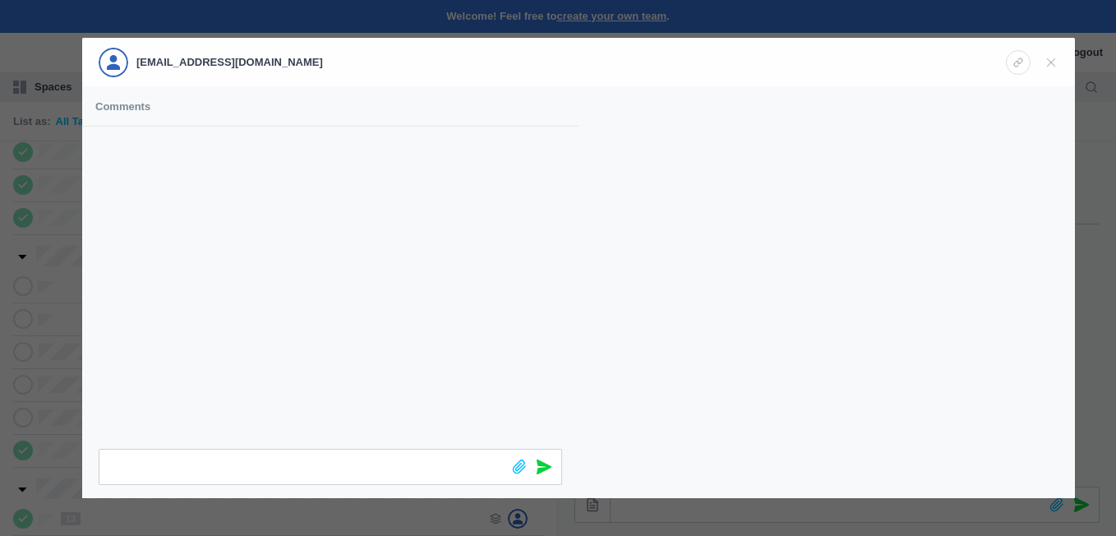
drag, startPoint x: 1055, startPoint y: 55, endPoint x: 1027, endPoint y: 62, distance: 28.9
click at [1054, 55] on icon at bounding box center [1050, 62] width 15 height 15
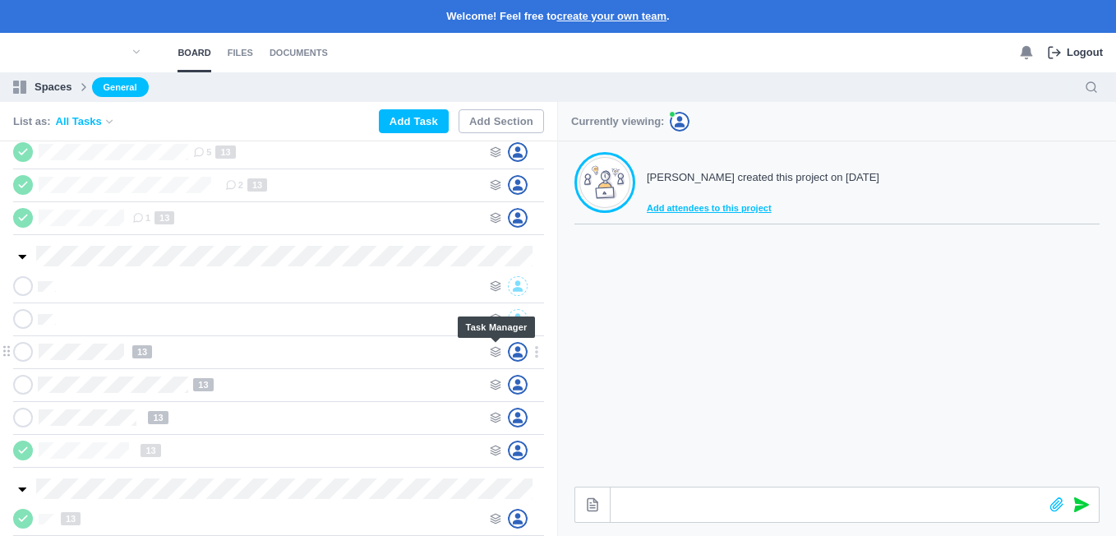
click at [495, 349] on icon at bounding box center [496, 352] width 12 height 12
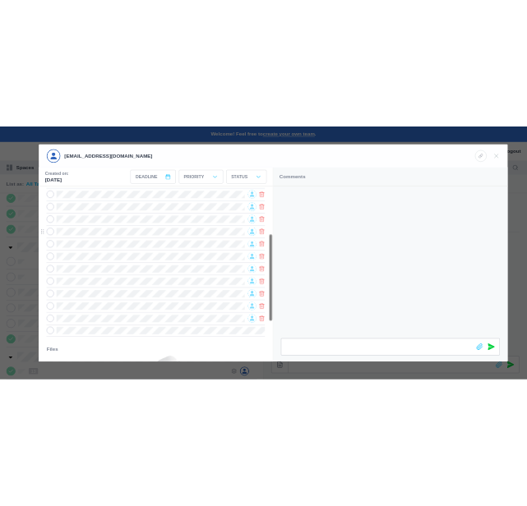
scroll to position [0, 0]
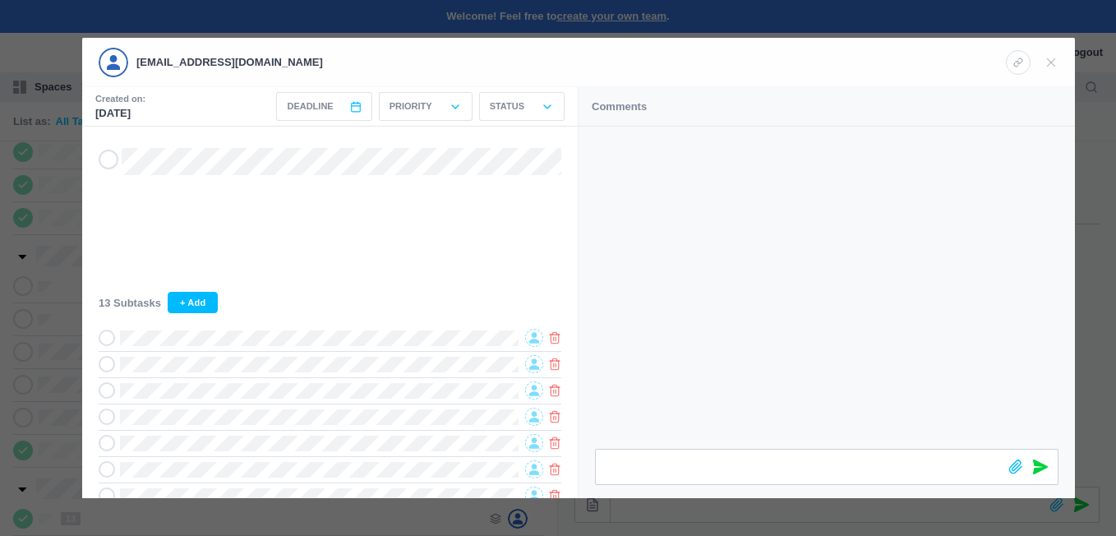
click at [97, 205] on div "13 Subtasks + Add Files You can use the comments section to upload files." at bounding box center [329, 487] width 495 height 721
click at [62, 290] on div at bounding box center [558, 268] width 1116 height 536
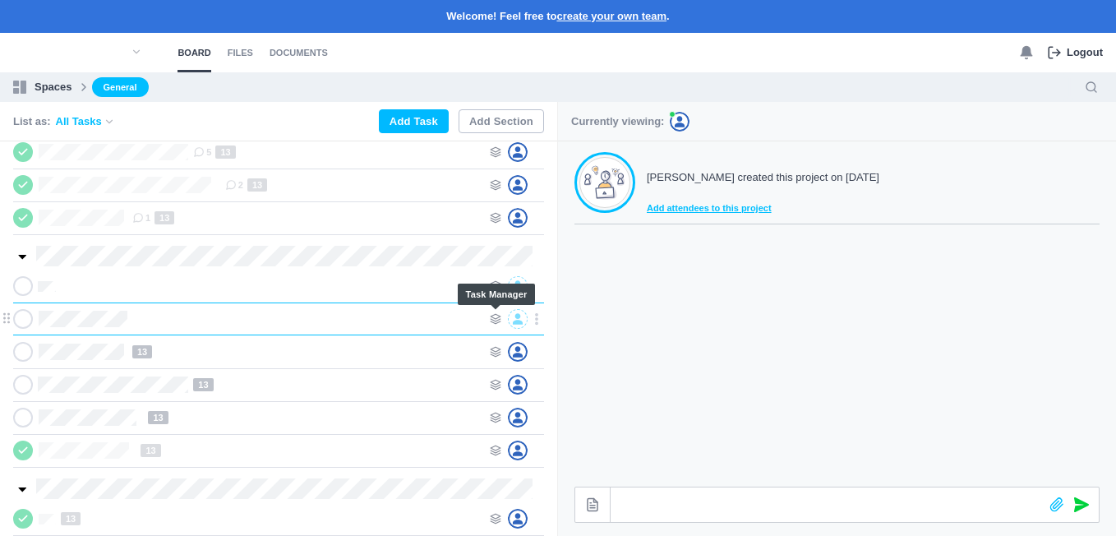
click at [492, 316] on use at bounding box center [496, 319] width 10 height 10
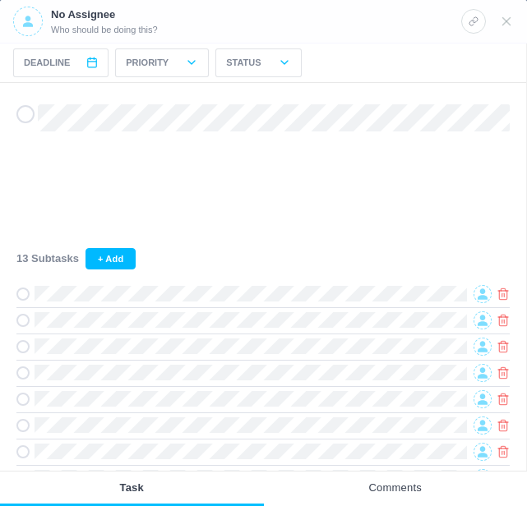
click at [26, 21] on icon at bounding box center [28, 22] width 10 height 12
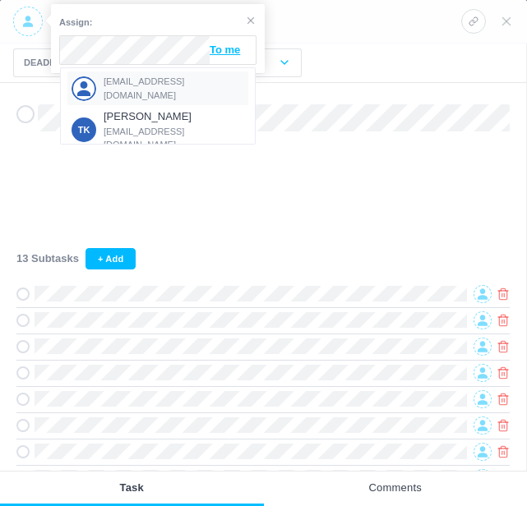
click at [122, 85] on span "[EMAIL_ADDRESS][DOMAIN_NAME]" at bounding box center [174, 88] width 141 height 27
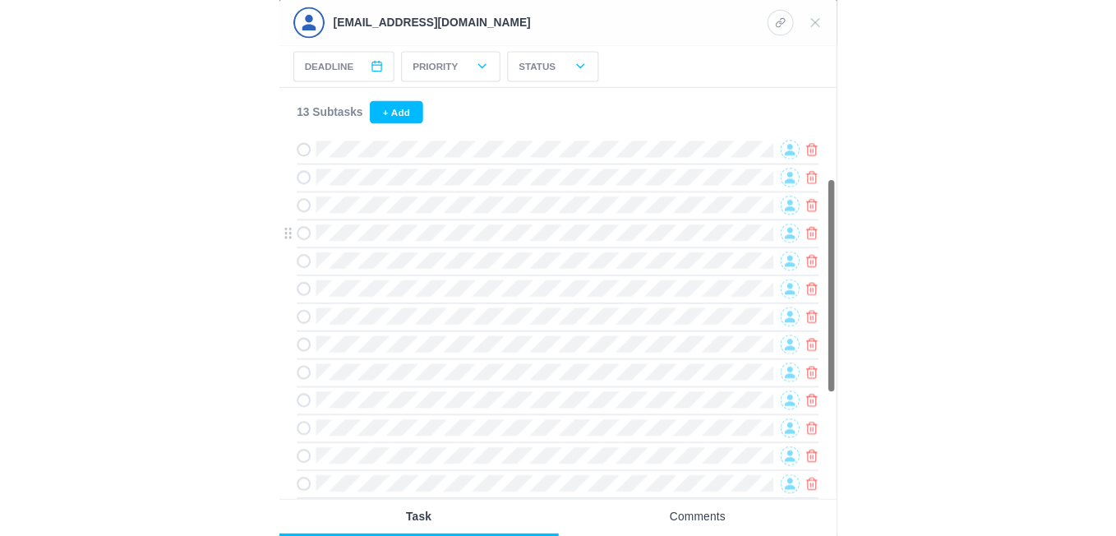
scroll to position [164, 0]
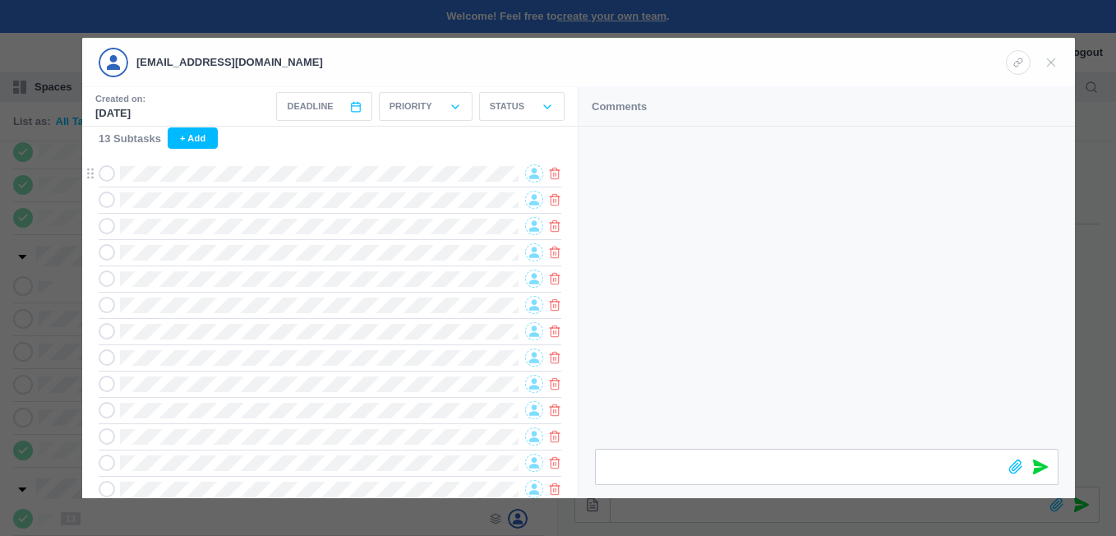
click at [530, 172] on icon at bounding box center [534, 174] width 10 height 12
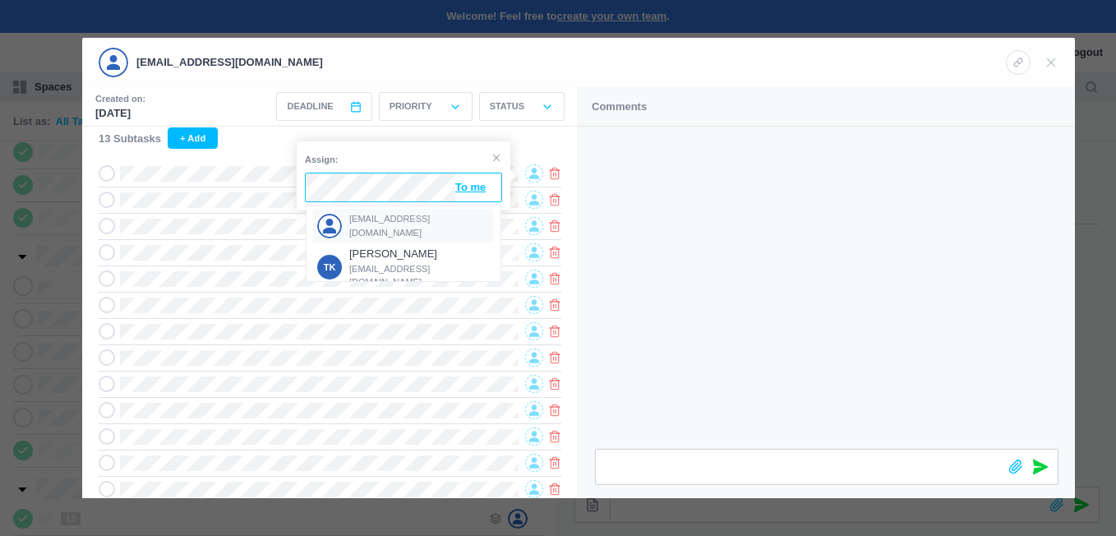
click at [389, 217] on div "[EMAIL_ADDRESS][DOMAIN_NAME]" at bounding box center [403, 226] width 181 height 34
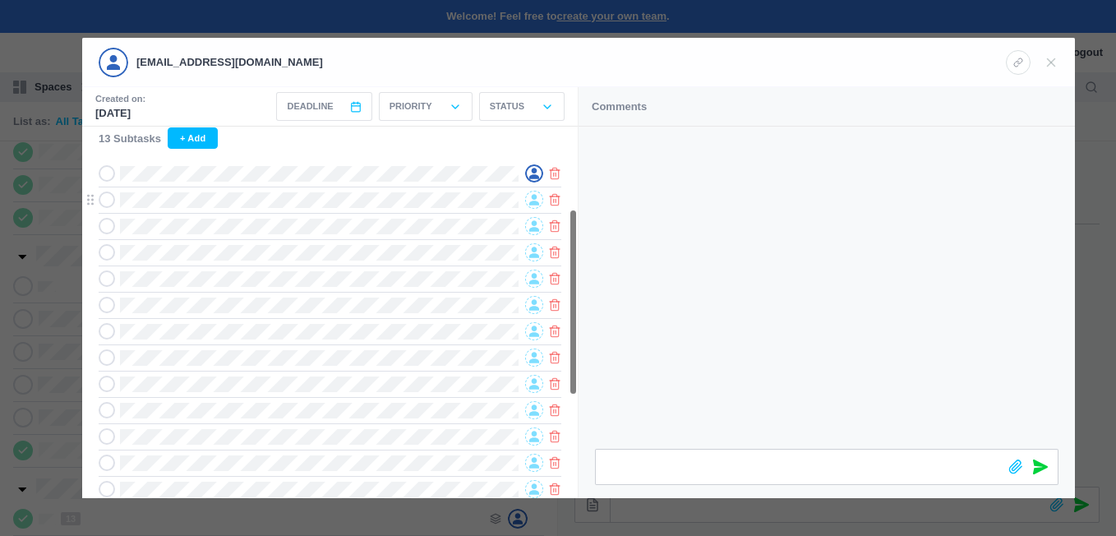
click at [532, 196] on span at bounding box center [534, 200] width 18 height 18
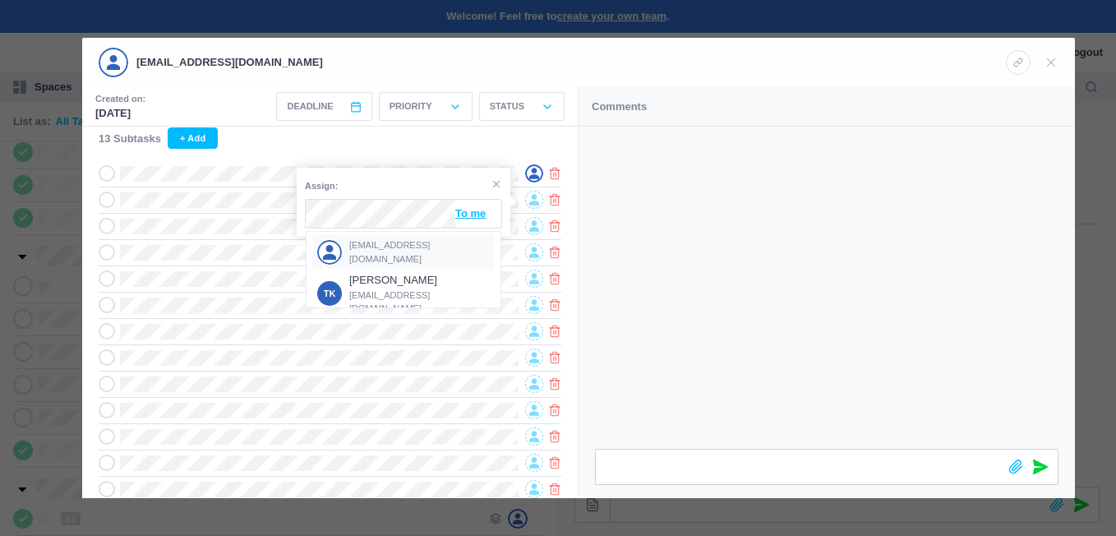
click at [385, 239] on div "[EMAIL_ADDRESS][DOMAIN_NAME]" at bounding box center [403, 252] width 181 height 34
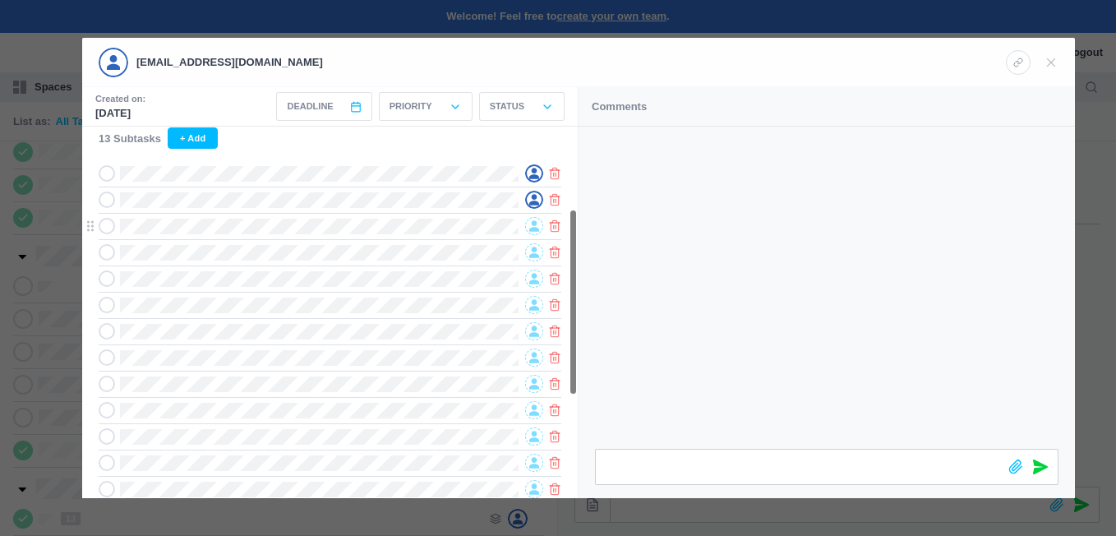
click at [527, 224] on span at bounding box center [534, 226] width 18 height 18
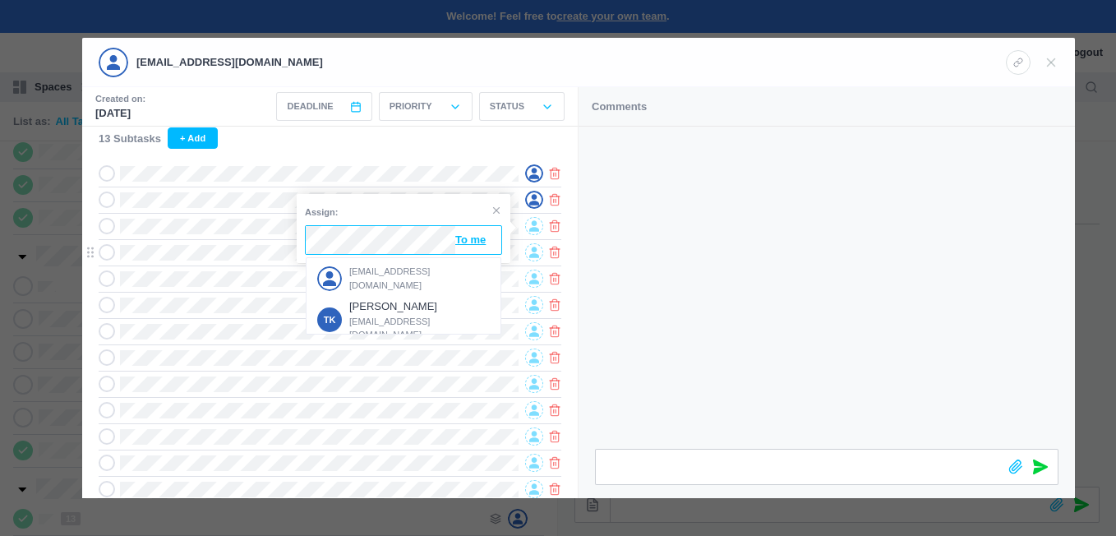
click at [382, 268] on div "[EMAIL_ADDRESS][DOMAIN_NAME]" at bounding box center [403, 278] width 181 height 34
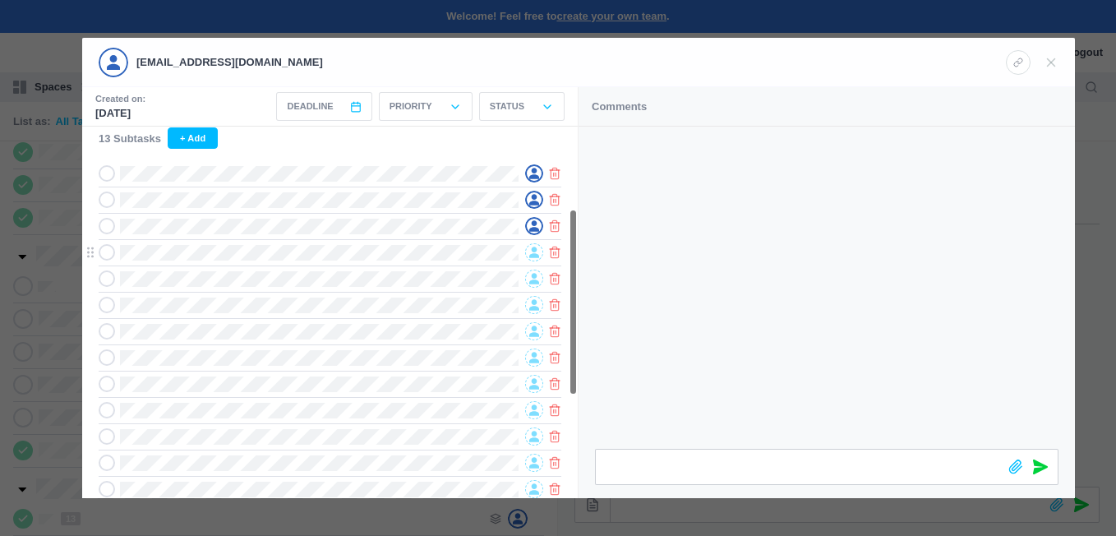
click at [525, 249] on div at bounding box center [534, 252] width 18 height 18
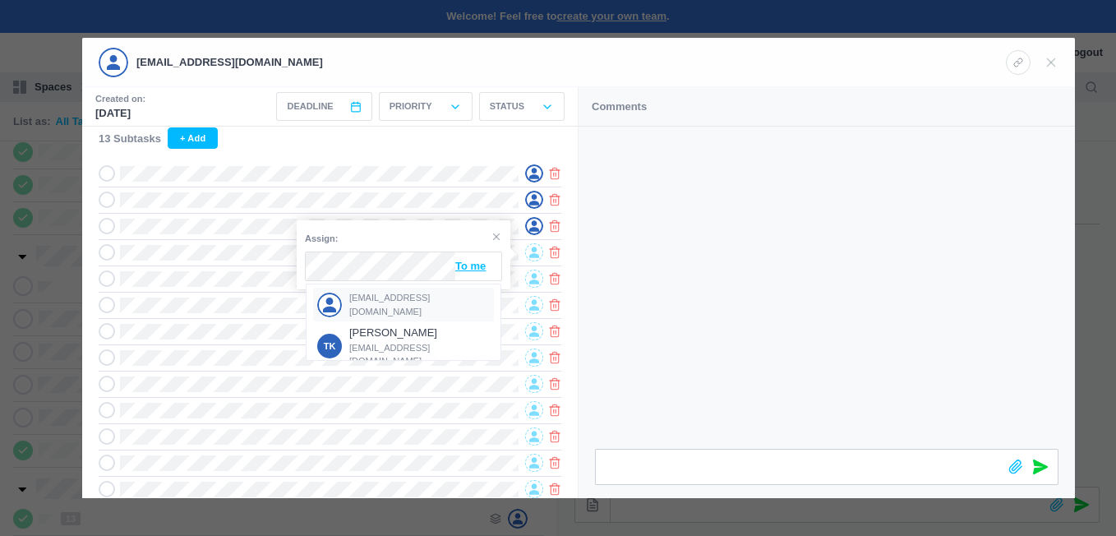
click at [383, 302] on span "[EMAIL_ADDRESS][DOMAIN_NAME]" at bounding box center [419, 304] width 141 height 27
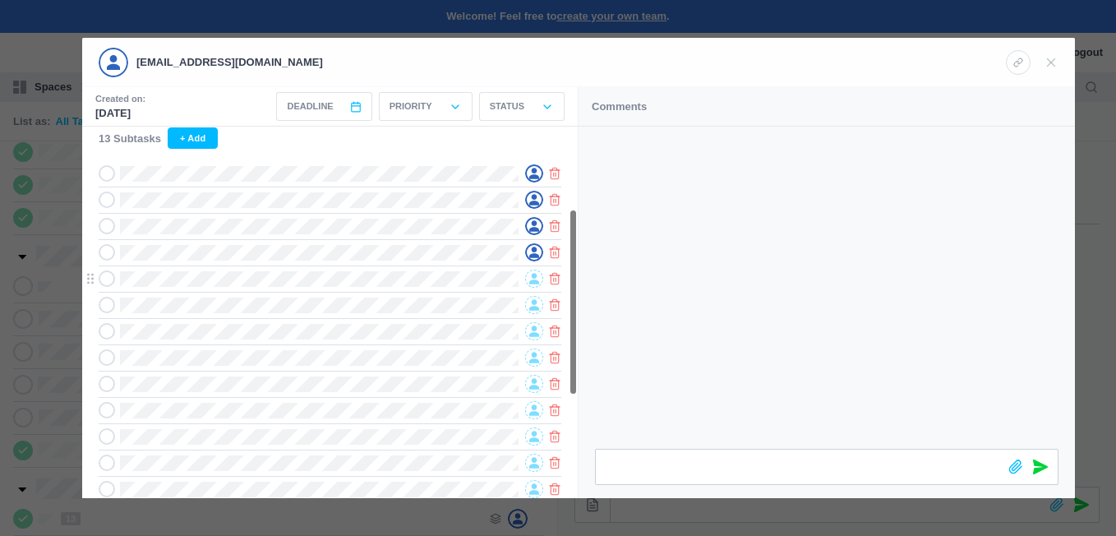
click at [533, 275] on icon at bounding box center [534, 279] width 10 height 12
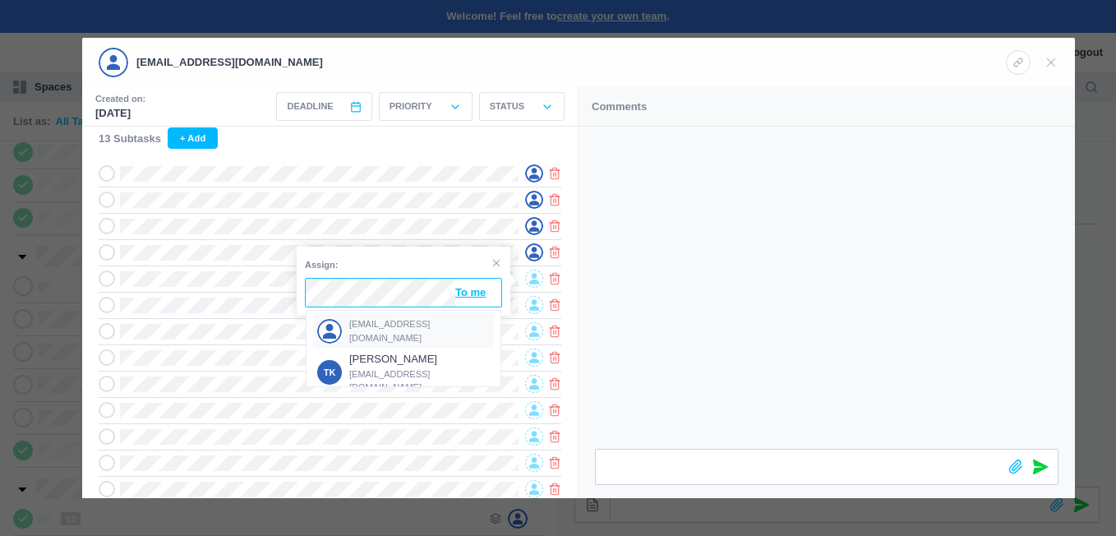
click at [375, 325] on span "[EMAIL_ADDRESS][DOMAIN_NAME]" at bounding box center [419, 330] width 141 height 27
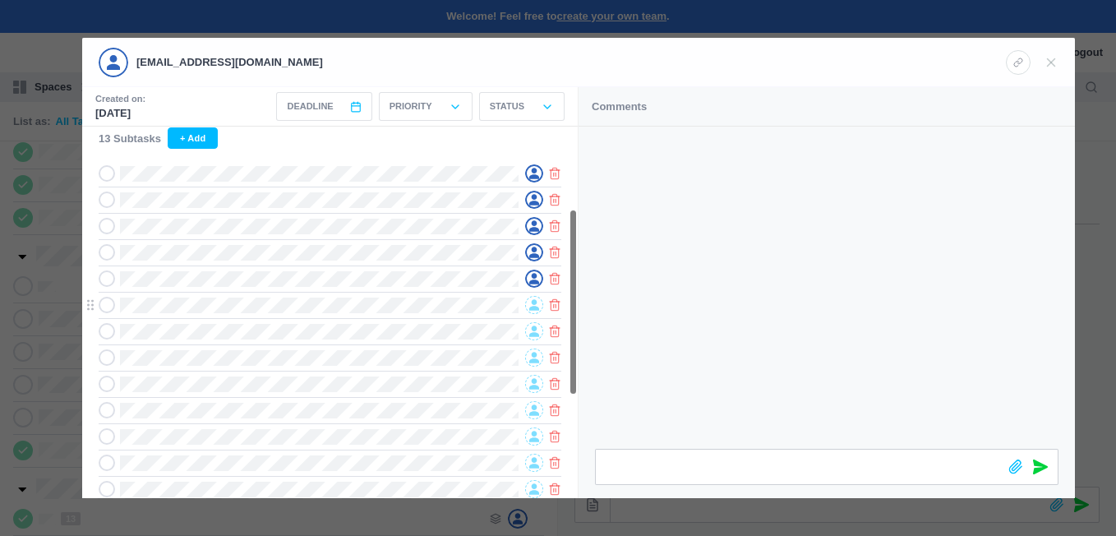
click at [520, 302] on div at bounding box center [530, 305] width 25 height 18
click at [529, 302] on icon at bounding box center [534, 305] width 10 height 12
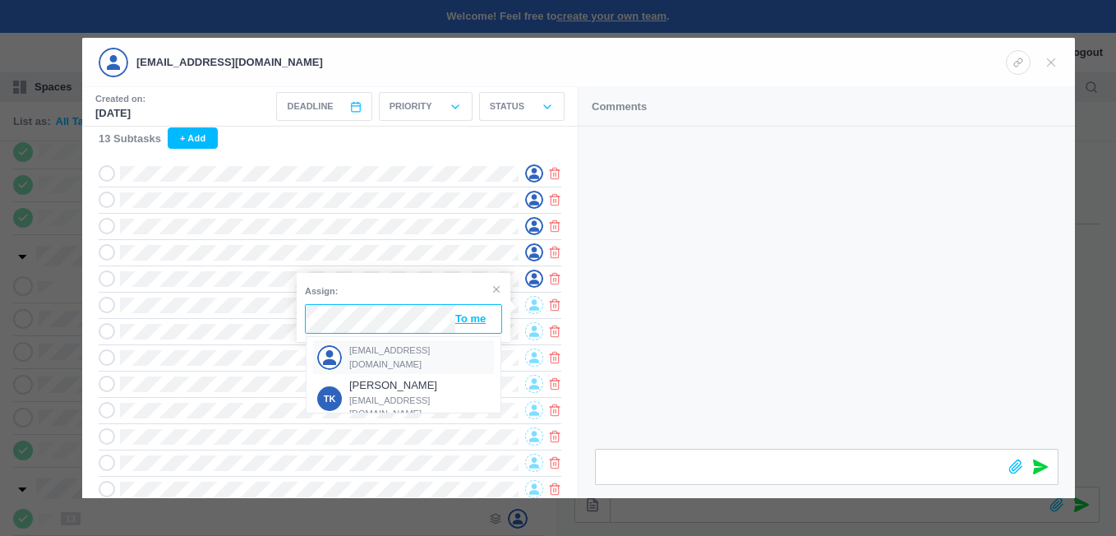
click at [387, 351] on span "[EMAIL_ADDRESS][DOMAIN_NAME]" at bounding box center [419, 356] width 141 height 27
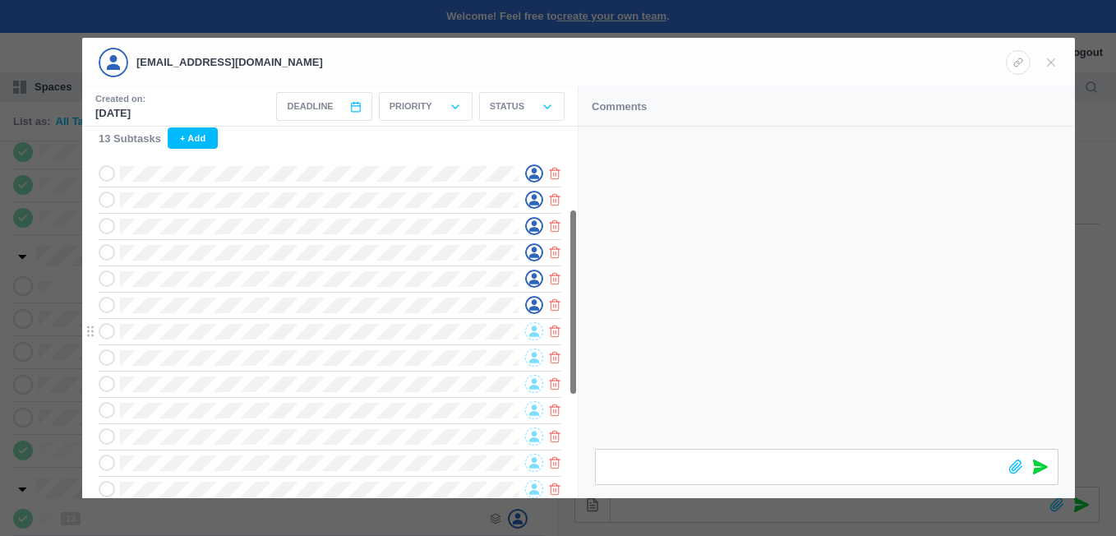
click at [529, 325] on span at bounding box center [534, 331] width 18 height 18
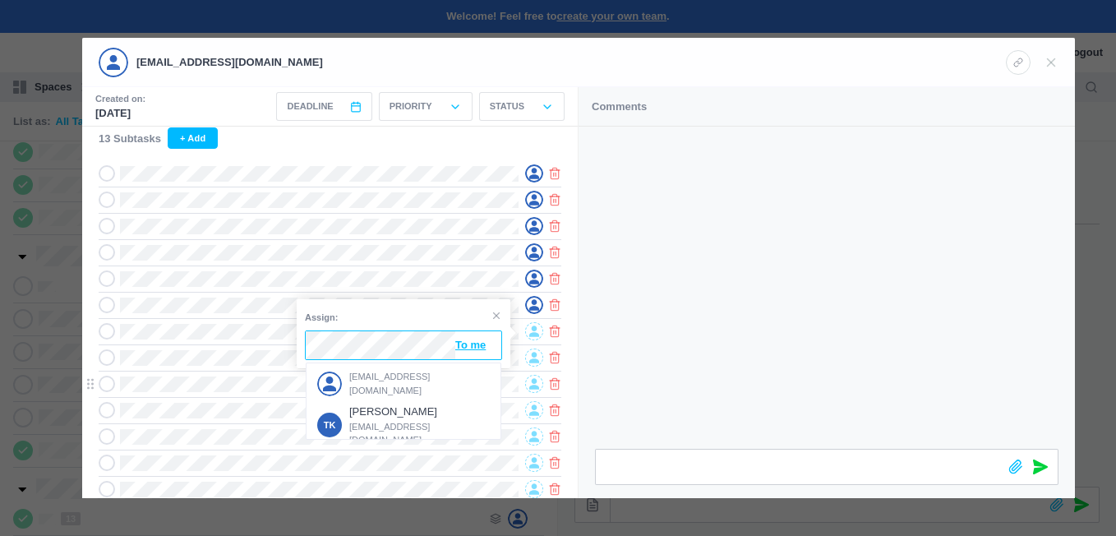
click at [377, 377] on span "[EMAIL_ADDRESS][DOMAIN_NAME]" at bounding box center [419, 383] width 141 height 27
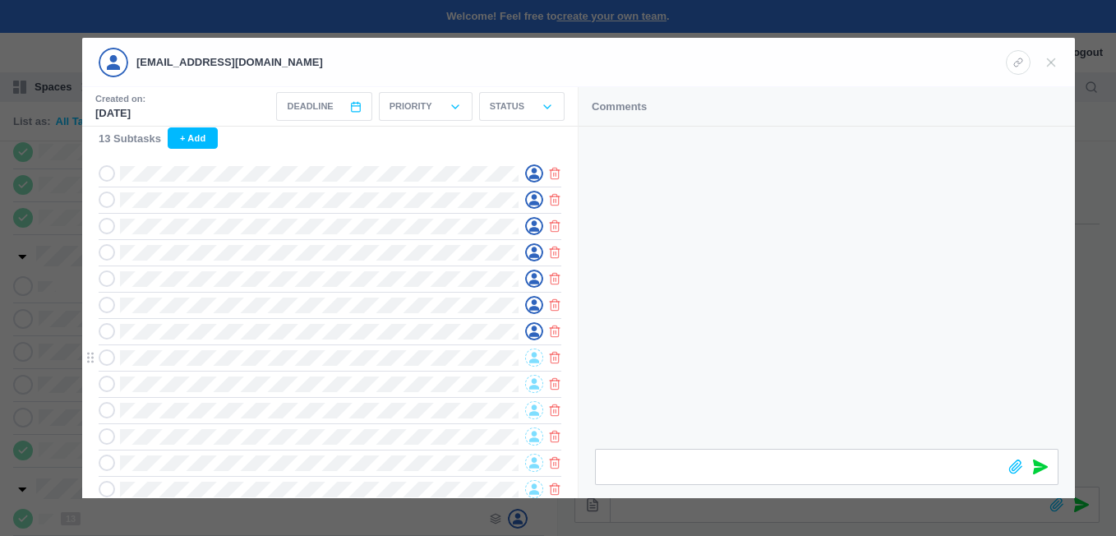
click at [523, 354] on div at bounding box center [530, 357] width 25 height 18
click at [530, 358] on icon at bounding box center [534, 358] width 10 height 12
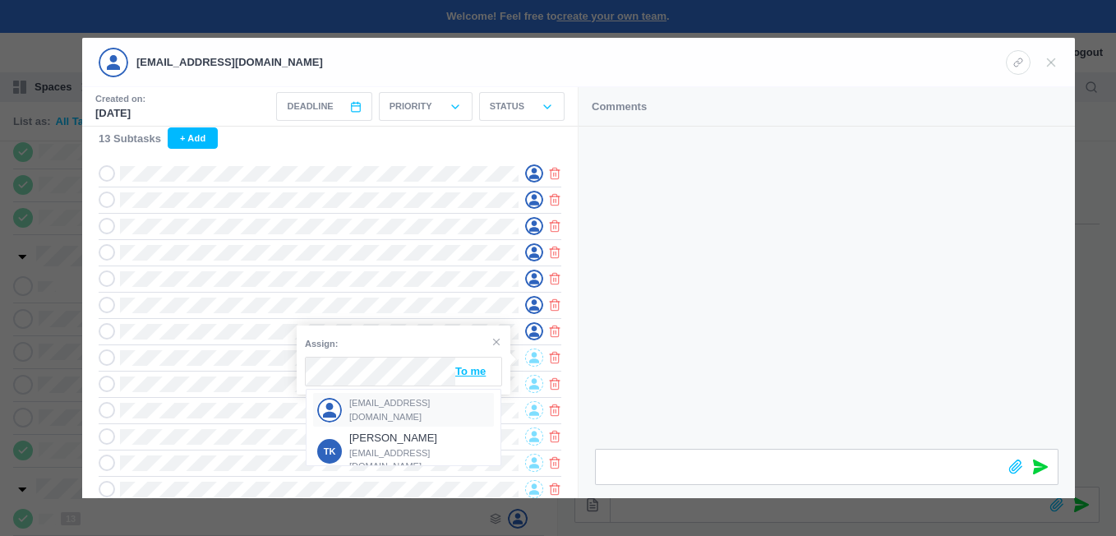
click at [410, 400] on div "[EMAIL_ADDRESS][DOMAIN_NAME]" at bounding box center [403, 410] width 181 height 34
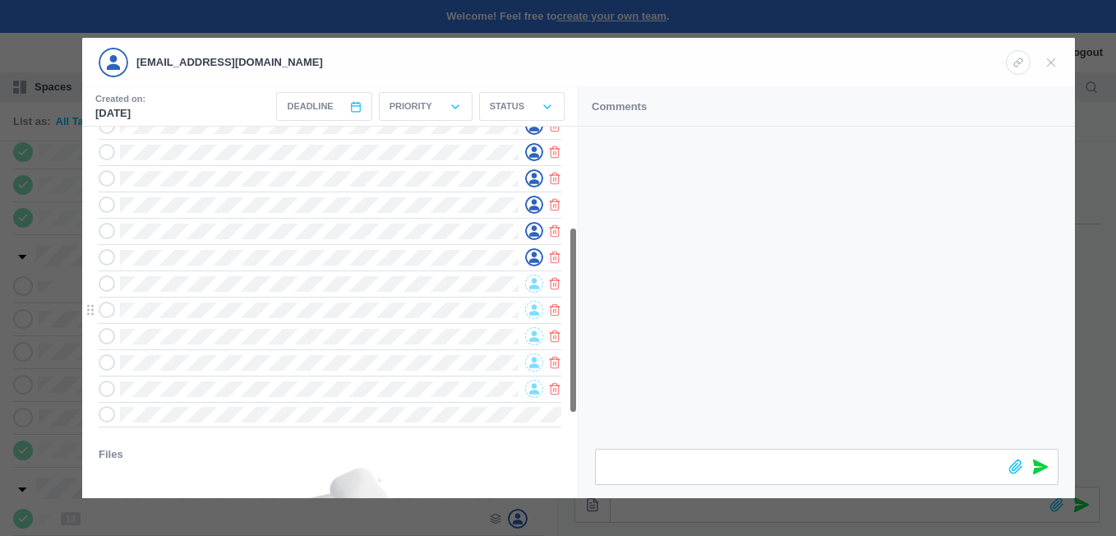
scroll to position [329, 0]
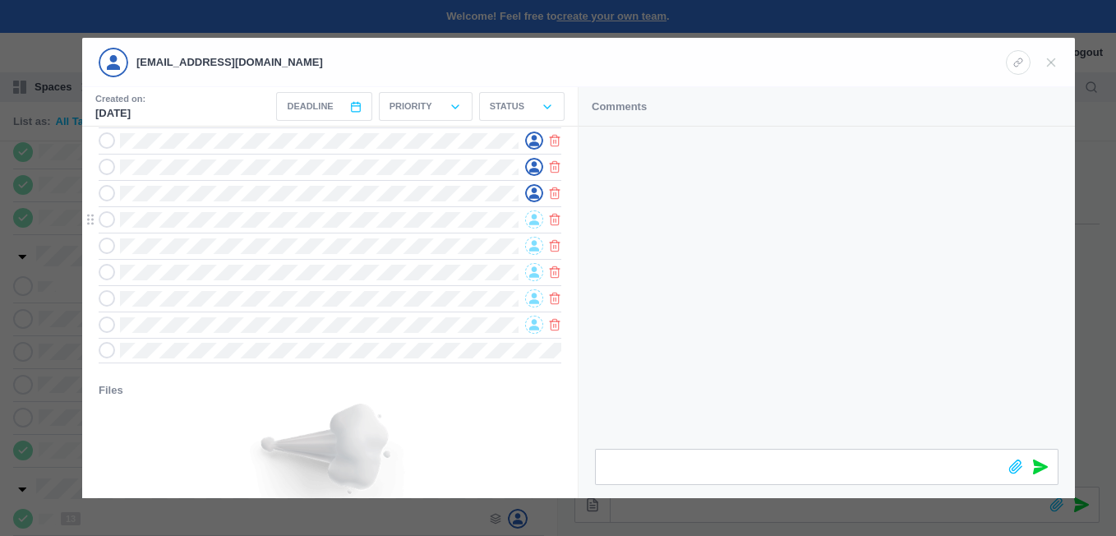
click at [537, 214] on span at bounding box center [534, 219] width 18 height 18
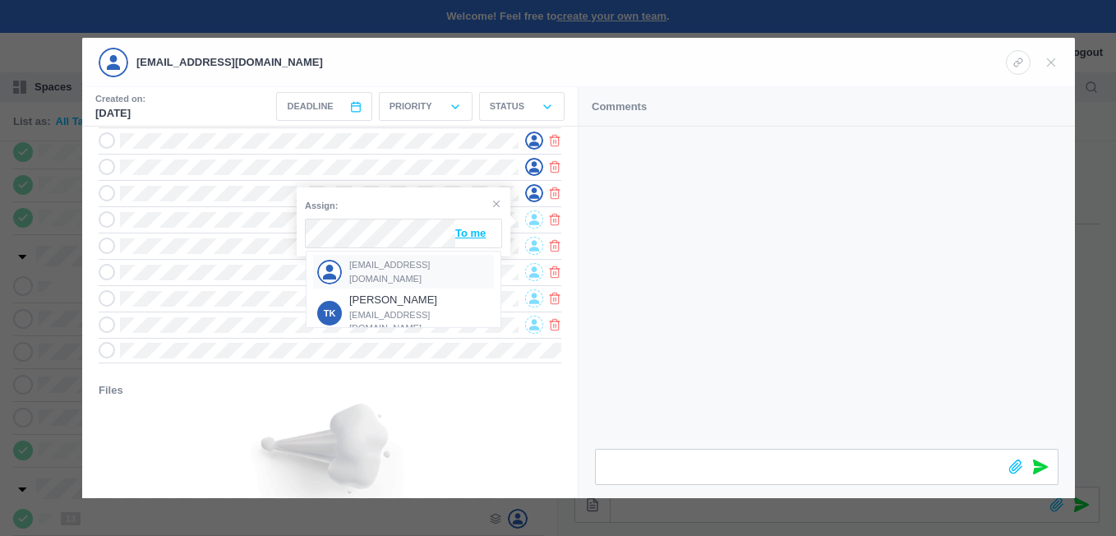
click at [370, 270] on span "[EMAIL_ADDRESS][DOMAIN_NAME]" at bounding box center [419, 271] width 141 height 27
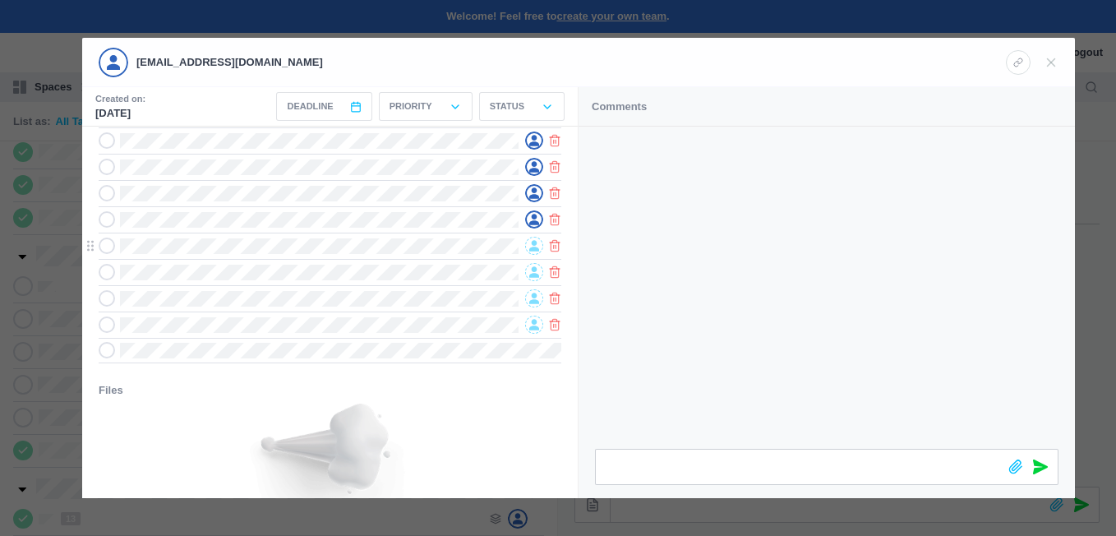
click at [530, 248] on icon at bounding box center [534, 246] width 10 height 12
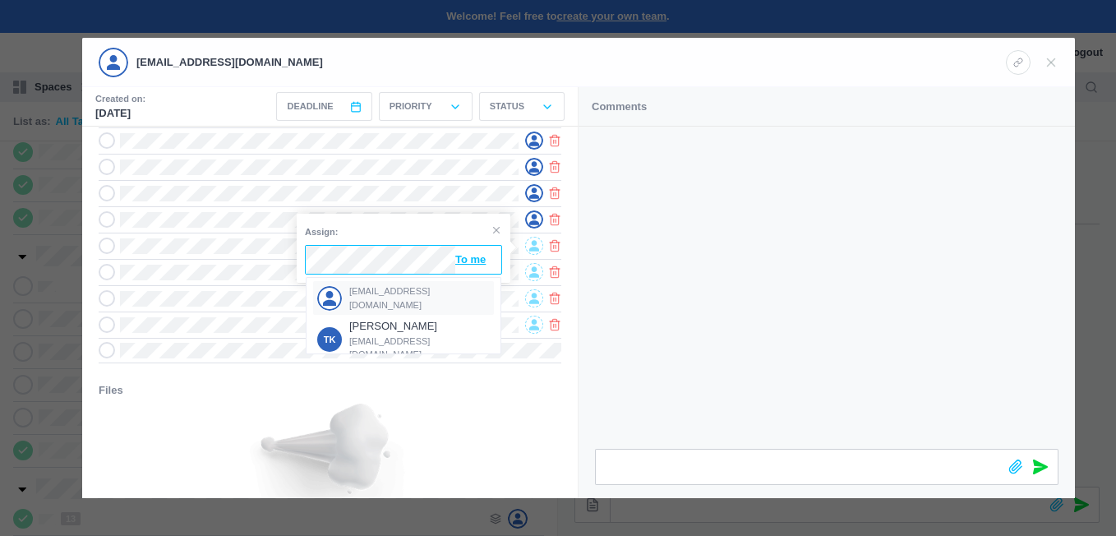
click at [372, 295] on span "[EMAIL_ADDRESS][DOMAIN_NAME]" at bounding box center [419, 297] width 141 height 27
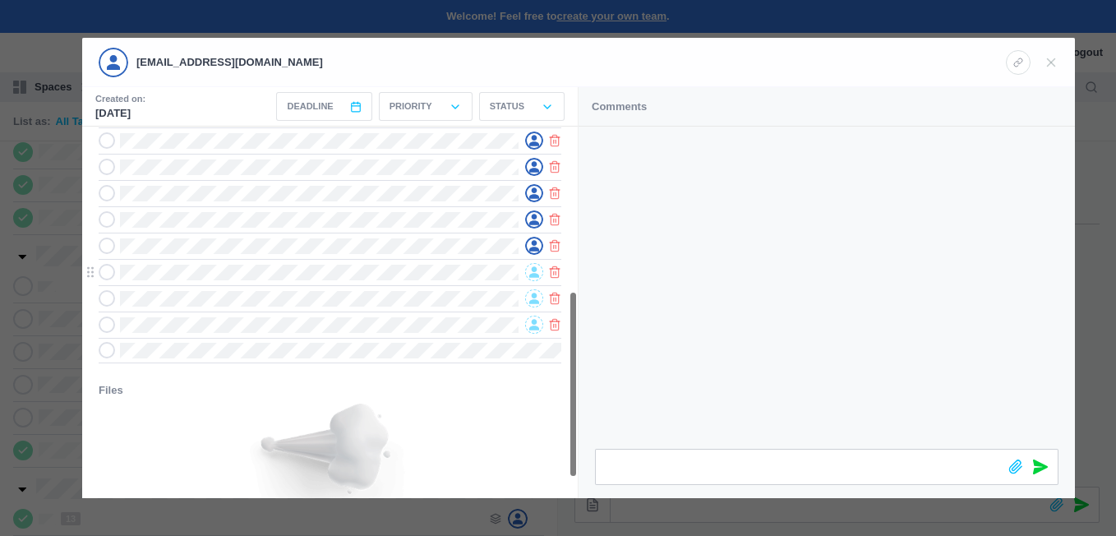
click at [538, 269] on icon at bounding box center [534, 272] width 10 height 12
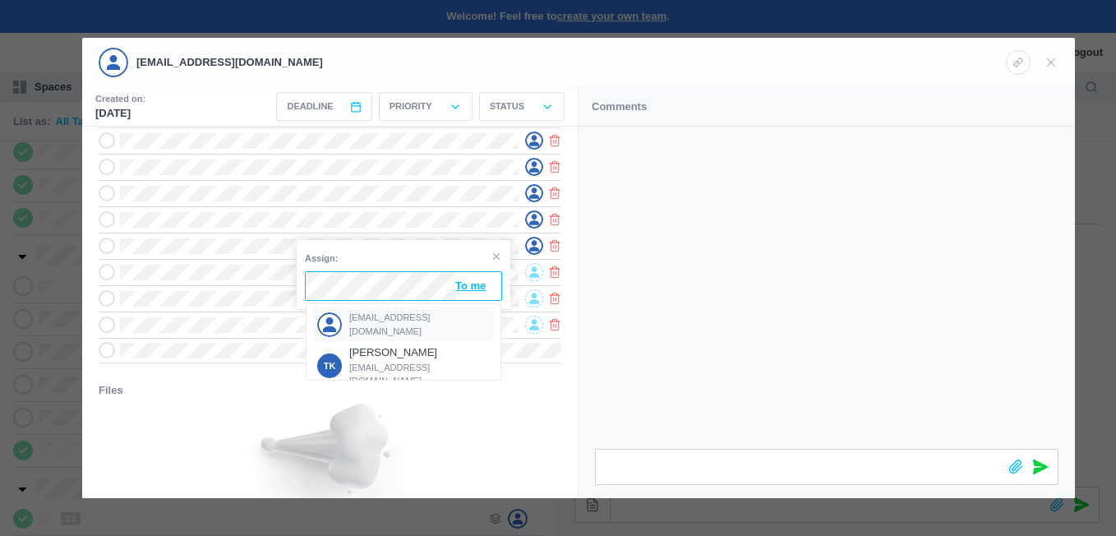
click at [376, 322] on span "[EMAIL_ADDRESS][DOMAIN_NAME]" at bounding box center [419, 324] width 141 height 27
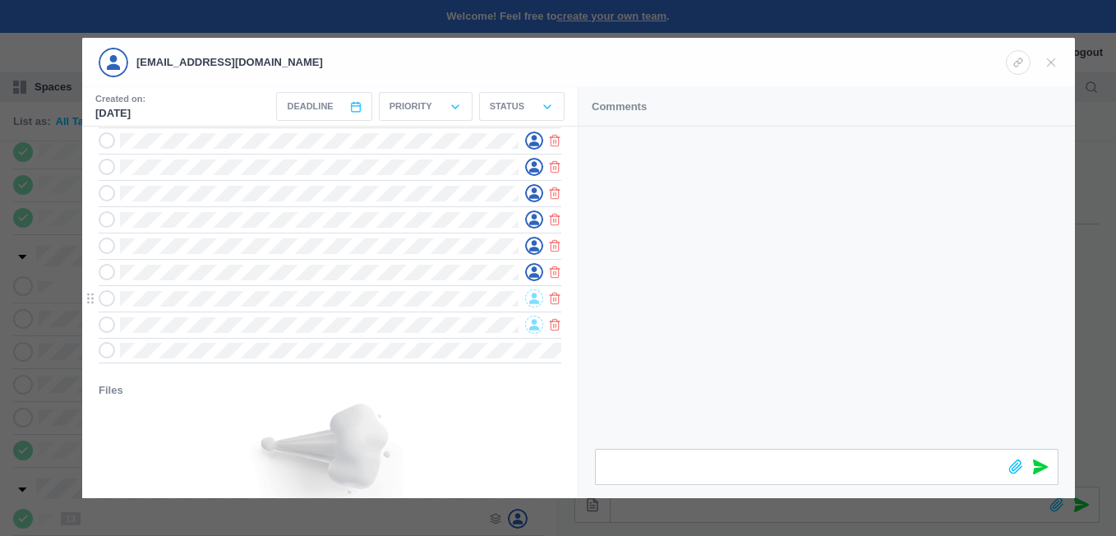
click at [531, 297] on icon at bounding box center [534, 298] width 10 height 12
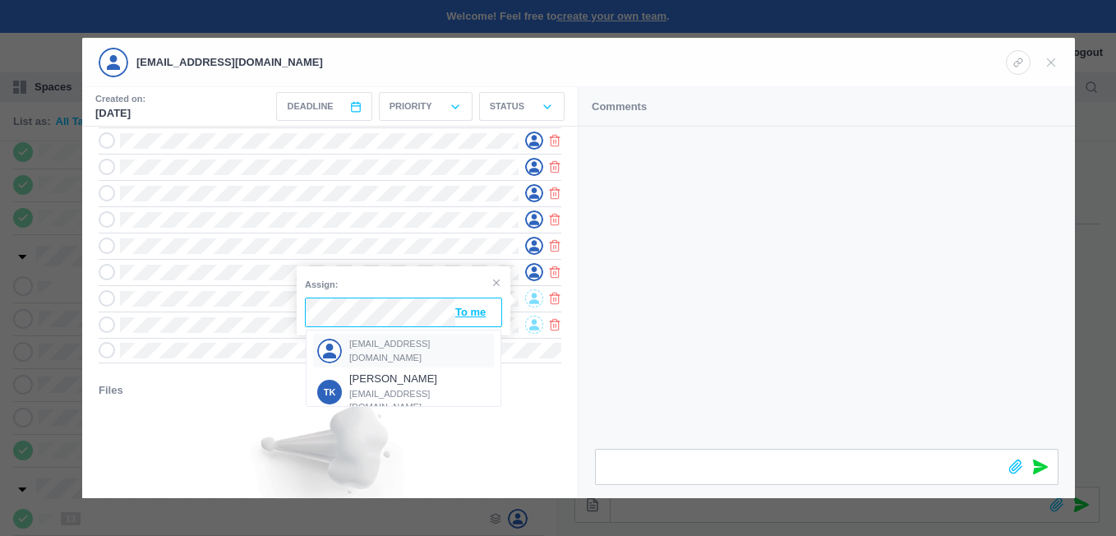
click at [388, 351] on span "[EMAIL_ADDRESS][DOMAIN_NAME]" at bounding box center [419, 350] width 141 height 27
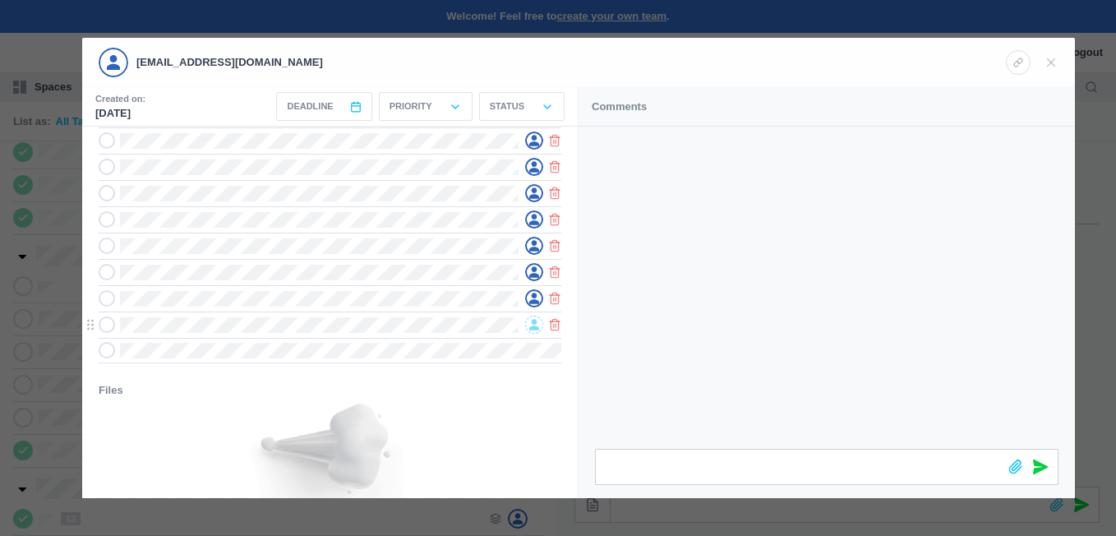
click at [532, 321] on icon at bounding box center [534, 325] width 10 height 12
click at [377, 375] on span "[EMAIL_ADDRESS][DOMAIN_NAME]" at bounding box center [419, 376] width 141 height 27
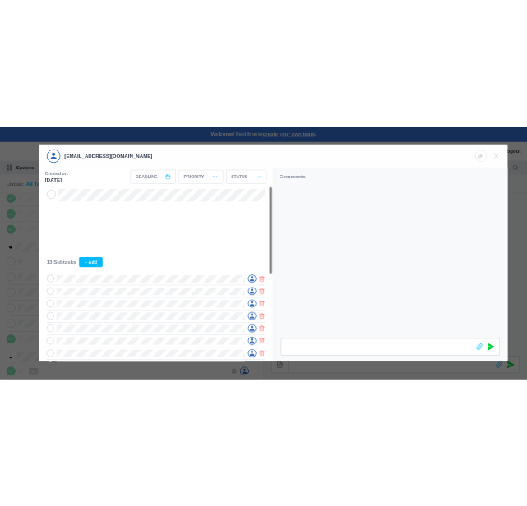
scroll to position [0, 0]
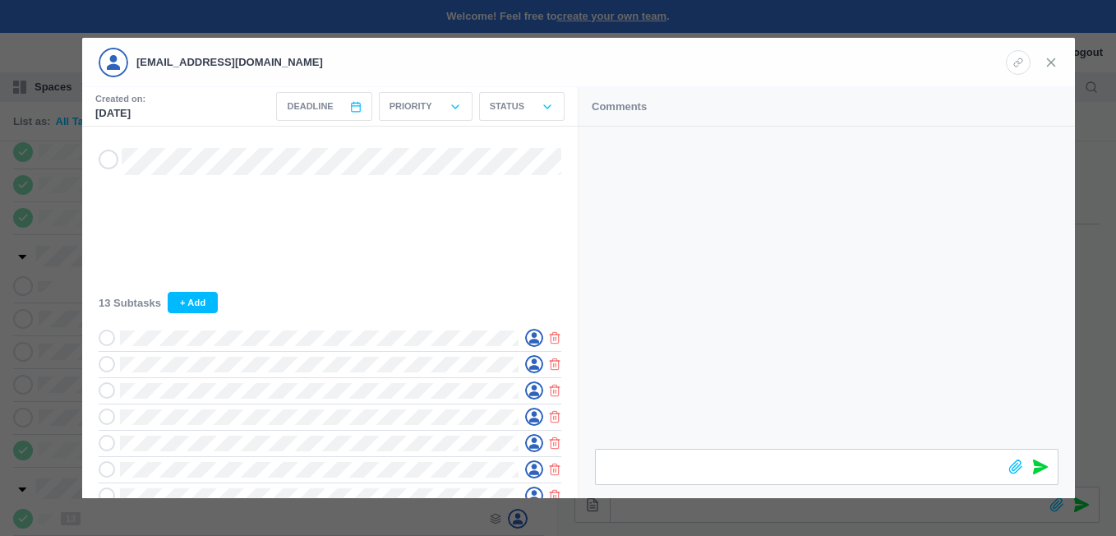
click at [1051, 63] on icon at bounding box center [1050, 62] width 15 height 15
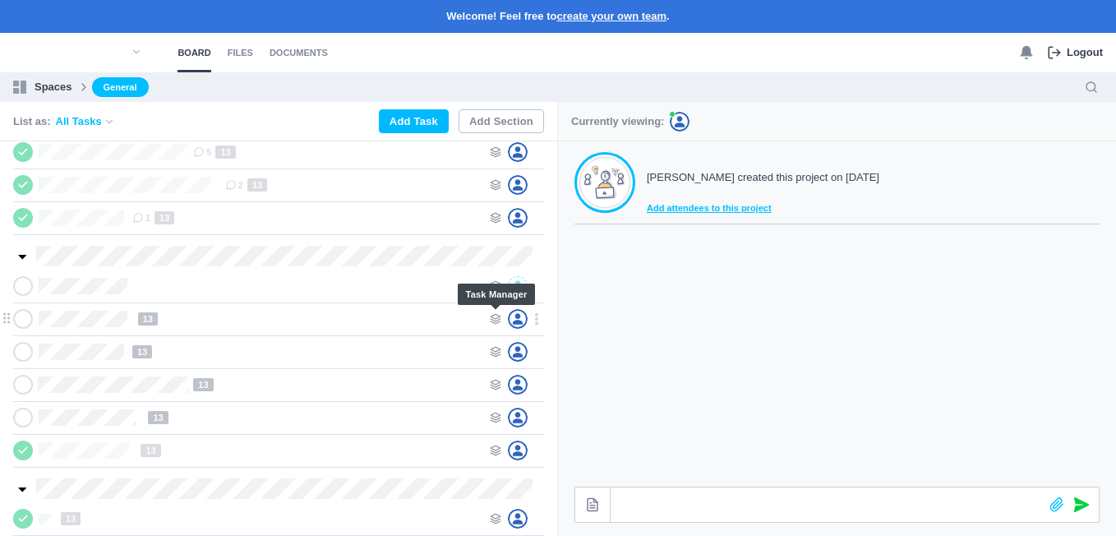
click at [493, 320] on use at bounding box center [496, 319] width 10 height 10
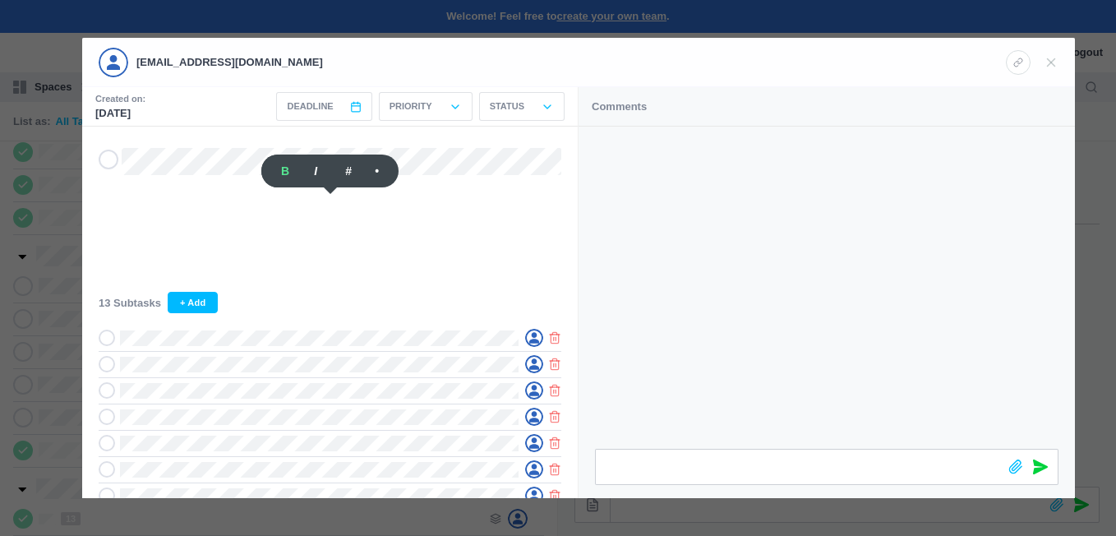
click at [64, 249] on div at bounding box center [558, 268] width 1116 height 536
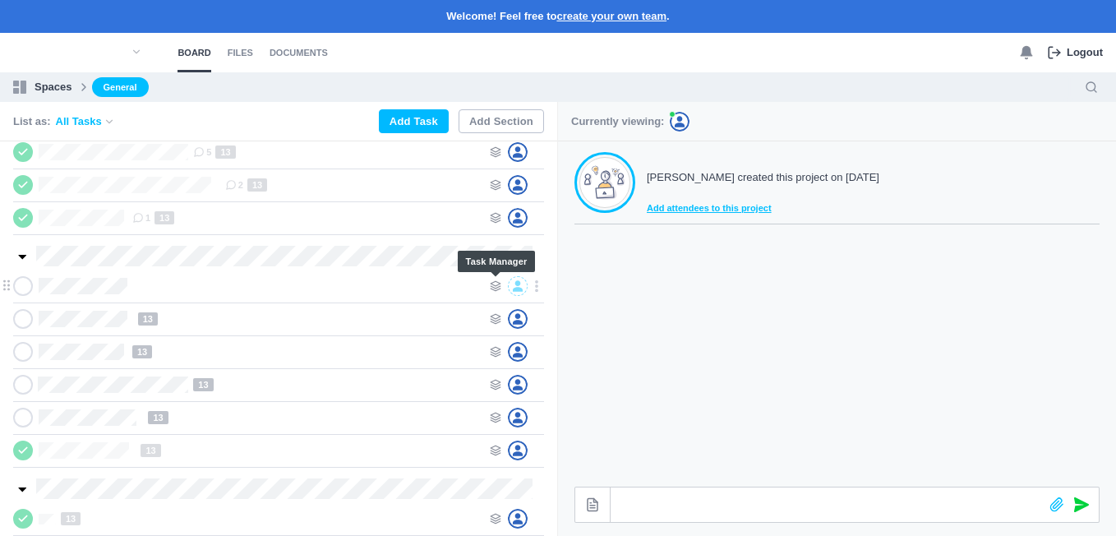
click at [495, 282] on use at bounding box center [496, 286] width 10 height 10
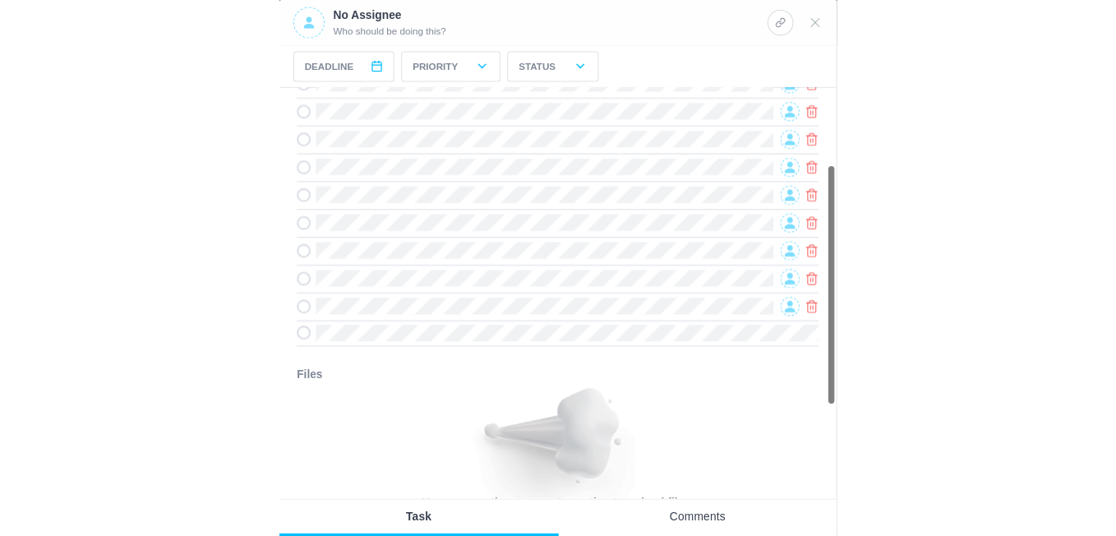
scroll to position [246, 0]
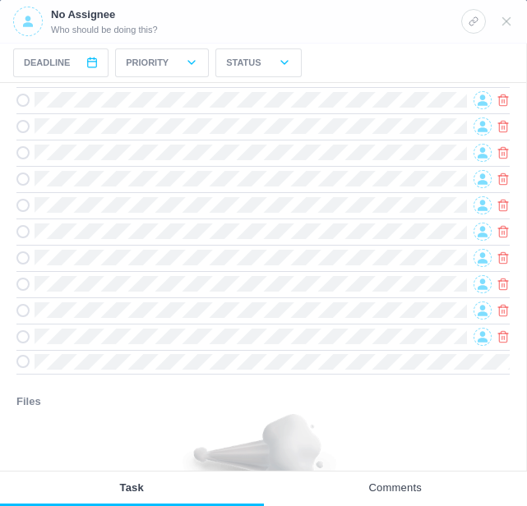
drag, startPoint x: 375, startPoint y: 416, endPoint x: 401, endPoint y: 385, distance: 40.2
click at [375, 414] on div "Files You can use the comments section to upload files." at bounding box center [262, 462] width 493 height 137
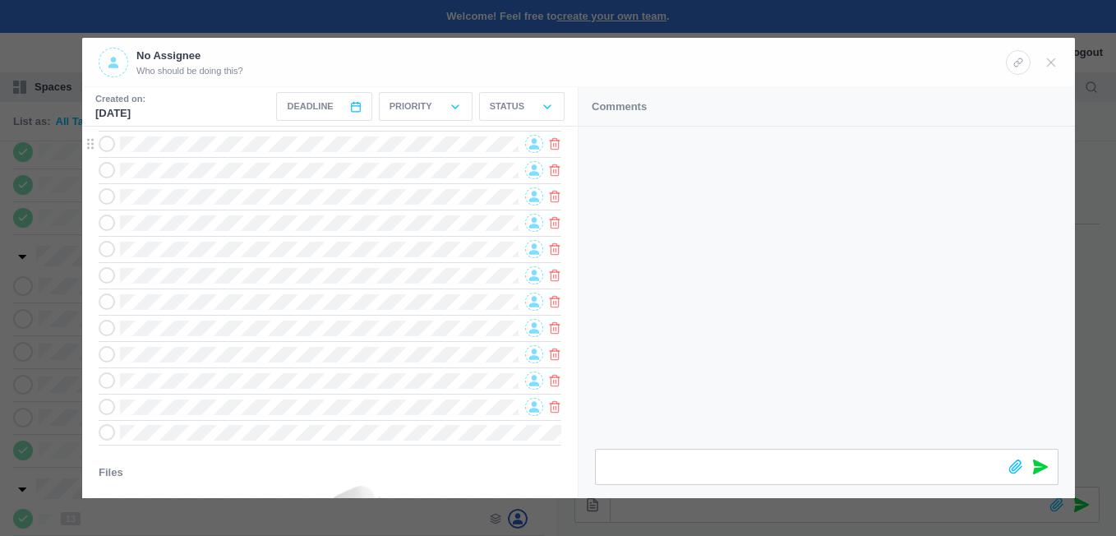
click at [538, 139] on span at bounding box center [534, 144] width 18 height 18
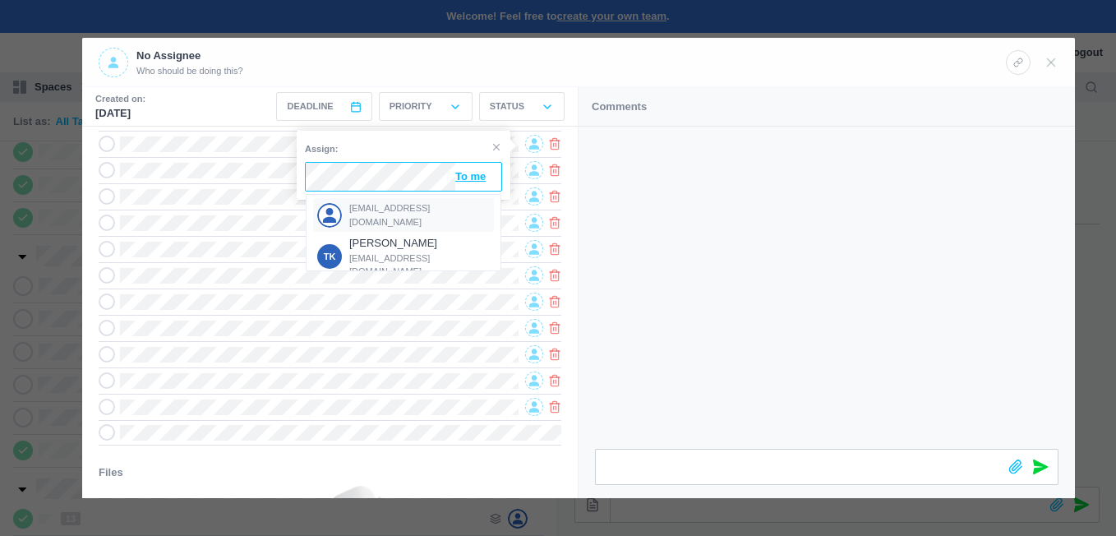
click at [383, 217] on span "[EMAIL_ADDRESS][DOMAIN_NAME]" at bounding box center [419, 214] width 141 height 27
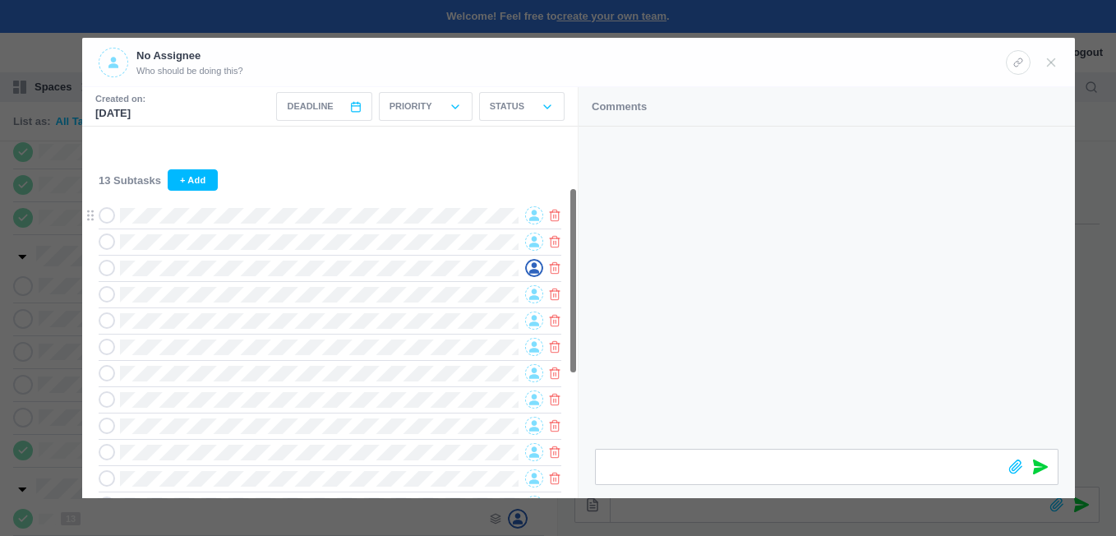
scroll to position [122, 0]
click at [537, 217] on icon at bounding box center [534, 216] width 10 height 11
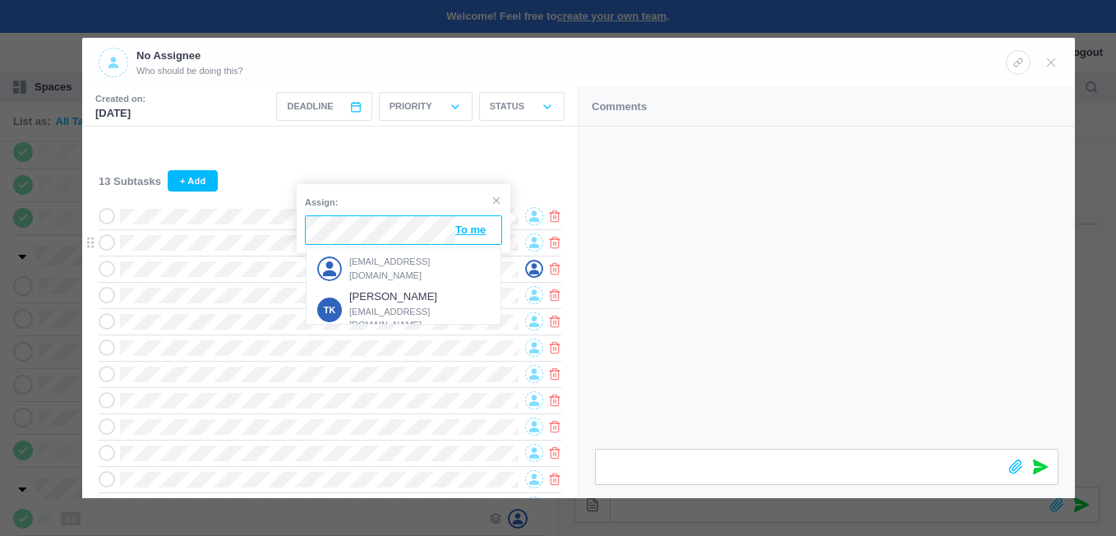
click at [398, 260] on span "[EMAIL_ADDRESS][DOMAIN_NAME]" at bounding box center [419, 268] width 141 height 27
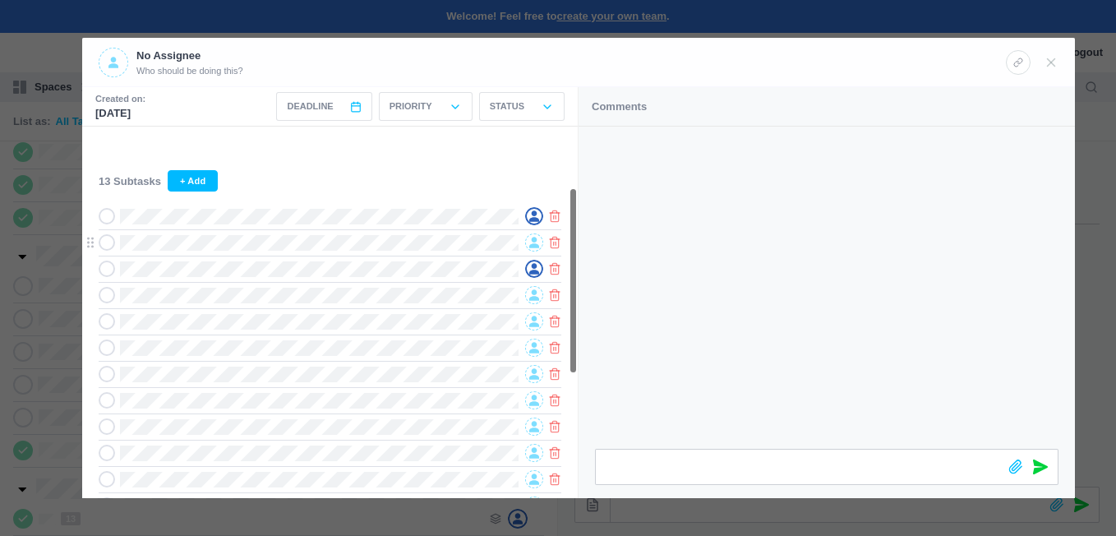
click at [530, 246] on icon at bounding box center [534, 243] width 10 height 12
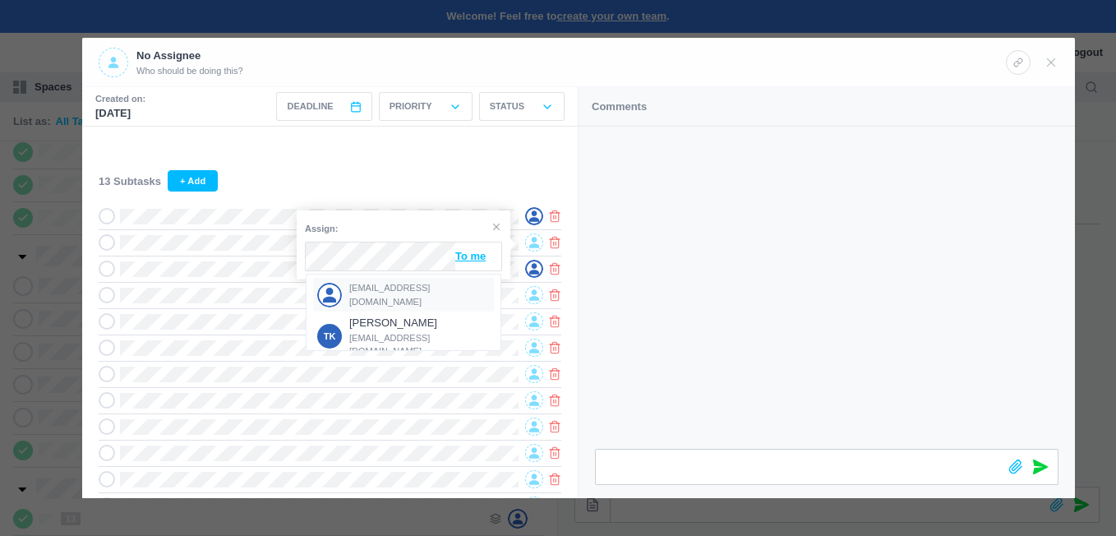
click at [366, 291] on span "[EMAIL_ADDRESS][DOMAIN_NAME]" at bounding box center [419, 294] width 141 height 27
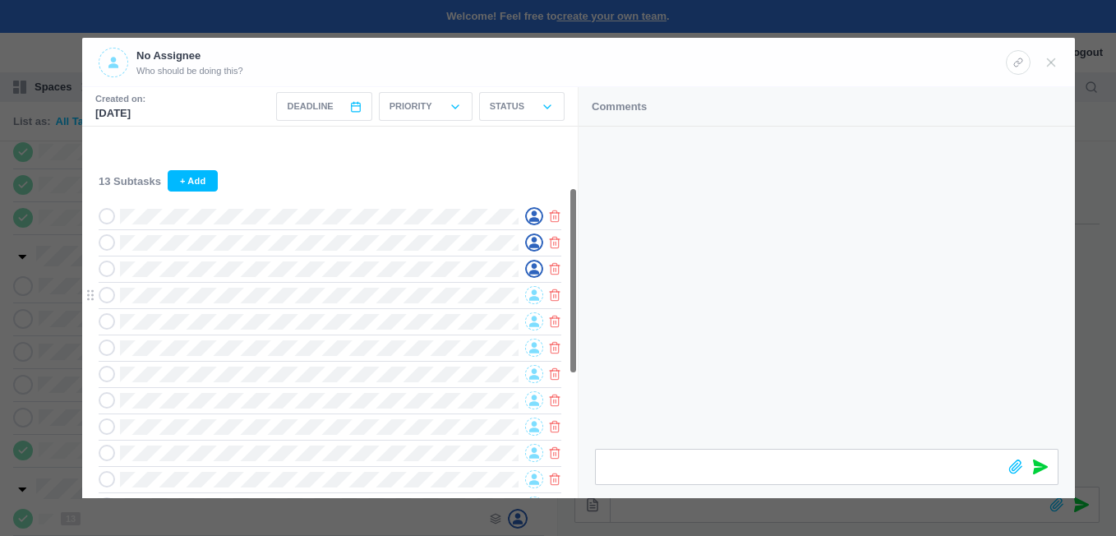
click at [527, 292] on span at bounding box center [534, 295] width 18 height 18
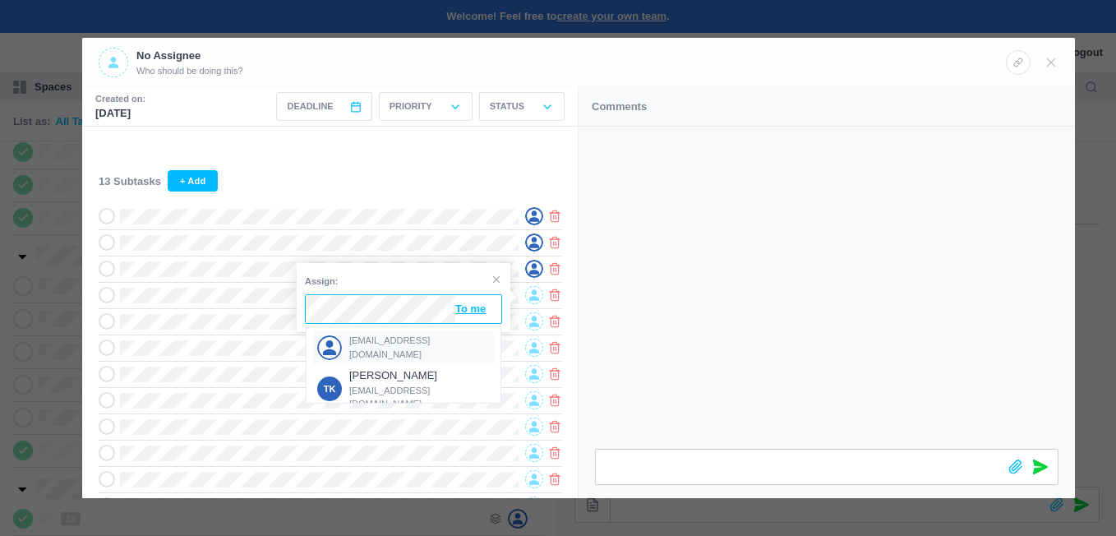
click at [372, 339] on div "[EMAIL_ADDRESS][DOMAIN_NAME]" at bounding box center [403, 347] width 181 height 34
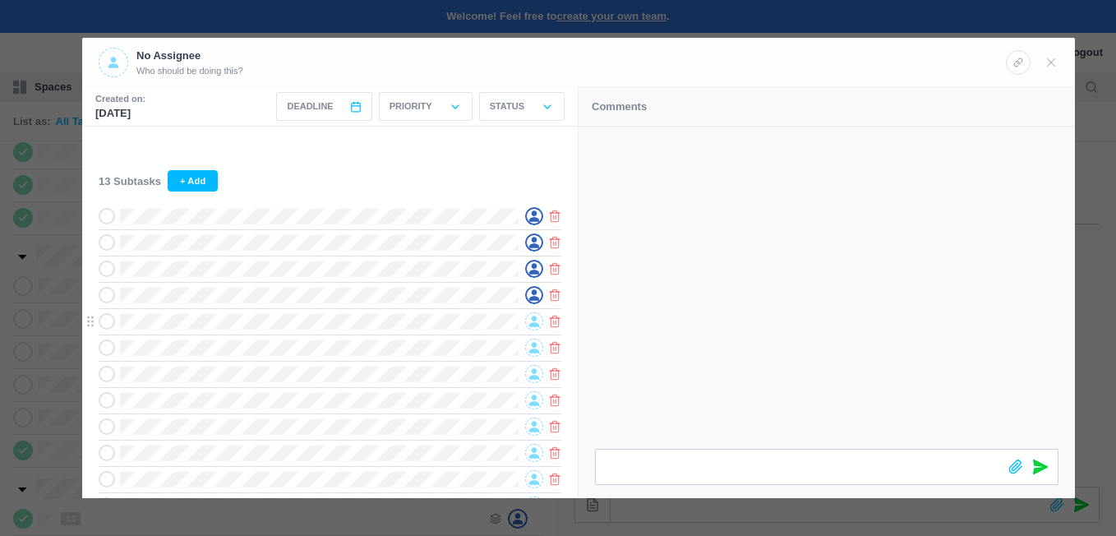
click at [528, 325] on span at bounding box center [534, 321] width 18 height 18
click at [381, 361] on div "[EMAIL_ADDRESS][DOMAIN_NAME]" at bounding box center [403, 374] width 181 height 34
click at [532, 352] on icon at bounding box center [534, 348] width 10 height 11
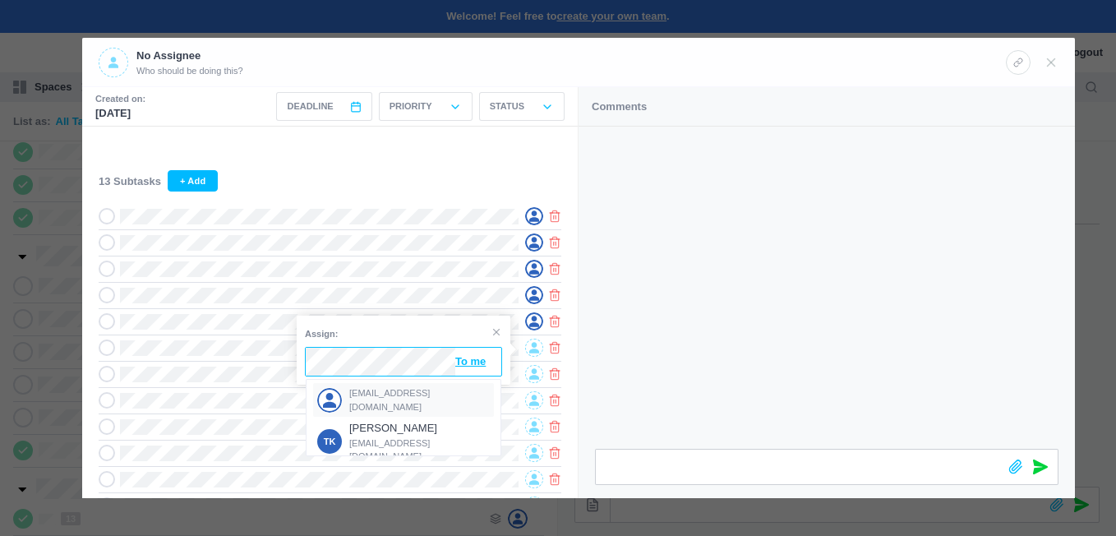
click at [412, 390] on div "[EMAIL_ADDRESS][DOMAIN_NAME]" at bounding box center [403, 400] width 181 height 34
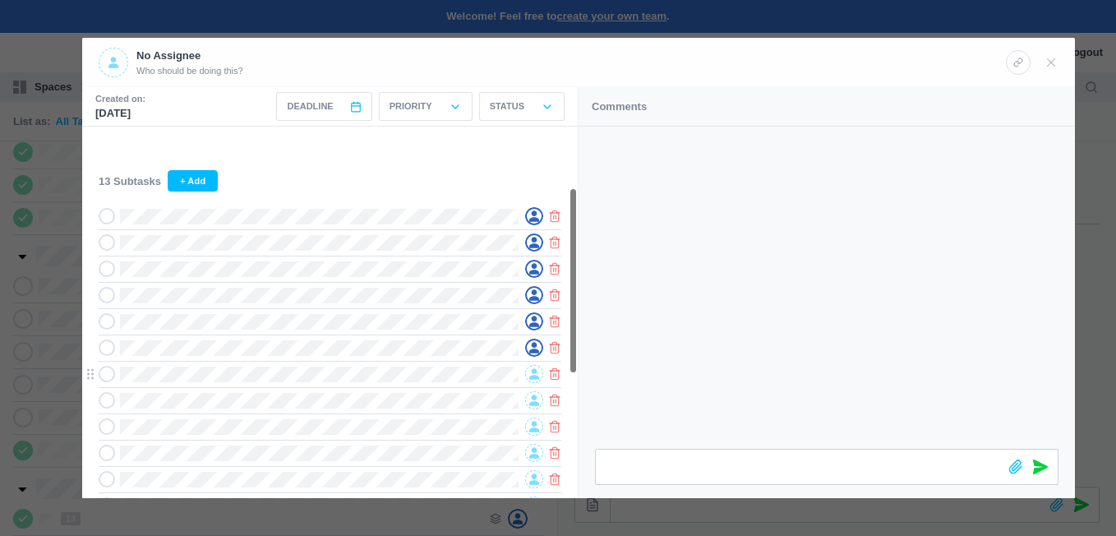
click at [532, 380] on icon at bounding box center [534, 374] width 10 height 11
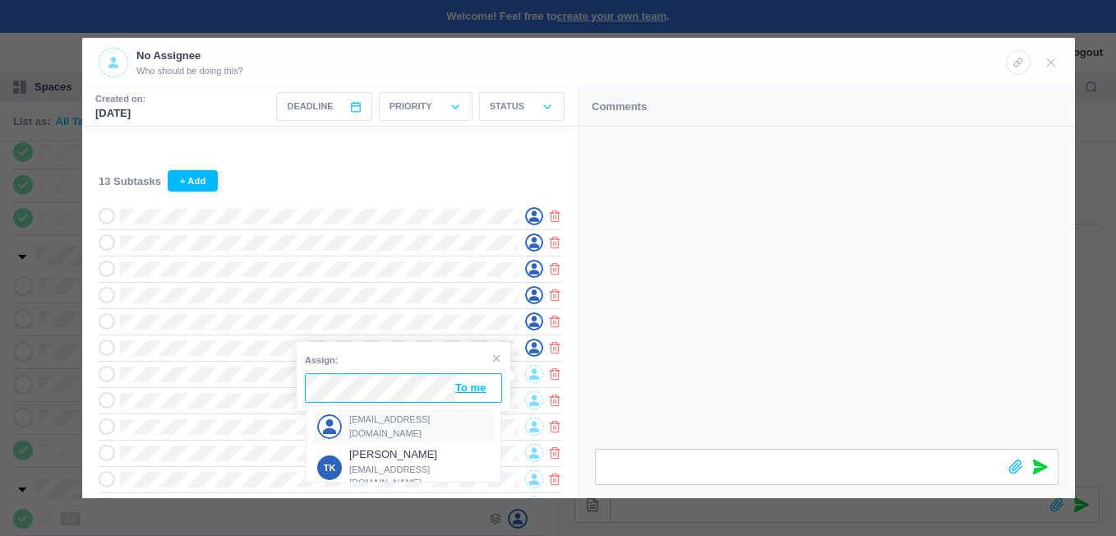
click at [394, 421] on span "[EMAIL_ADDRESS][DOMAIN_NAME]" at bounding box center [419, 425] width 141 height 27
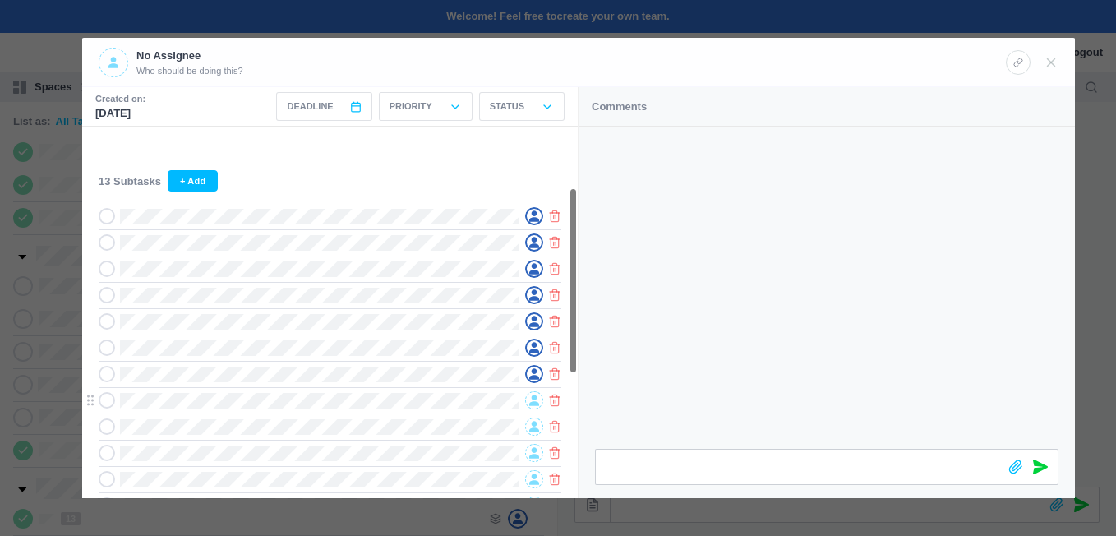
click at [530, 399] on icon at bounding box center [534, 400] width 10 height 12
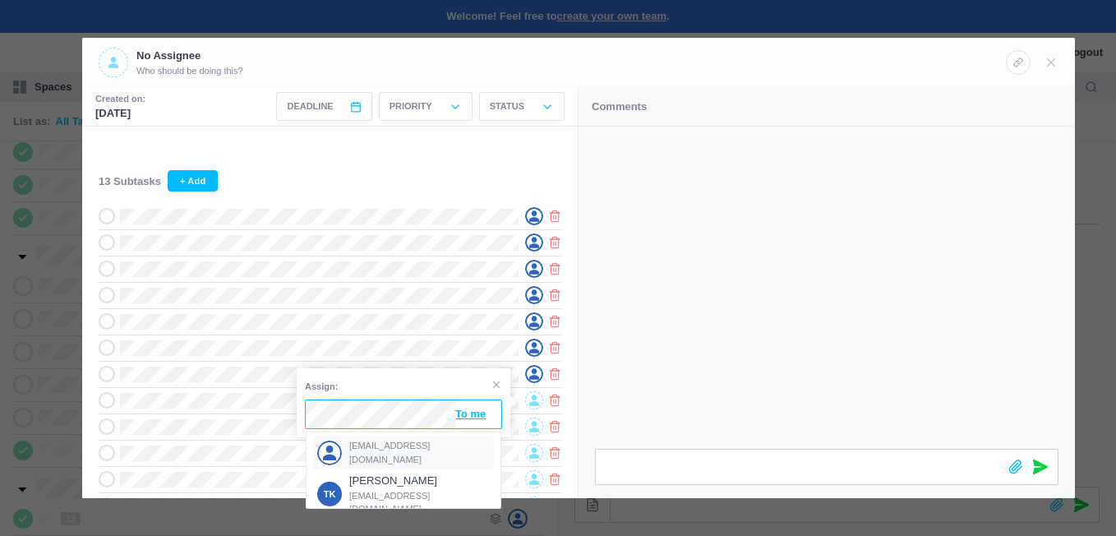
click at [392, 449] on span "[EMAIL_ADDRESS][DOMAIN_NAME]" at bounding box center [419, 452] width 141 height 27
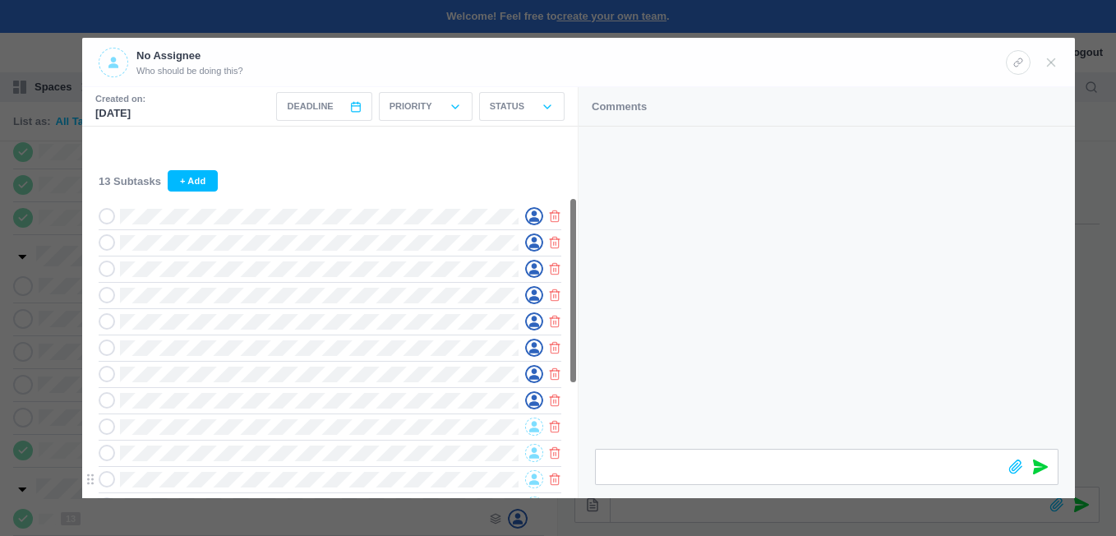
scroll to position [204, 0]
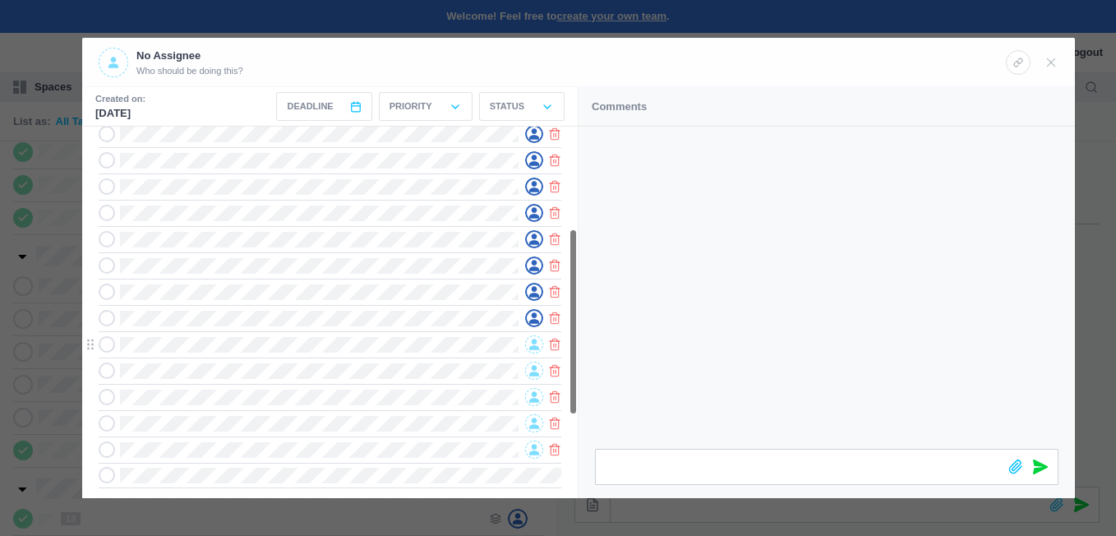
click at [527, 345] on span at bounding box center [534, 344] width 18 height 18
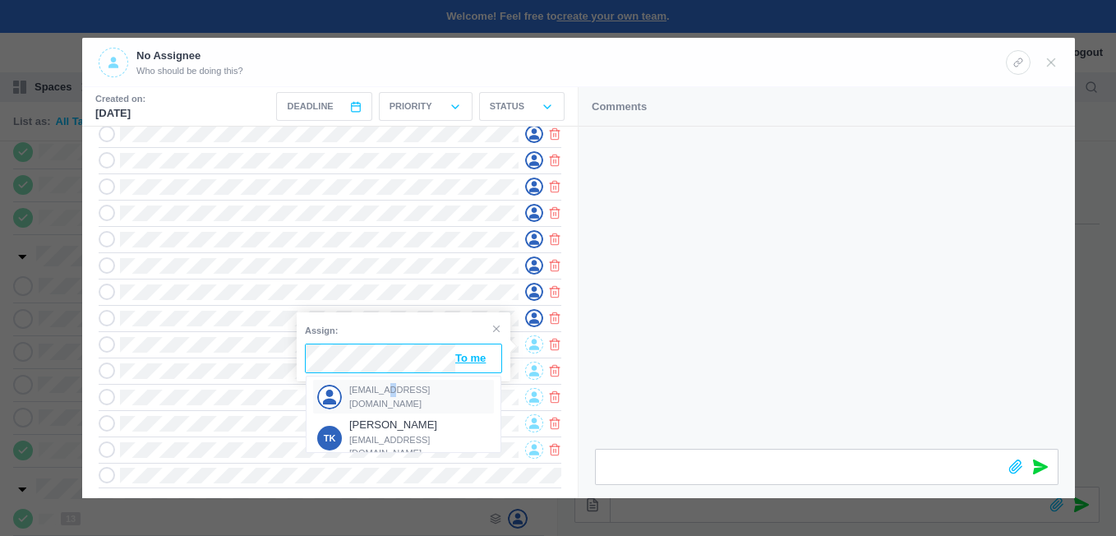
click at [383, 394] on span "[EMAIL_ADDRESS][DOMAIN_NAME]" at bounding box center [419, 396] width 141 height 27
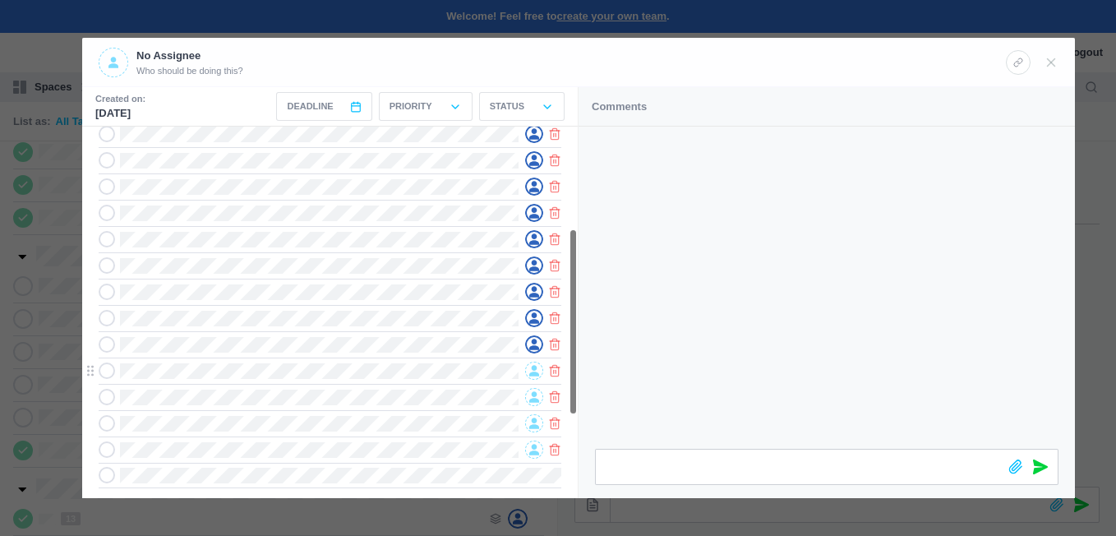
click at [537, 375] on icon at bounding box center [534, 371] width 10 height 11
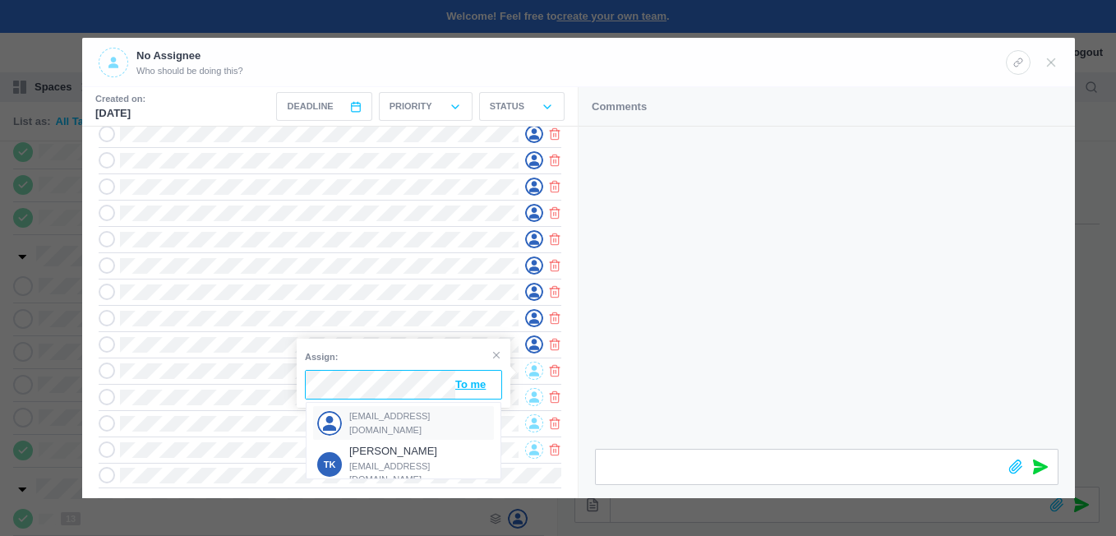
click at [385, 414] on div "[EMAIL_ADDRESS][DOMAIN_NAME]" at bounding box center [403, 423] width 181 height 34
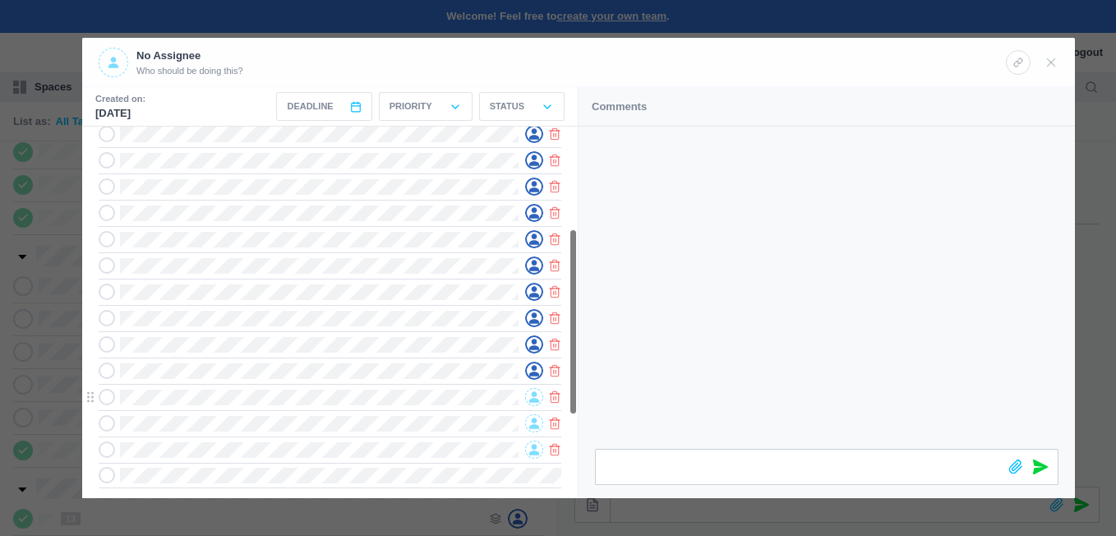
click at [530, 398] on icon at bounding box center [534, 397] width 10 height 12
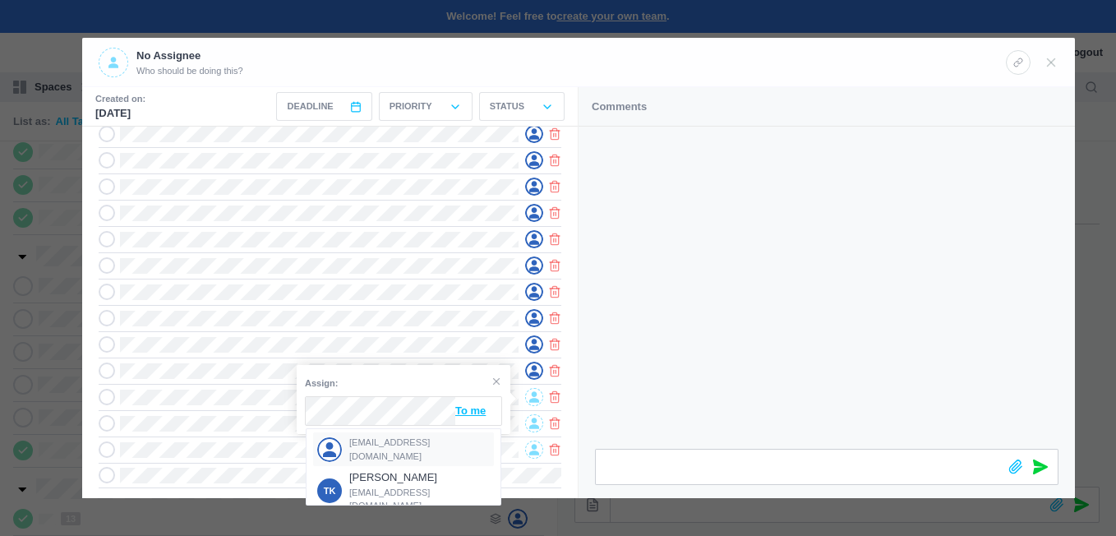
click at [371, 445] on span "[EMAIL_ADDRESS][DOMAIN_NAME]" at bounding box center [419, 448] width 141 height 27
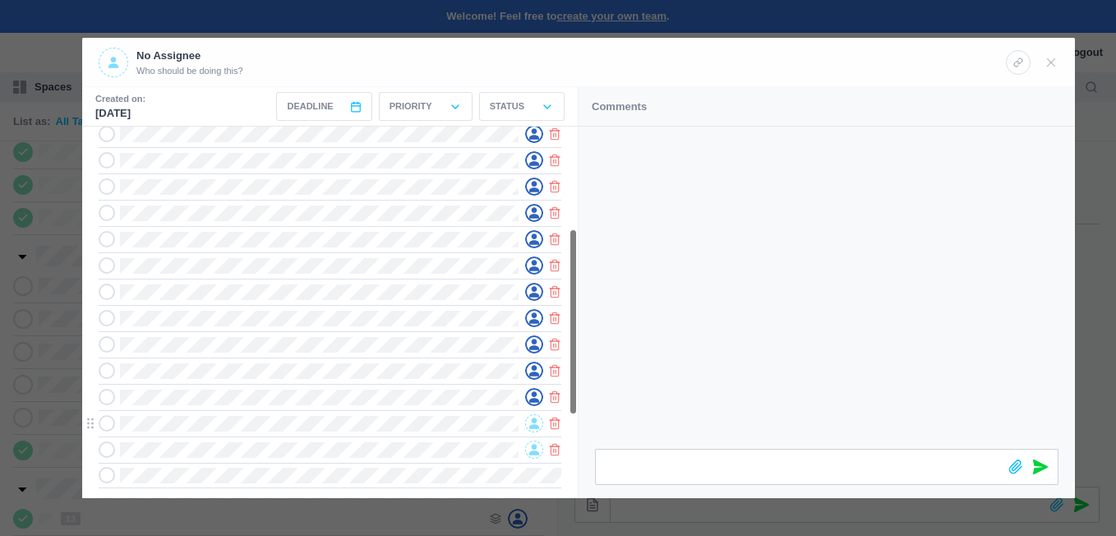
drag, startPoint x: 532, startPoint y: 427, endPoint x: 522, endPoint y: 426, distance: 10.8
click at [532, 426] on icon at bounding box center [534, 423] width 10 height 12
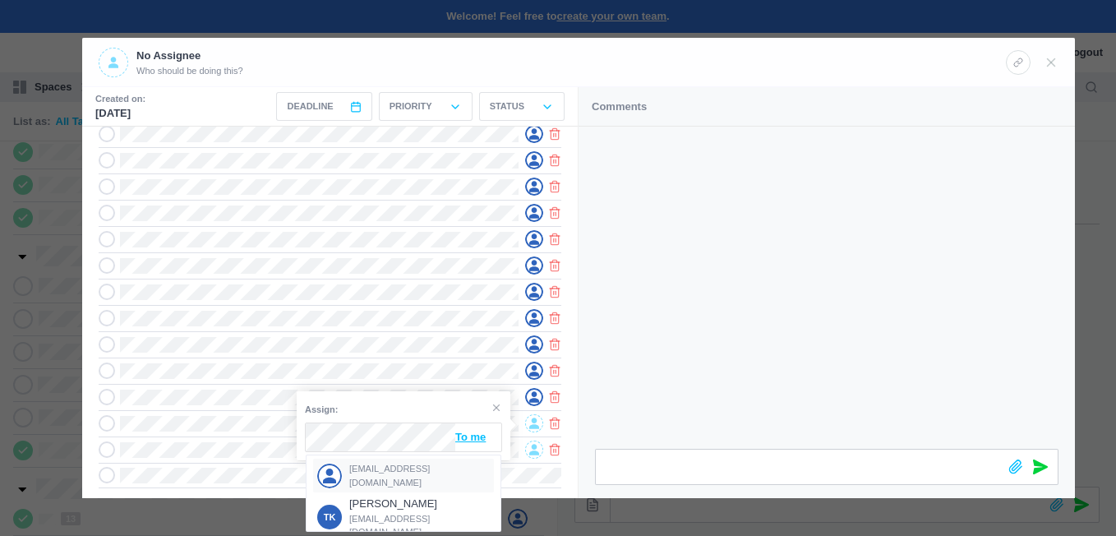
click at [398, 462] on div "[EMAIL_ADDRESS][DOMAIN_NAME]" at bounding box center [403, 475] width 181 height 34
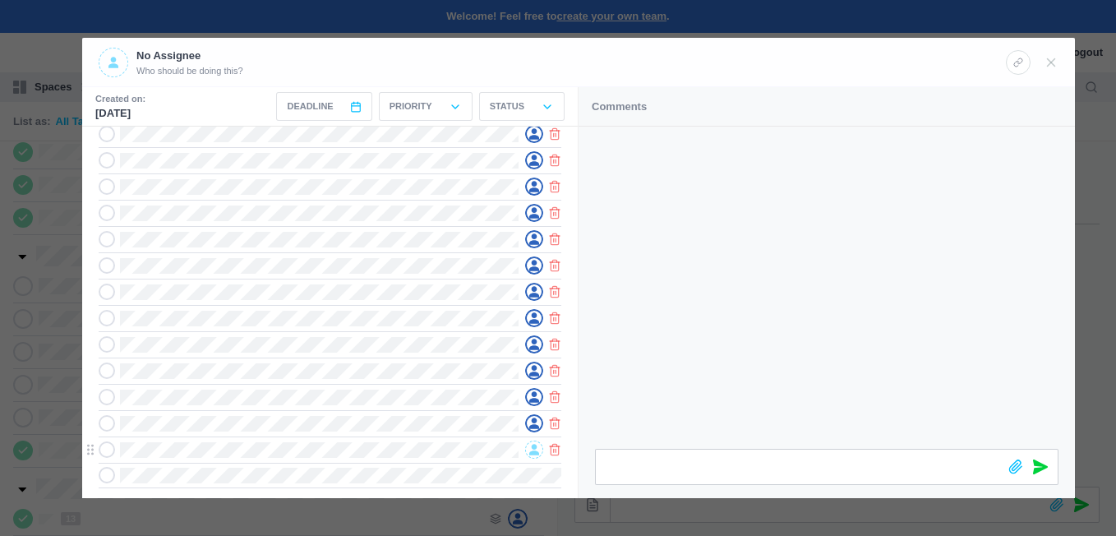
click at [528, 449] on span at bounding box center [534, 449] width 18 height 18
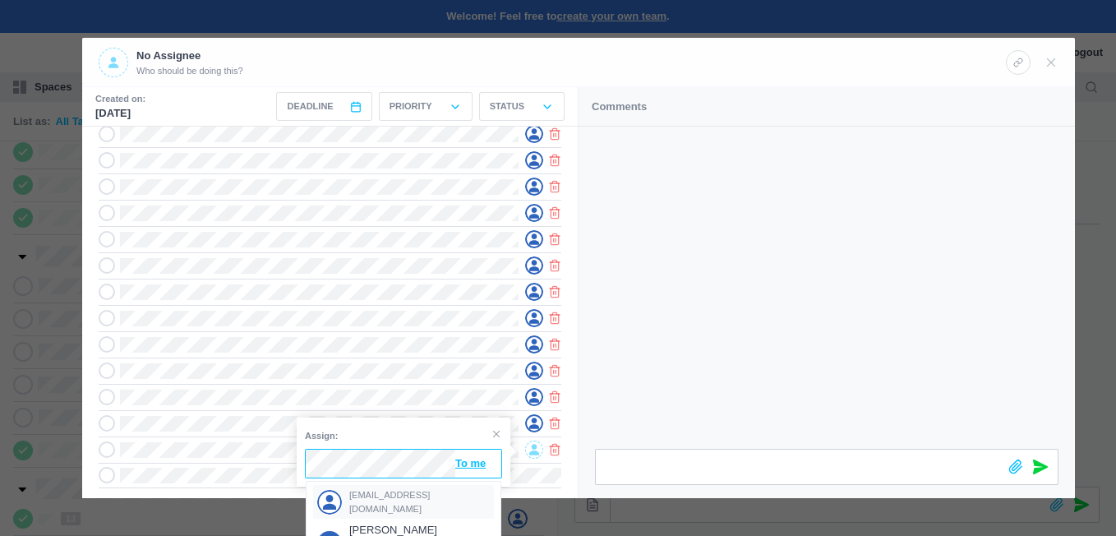
click at [389, 496] on span "[EMAIL_ADDRESS][DOMAIN_NAME]" at bounding box center [419, 501] width 141 height 27
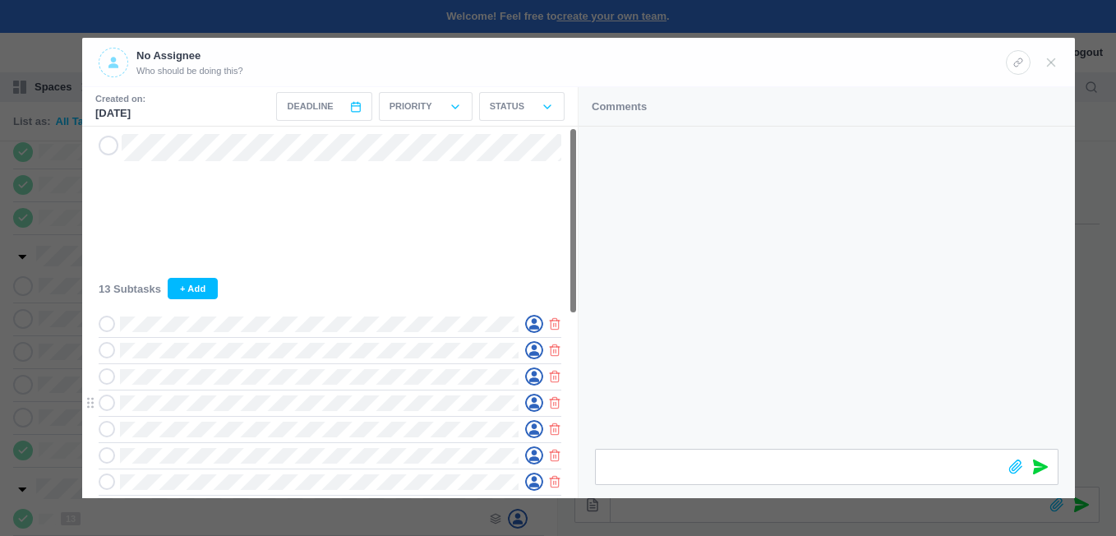
scroll to position [0, 0]
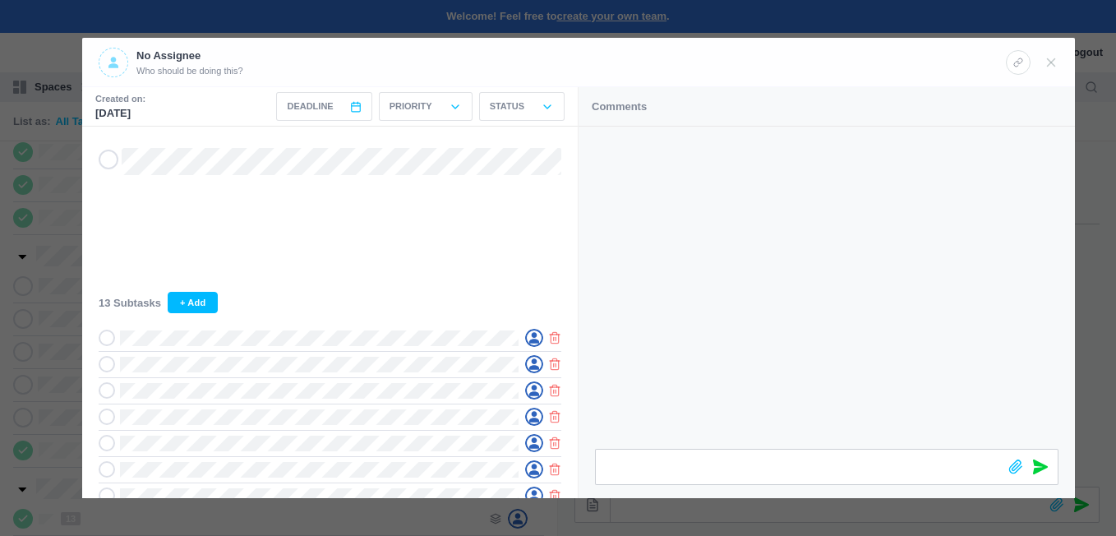
click at [109, 56] on span at bounding box center [114, 63] width 30 height 30
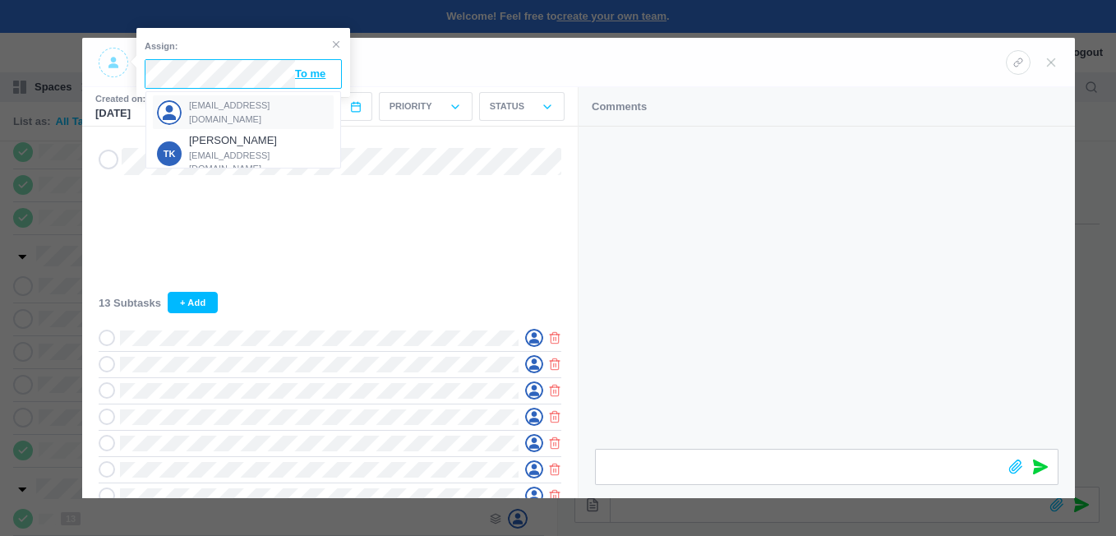
click at [216, 112] on span "[EMAIL_ADDRESS][DOMAIN_NAME]" at bounding box center [259, 112] width 141 height 27
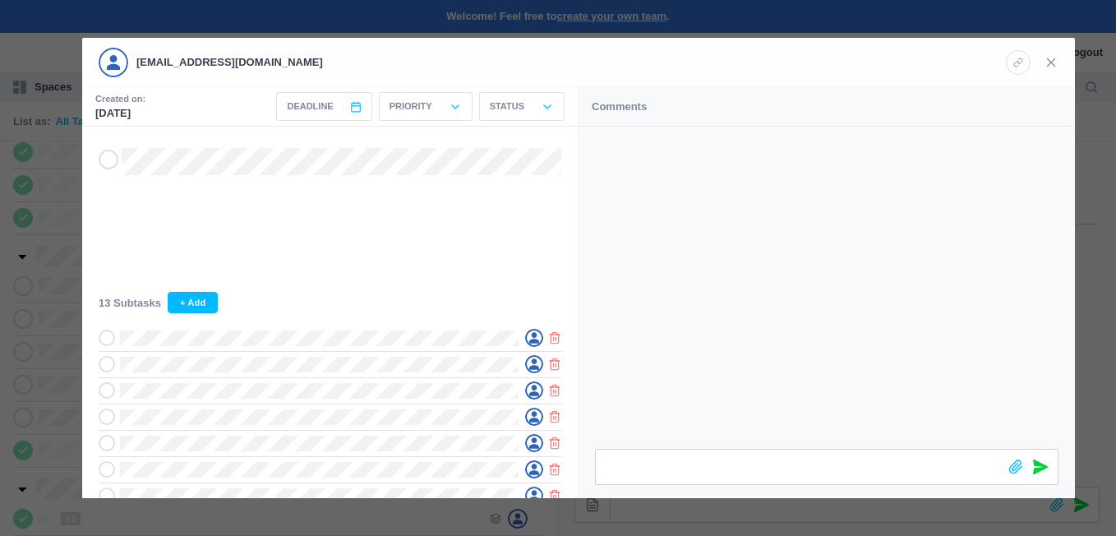
click at [1049, 60] on use at bounding box center [1051, 61] width 7 height 7
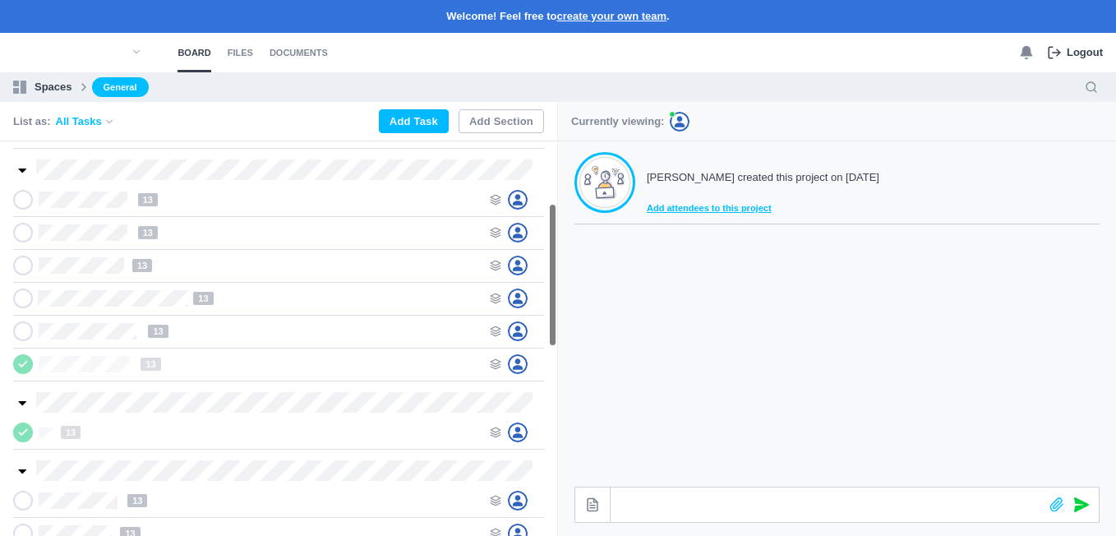
scroll to position [164, 0]
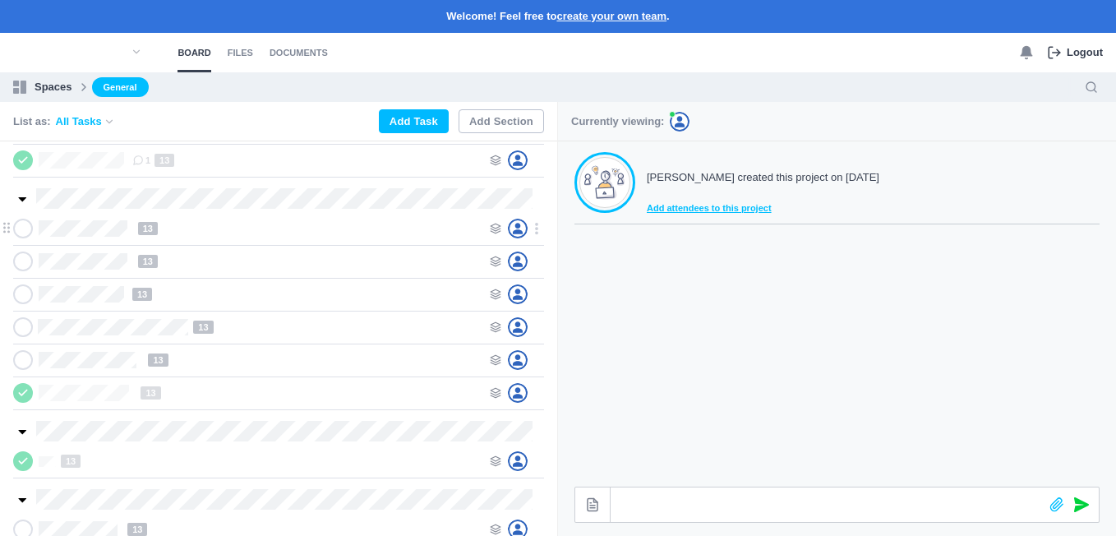
drag, startPoint x: 498, startPoint y: 222, endPoint x: 490, endPoint y: 219, distance: 8.6
click at [498, 220] on div at bounding box center [517, 229] width 54 height 20
click at [498, 227] on use at bounding box center [496, 228] width 10 height 10
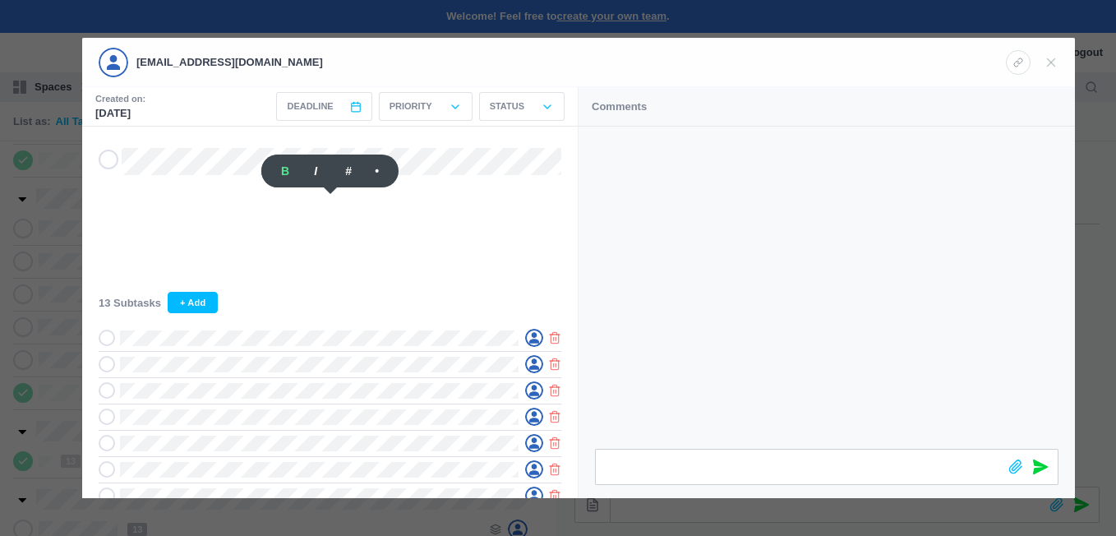
click at [52, 348] on div at bounding box center [558, 268] width 1116 height 536
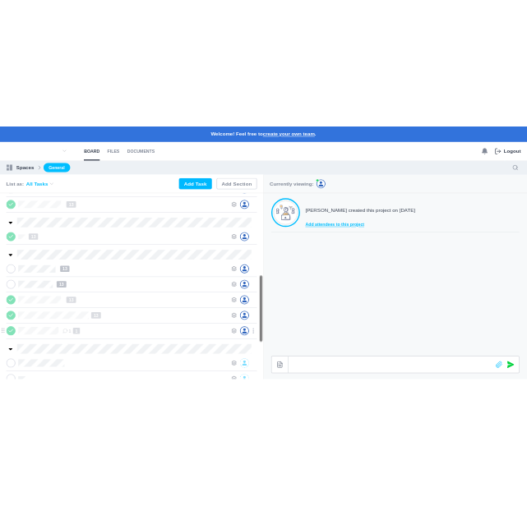
scroll to position [575, 0]
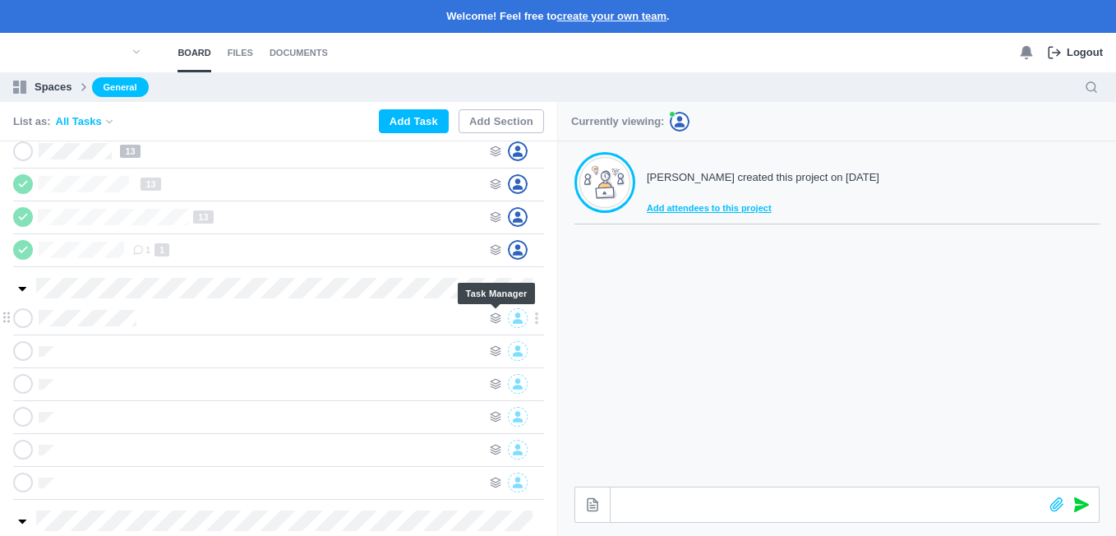
click at [493, 320] on icon at bounding box center [496, 318] width 12 height 12
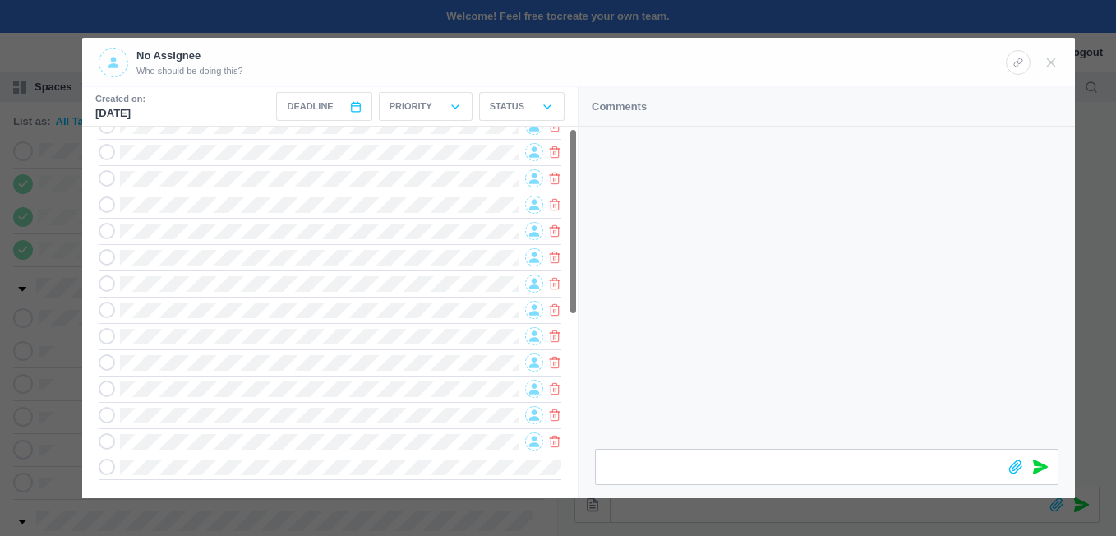
scroll to position [0, 0]
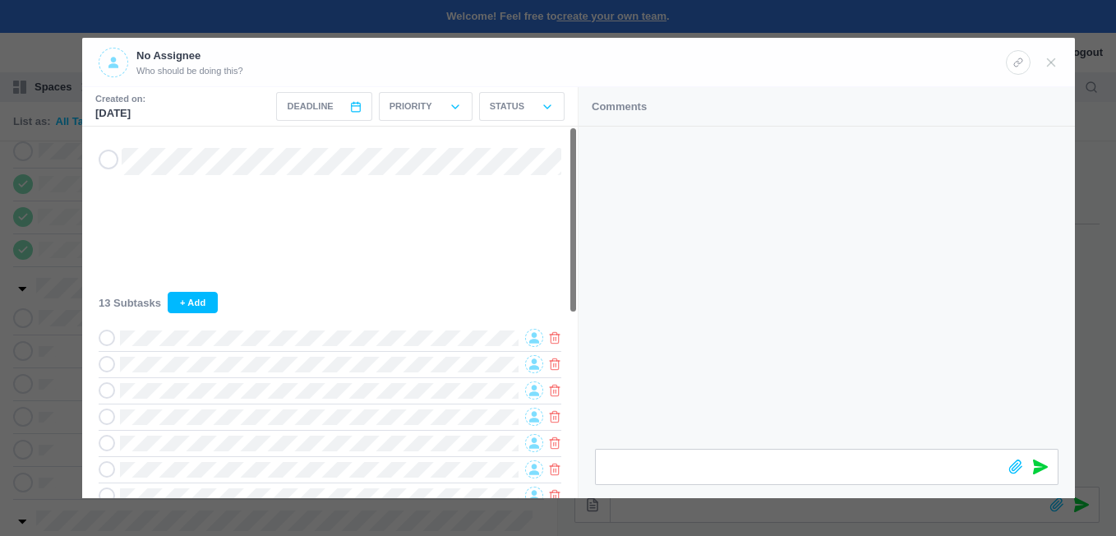
click at [106, 57] on span at bounding box center [114, 63] width 30 height 30
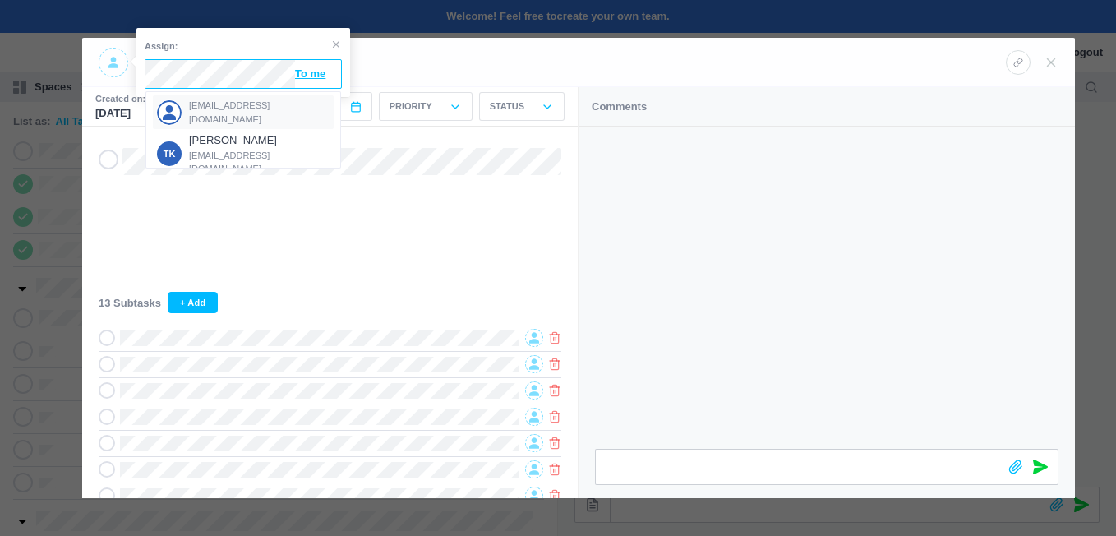
click at [227, 107] on span "[EMAIL_ADDRESS][DOMAIN_NAME]" at bounding box center [259, 112] width 141 height 27
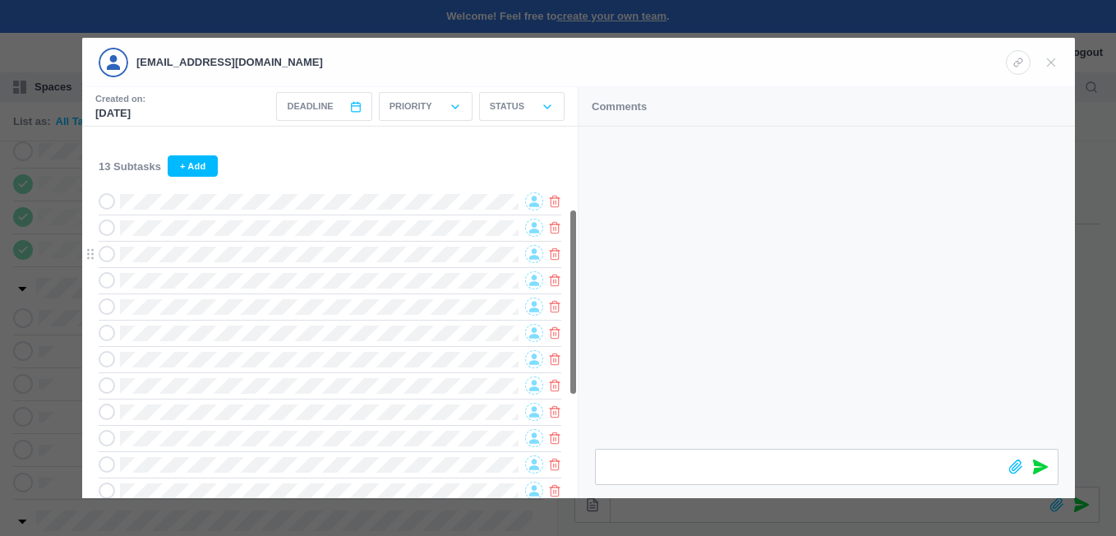
scroll to position [164, 0]
click at [531, 179] on icon at bounding box center [534, 173] width 10 height 11
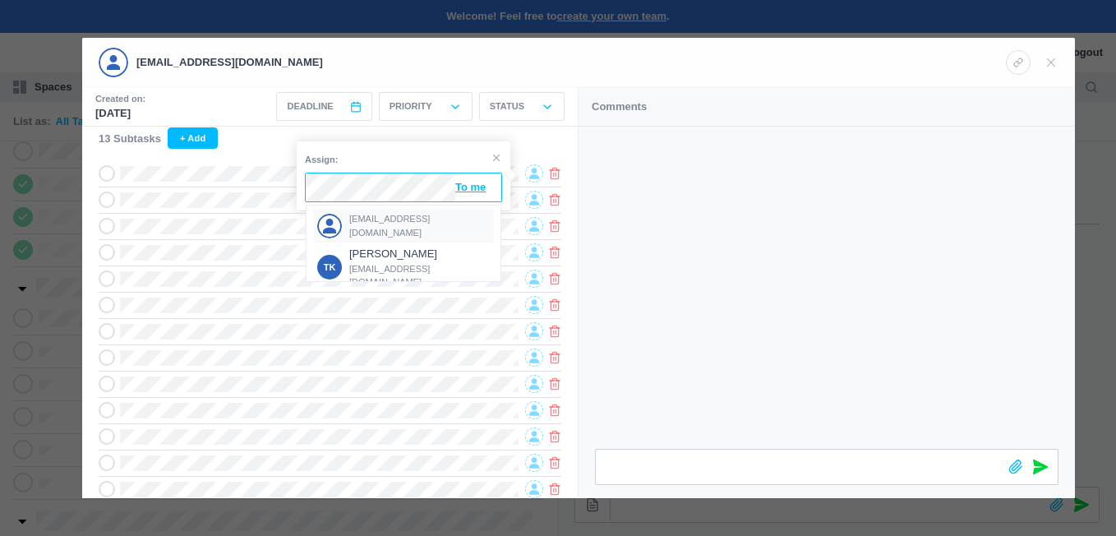
click at [389, 225] on span "[EMAIL_ADDRESS][DOMAIN_NAME]" at bounding box center [419, 225] width 141 height 27
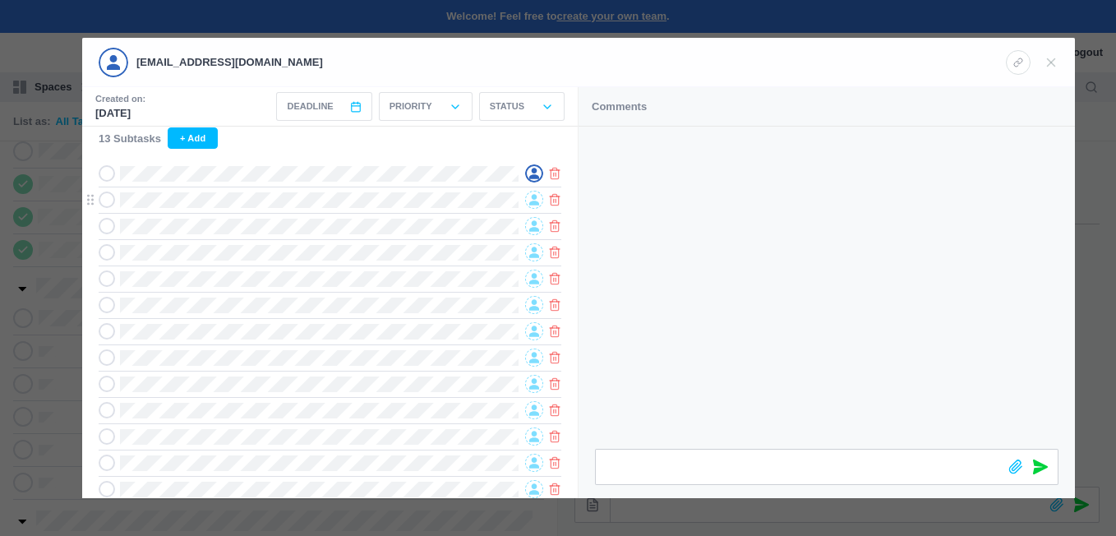
click at [528, 200] on span at bounding box center [534, 200] width 18 height 18
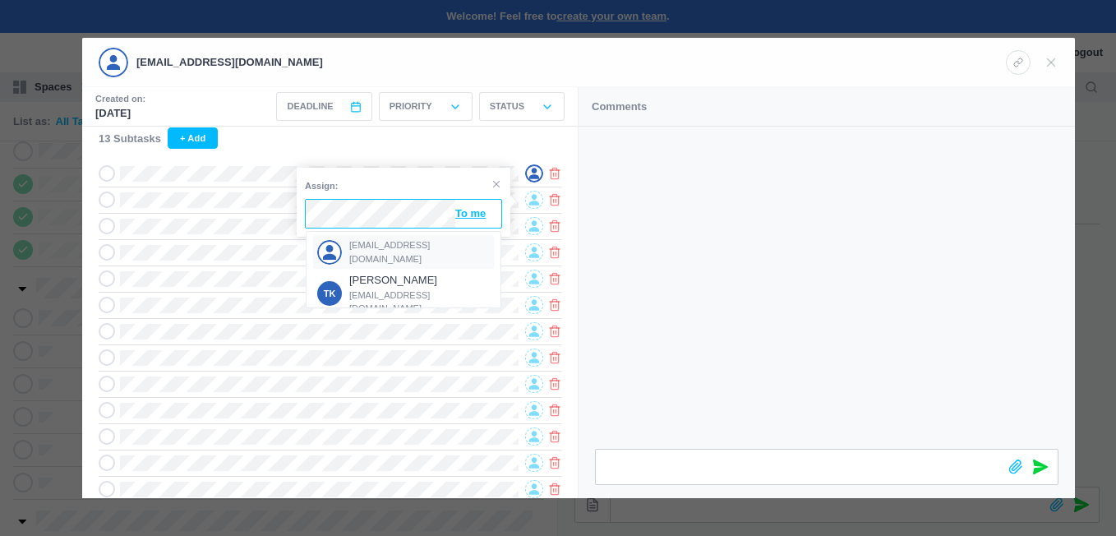
click at [394, 246] on span "[EMAIL_ADDRESS][DOMAIN_NAME]" at bounding box center [419, 251] width 141 height 27
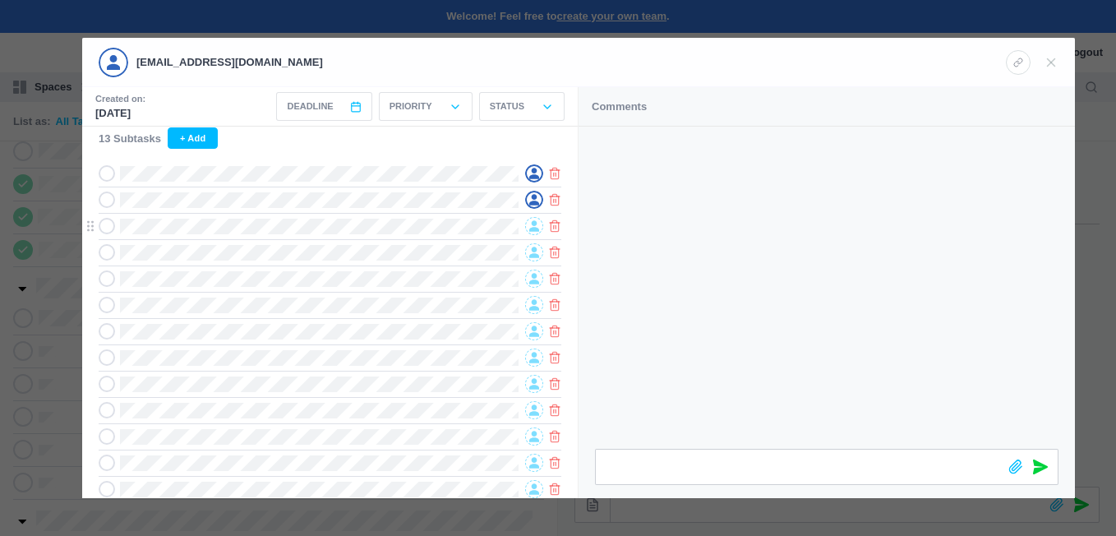
click at [537, 226] on icon at bounding box center [534, 226] width 10 height 11
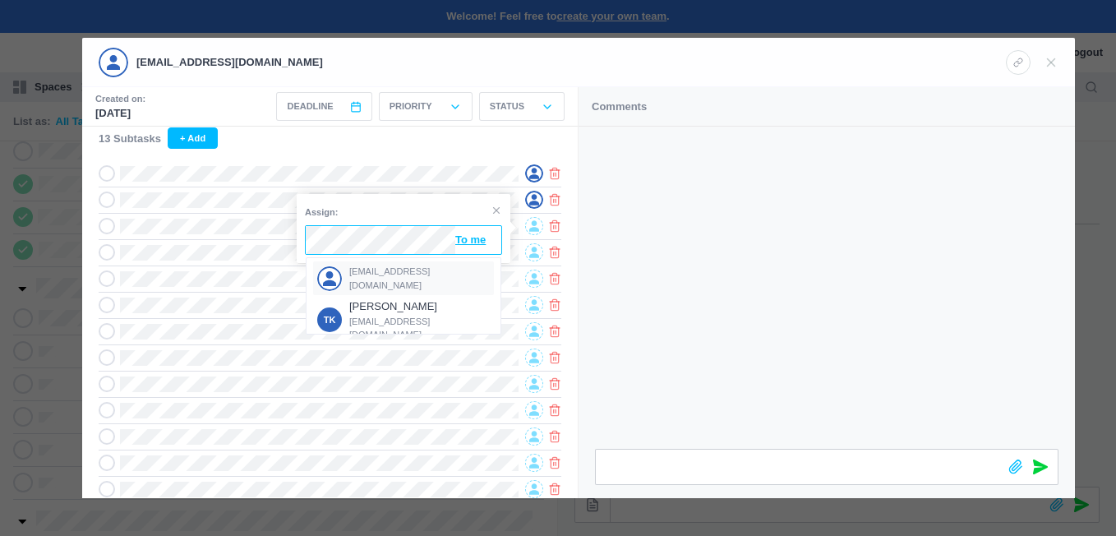
click at [383, 278] on span "[EMAIL_ADDRESS][DOMAIN_NAME]" at bounding box center [419, 278] width 141 height 27
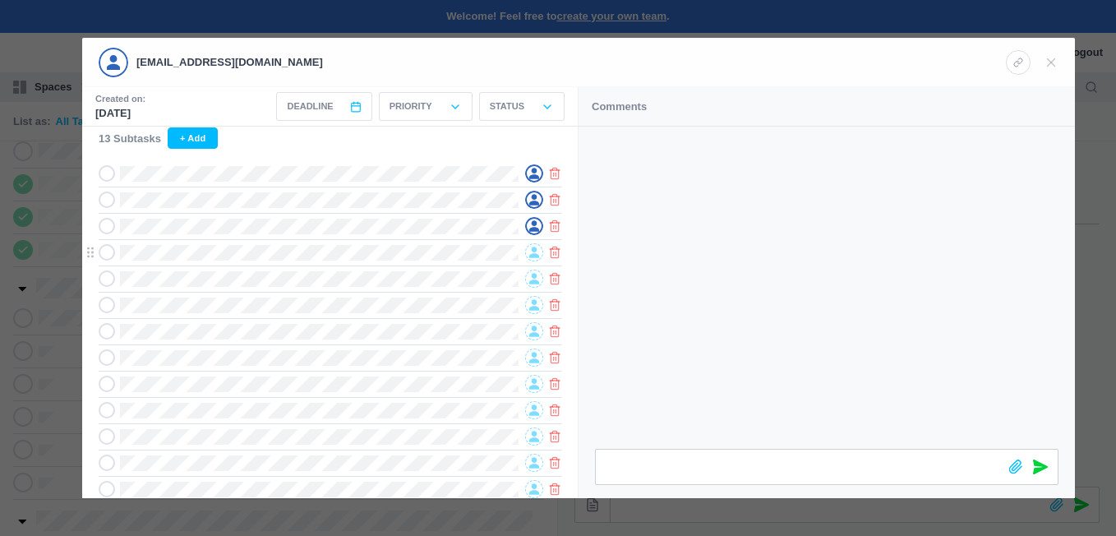
click at [532, 252] on icon at bounding box center [534, 252] width 10 height 12
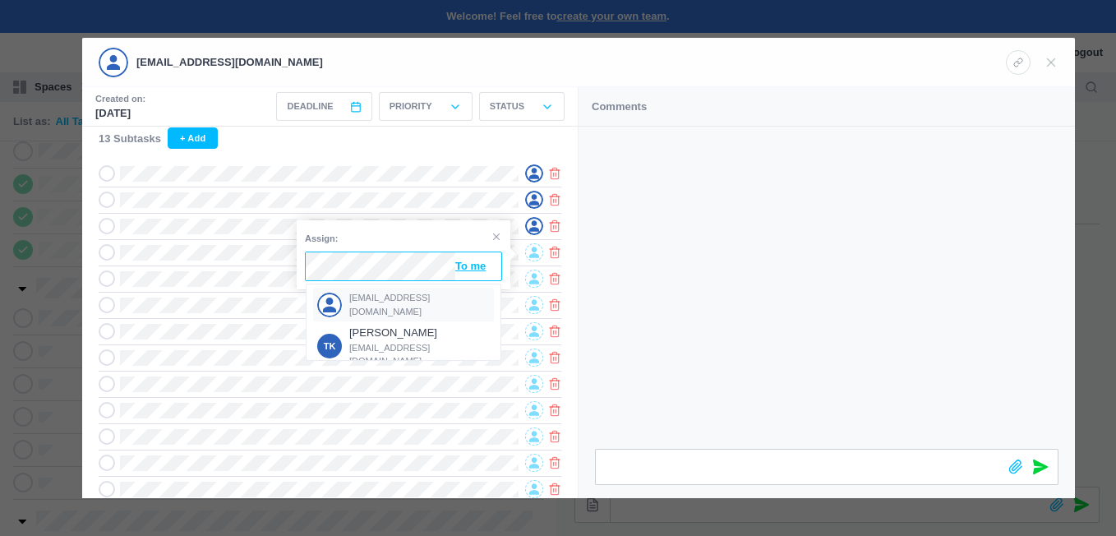
click at [383, 300] on span "[EMAIL_ADDRESS][DOMAIN_NAME]" at bounding box center [419, 304] width 141 height 27
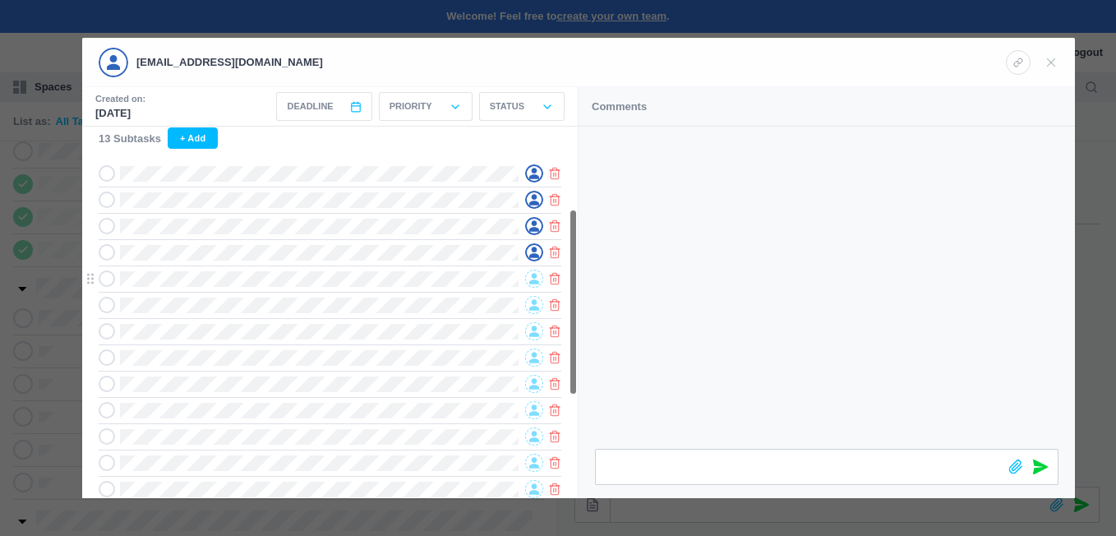
click at [526, 276] on span at bounding box center [534, 278] width 18 height 18
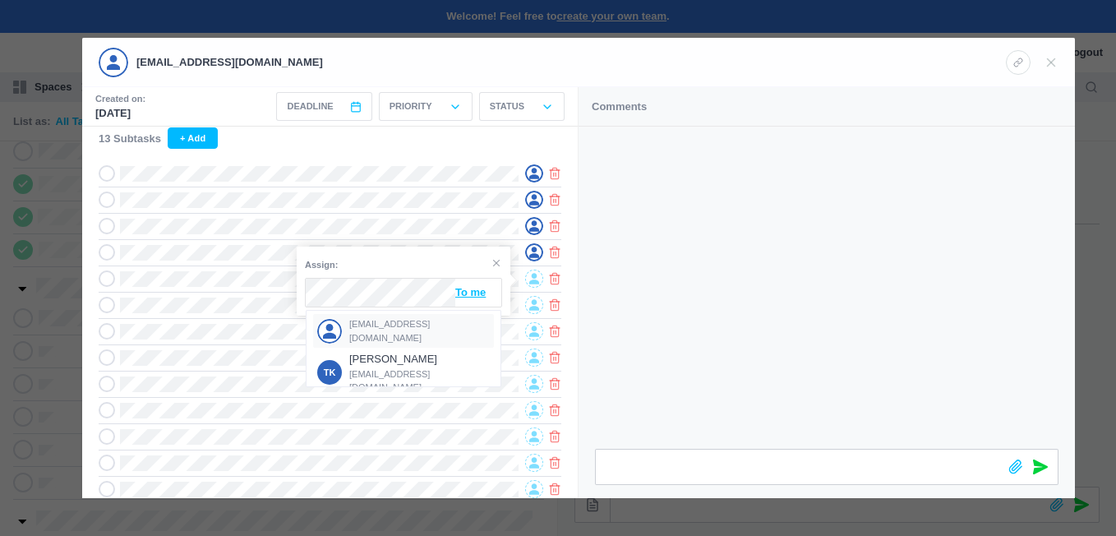
click at [378, 329] on span "[EMAIL_ADDRESS][DOMAIN_NAME]" at bounding box center [419, 330] width 141 height 27
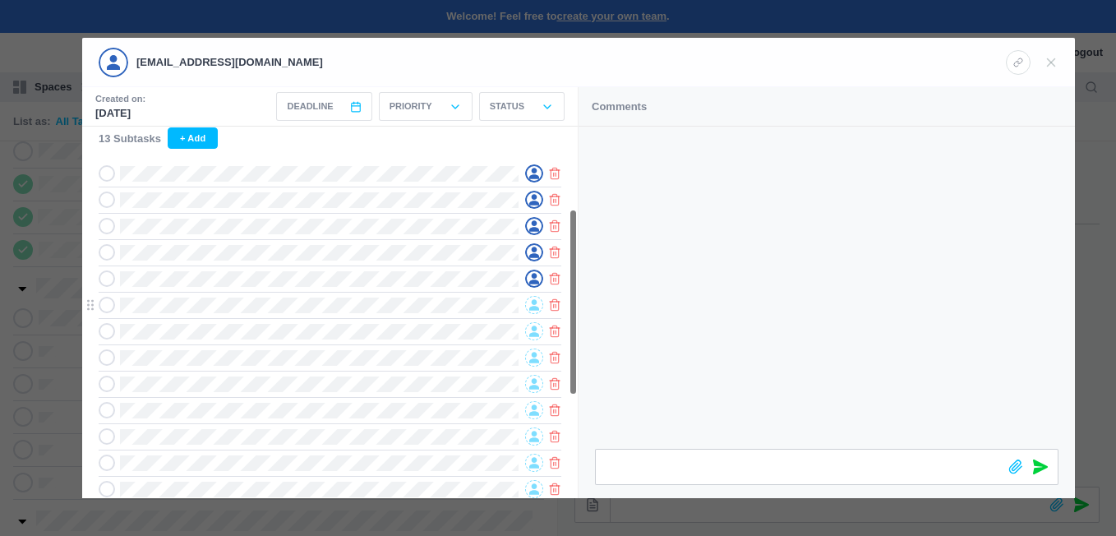
click at [532, 306] on icon at bounding box center [534, 305] width 10 height 11
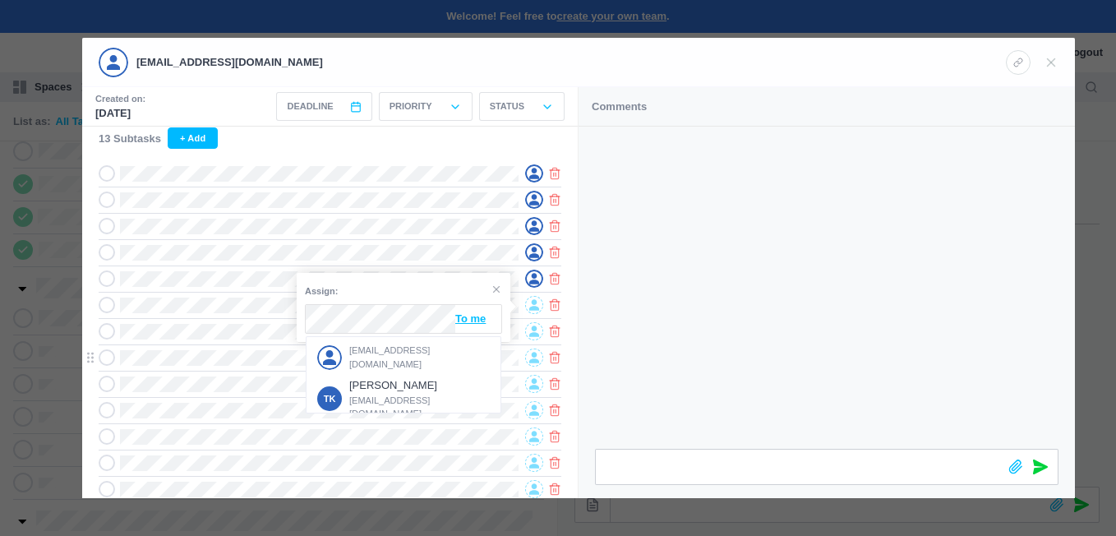
drag, startPoint x: 388, startPoint y: 352, endPoint x: 399, endPoint y: 347, distance: 12.5
click at [387, 348] on div "[EMAIL_ADDRESS][DOMAIN_NAME]" at bounding box center [403, 357] width 181 height 34
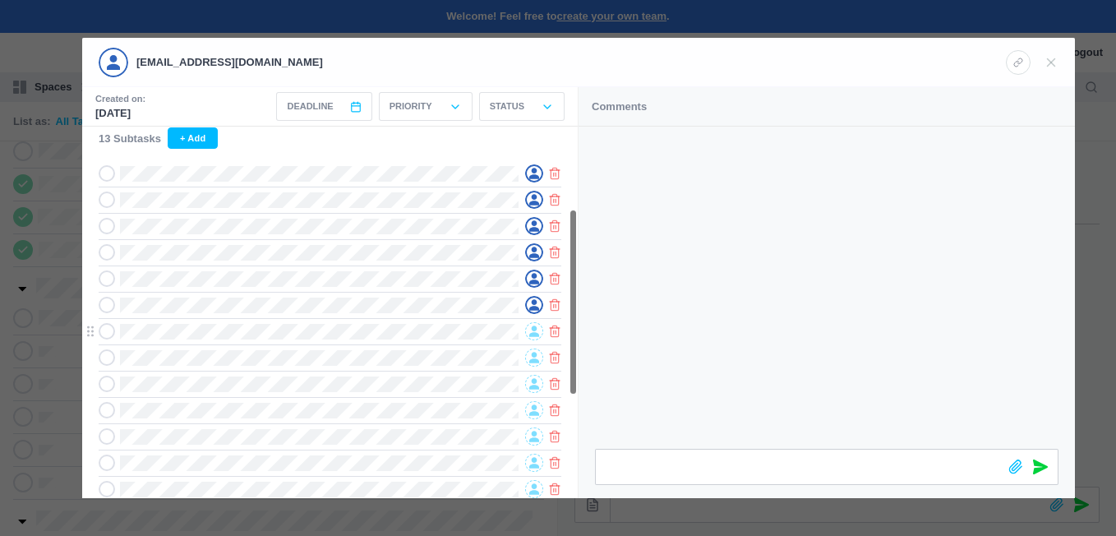
click at [535, 328] on icon at bounding box center [534, 331] width 10 height 12
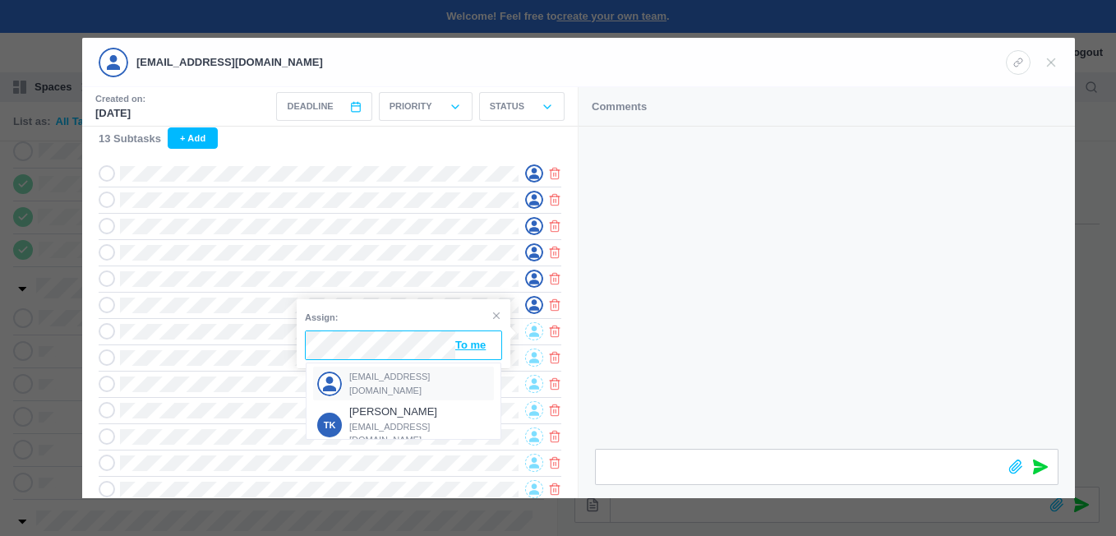
click at [388, 378] on span "[EMAIL_ADDRESS][DOMAIN_NAME]" at bounding box center [419, 383] width 141 height 27
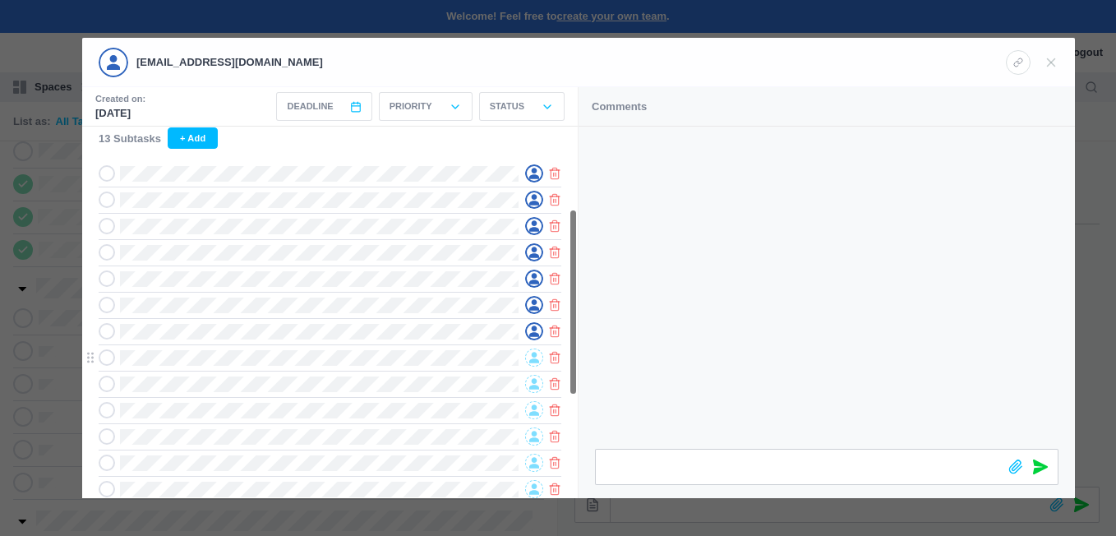
click at [529, 355] on icon at bounding box center [534, 358] width 10 height 12
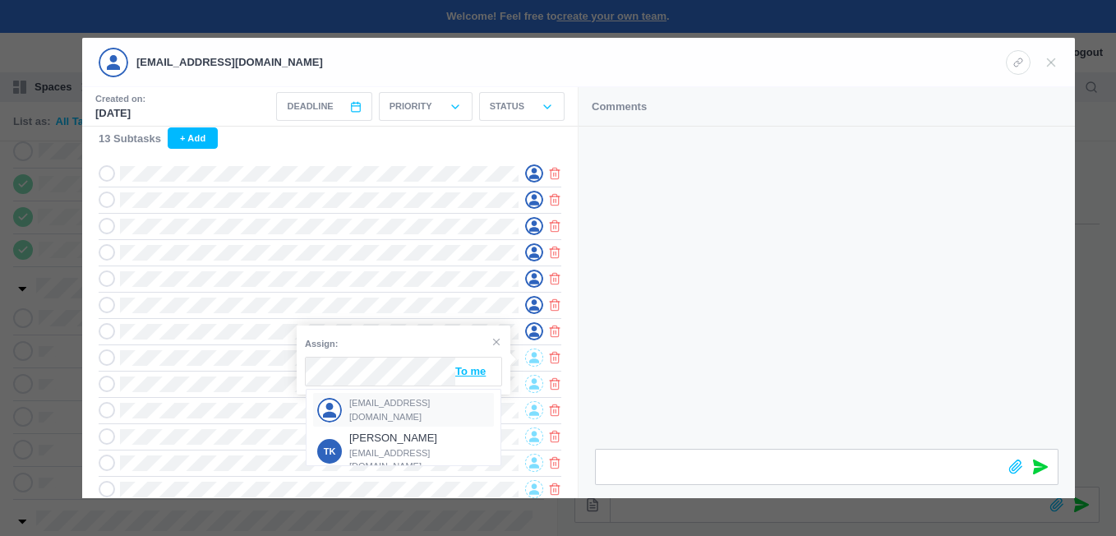
click at [381, 400] on div "[EMAIL_ADDRESS][DOMAIN_NAME]" at bounding box center [403, 410] width 181 height 34
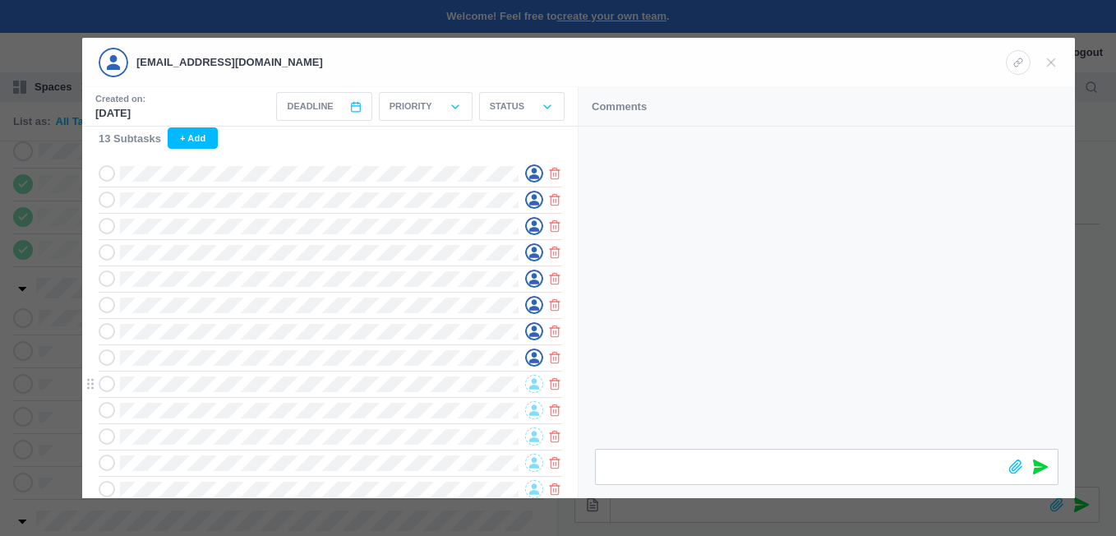
drag, startPoint x: 534, startPoint y: 386, endPoint x: 525, endPoint y: 385, distance: 9.2
click at [532, 385] on icon at bounding box center [534, 384] width 10 height 11
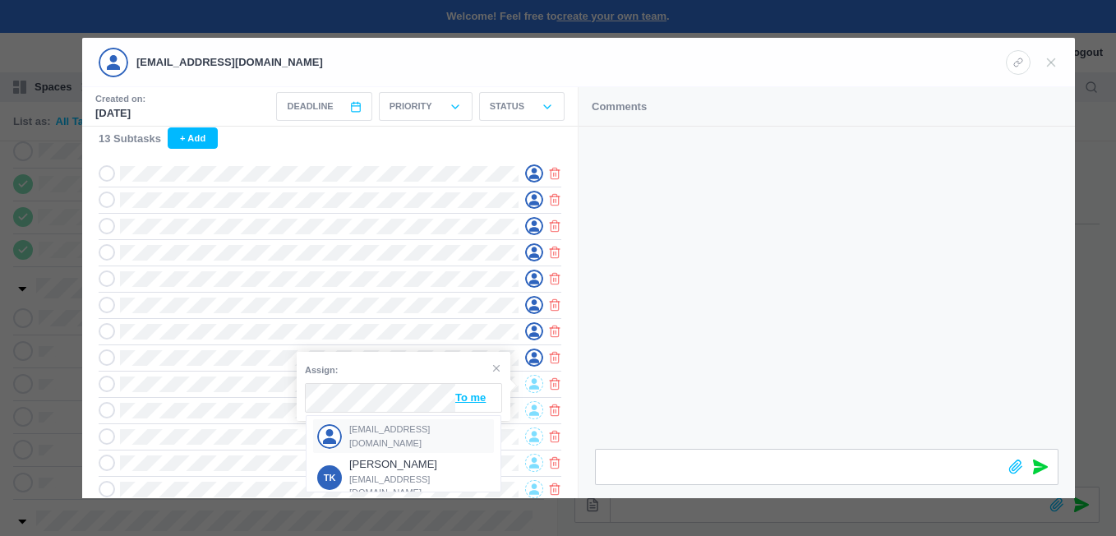
click at [372, 432] on span "[EMAIL_ADDRESS][DOMAIN_NAME]" at bounding box center [419, 435] width 141 height 27
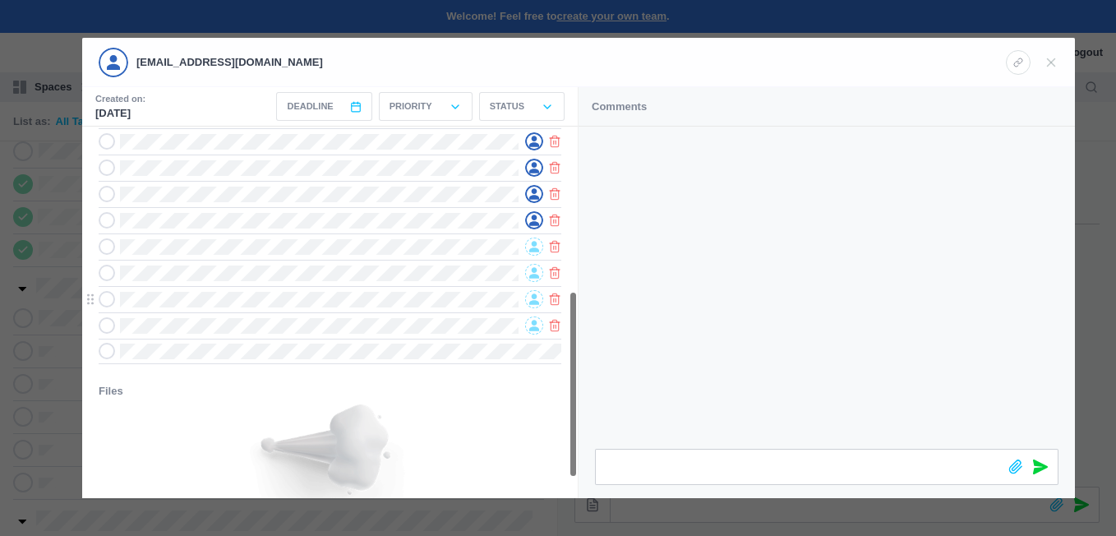
scroll to position [329, 0]
click at [529, 248] on icon at bounding box center [534, 246] width 10 height 12
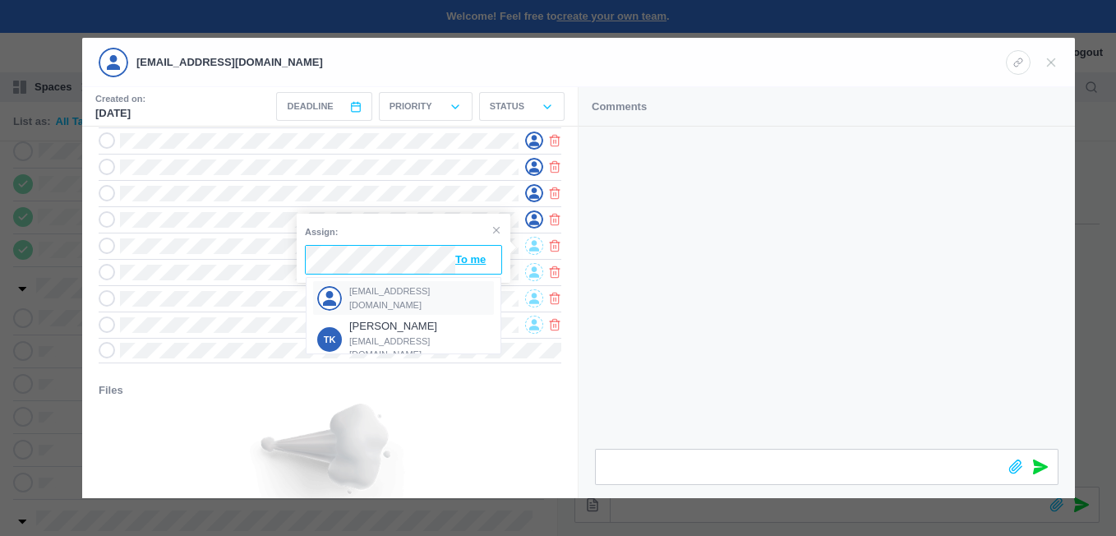
click at [377, 301] on span "[EMAIL_ADDRESS][DOMAIN_NAME]" at bounding box center [419, 297] width 141 height 27
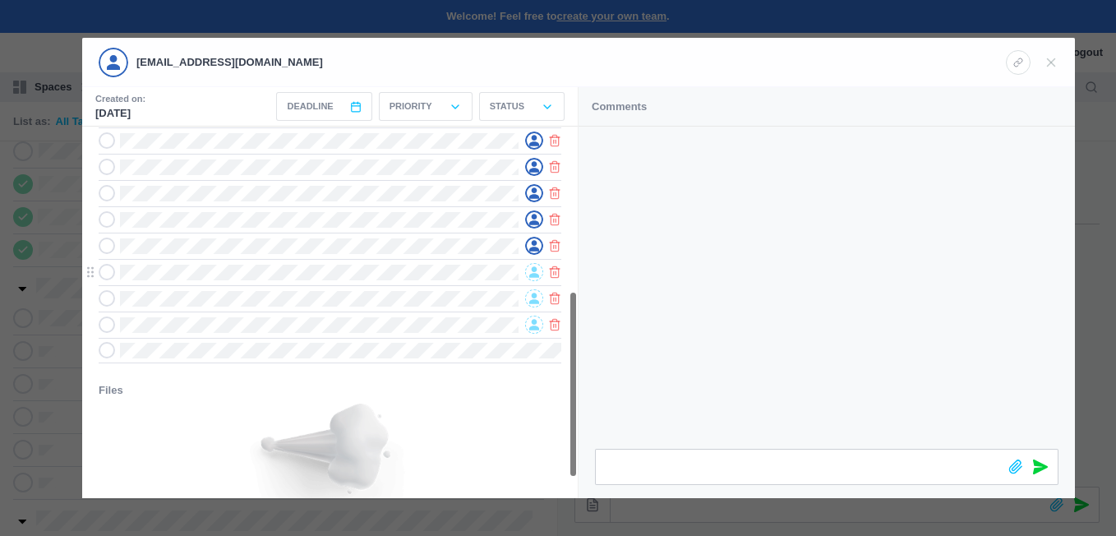
click at [532, 275] on icon at bounding box center [534, 272] width 10 height 12
click at [351, 300] on div "To me" at bounding box center [403, 286] width 197 height 30
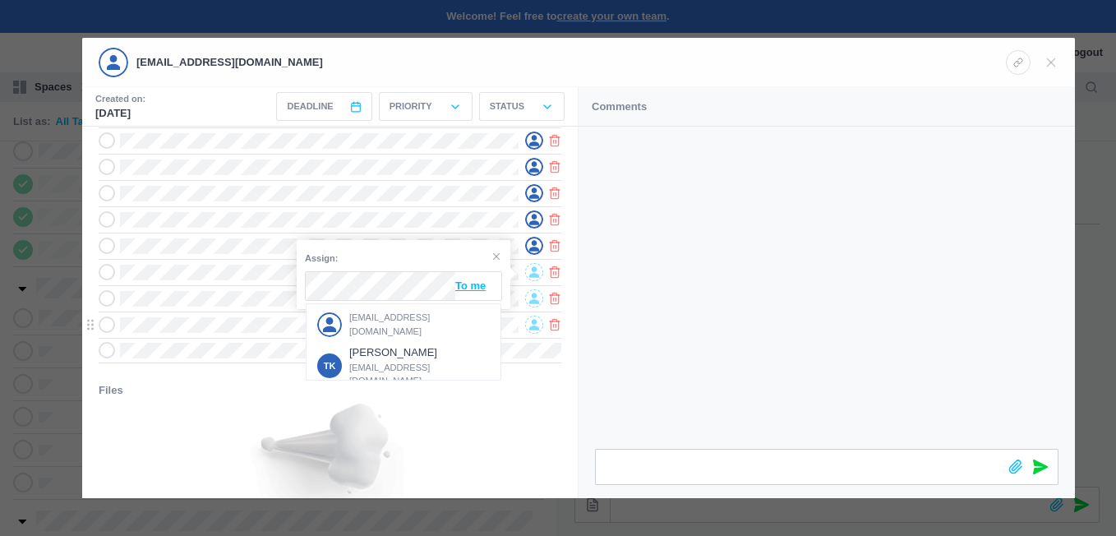
click at [372, 317] on span "[EMAIL_ADDRESS][DOMAIN_NAME]" at bounding box center [419, 324] width 141 height 27
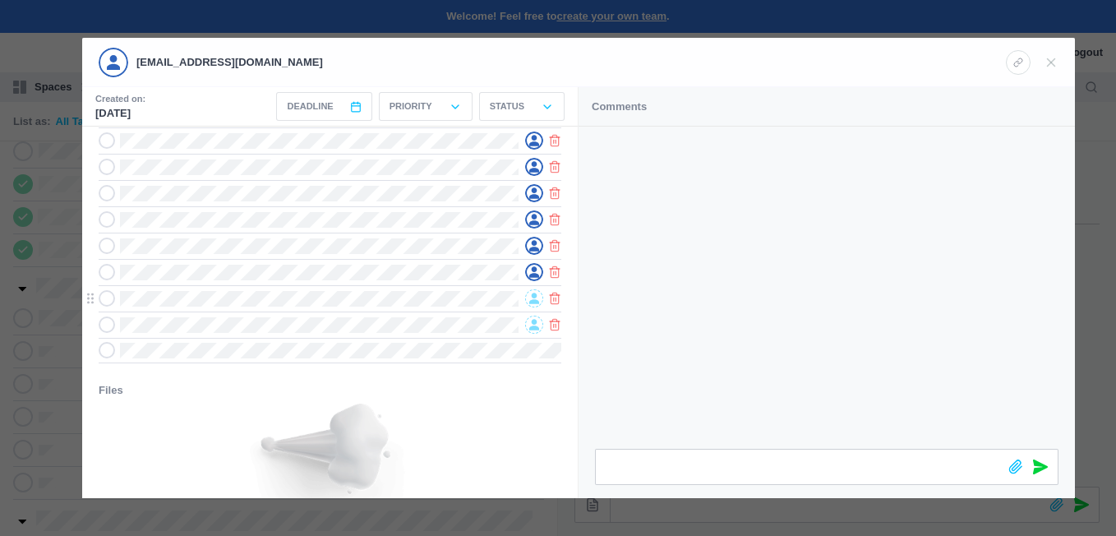
click at [537, 296] on icon at bounding box center [534, 298] width 10 height 12
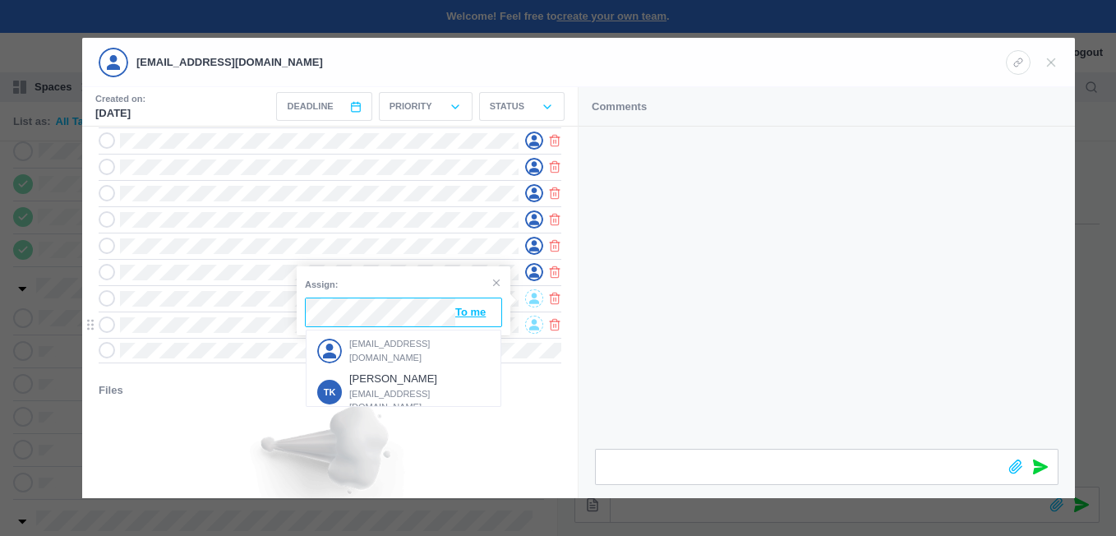
click at [372, 341] on div "[EMAIL_ADDRESS][DOMAIN_NAME]" at bounding box center [403, 351] width 181 height 34
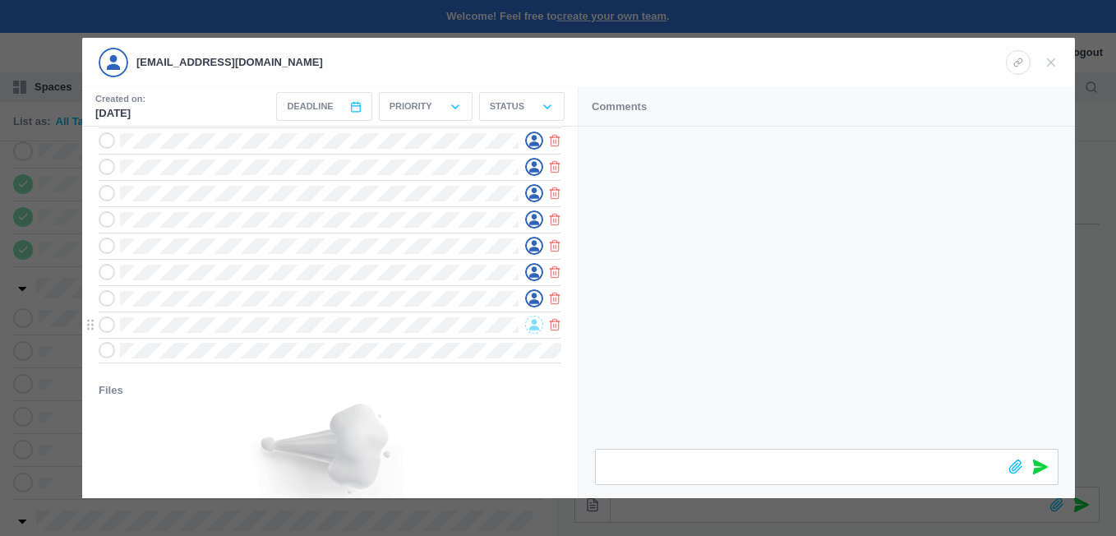
click at [528, 321] on span at bounding box center [534, 325] width 18 height 18
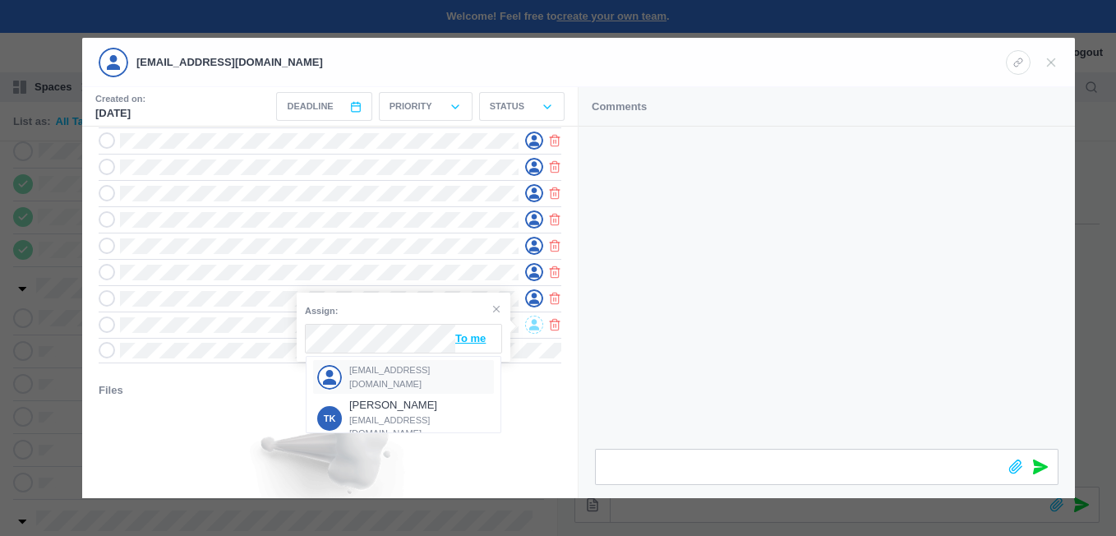
click at [381, 367] on div "[EMAIL_ADDRESS][DOMAIN_NAME]" at bounding box center [403, 377] width 181 height 34
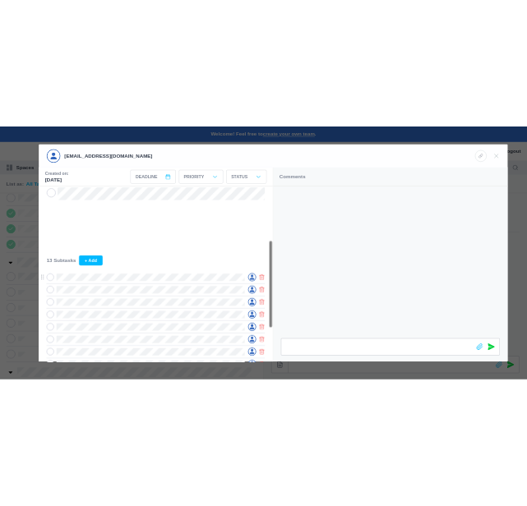
scroll to position [0, 0]
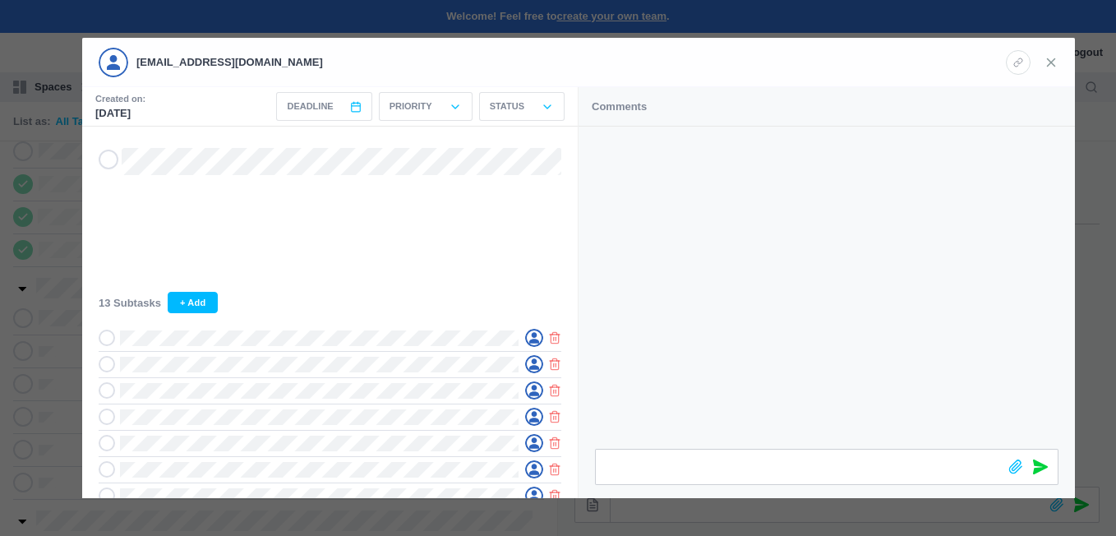
click at [1057, 60] on icon at bounding box center [1050, 62] width 15 height 15
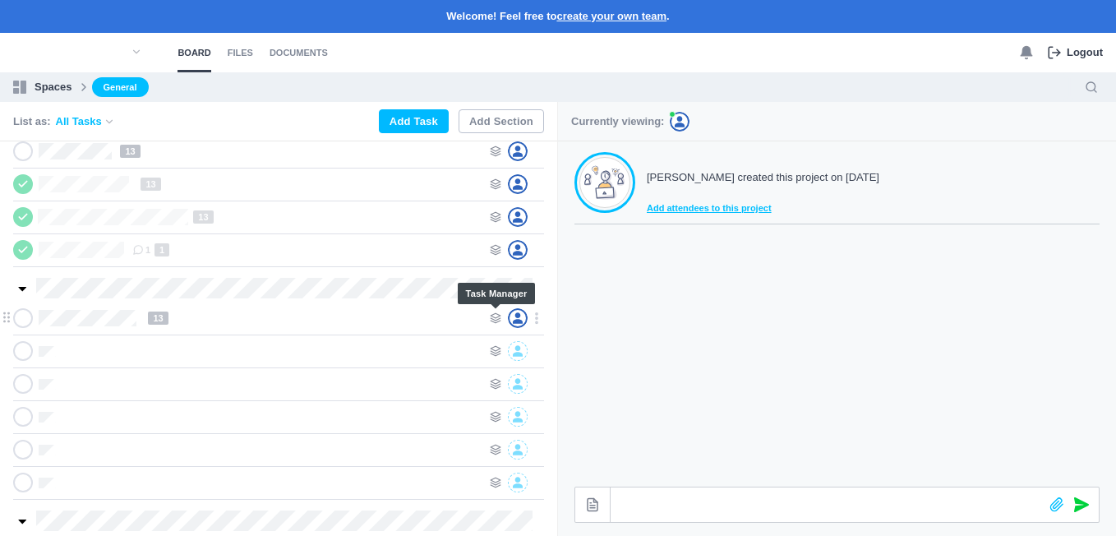
click at [499, 312] on icon at bounding box center [496, 318] width 12 height 12
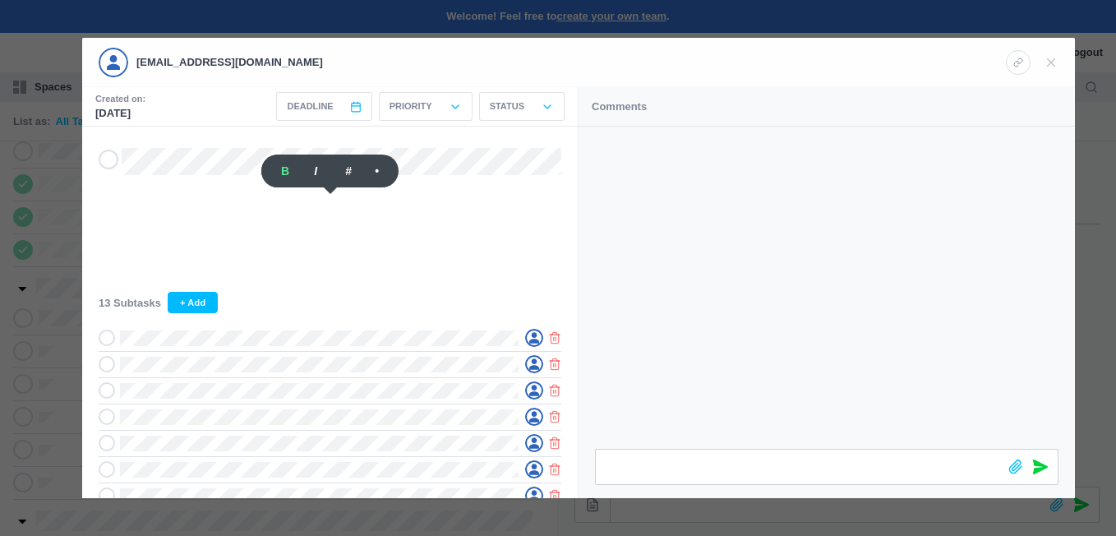
click at [67, 372] on div at bounding box center [558, 268] width 1116 height 536
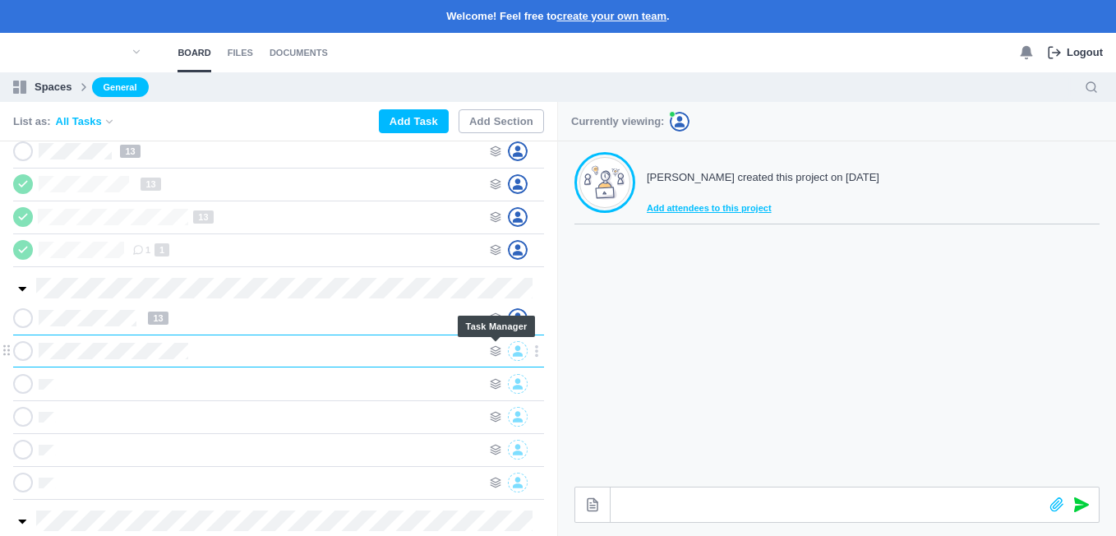
click at [493, 348] on use at bounding box center [496, 351] width 10 height 10
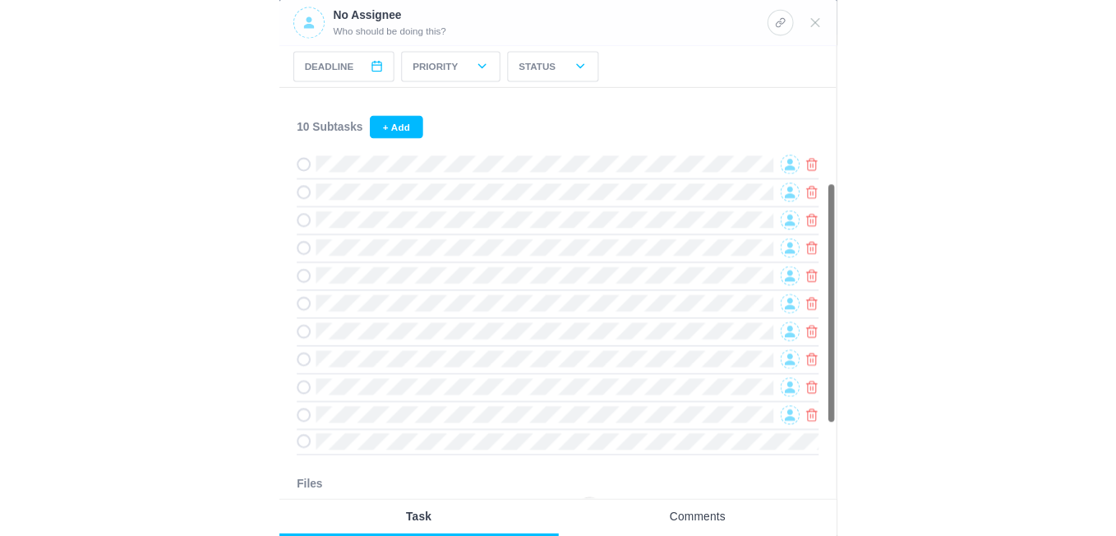
scroll to position [246, 0]
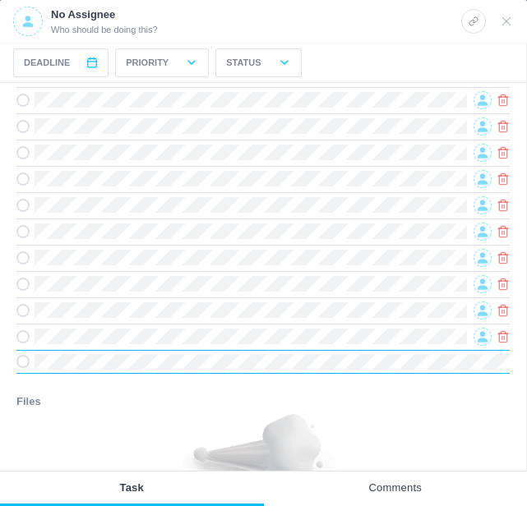
drag, startPoint x: 329, startPoint y: 418, endPoint x: 335, endPoint y: 408, distance: 12.1
click at [330, 418] on img at bounding box center [263, 479] width 164 height 131
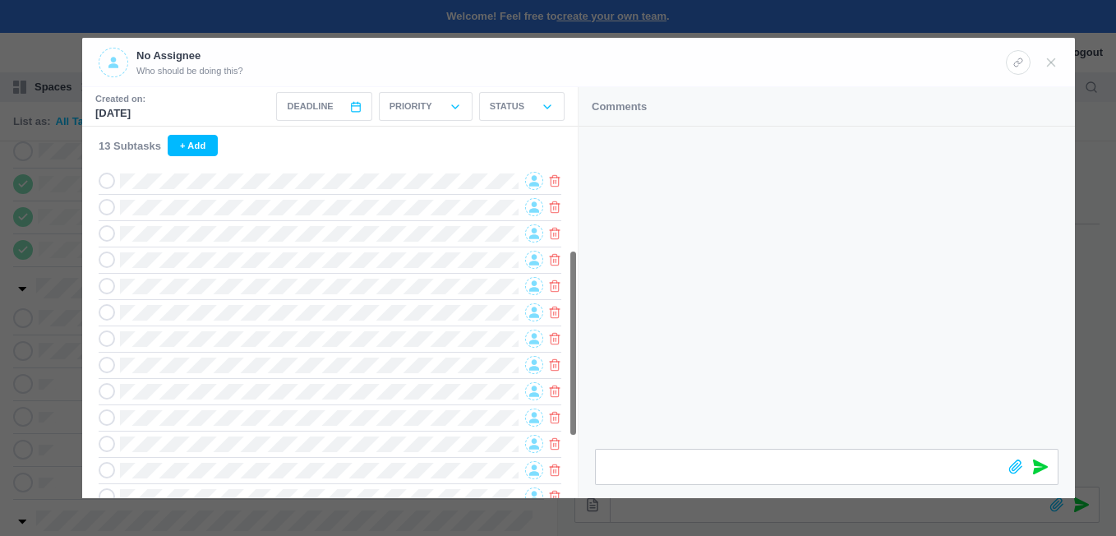
scroll to position [0, 0]
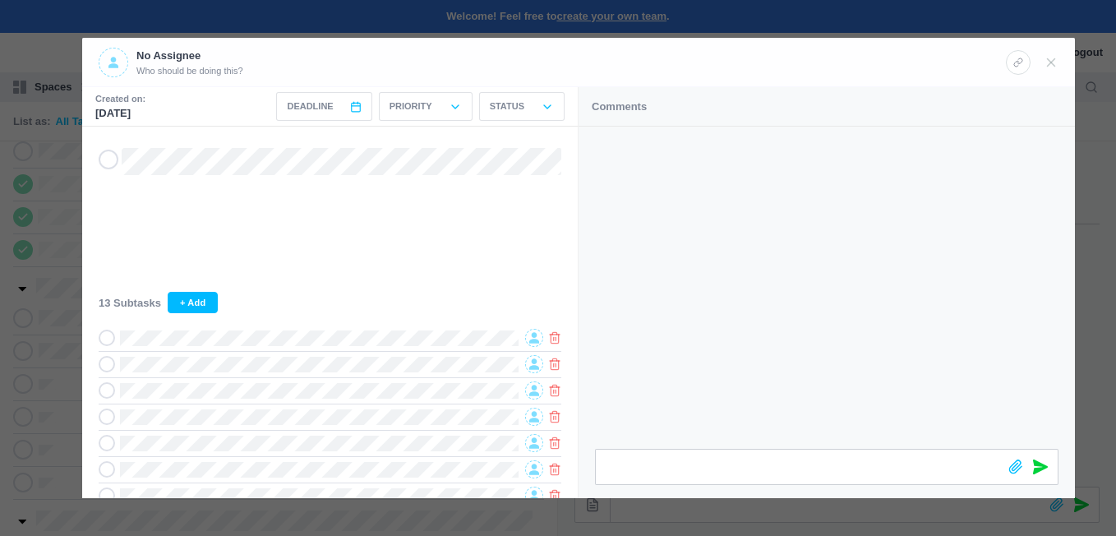
click at [110, 64] on icon at bounding box center [113, 63] width 10 height 12
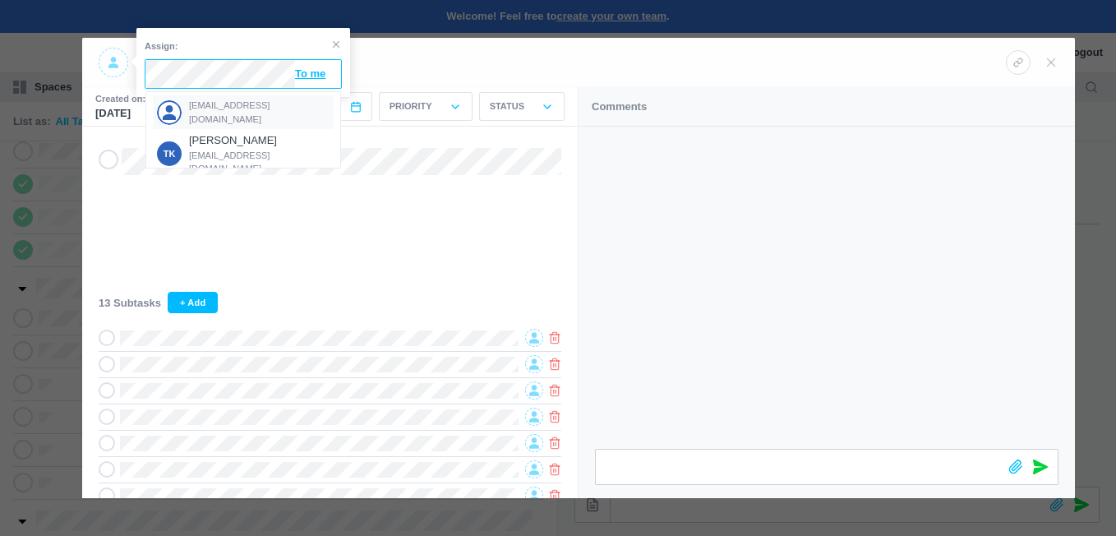
click at [235, 108] on span "[EMAIL_ADDRESS][DOMAIN_NAME]" at bounding box center [259, 112] width 141 height 27
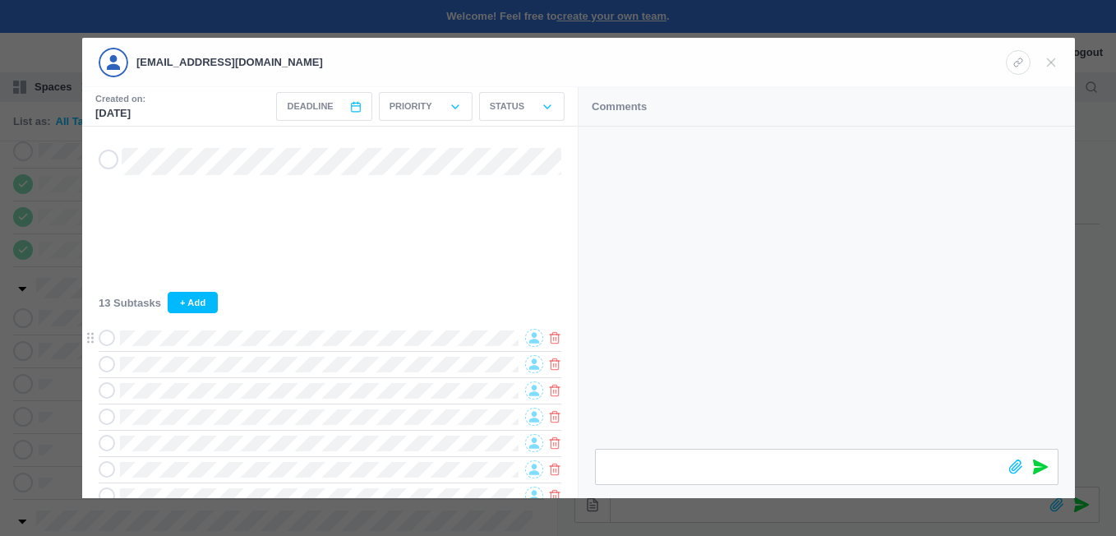
click at [532, 338] on icon at bounding box center [534, 338] width 10 height 11
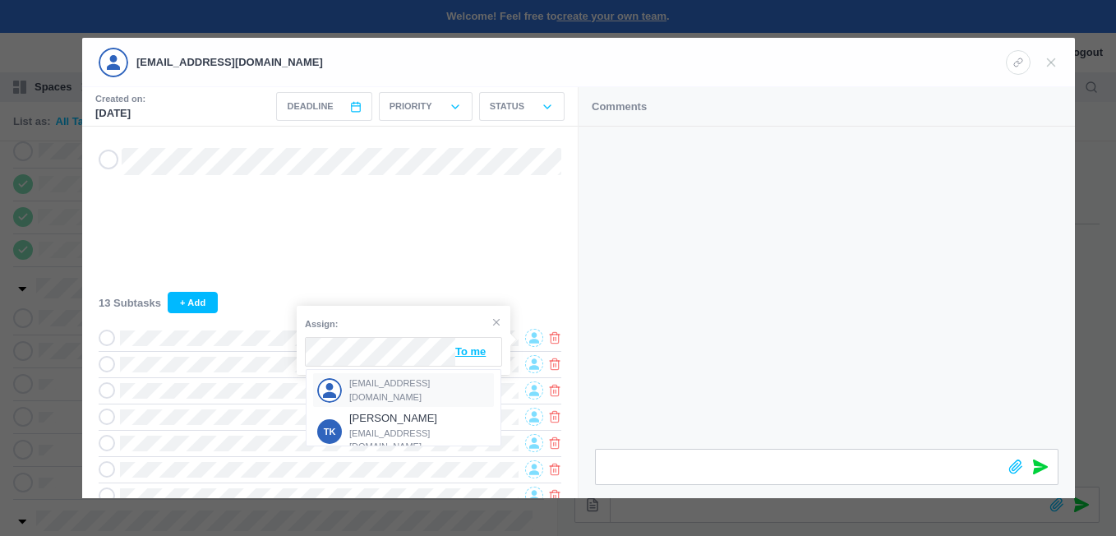
click at [369, 393] on span "[EMAIL_ADDRESS][DOMAIN_NAME]" at bounding box center [419, 389] width 141 height 27
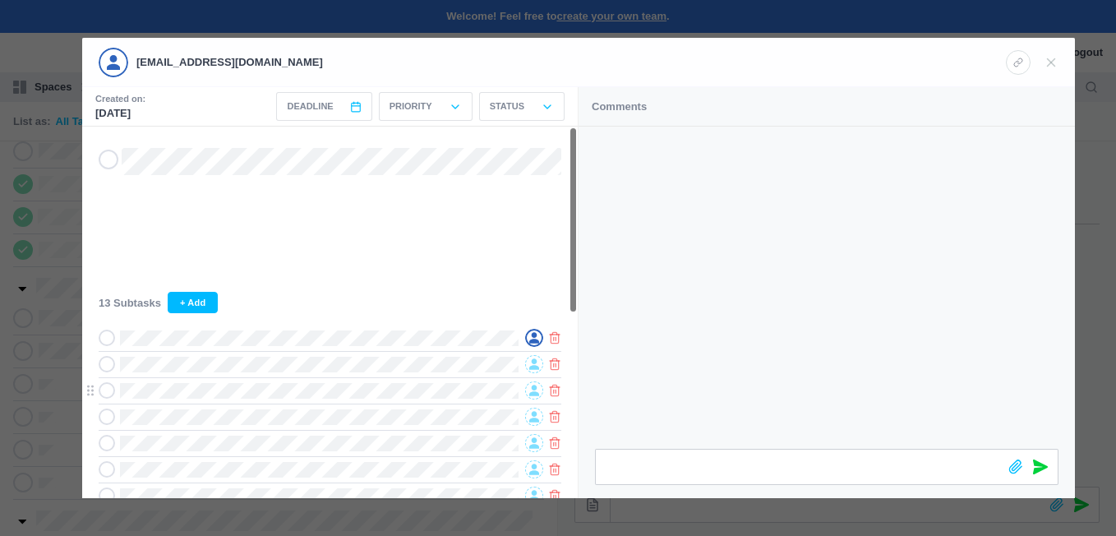
scroll to position [164, 0]
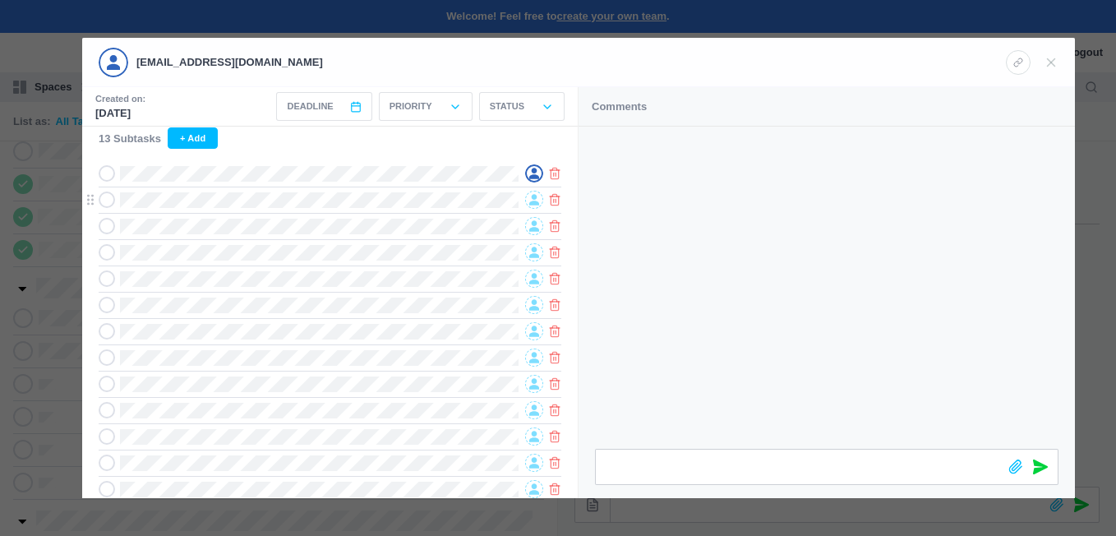
click at [535, 196] on icon at bounding box center [534, 200] width 10 height 12
click at [380, 248] on span "[EMAIL_ADDRESS][DOMAIN_NAME]" at bounding box center [419, 251] width 141 height 27
click at [531, 224] on icon at bounding box center [534, 226] width 10 height 12
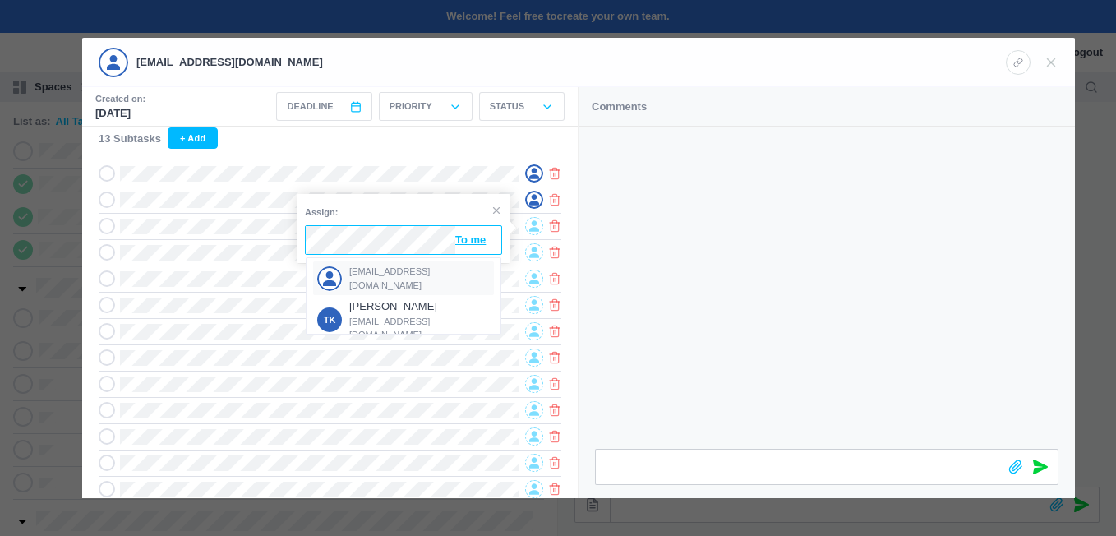
click at [360, 269] on div "[EMAIL_ADDRESS][DOMAIN_NAME]" at bounding box center [403, 278] width 181 height 34
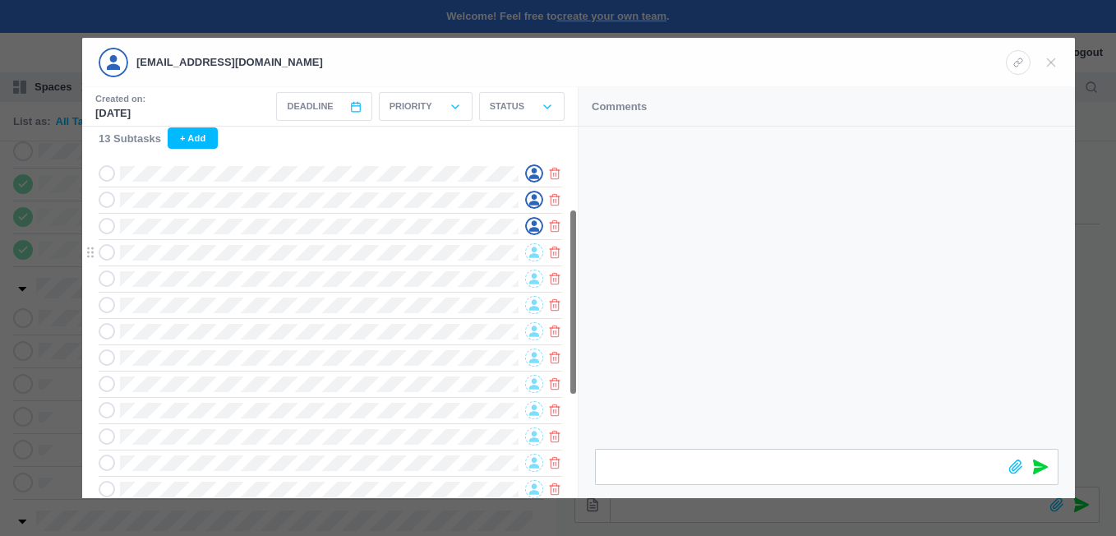
click at [537, 253] on icon at bounding box center [534, 252] width 10 height 11
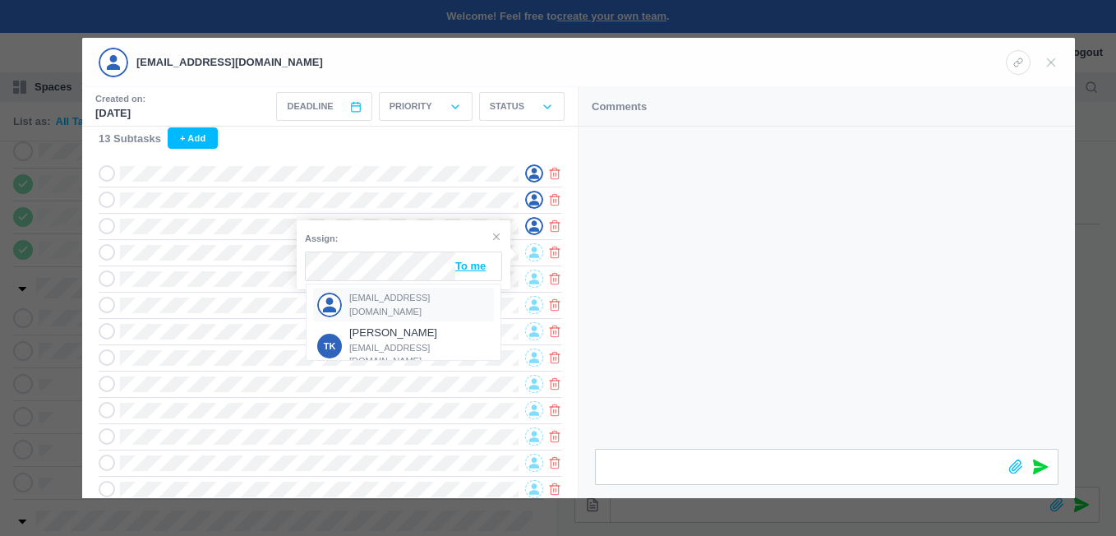
click at [370, 295] on div "[EMAIL_ADDRESS][DOMAIN_NAME]" at bounding box center [403, 305] width 181 height 34
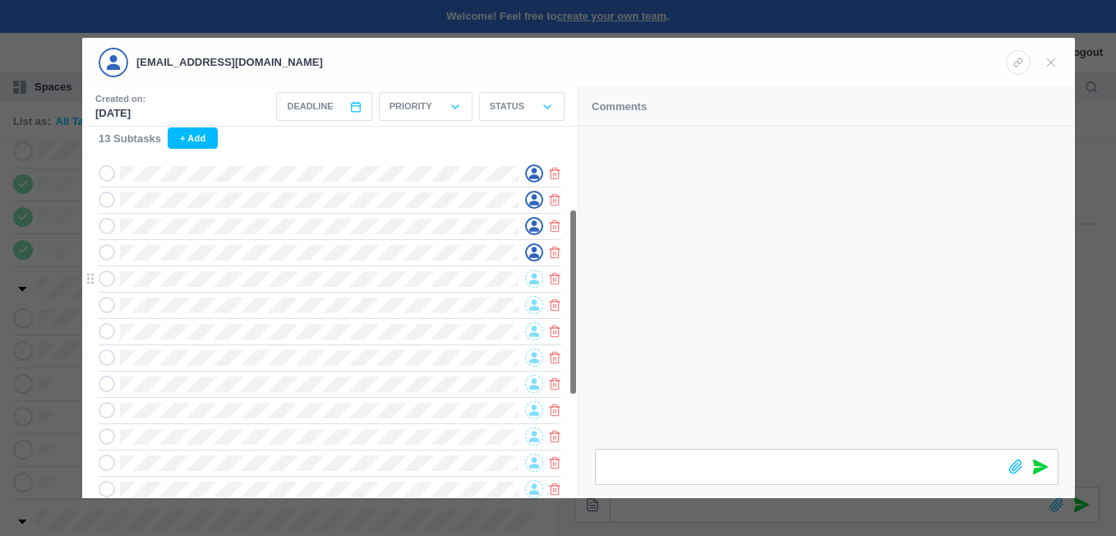
click at [528, 279] on span at bounding box center [534, 278] width 18 height 18
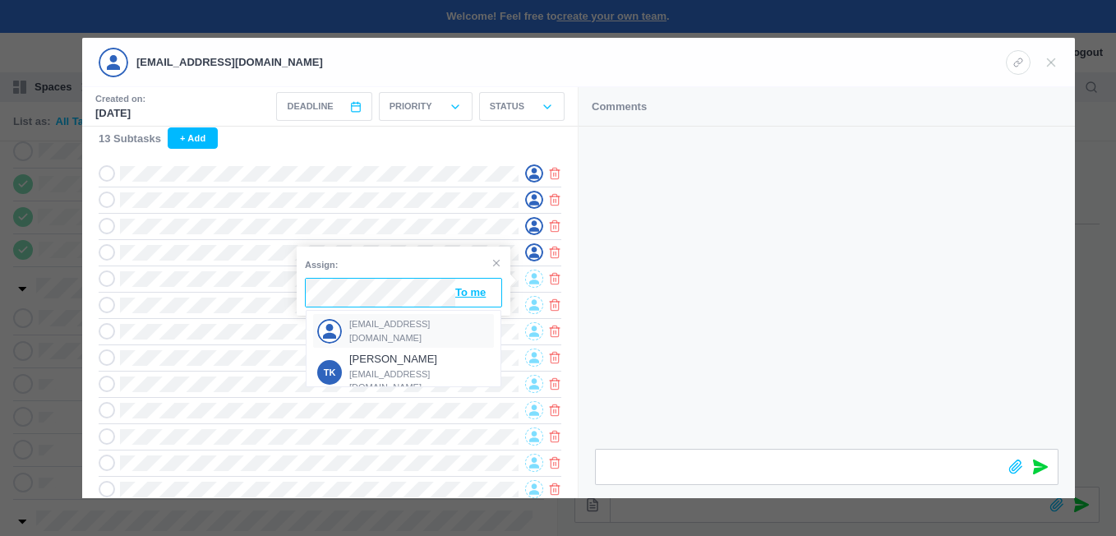
click at [380, 322] on div "[EMAIL_ADDRESS][DOMAIN_NAME]" at bounding box center [403, 331] width 181 height 34
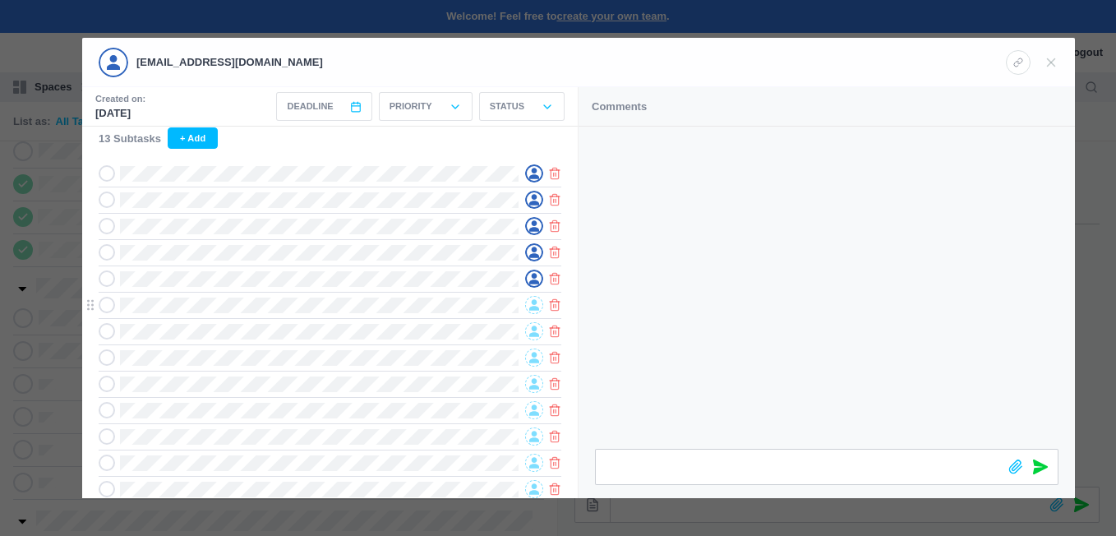
click at [525, 302] on div at bounding box center [534, 305] width 18 height 18
drag, startPoint x: 373, startPoint y: 348, endPoint x: 379, endPoint y: 336, distance: 13.6
click at [371, 348] on div "[EMAIL_ADDRESS][DOMAIN_NAME]" at bounding box center [403, 357] width 181 height 34
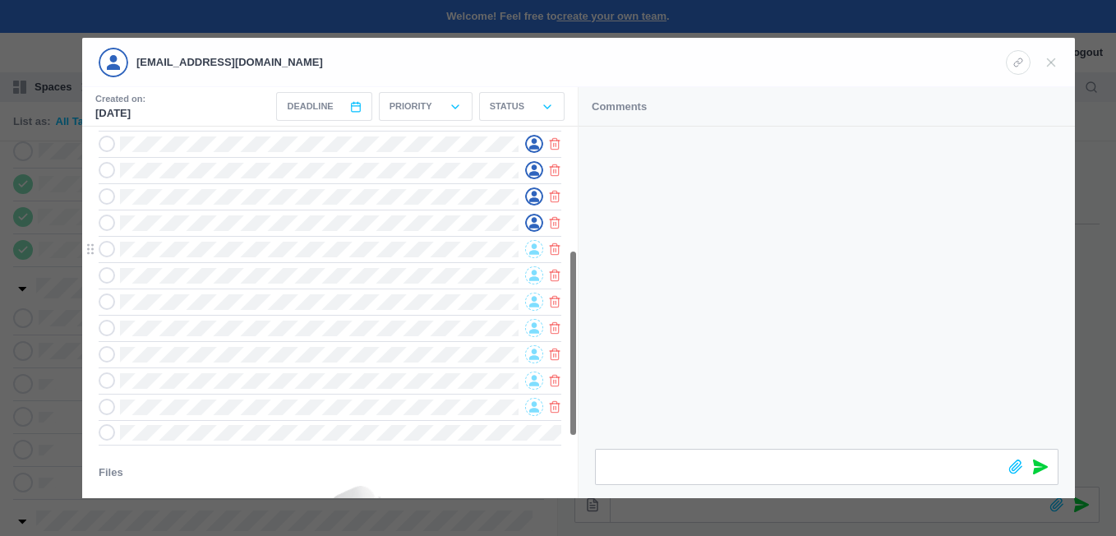
click at [533, 253] on icon at bounding box center [534, 249] width 10 height 11
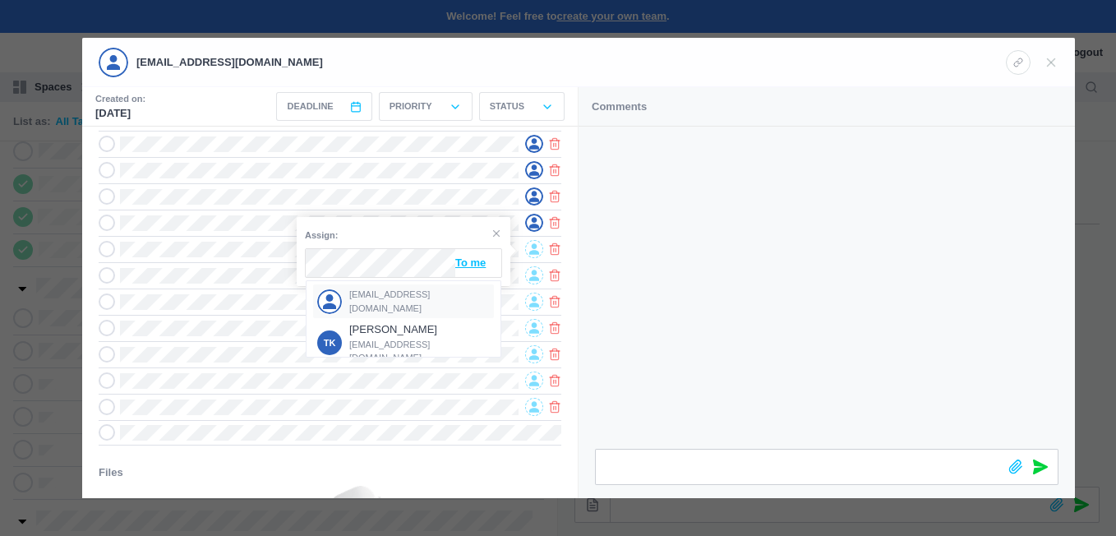
click at [376, 295] on span "[EMAIL_ADDRESS][DOMAIN_NAME]" at bounding box center [419, 301] width 141 height 27
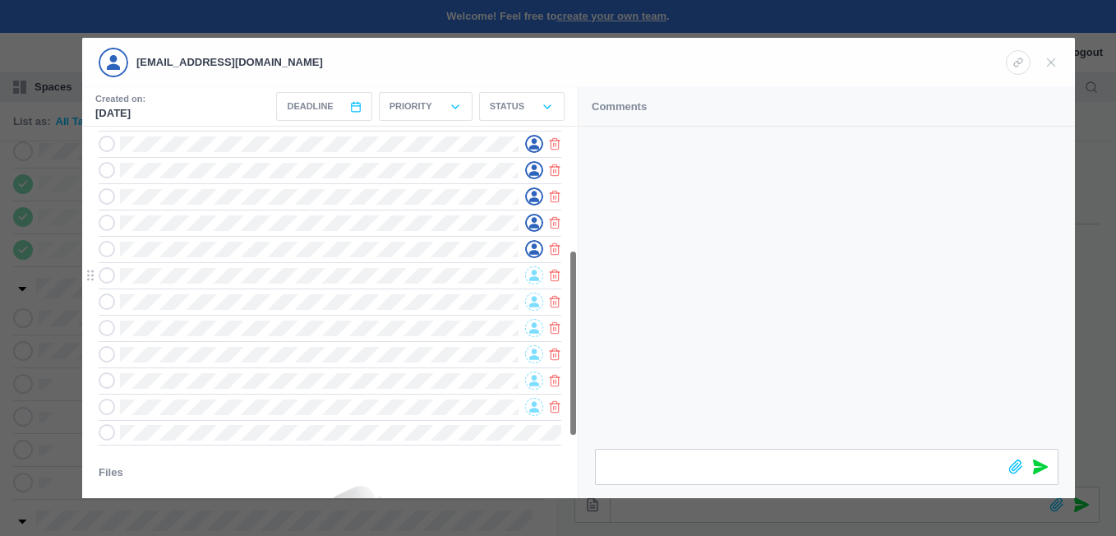
click at [532, 278] on icon at bounding box center [534, 275] width 10 height 12
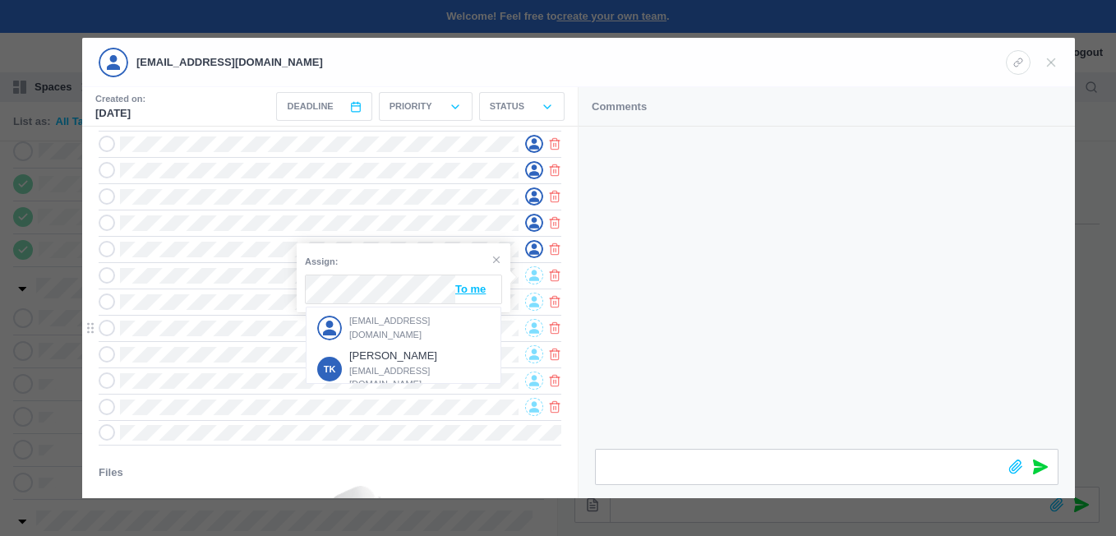
click at [380, 320] on span "[EMAIL_ADDRESS][DOMAIN_NAME]" at bounding box center [419, 327] width 141 height 27
click at [531, 299] on icon at bounding box center [534, 302] width 10 height 12
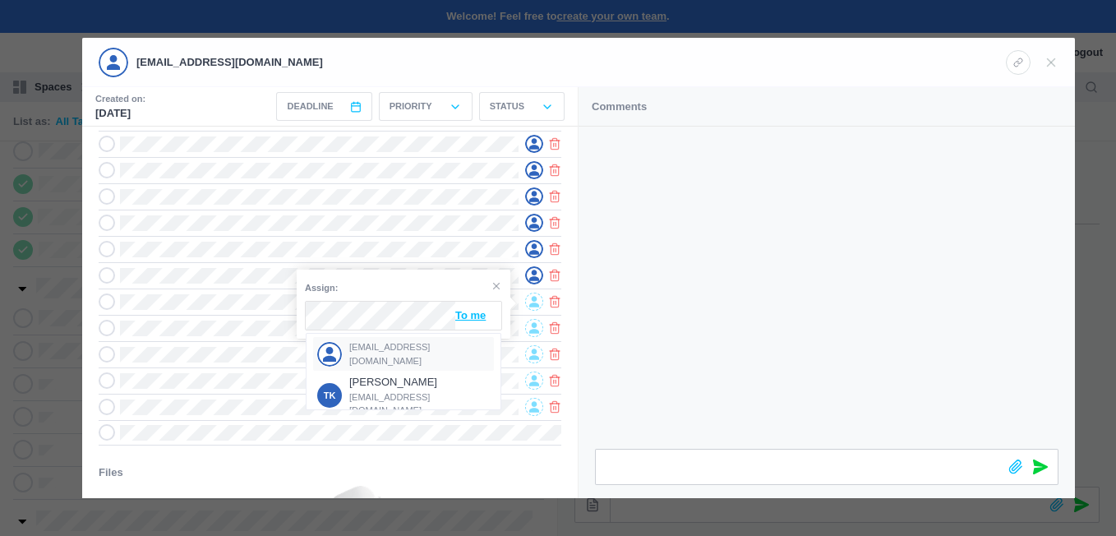
click at [358, 350] on span "[EMAIL_ADDRESS][DOMAIN_NAME]" at bounding box center [419, 353] width 141 height 27
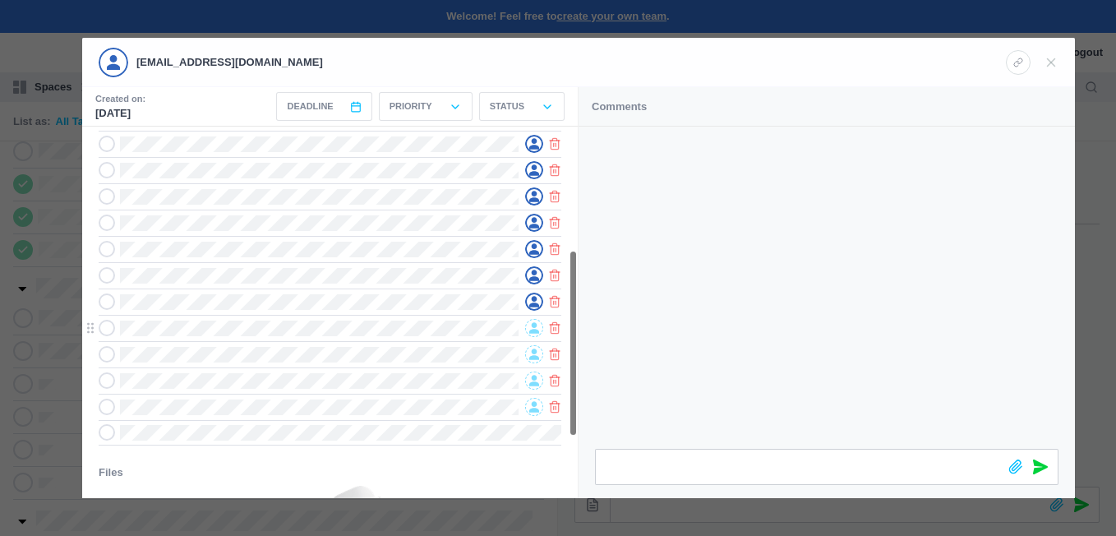
click at [536, 326] on icon at bounding box center [534, 328] width 10 height 11
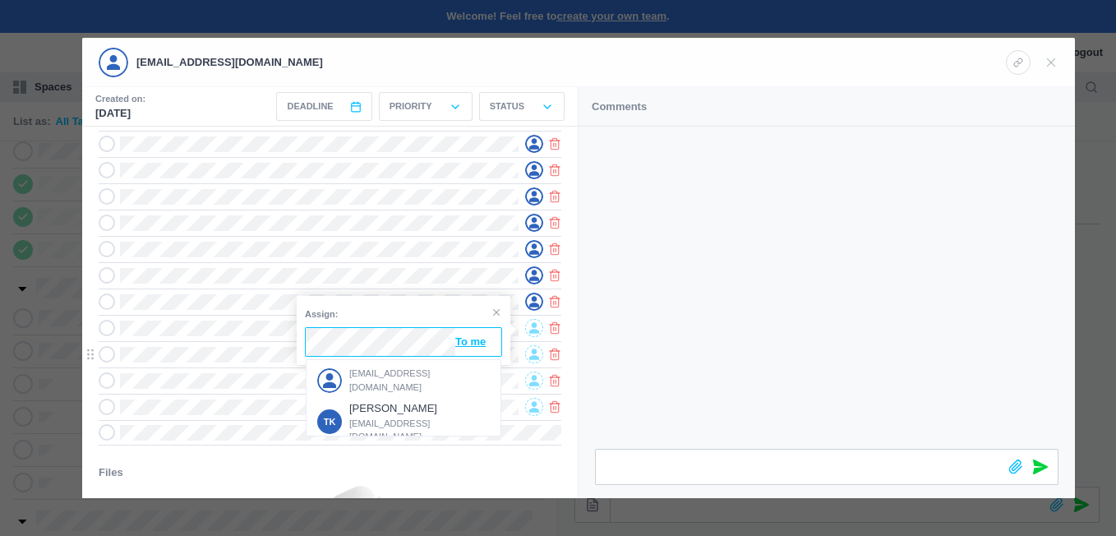
click at [362, 369] on div "[EMAIL_ADDRESS][DOMAIN_NAME]" at bounding box center [403, 380] width 181 height 34
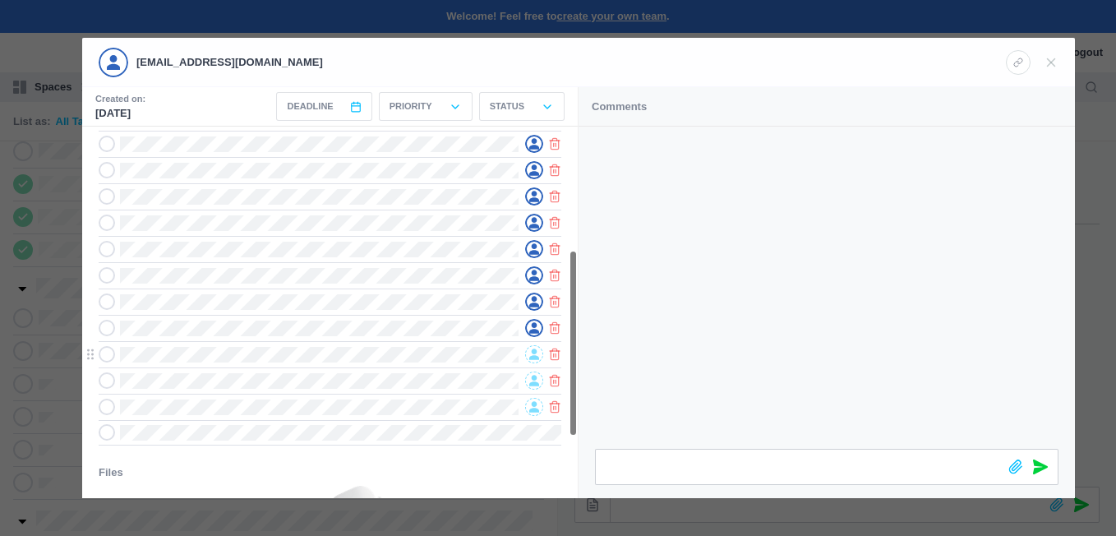
click at [528, 354] on span at bounding box center [534, 354] width 18 height 18
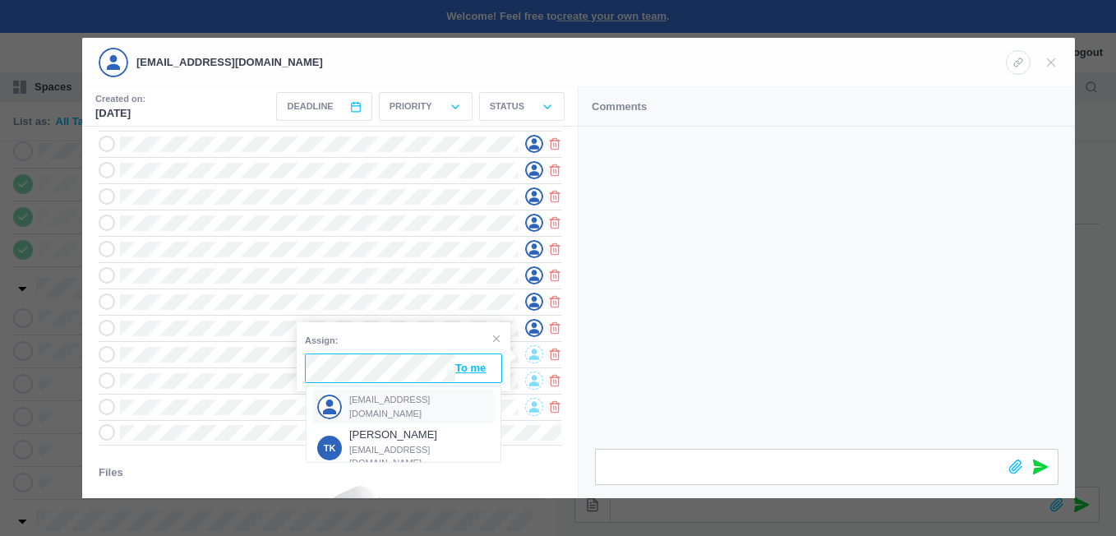
click at [366, 405] on span "[EMAIL_ADDRESS][DOMAIN_NAME]" at bounding box center [419, 406] width 141 height 27
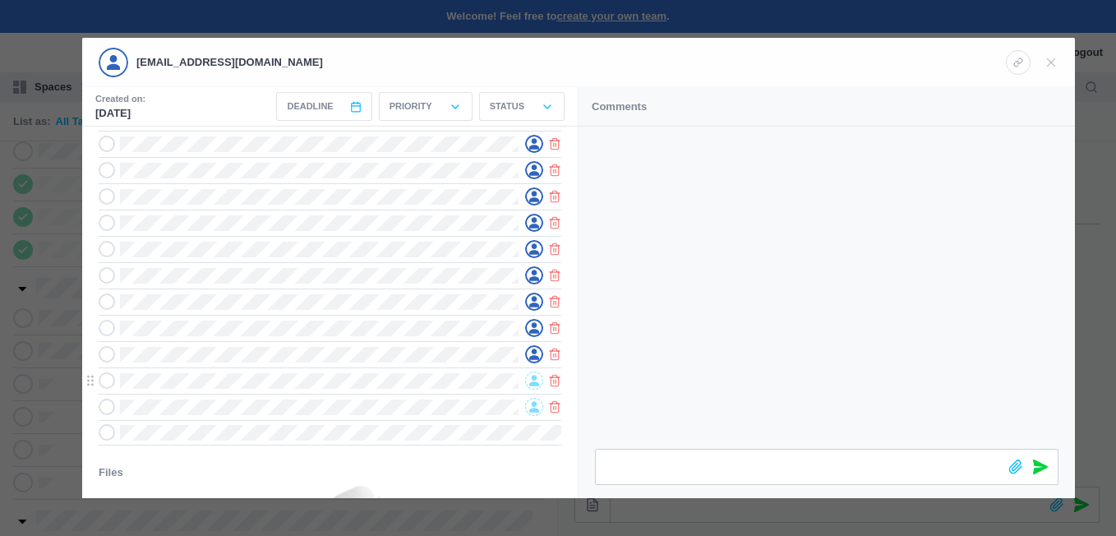
click at [530, 380] on icon at bounding box center [534, 381] width 10 height 12
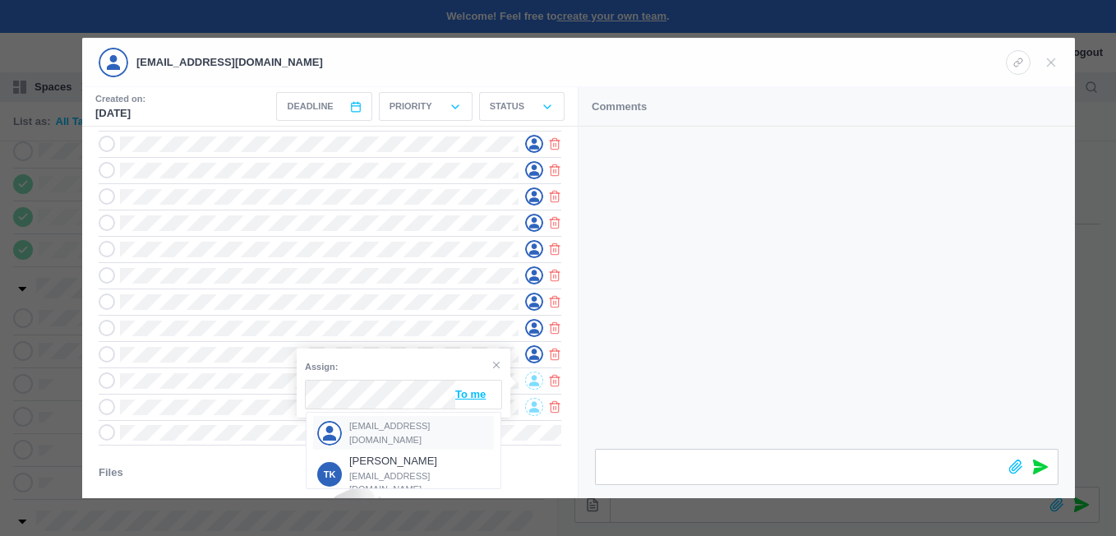
click at [393, 435] on span "[EMAIL_ADDRESS][DOMAIN_NAME]" at bounding box center [419, 432] width 141 height 27
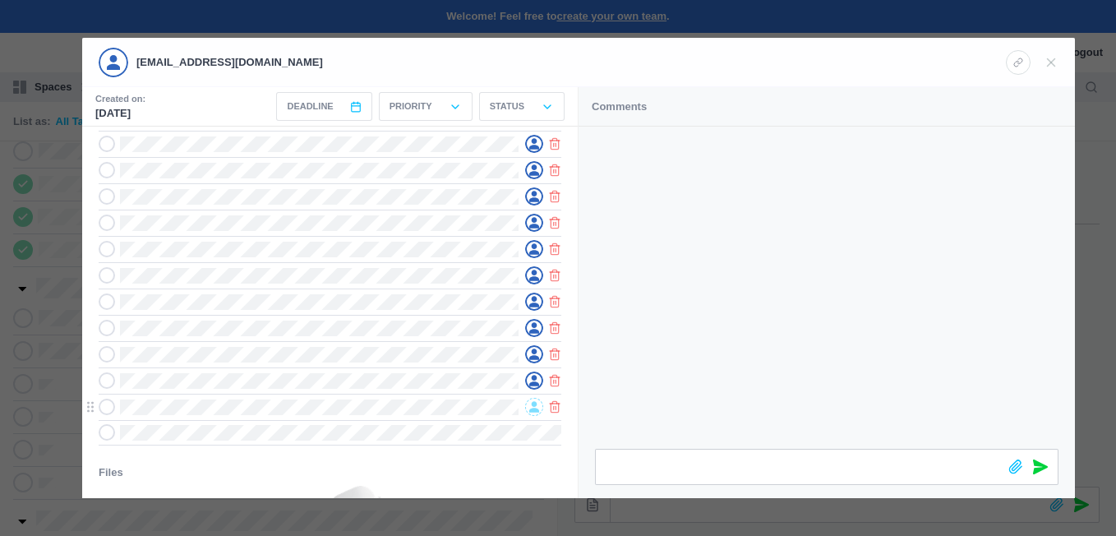
click at [533, 406] on icon at bounding box center [534, 407] width 10 height 11
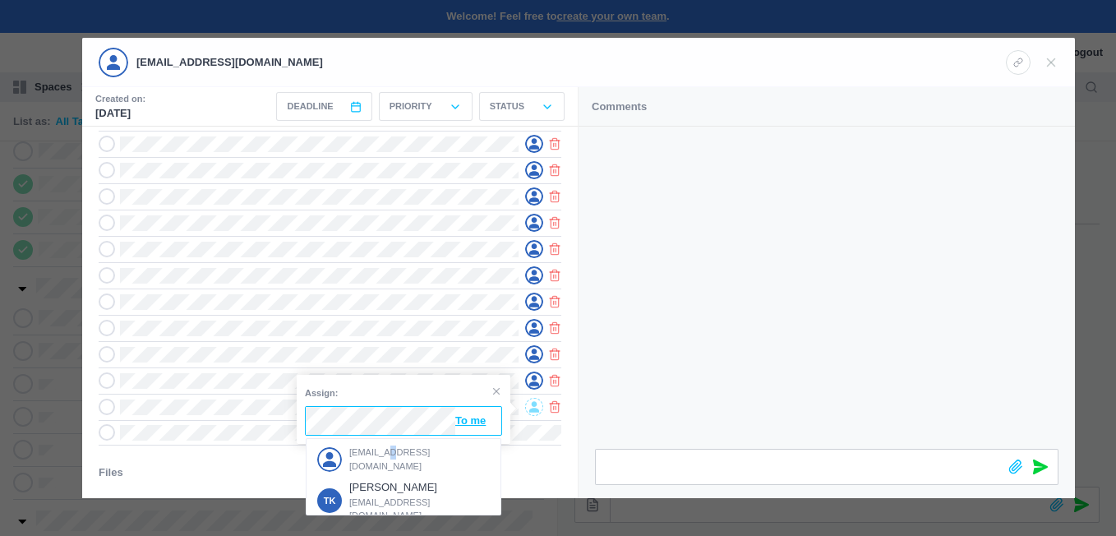
click at [383, 458] on span "[EMAIL_ADDRESS][DOMAIN_NAME]" at bounding box center [419, 458] width 141 height 27
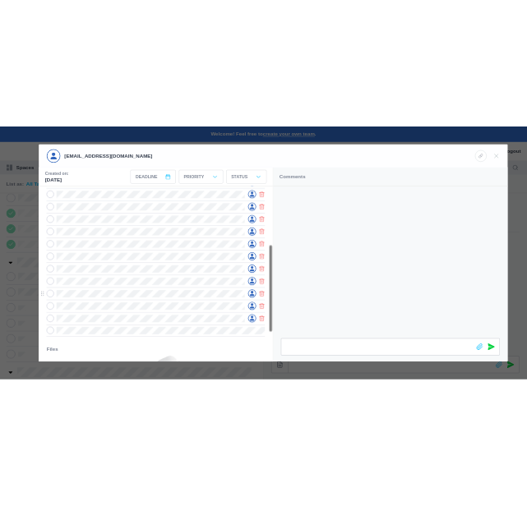
scroll to position [0, 0]
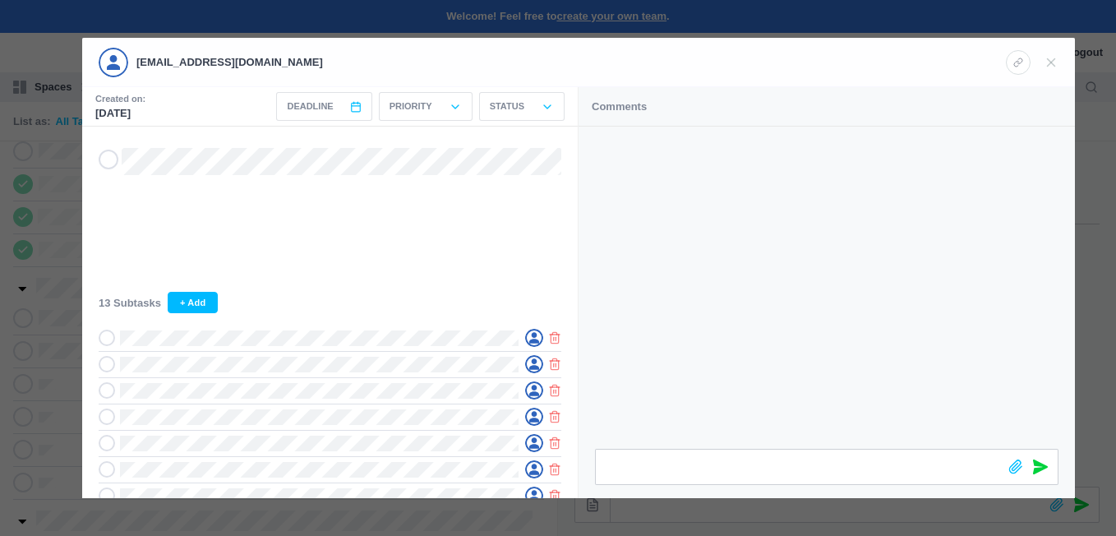
drag, startPoint x: 1049, startPoint y: 60, endPoint x: 937, endPoint y: 146, distance: 141.2
click at [1047, 60] on icon at bounding box center [1050, 62] width 15 height 15
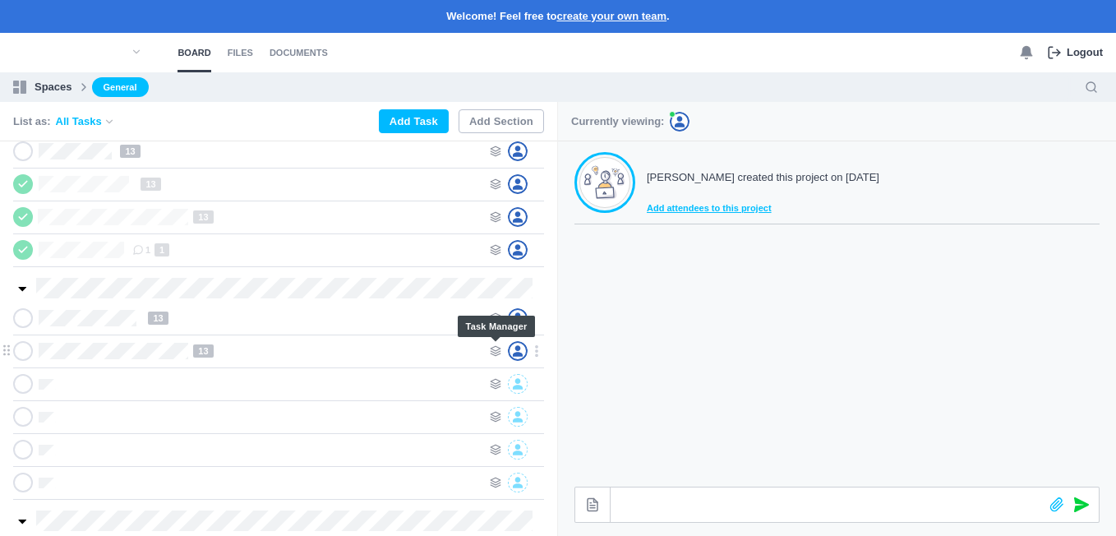
click at [496, 348] on icon at bounding box center [496, 351] width 12 height 12
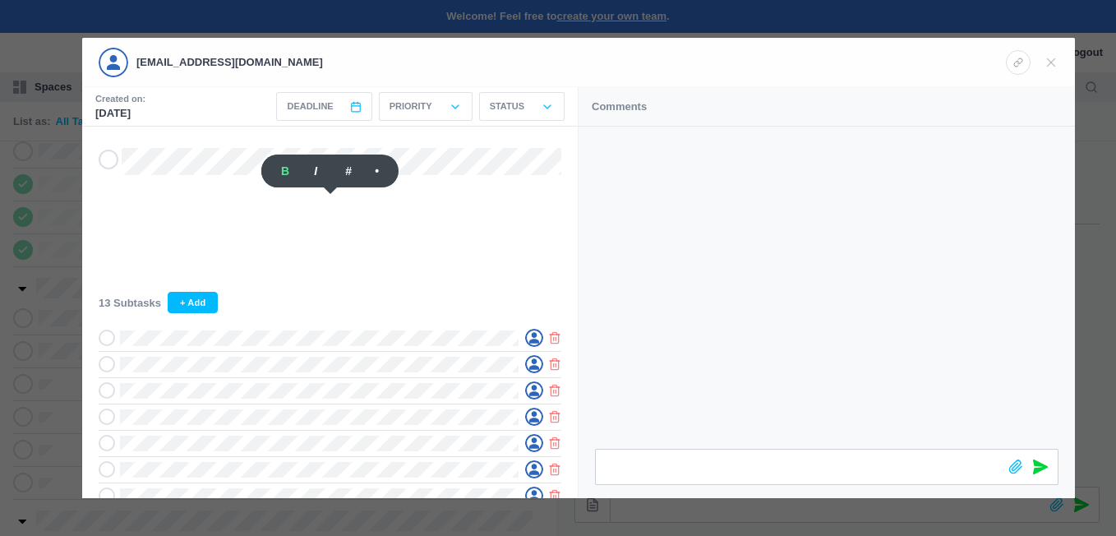
click at [36, 266] on div at bounding box center [558, 268] width 1116 height 536
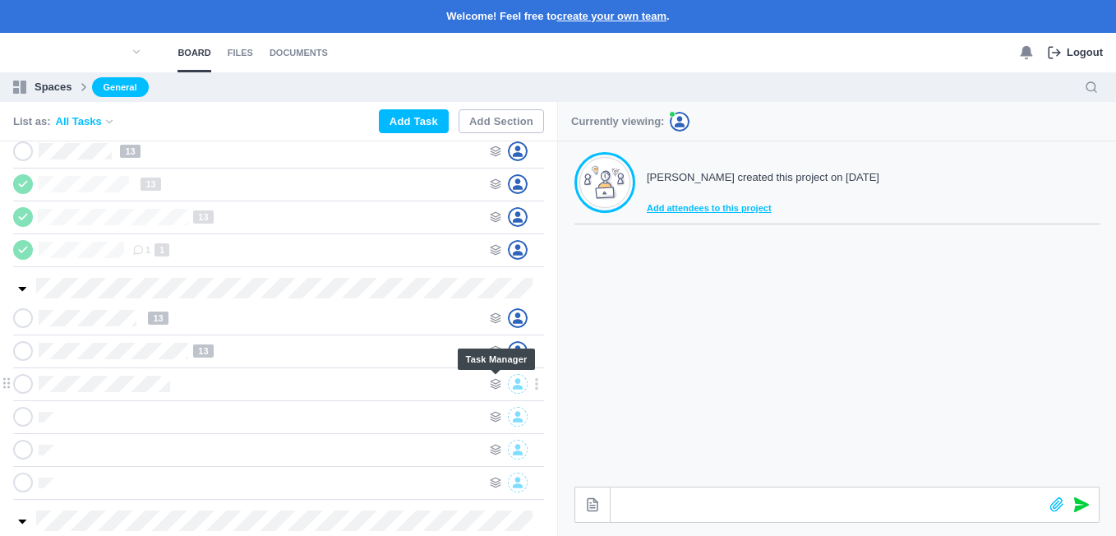
click at [493, 377] on div at bounding box center [517, 384] width 54 height 20
click at [495, 379] on icon at bounding box center [496, 384] width 12 height 12
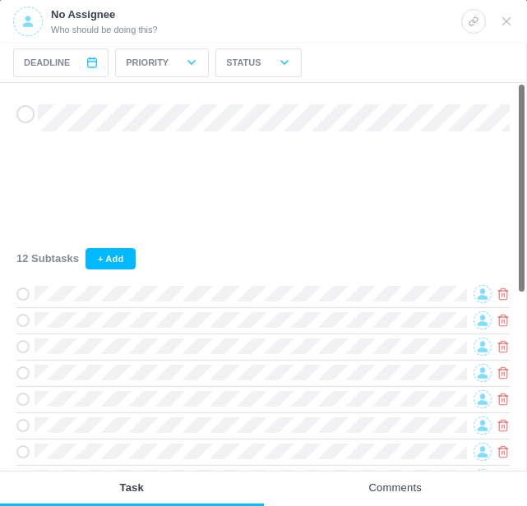
click at [371, 255] on div "12 Subtasks + Add" at bounding box center [262, 258] width 493 height 21
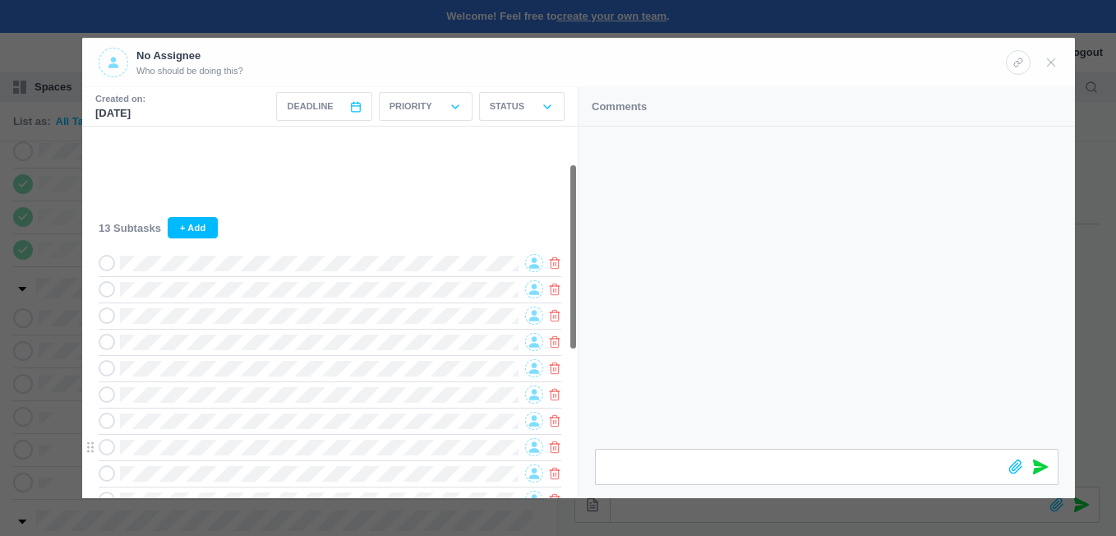
scroll to position [164, 0]
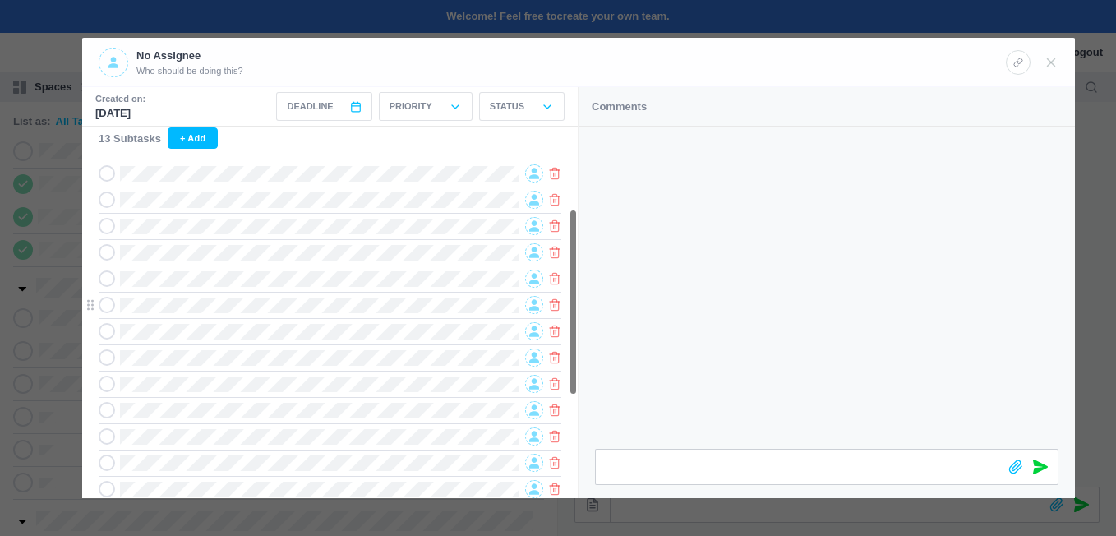
click at [530, 300] on span at bounding box center [534, 305] width 18 height 18
click at [528, 176] on span at bounding box center [534, 173] width 18 height 18
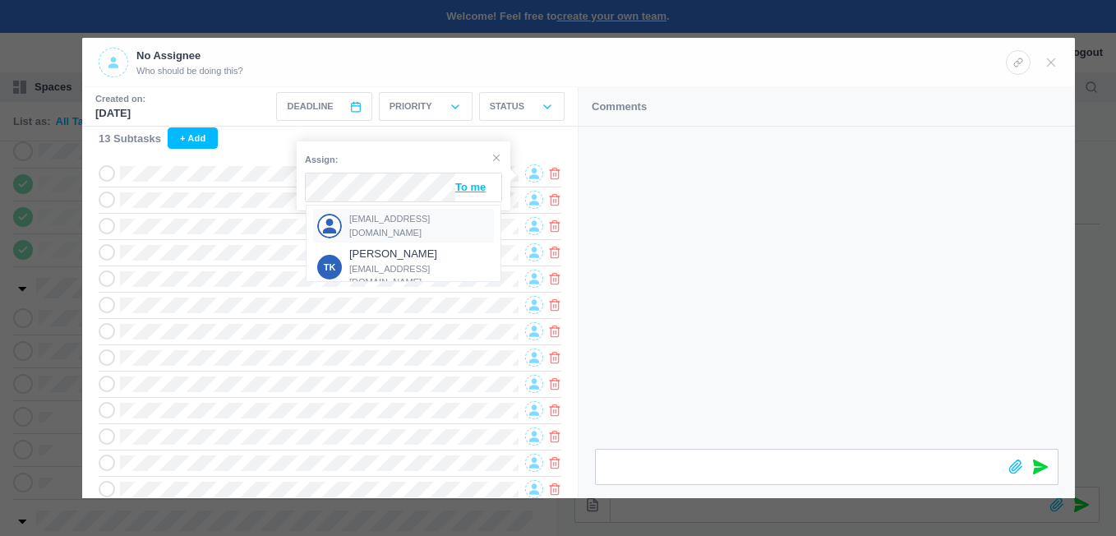
click at [390, 224] on span "[EMAIL_ADDRESS][DOMAIN_NAME]" at bounding box center [419, 225] width 141 height 27
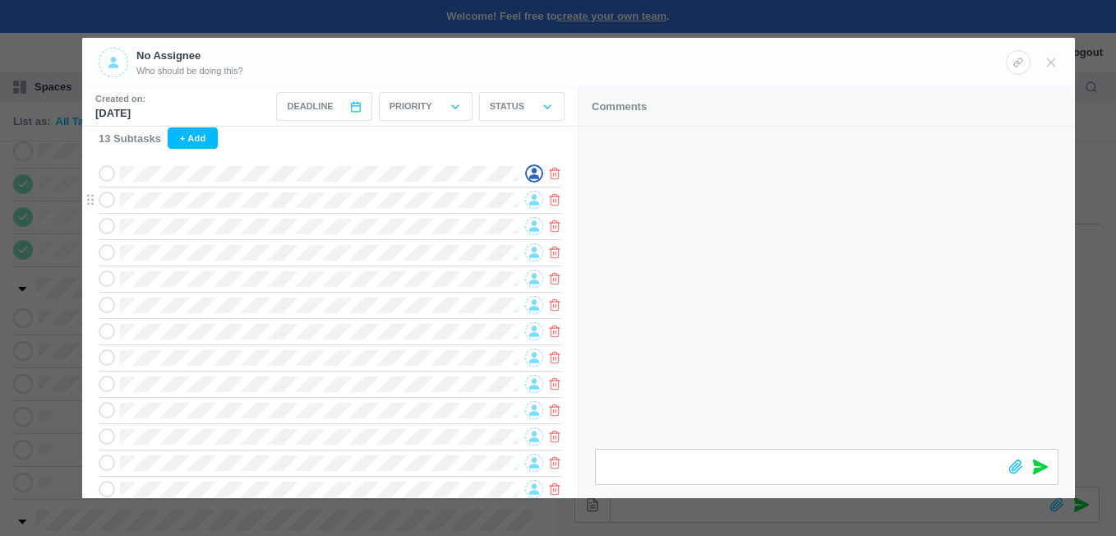
click at [528, 201] on span at bounding box center [534, 200] width 18 height 18
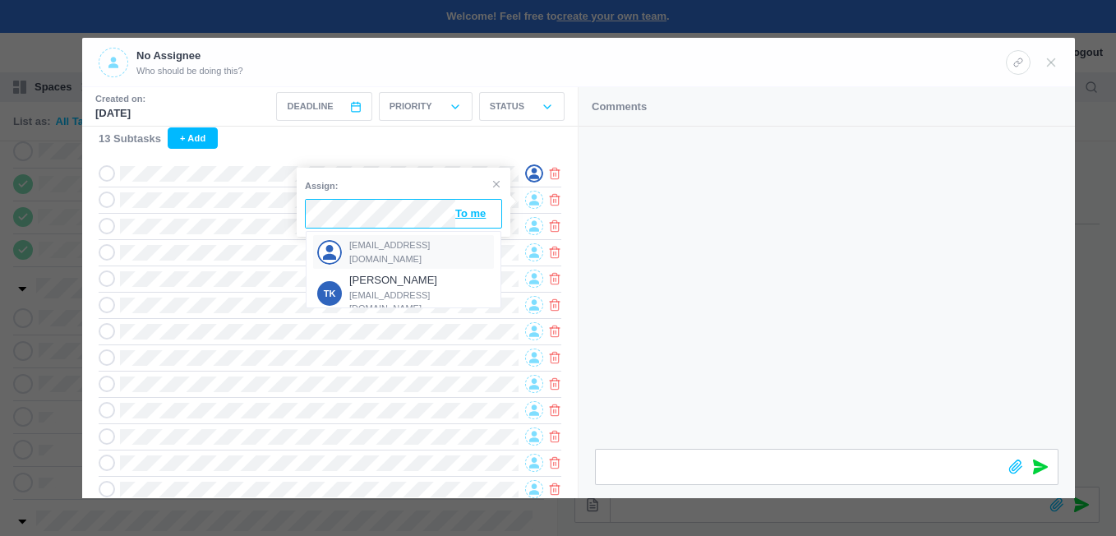
click at [385, 249] on span "[EMAIL_ADDRESS][DOMAIN_NAME]" at bounding box center [419, 251] width 141 height 27
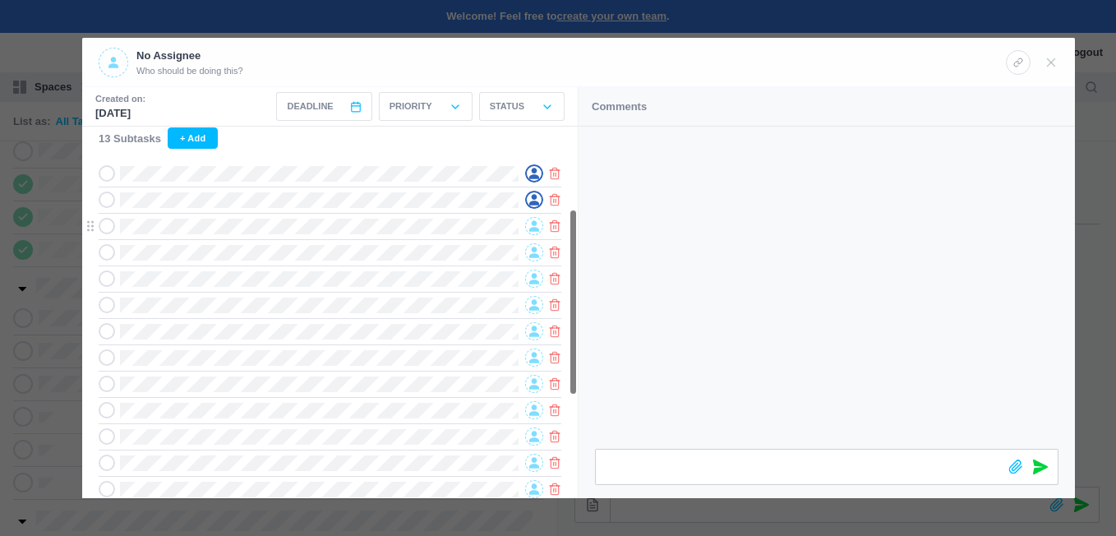
drag, startPoint x: 532, startPoint y: 230, endPoint x: 519, endPoint y: 232, distance: 13.2
click at [530, 232] on icon at bounding box center [534, 226] width 10 height 11
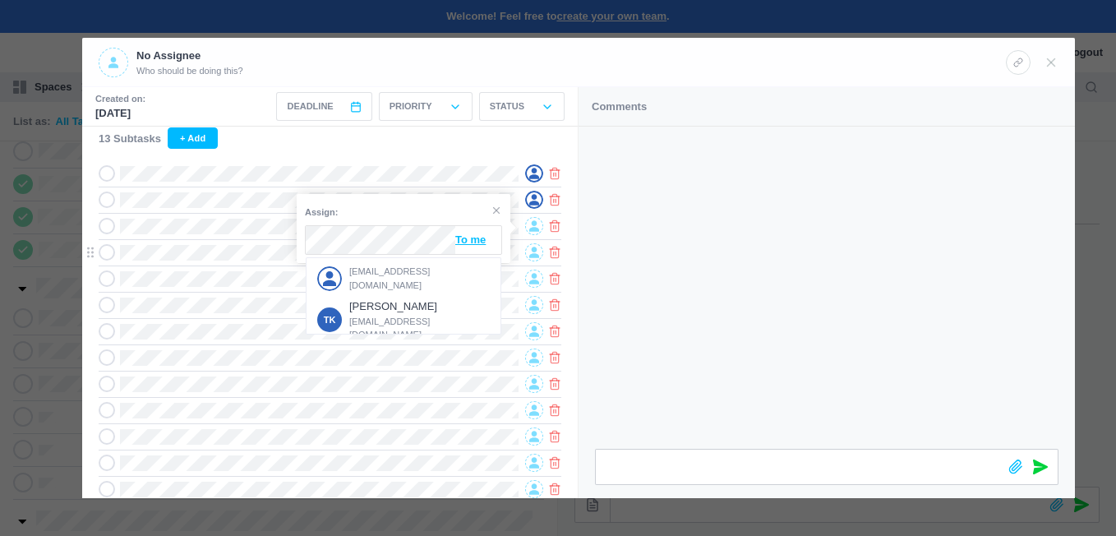
drag, startPoint x: 375, startPoint y: 272, endPoint x: 389, endPoint y: 266, distance: 15.1
click at [375, 270] on span "[EMAIL_ADDRESS][DOMAIN_NAME]" at bounding box center [419, 278] width 141 height 27
click at [530, 249] on icon at bounding box center [534, 252] width 10 height 12
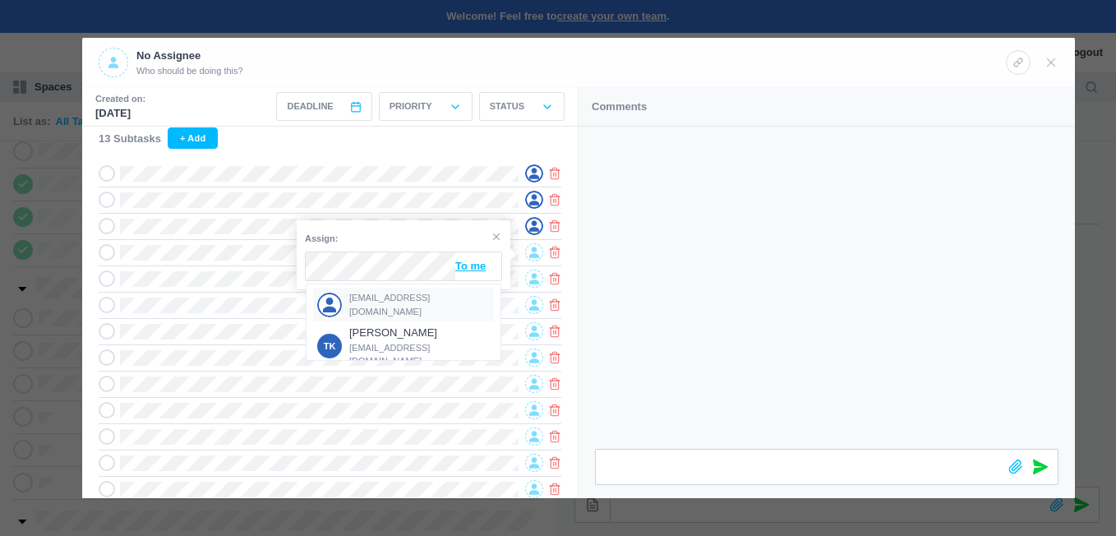
click at [380, 307] on span "[EMAIL_ADDRESS][DOMAIN_NAME]" at bounding box center [419, 304] width 141 height 27
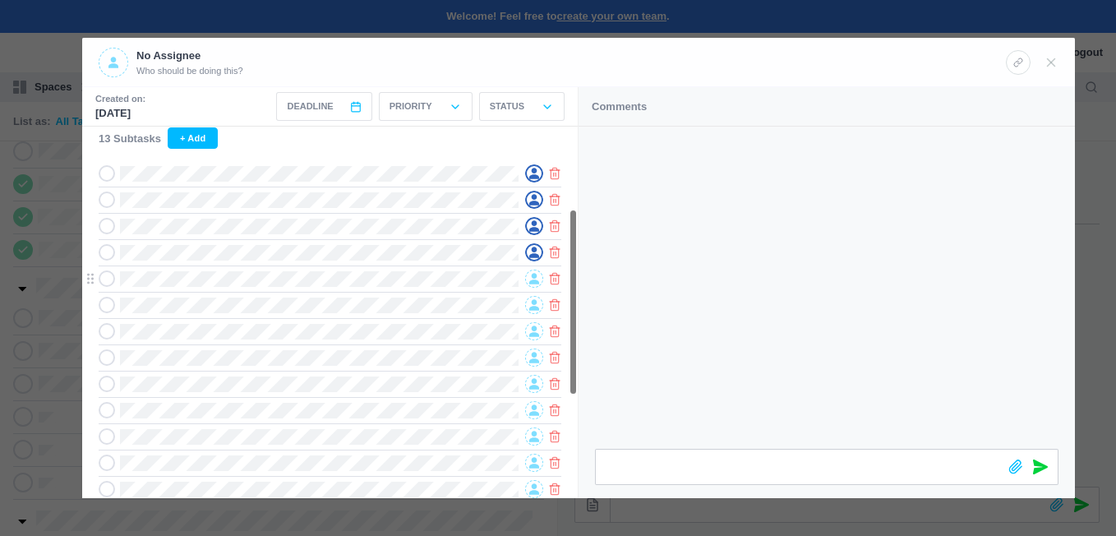
click at [528, 277] on span at bounding box center [534, 278] width 18 height 18
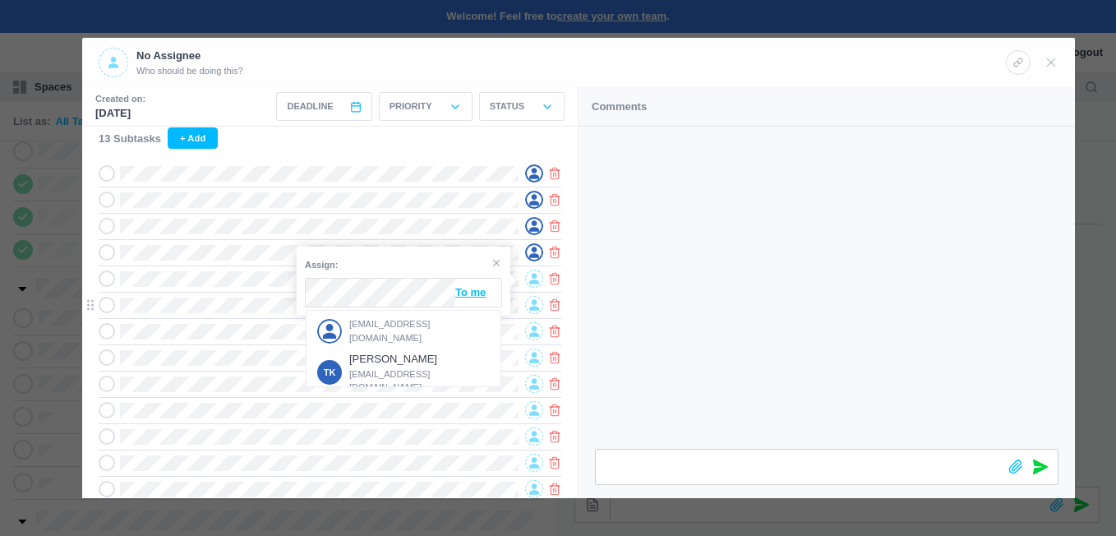
drag, startPoint x: 381, startPoint y: 319, endPoint x: 395, endPoint y: 320, distance: 14.0
click at [383, 320] on div "[EMAIL_ADDRESS][DOMAIN_NAME]" at bounding box center [403, 331] width 181 height 34
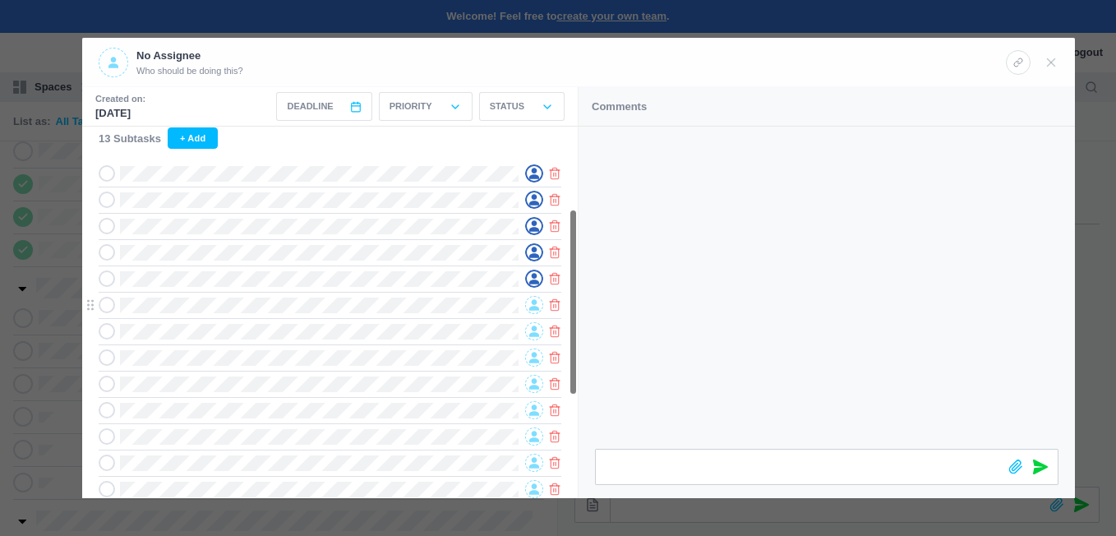
click at [528, 303] on span at bounding box center [534, 305] width 18 height 18
click at [533, 305] on icon at bounding box center [534, 305] width 10 height 11
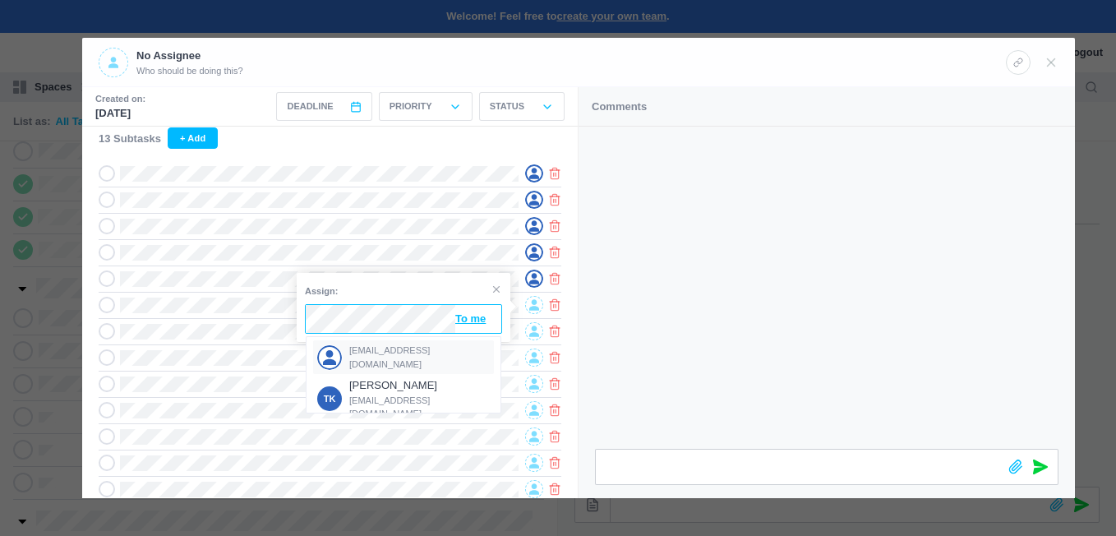
click at [379, 352] on span "[EMAIL_ADDRESS][DOMAIN_NAME]" at bounding box center [419, 356] width 141 height 27
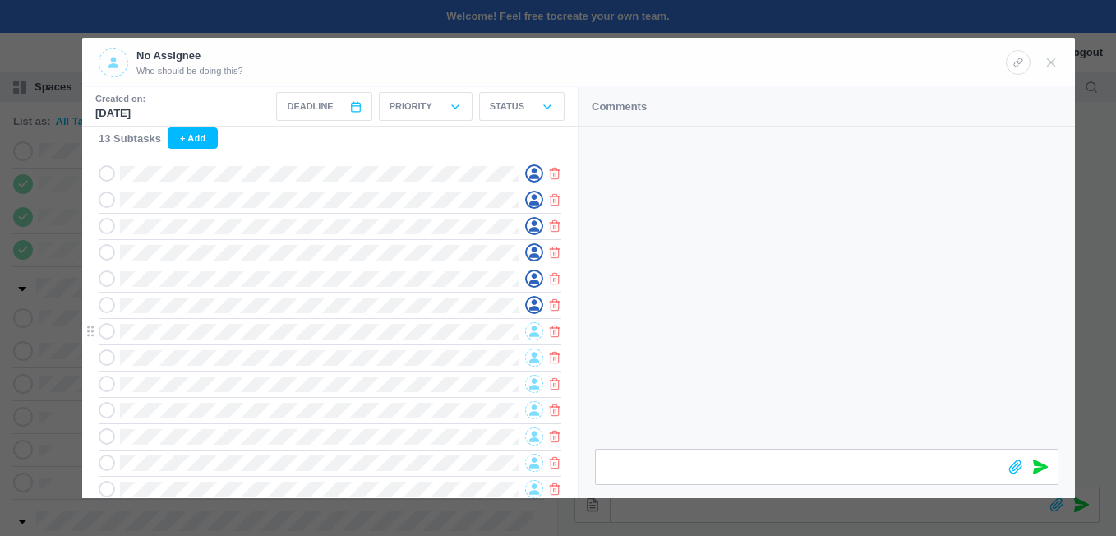
click at [531, 329] on icon at bounding box center [534, 331] width 10 height 12
click at [385, 376] on span "[EMAIL_ADDRESS][DOMAIN_NAME]" at bounding box center [419, 383] width 141 height 27
click at [532, 359] on icon at bounding box center [534, 358] width 10 height 12
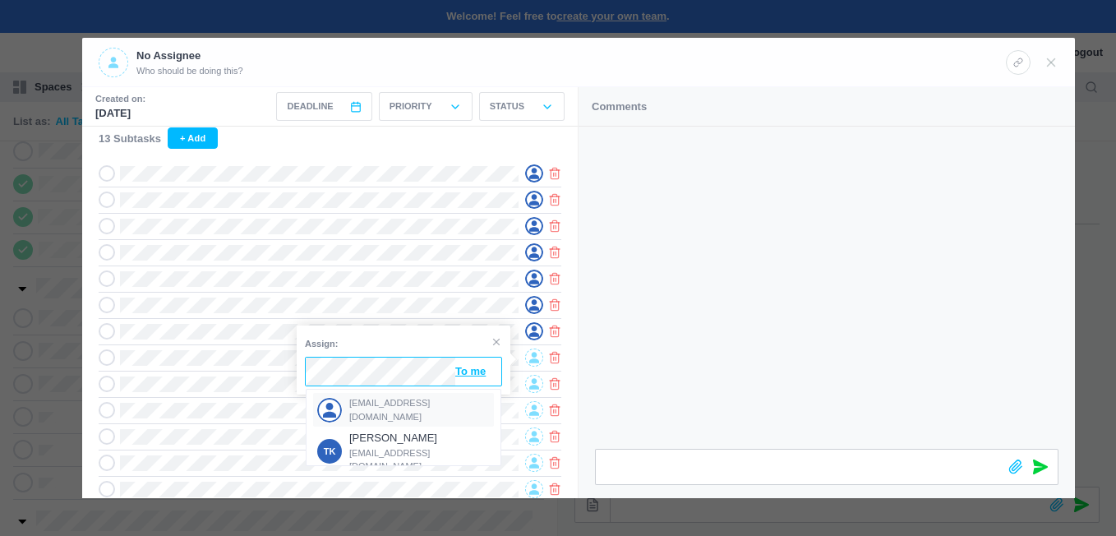
click at [387, 402] on span "[EMAIL_ADDRESS][DOMAIN_NAME]" at bounding box center [419, 409] width 141 height 27
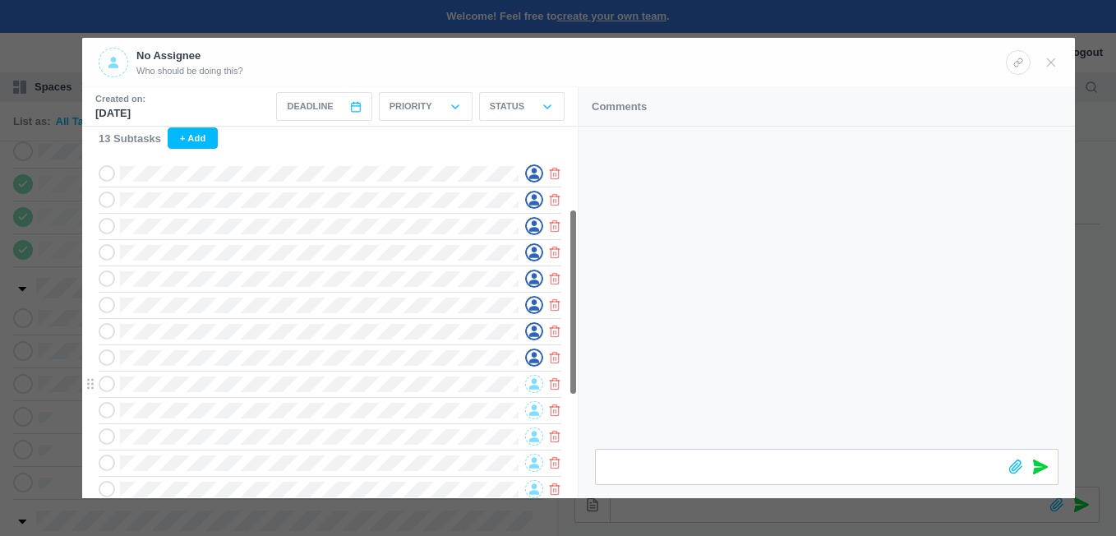
click at [531, 383] on icon at bounding box center [534, 384] width 10 height 12
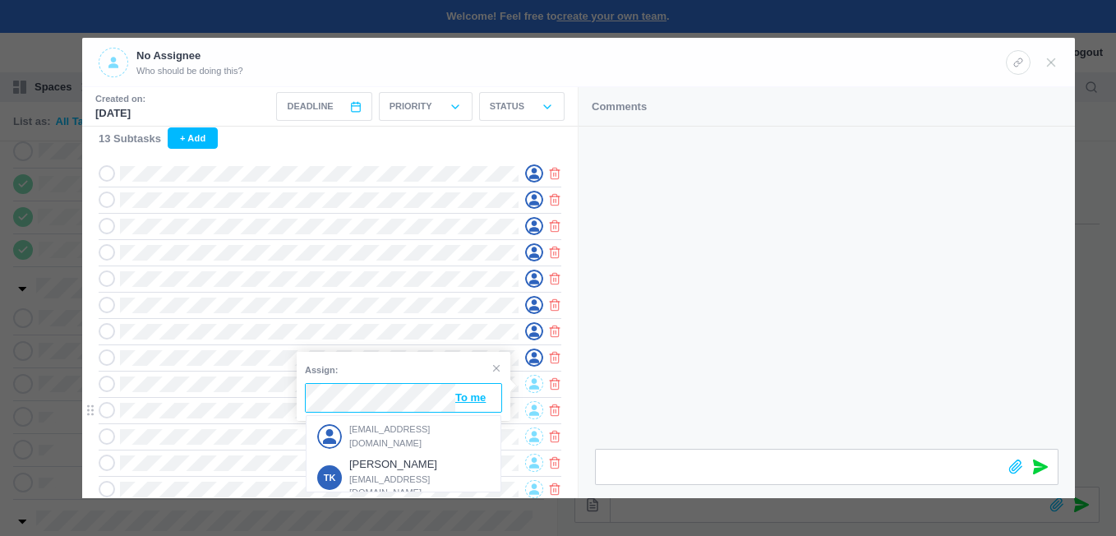
click at [382, 421] on div "[EMAIL_ADDRESS][DOMAIN_NAME]" at bounding box center [403, 436] width 181 height 34
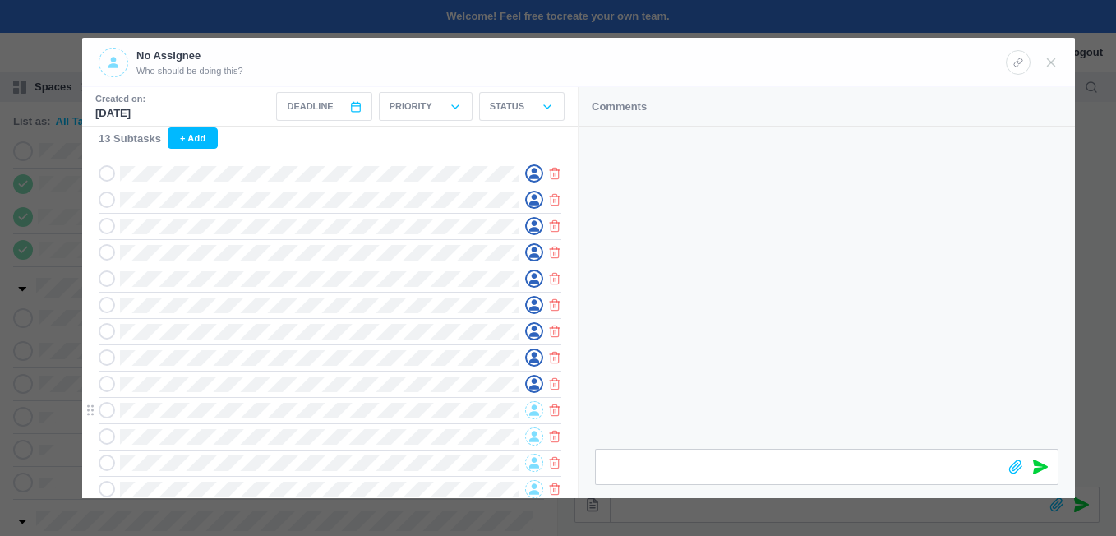
click at [532, 408] on icon at bounding box center [534, 410] width 10 height 12
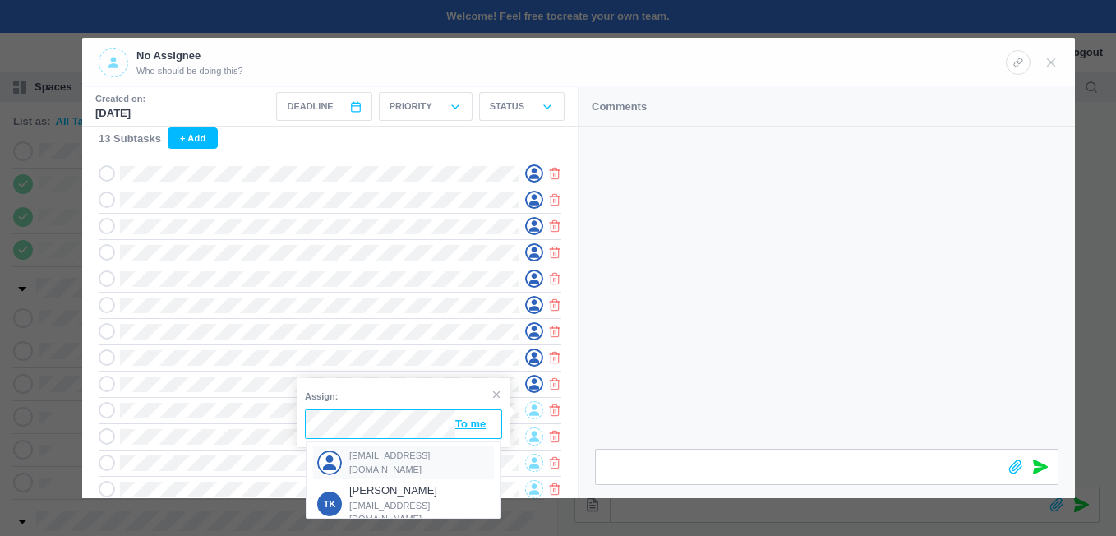
click at [389, 459] on span "[EMAIL_ADDRESS][DOMAIN_NAME]" at bounding box center [419, 462] width 141 height 27
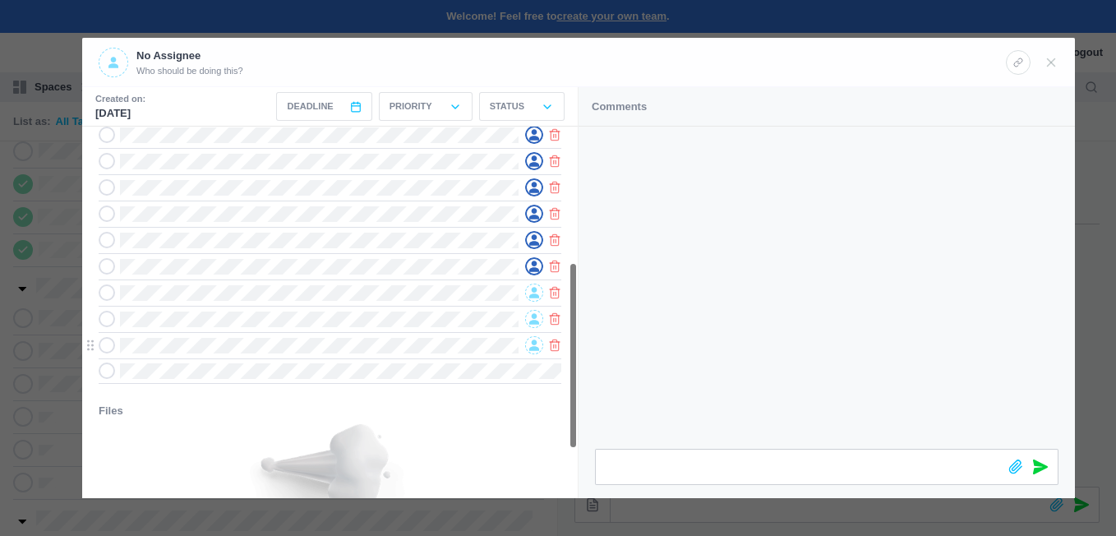
scroll to position [329, 0]
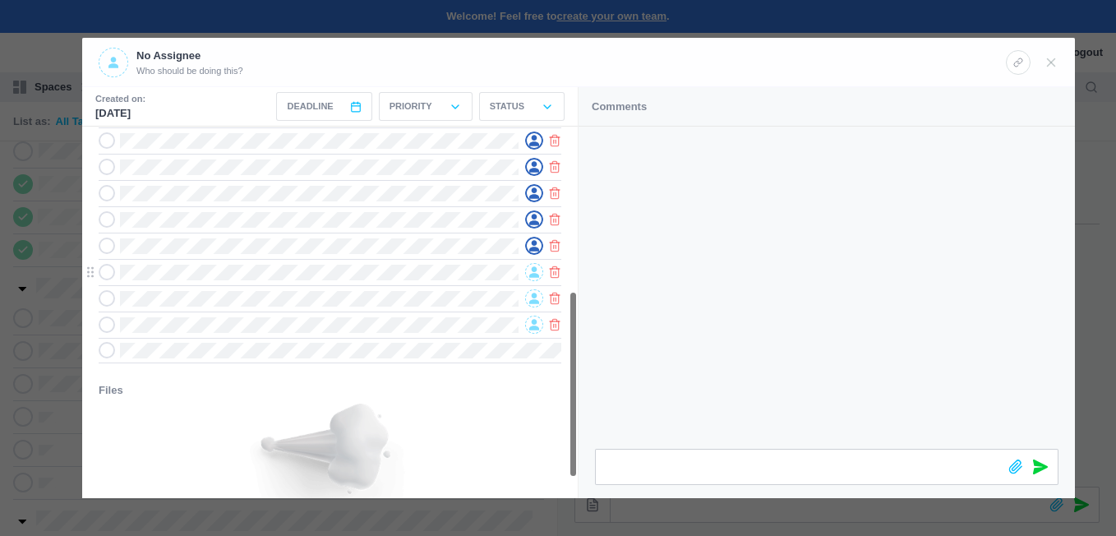
click at [537, 275] on icon at bounding box center [534, 272] width 10 height 12
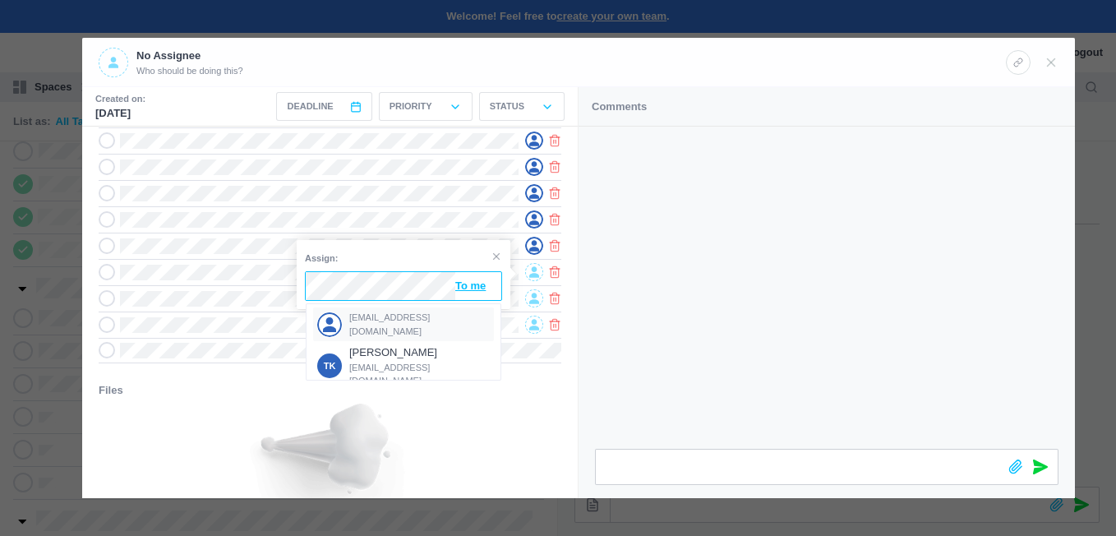
click at [411, 329] on span "[EMAIL_ADDRESS][DOMAIN_NAME]" at bounding box center [419, 324] width 141 height 27
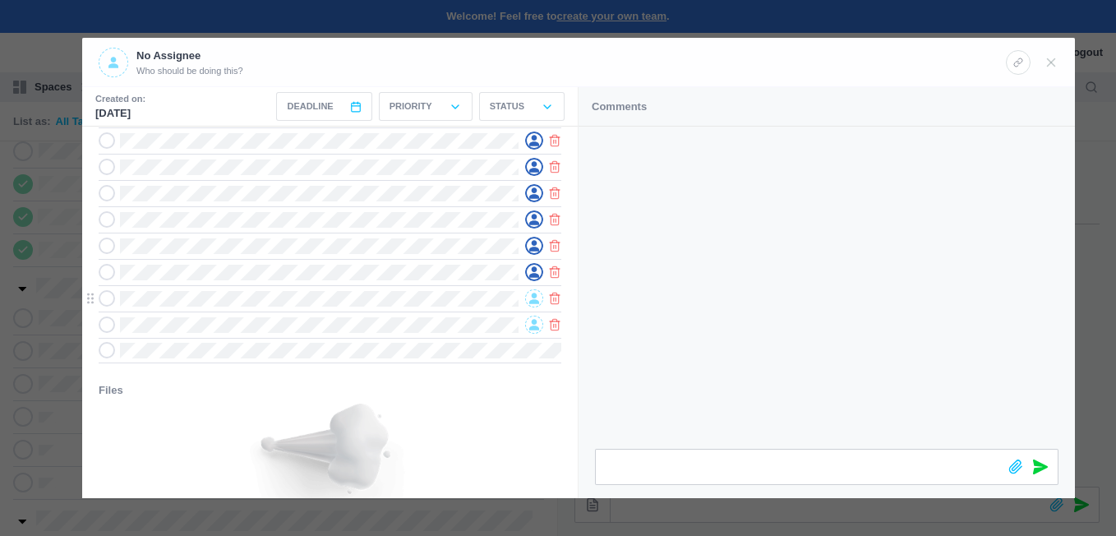
click at [533, 302] on icon at bounding box center [534, 298] width 10 height 11
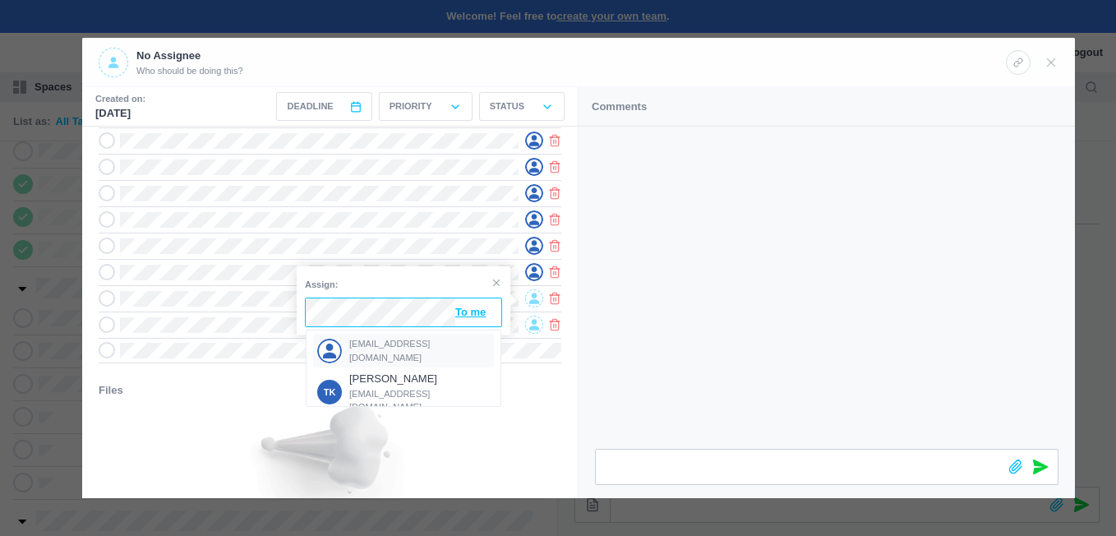
click at [406, 345] on span "[EMAIL_ADDRESS][DOMAIN_NAME]" at bounding box center [419, 350] width 141 height 27
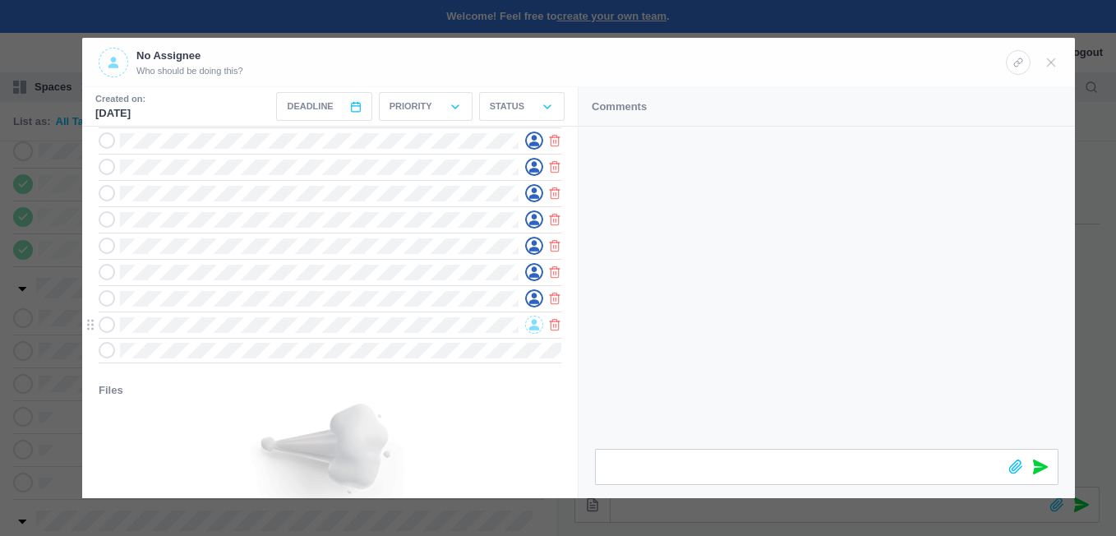
click at [532, 325] on icon at bounding box center [534, 325] width 10 height 11
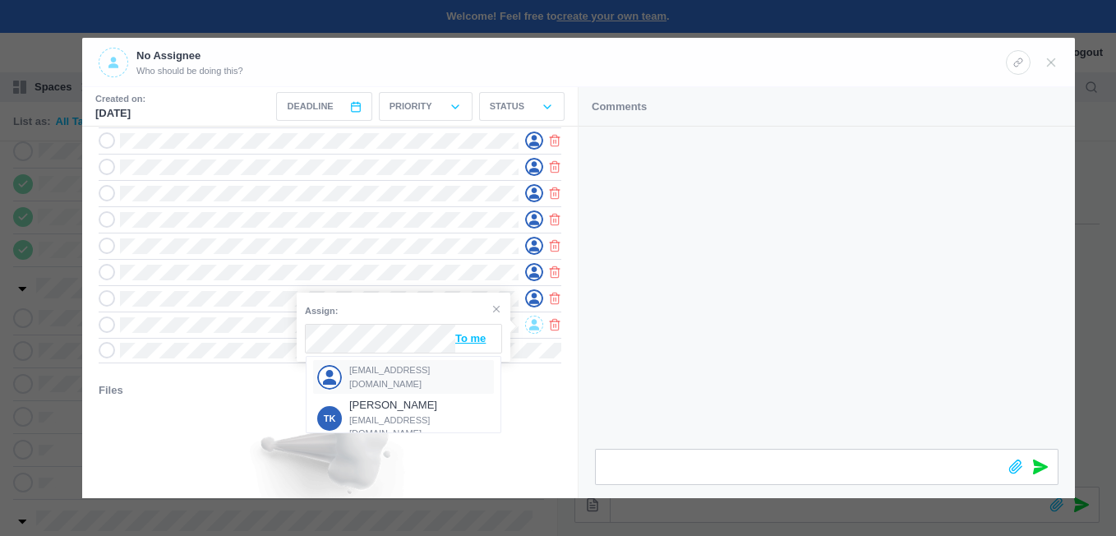
click at [408, 370] on span "[EMAIL_ADDRESS][DOMAIN_NAME]" at bounding box center [419, 376] width 141 height 27
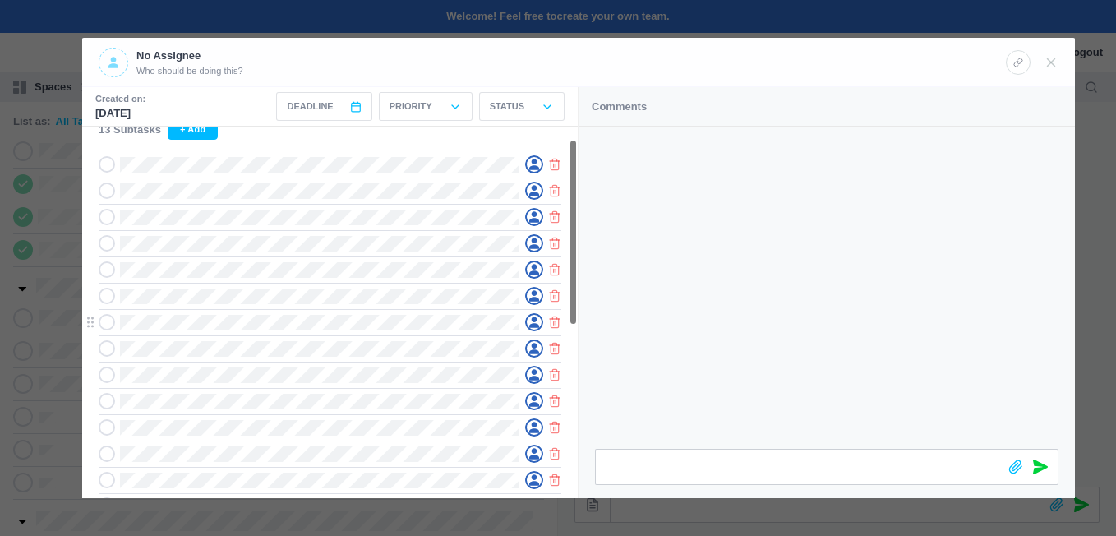
scroll to position [0, 0]
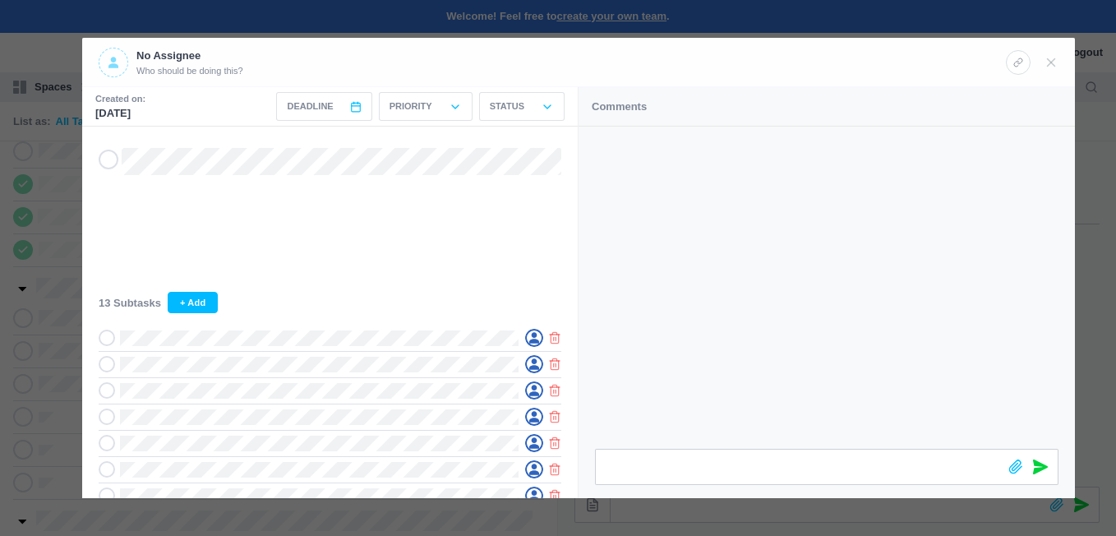
click at [115, 66] on icon at bounding box center [113, 62] width 10 height 11
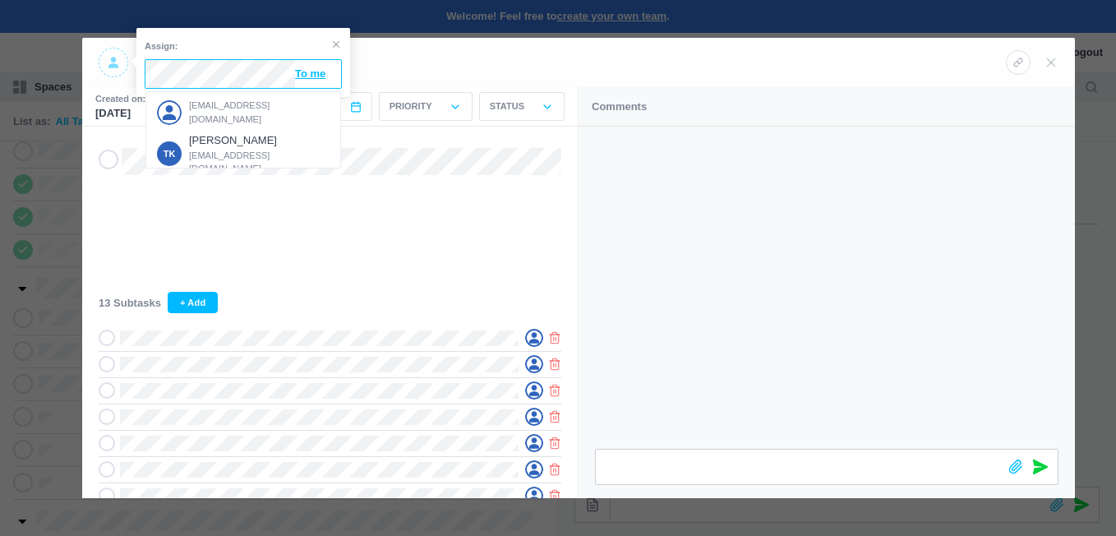
click at [230, 109] on span "[EMAIL_ADDRESS][DOMAIN_NAME]" at bounding box center [259, 112] width 141 height 27
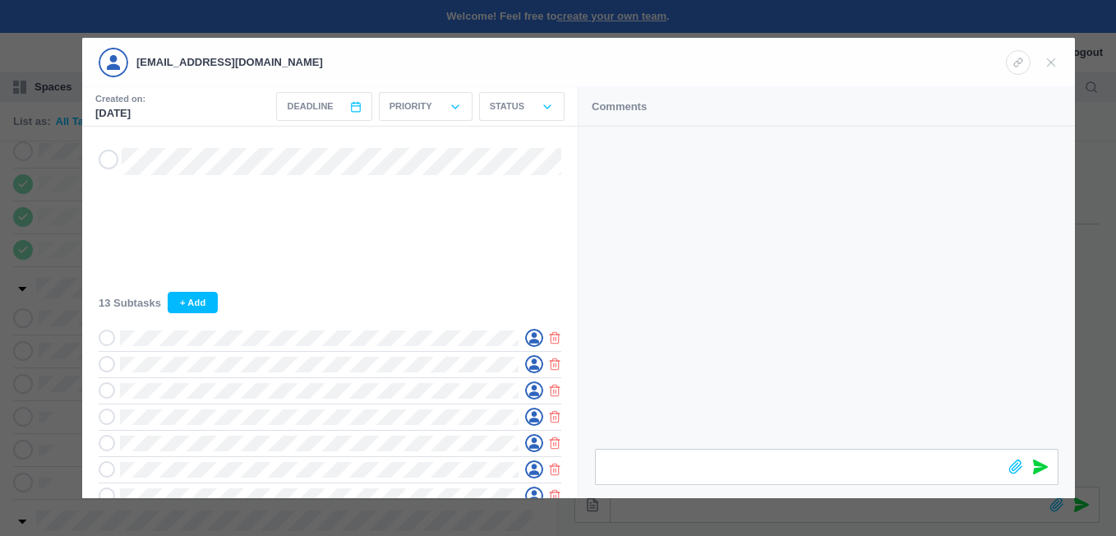
click at [1095, 150] on div at bounding box center [558, 268] width 1116 height 536
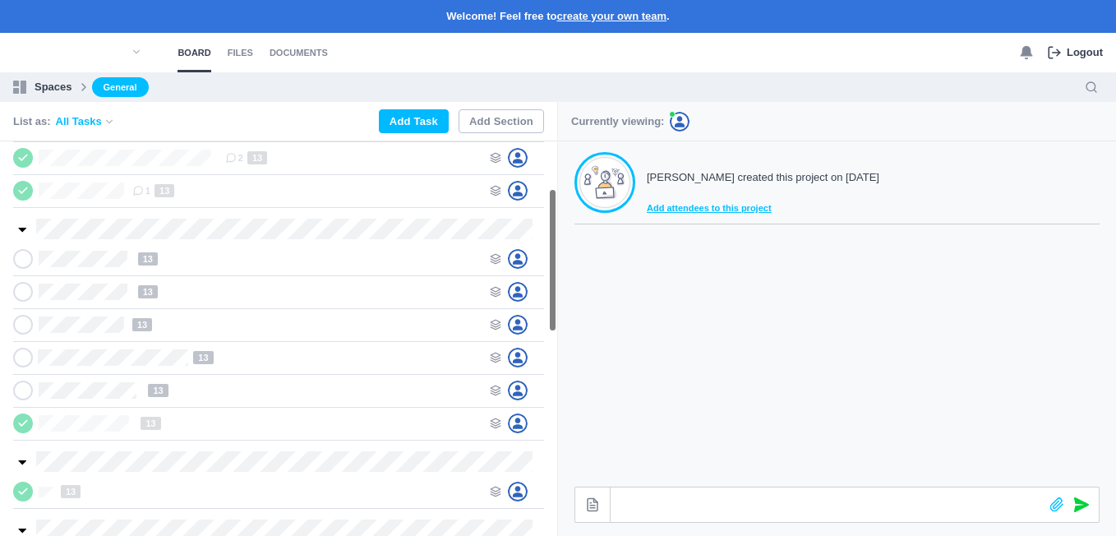
scroll to position [129, 0]
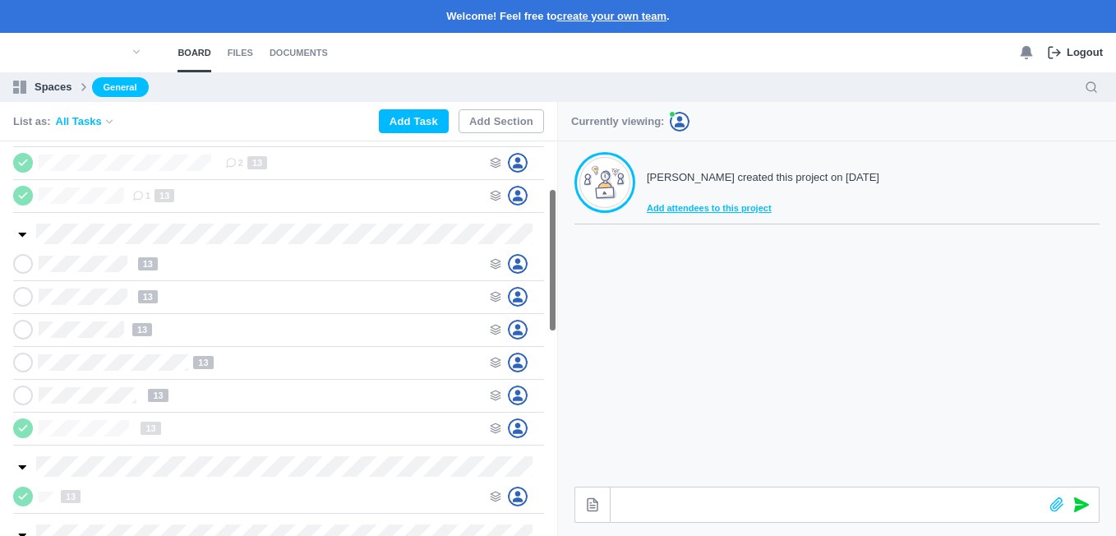
drag, startPoint x: 550, startPoint y: 205, endPoint x: 573, endPoint y: 252, distance: 52.9
click at [573, 252] on section "List as: All Tasks Add Task Add Section WONDOOR CLASSROOM 1 13 WONDOOR STAGE 13…" at bounding box center [558, 319] width 1116 height 434
click at [495, 389] on div at bounding box center [517, 395] width 54 height 20
click at [495, 395] on use at bounding box center [496, 395] width 10 height 10
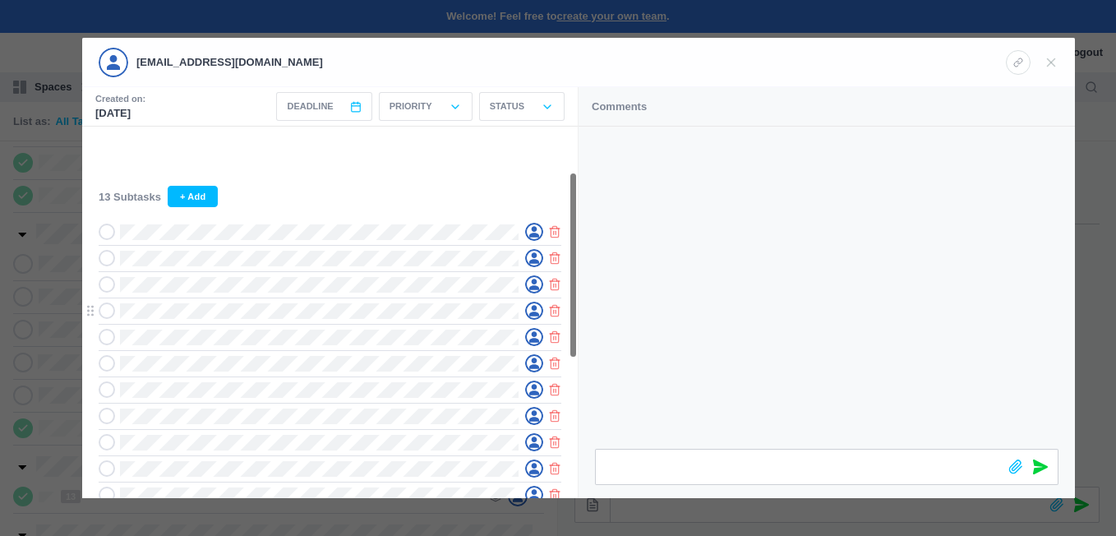
scroll to position [86, 0]
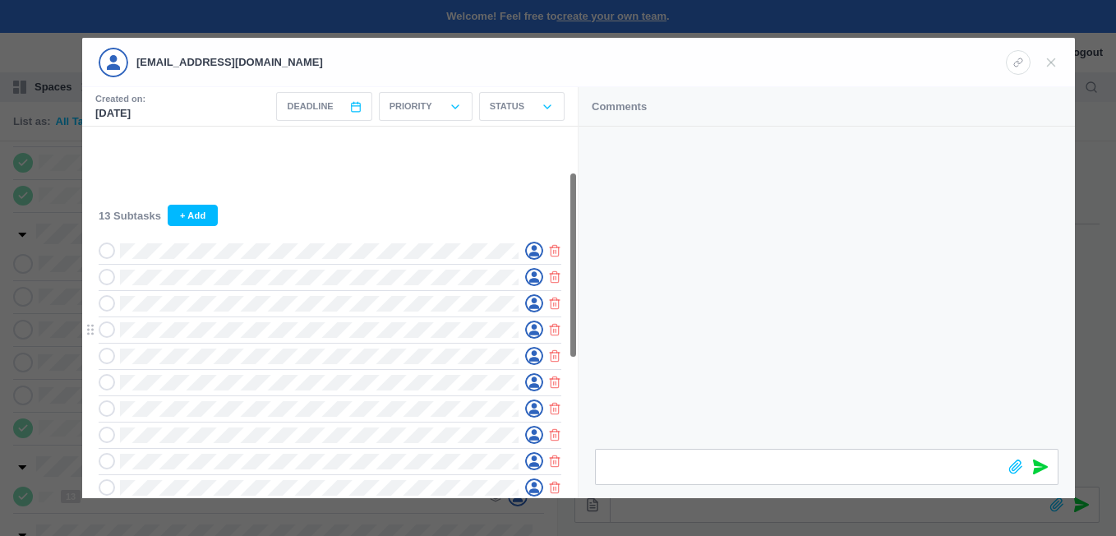
drag, startPoint x: 575, startPoint y: 278, endPoint x: 576, endPoint y: 321, distance: 43.6
click at [576, 321] on section "13 Subtasks + Add Files You can use the comments section to upload files." at bounding box center [329, 312] width 495 height 371
click at [532, 106] on div "Status" at bounding box center [521, 106] width 85 height 29
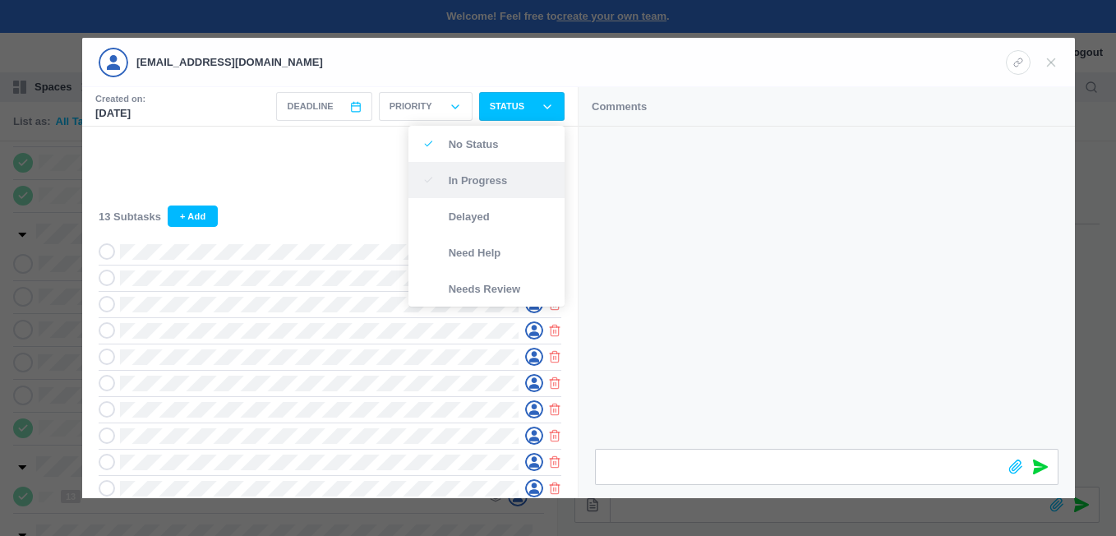
click at [482, 180] on p "In Progress" at bounding box center [498, 180] width 98 height 11
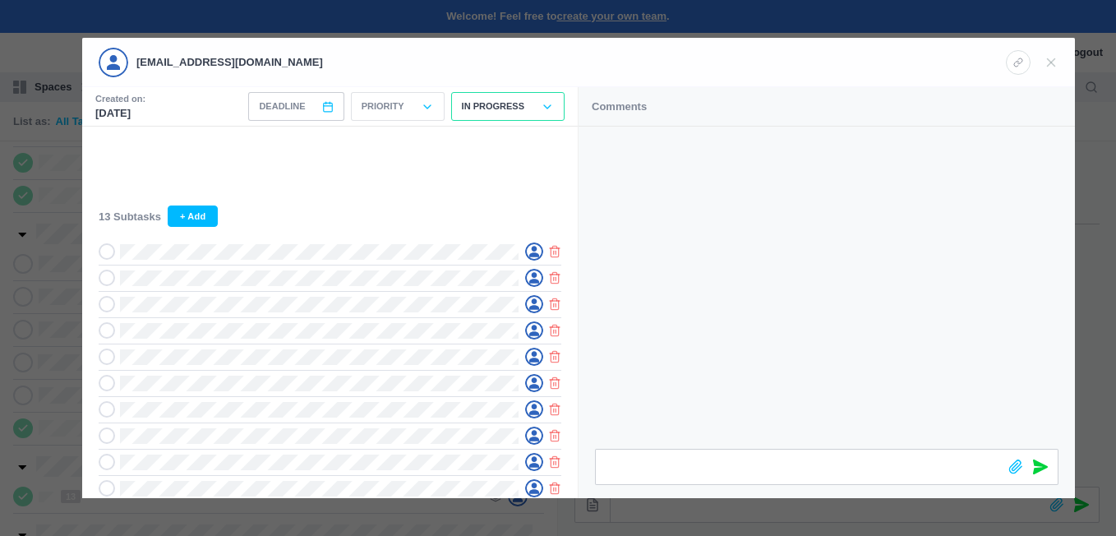
click at [322, 100] on span "Deadline" at bounding box center [295, 106] width 95 height 29
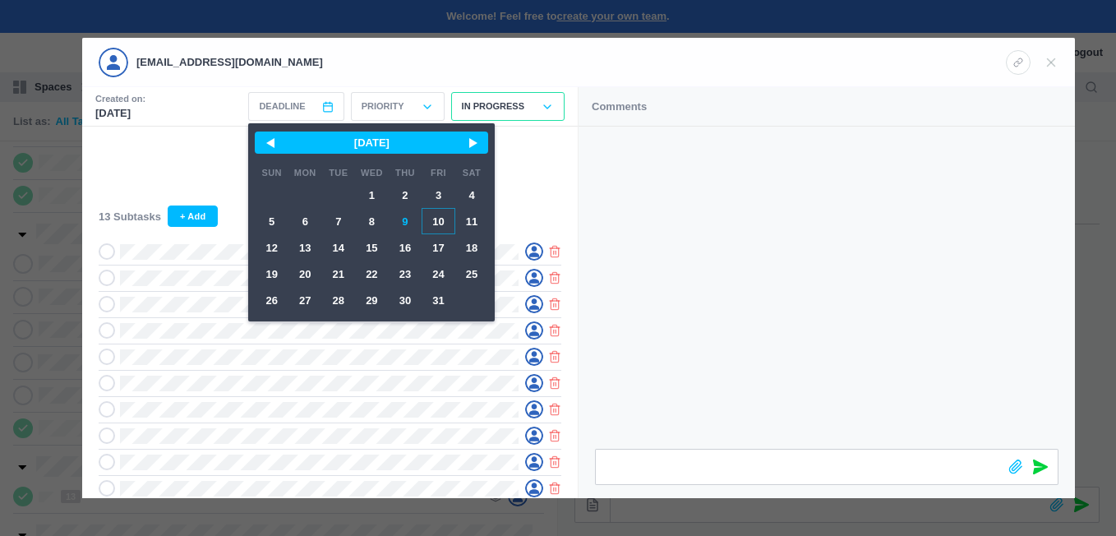
click at [453, 217] on span "10" at bounding box center [438, 221] width 34 height 26
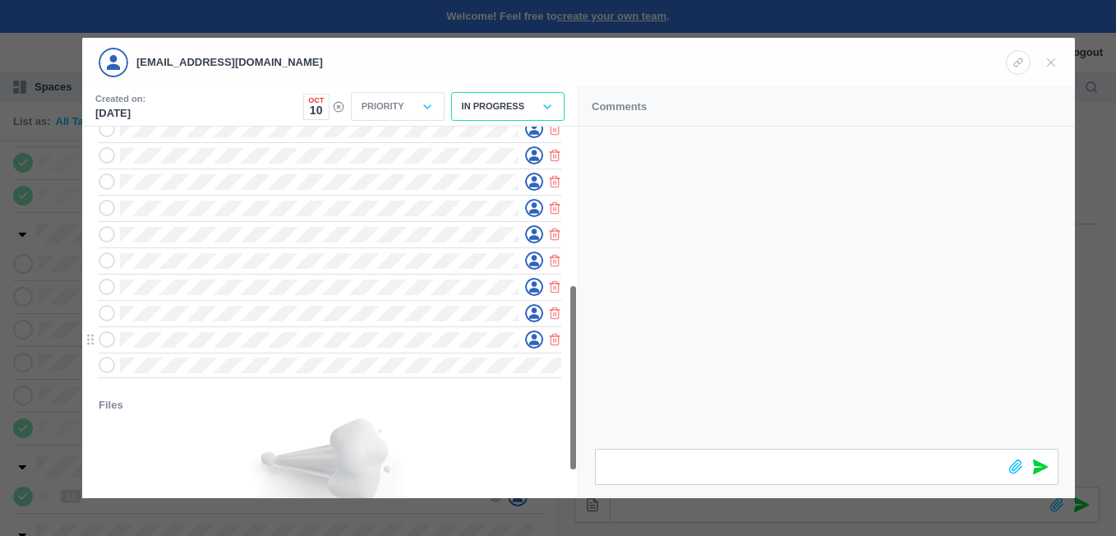
scroll to position [319, 0]
drag, startPoint x: 574, startPoint y: 218, endPoint x: 569, endPoint y: 335, distance: 117.6
click at [569, 335] on section "13 Subtasks + Add Files You can use the comments section to upload files." at bounding box center [329, 312] width 495 height 371
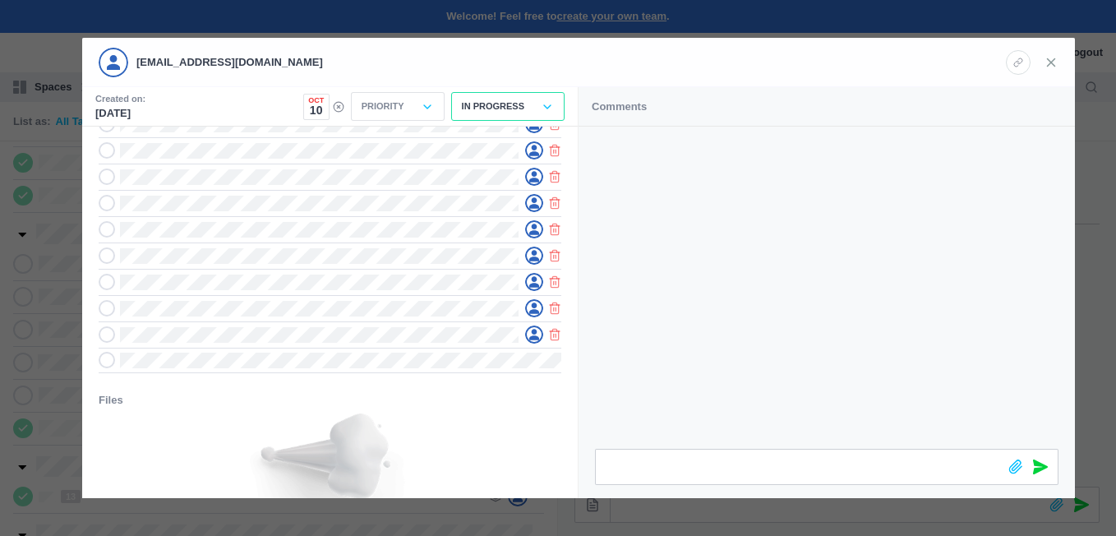
click at [1049, 60] on use at bounding box center [1051, 61] width 7 height 7
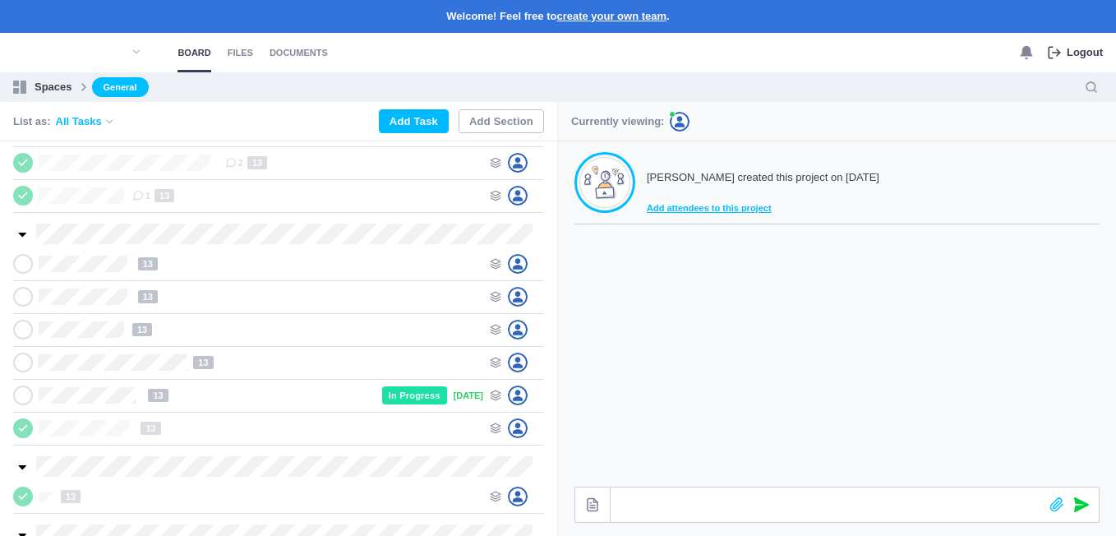
scroll to position [314, 0]
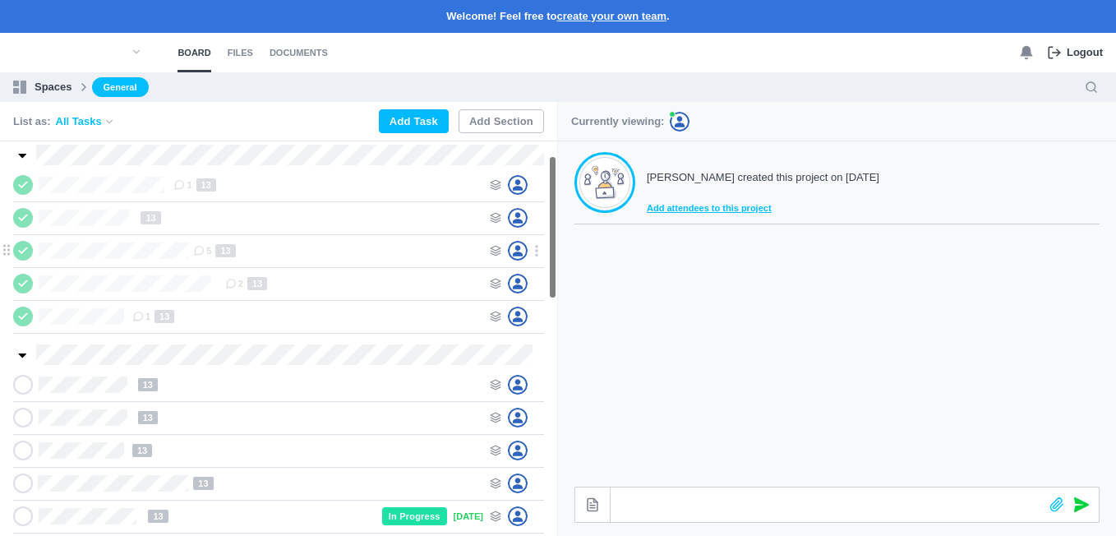
drag, startPoint x: 550, startPoint y: 288, endPoint x: 546, endPoint y: 243, distance: 45.3
click at [546, 243] on div "WONDOOR CLASSROOM 1 13 WONDOOR STAGE 13 FAKALAHI FALELOTU WONDOOR 5 13 WONDOOR …" at bounding box center [278, 338] width 557 height 394
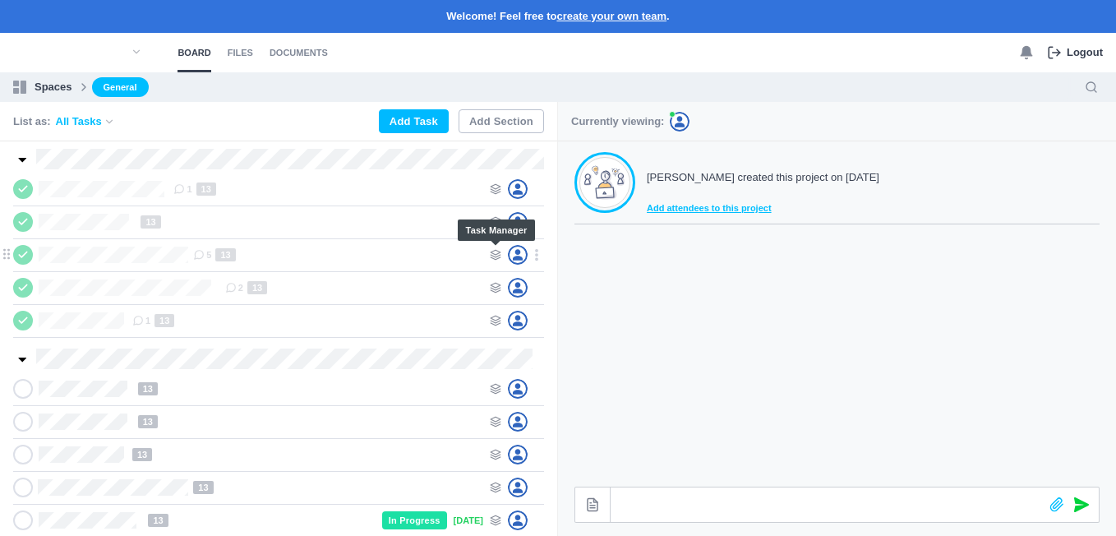
click at [493, 251] on icon at bounding box center [496, 255] width 12 height 12
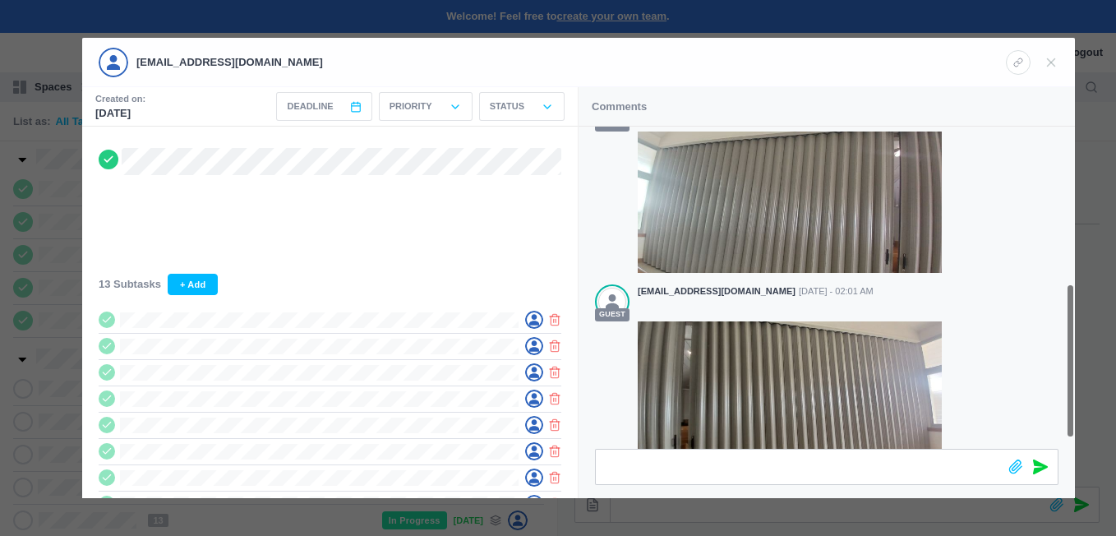
scroll to position [348, 0]
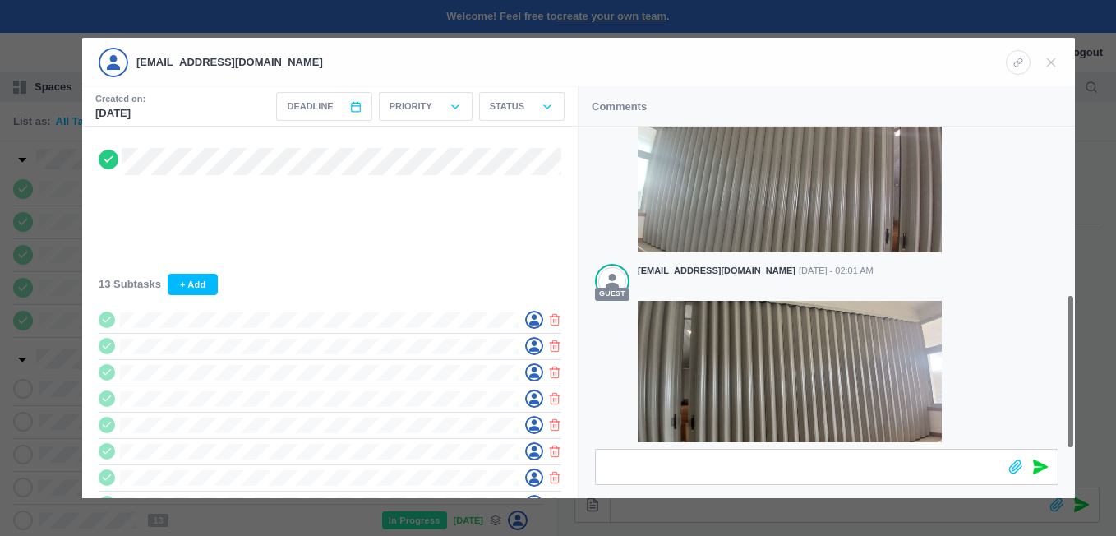
drag, startPoint x: 1068, startPoint y: 300, endPoint x: 1077, endPoint y: 372, distance: 72.9
click at [1077, 372] on div "falaleu2014@gmail.com Created on: Oct 07, 2025 Deadline < Oct 2025 > Sun Mon Tu…" at bounding box center [558, 268] width 1116 height 536
click at [1077, 372] on div at bounding box center [558, 268] width 1116 height 536
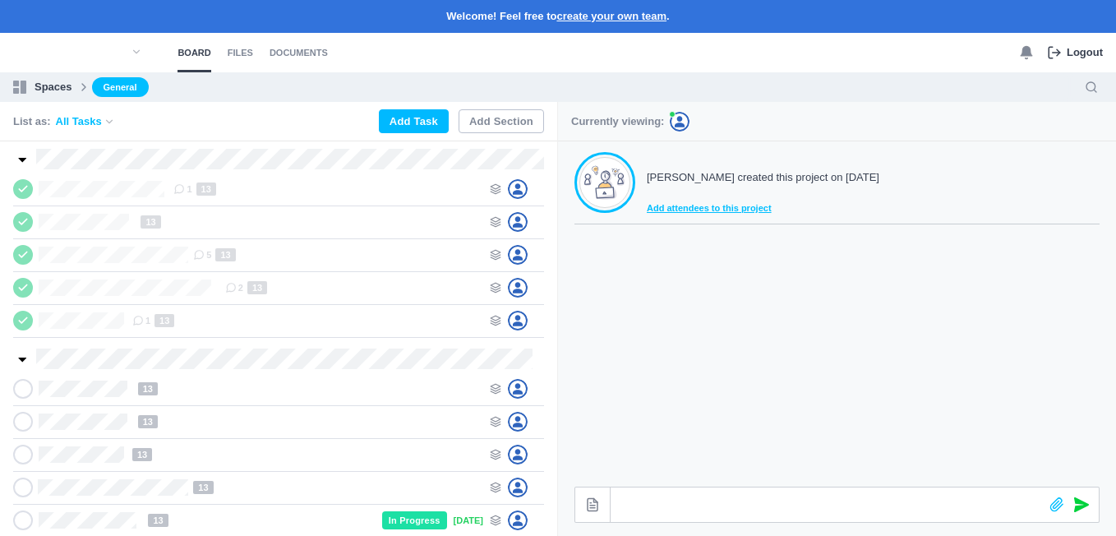
scroll to position [328, 0]
click at [491, 251] on icon at bounding box center [496, 255] width 12 height 12
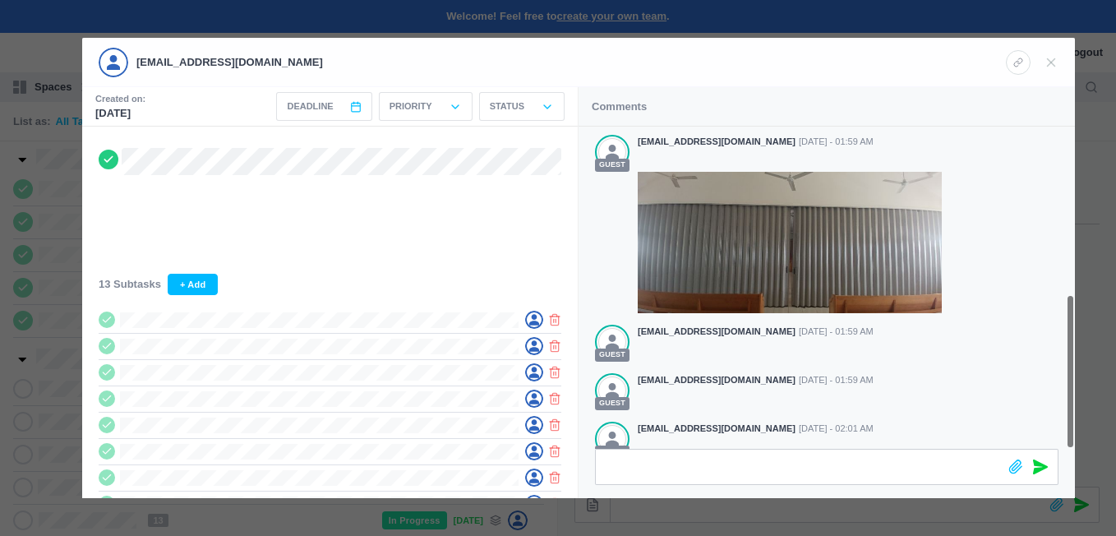
scroll to position [348, 0]
